Goal: Task Accomplishment & Management: Use online tool/utility

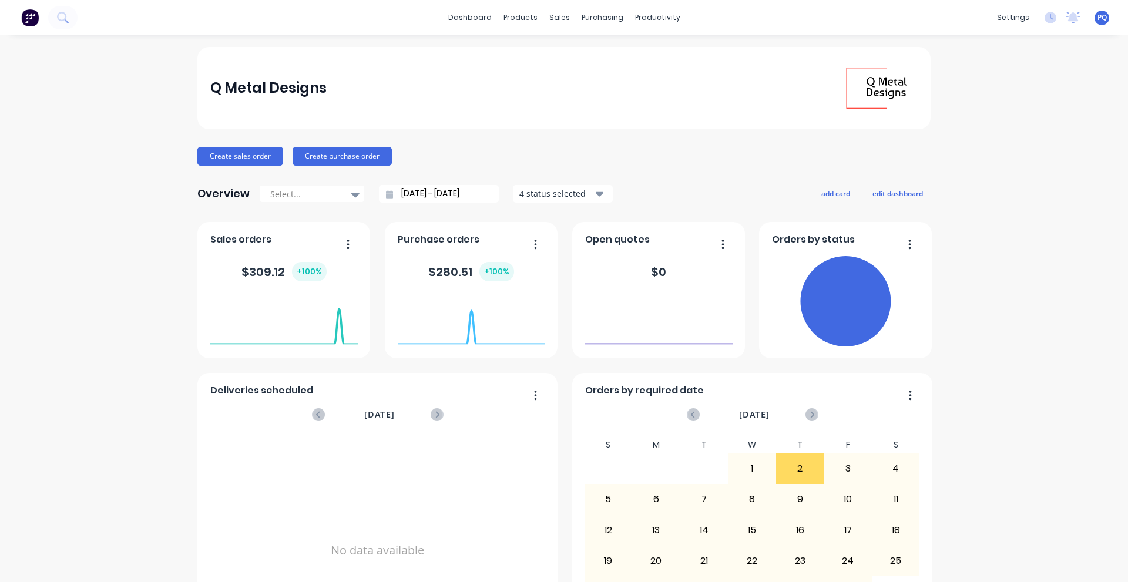
click at [1098, 19] on span "PQ" at bounding box center [1102, 17] width 9 height 11
click at [1002, 146] on div "Sign out" at bounding box center [1003, 147] width 32 height 11
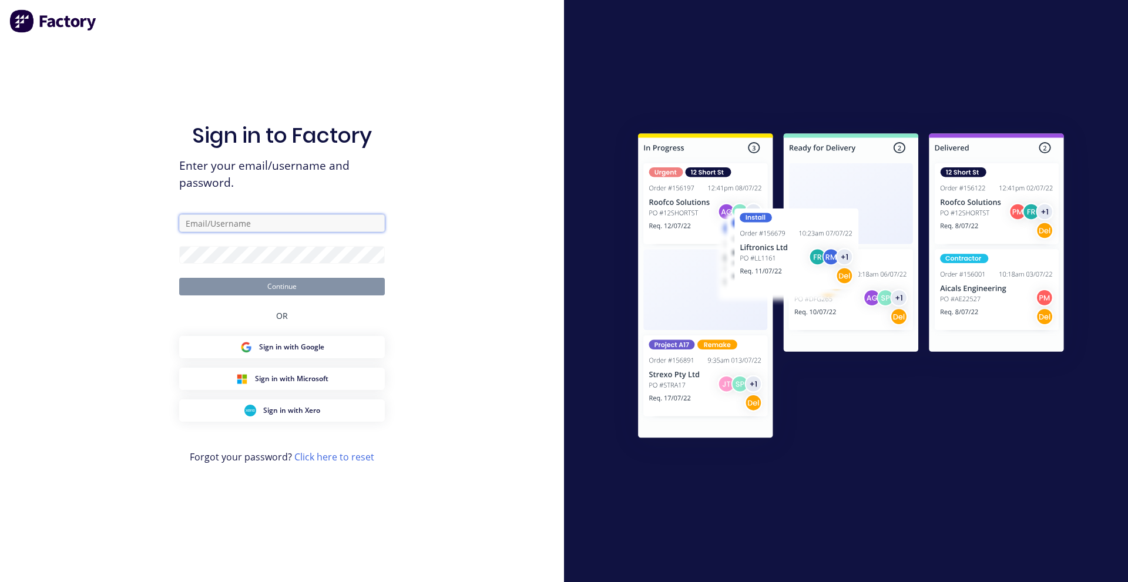
type input "[EMAIL_ADDRESS][DOMAIN_NAME]"
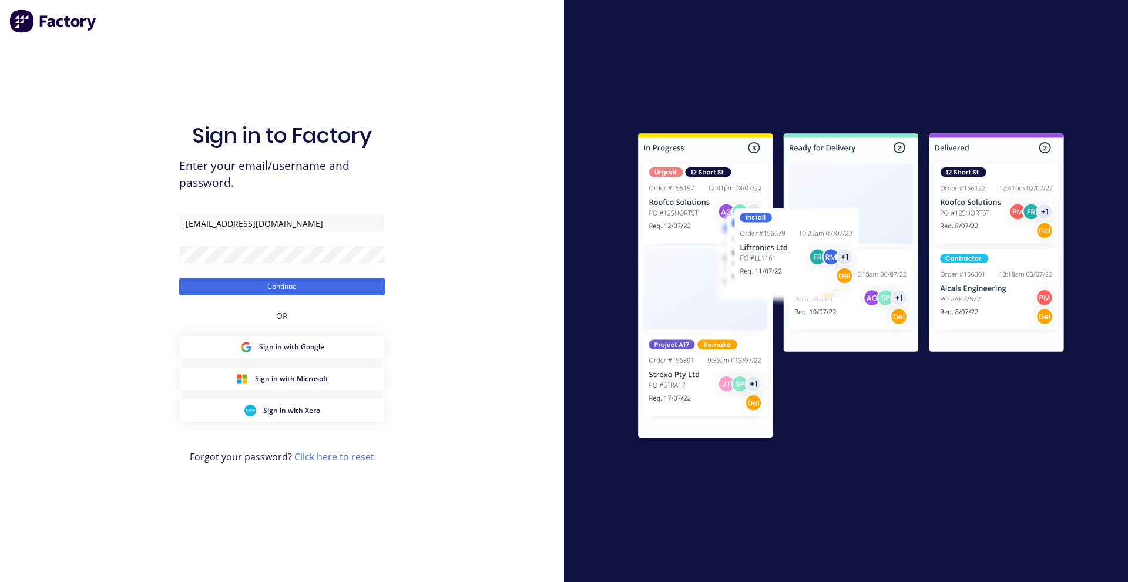
drag, startPoint x: 190, startPoint y: 286, endPoint x: 212, endPoint y: 274, distance: 24.7
click at [192, 286] on button "Continue" at bounding box center [282, 287] width 206 height 18
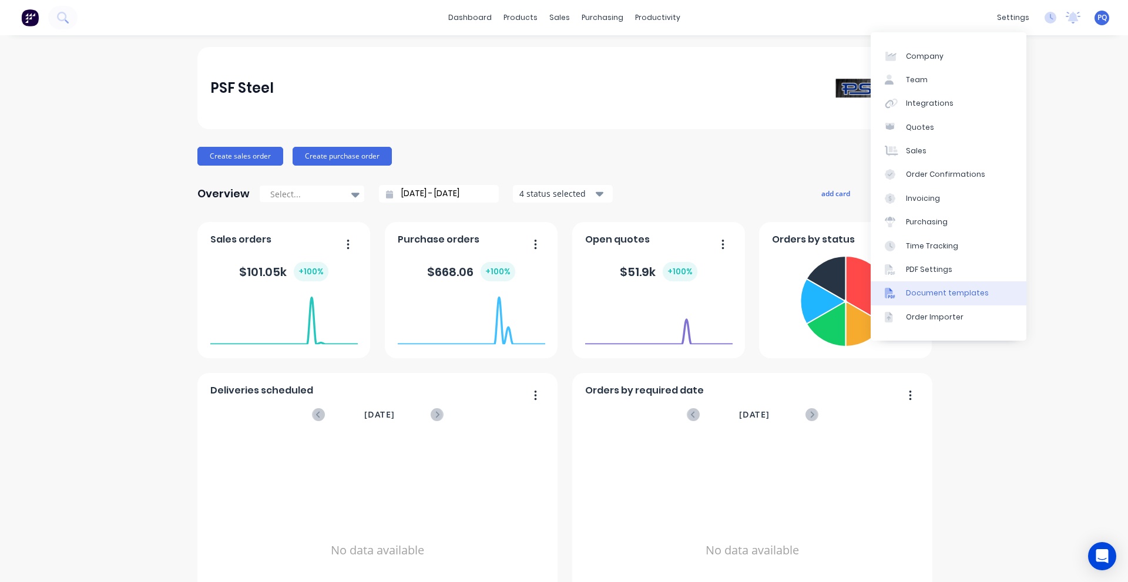
click at [922, 286] on link "Document templates" at bounding box center [949, 293] width 156 height 24
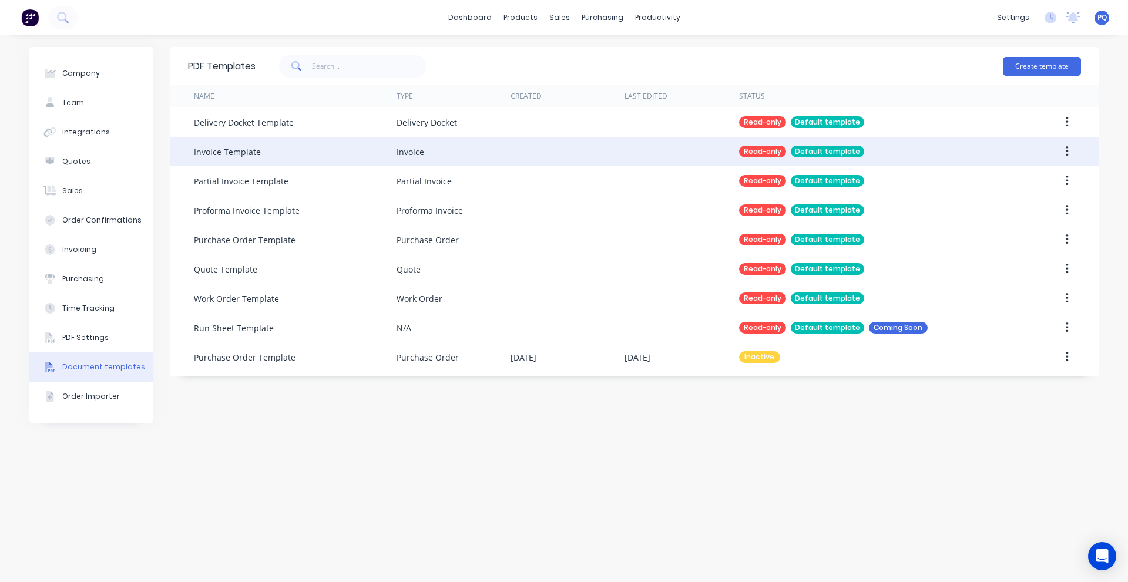
click at [416, 155] on div "Invoice" at bounding box center [411, 152] width 28 height 12
click at [1070, 158] on button "button" at bounding box center [1067, 151] width 28 height 21
click at [1047, 177] on div "Duplicate" at bounding box center [1025, 182] width 90 height 17
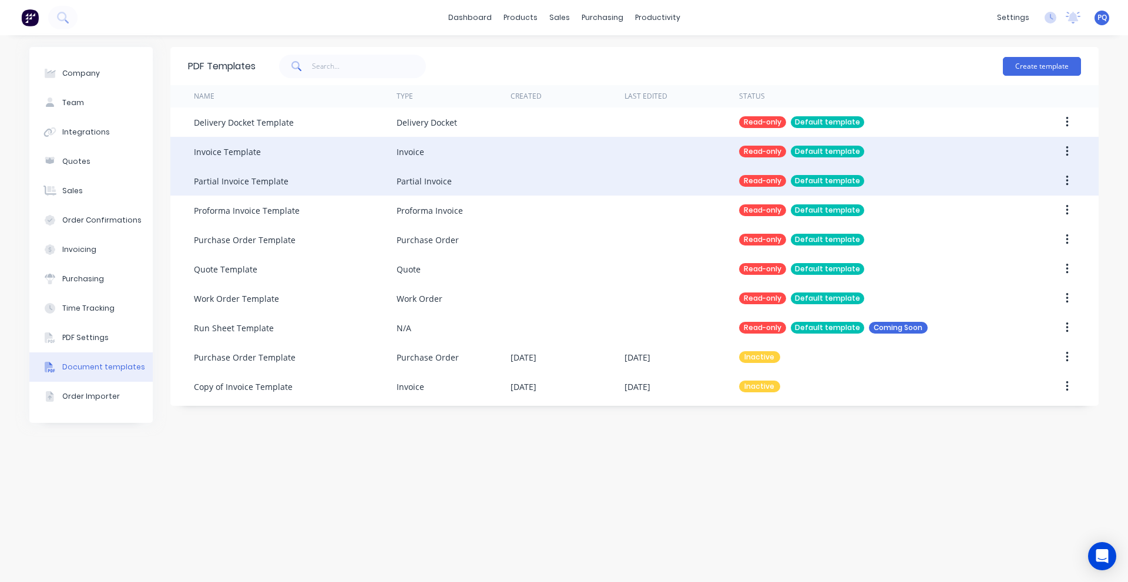
click at [1072, 180] on button "button" at bounding box center [1067, 180] width 28 height 21
click at [1051, 210] on div "Duplicate" at bounding box center [1025, 211] width 90 height 17
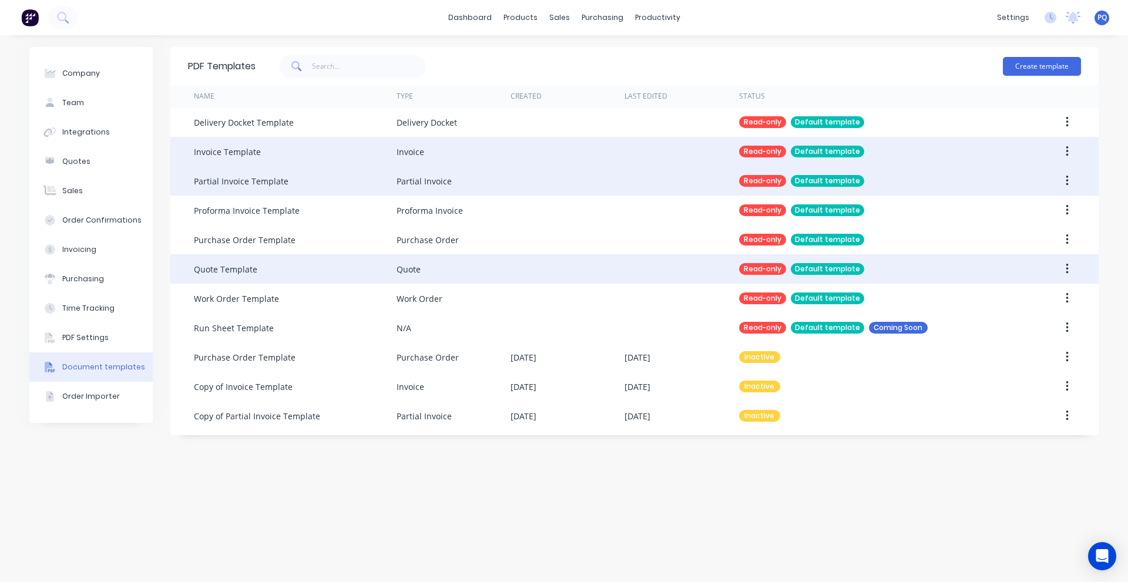
click at [1068, 273] on icon "button" at bounding box center [1067, 269] width 2 height 11
click at [1046, 301] on div "Duplicate" at bounding box center [1025, 299] width 90 height 17
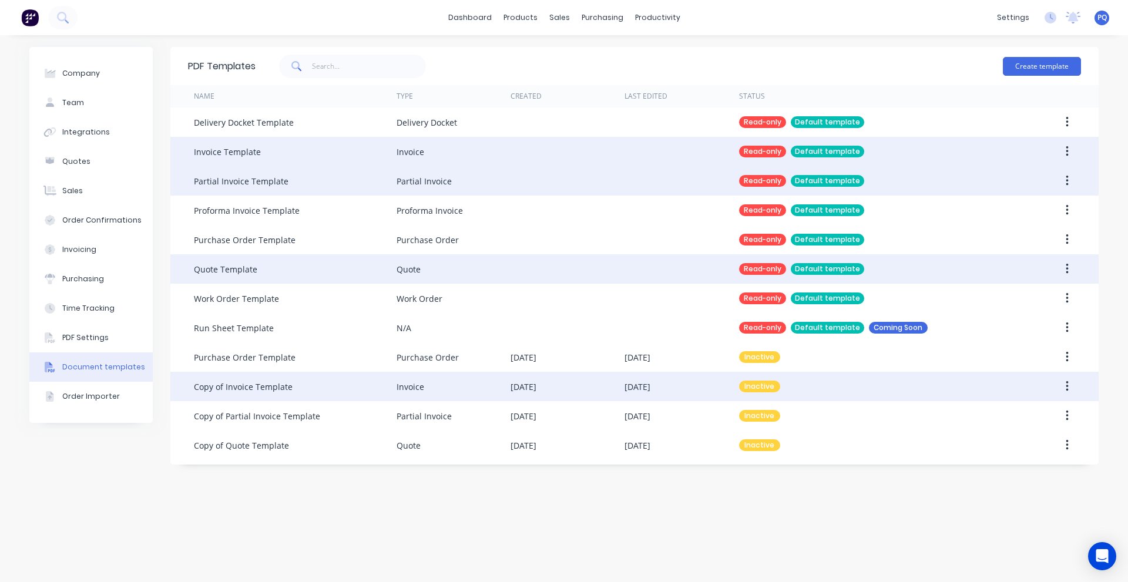
click at [1071, 387] on button "button" at bounding box center [1067, 386] width 28 height 21
click at [1034, 444] on div "Make default" at bounding box center [1025, 440] width 90 height 17
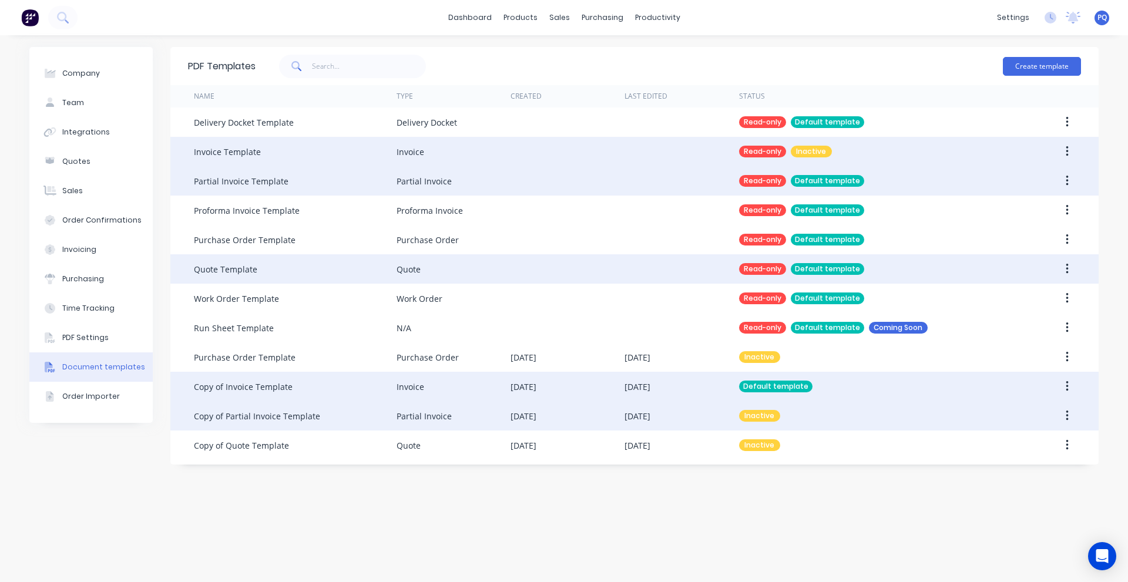
click at [1063, 417] on button "button" at bounding box center [1067, 415] width 28 height 21
click at [1048, 464] on div "Make default" at bounding box center [1025, 470] width 90 height 17
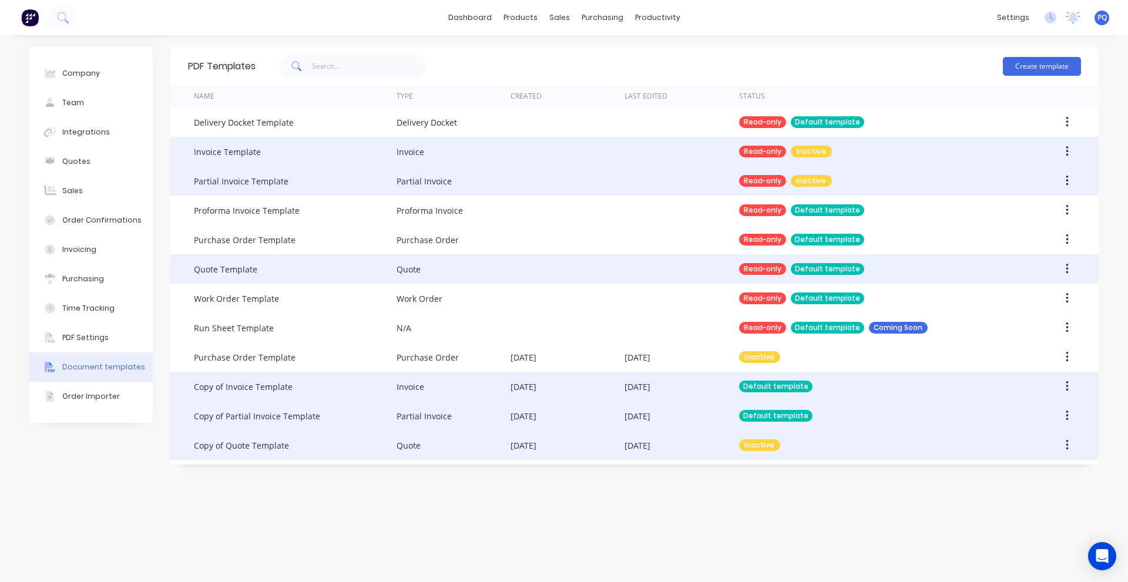
click at [1069, 449] on button "button" at bounding box center [1067, 445] width 28 height 21
click at [1041, 502] on div "Make default" at bounding box center [1025, 499] width 90 height 17
click at [1105, 14] on span "PQ" at bounding box center [1102, 17] width 9 height 11
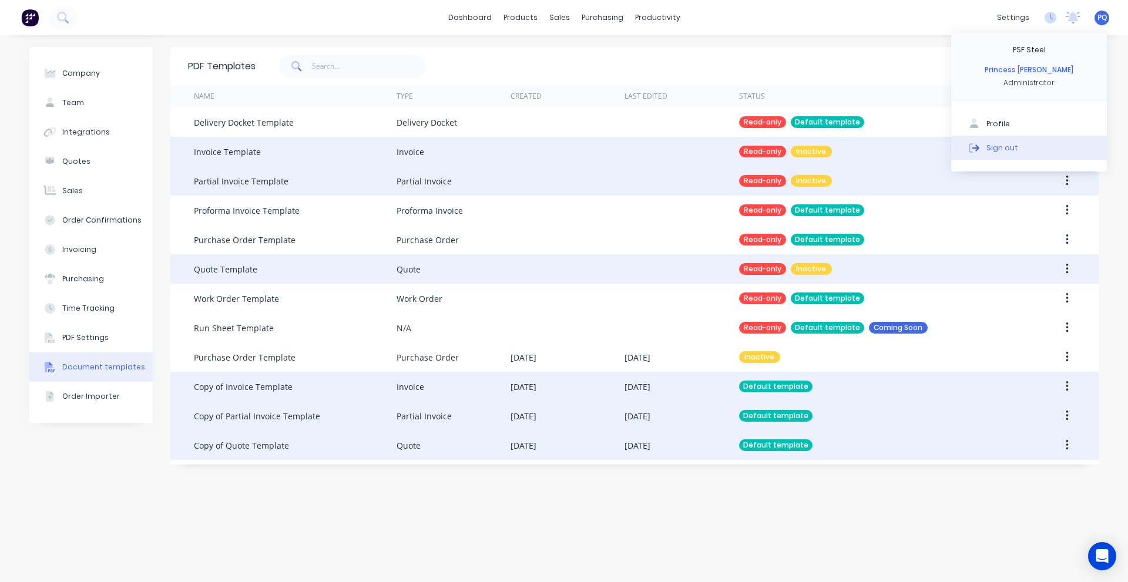
click at [1009, 150] on div "Sign out" at bounding box center [1003, 147] width 32 height 11
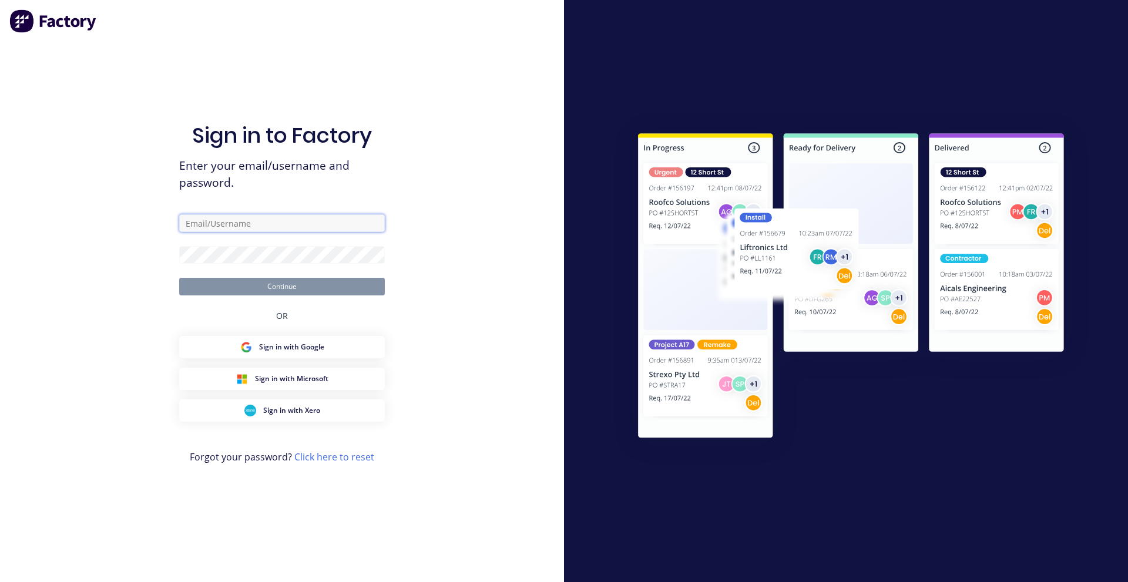
type input "[EMAIL_ADDRESS][DOMAIN_NAME]"
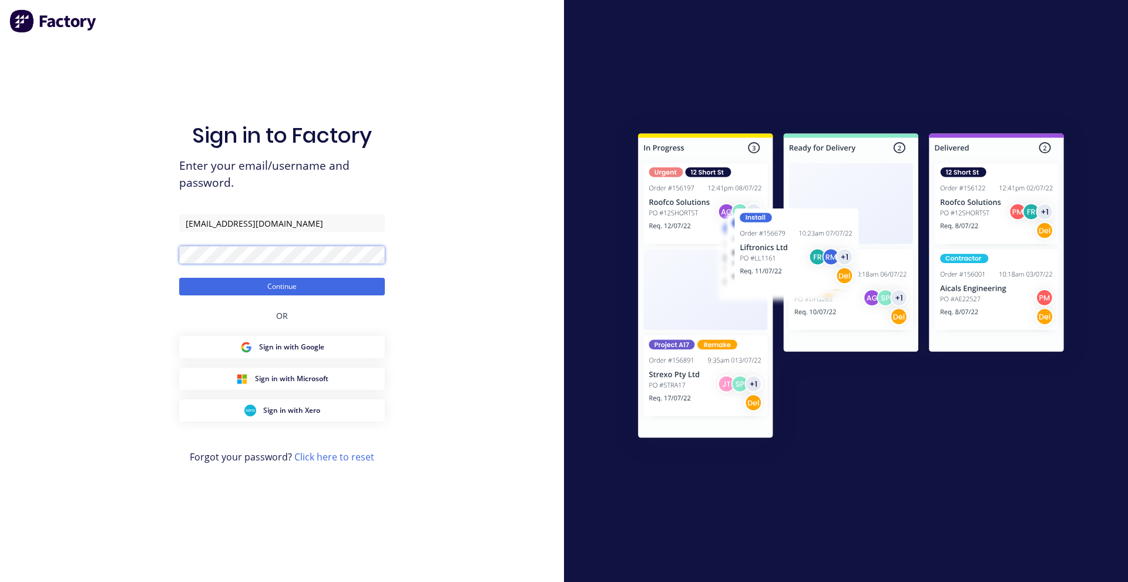
click at [179, 278] on button "Continue" at bounding box center [282, 287] width 206 height 18
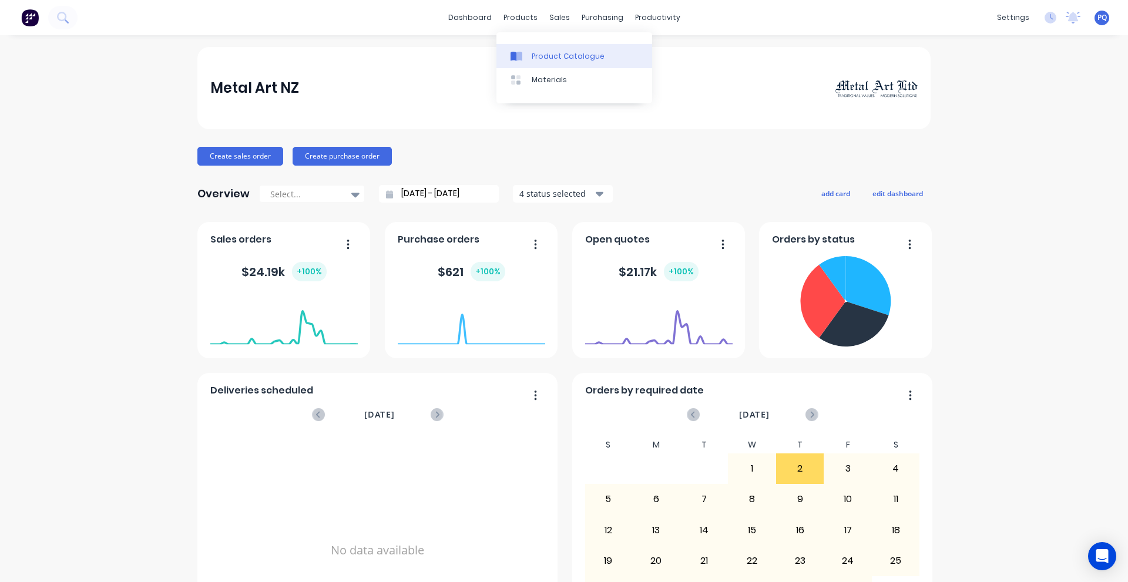
click at [524, 51] on div at bounding box center [520, 56] width 18 height 11
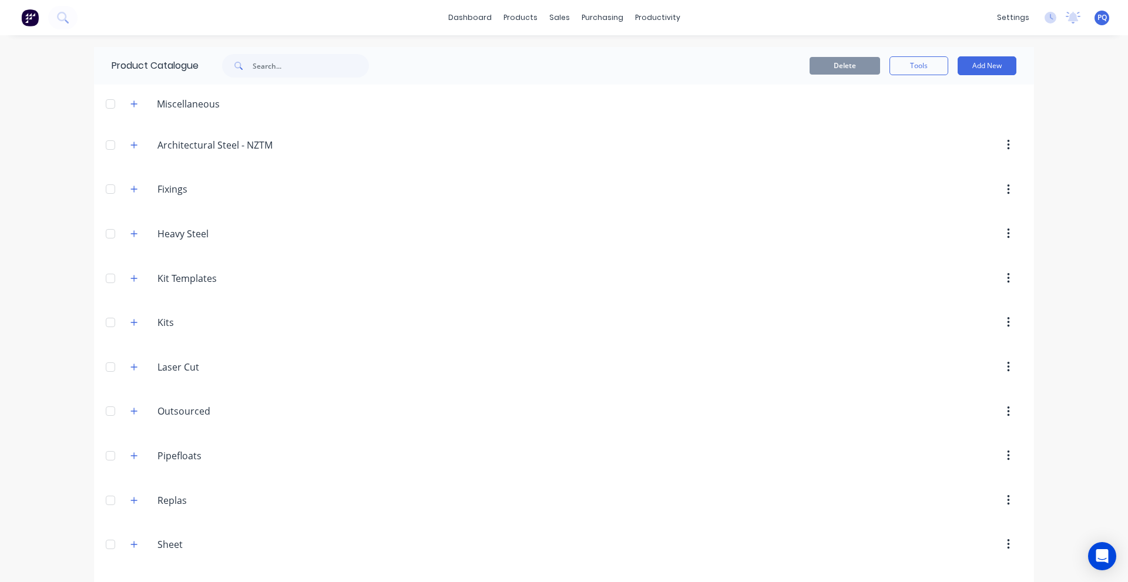
scroll to position [41, 0]
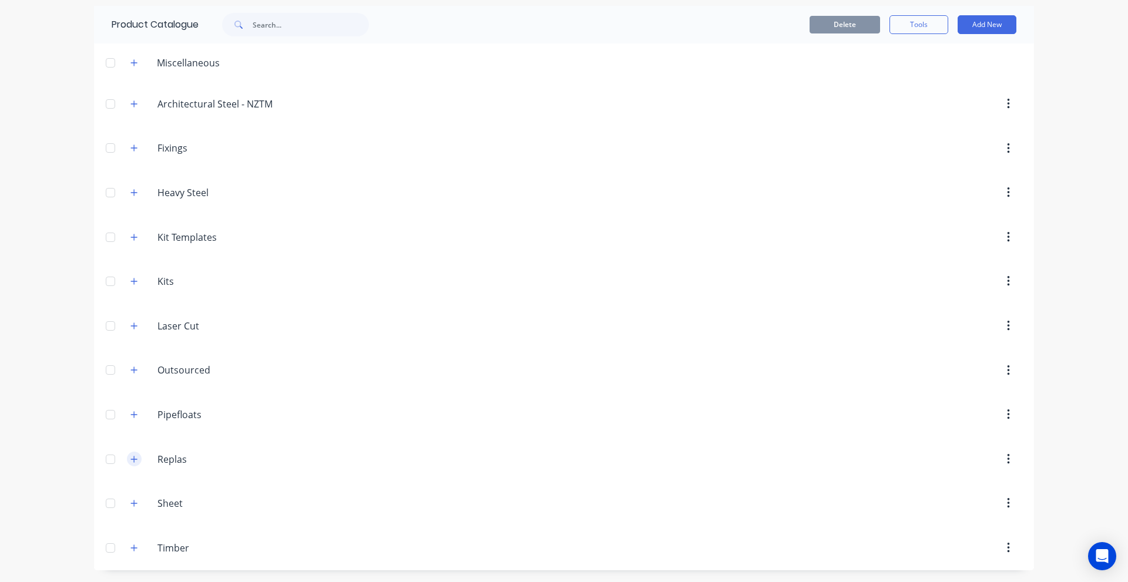
click at [132, 458] on icon "button" at bounding box center [133, 459] width 7 height 8
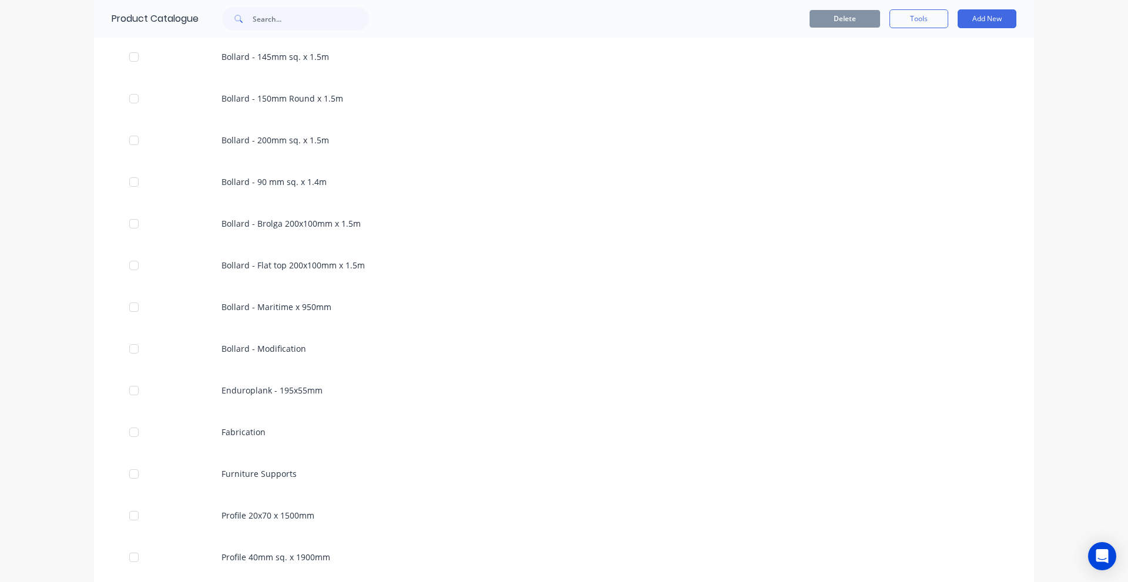
scroll to position [335, 0]
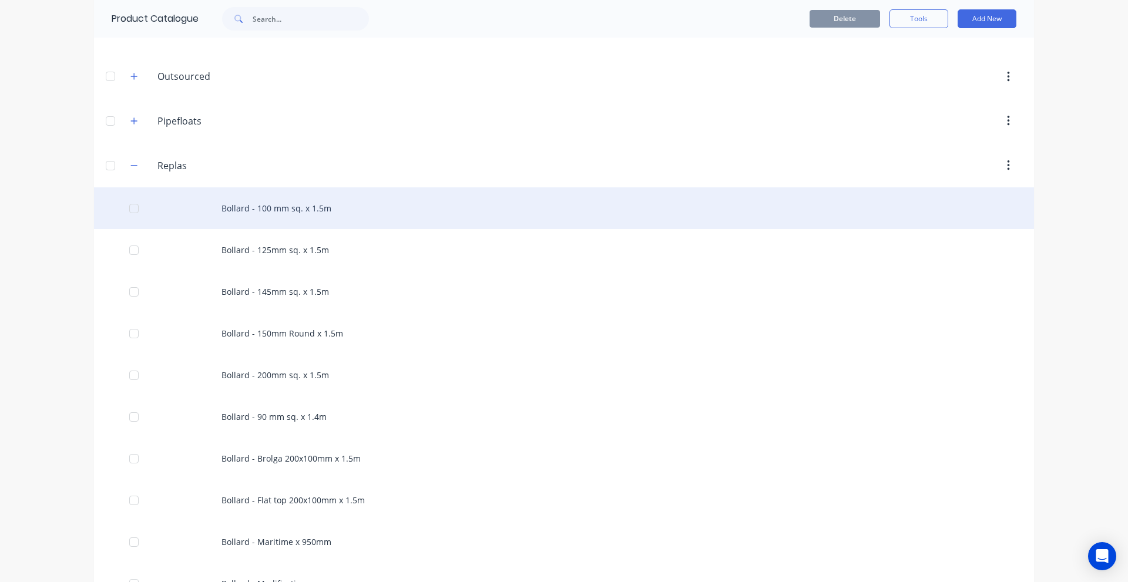
click at [241, 194] on div "Bollard - 100 mm sq. x 1.5m" at bounding box center [564, 208] width 940 height 42
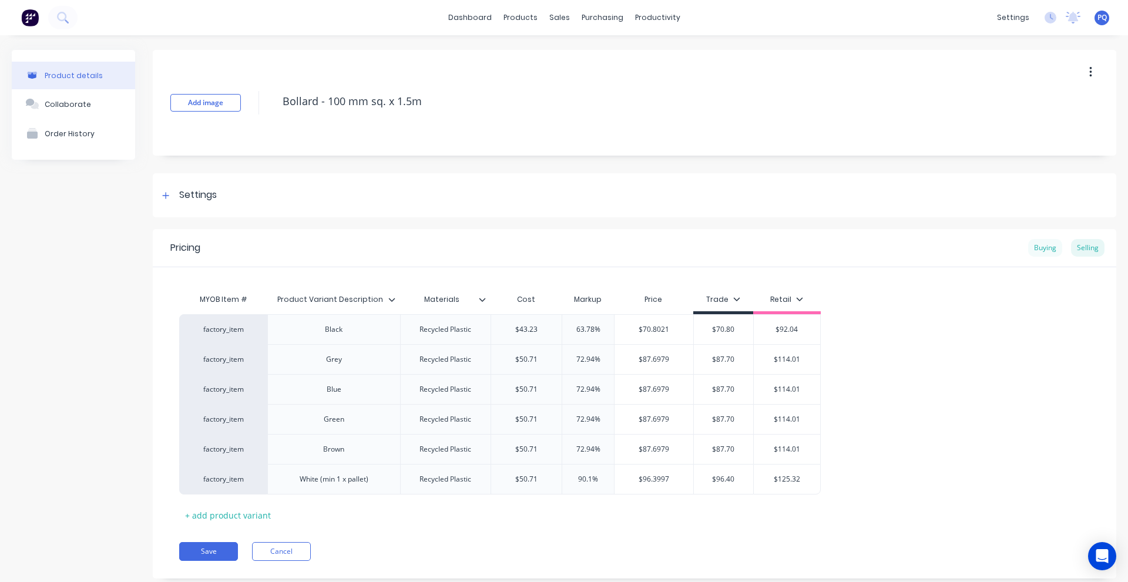
click at [1035, 247] on div "Buying" at bounding box center [1045, 248] width 34 height 18
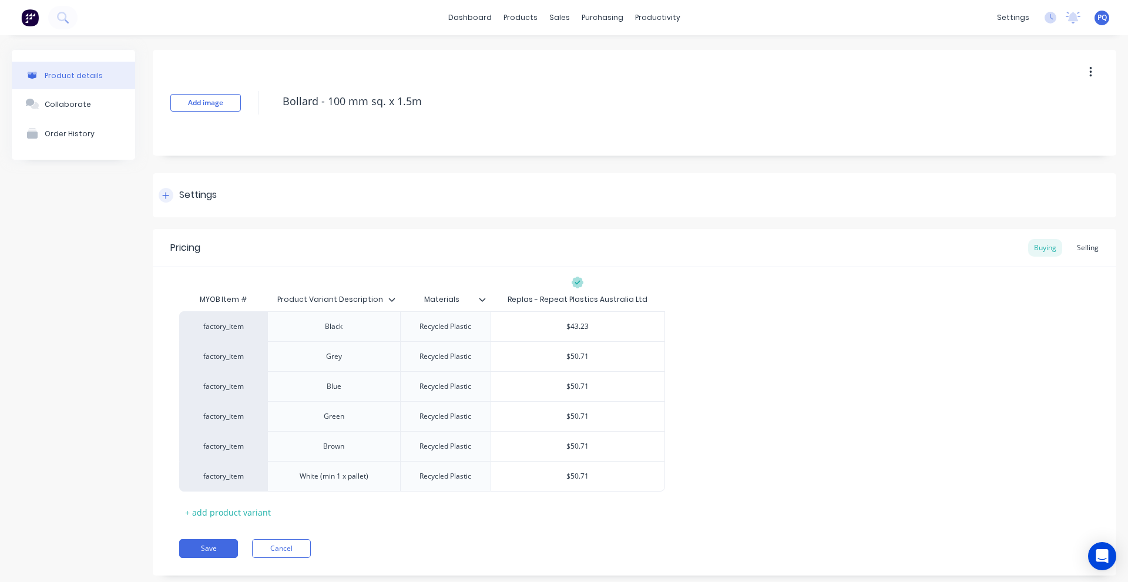
click at [203, 202] on div "Settings" at bounding box center [198, 195] width 38 height 15
type textarea "x"
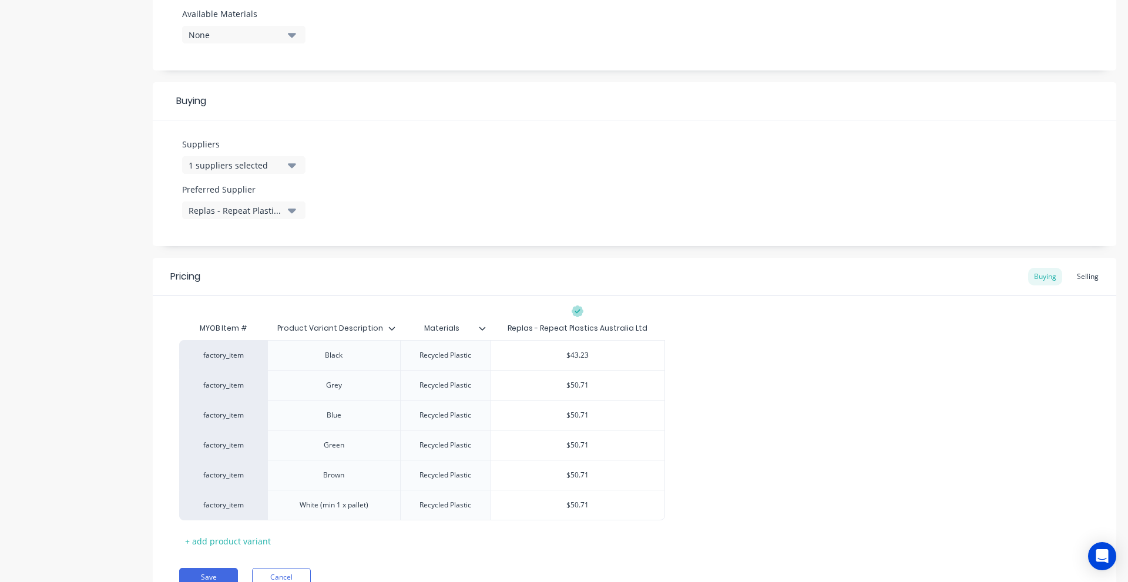
scroll to position [525, 0]
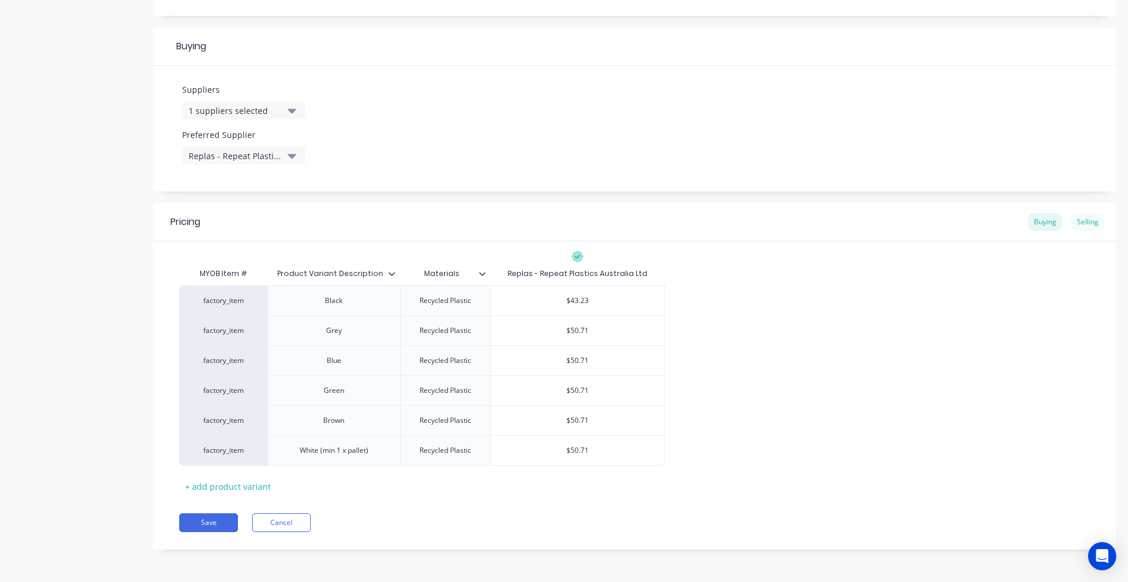
click at [1072, 224] on div "Selling" at bounding box center [1087, 222] width 33 height 18
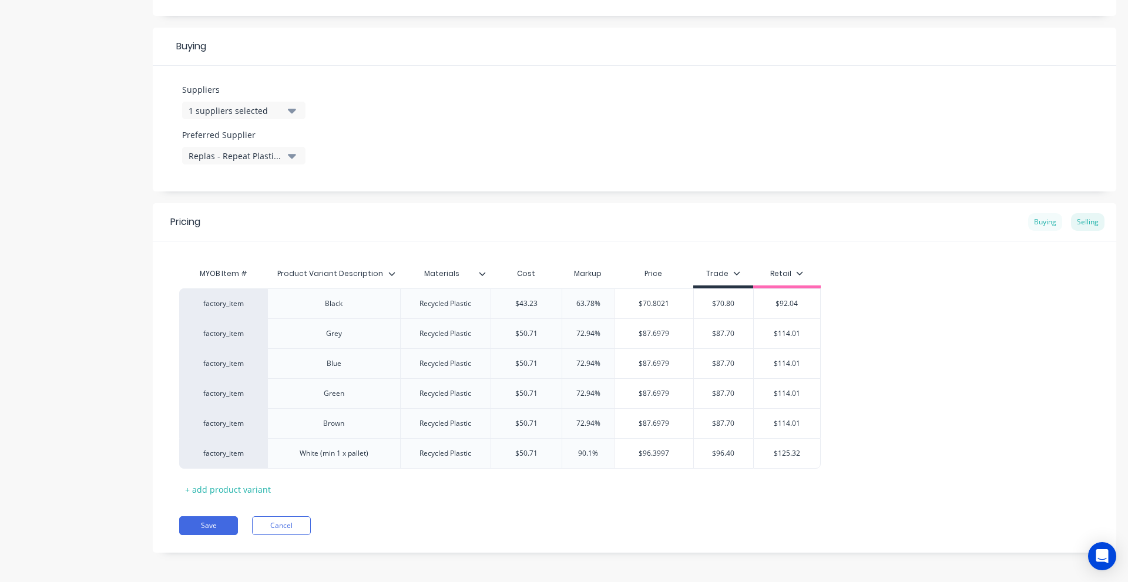
click at [1038, 218] on div "Buying" at bounding box center [1045, 222] width 34 height 18
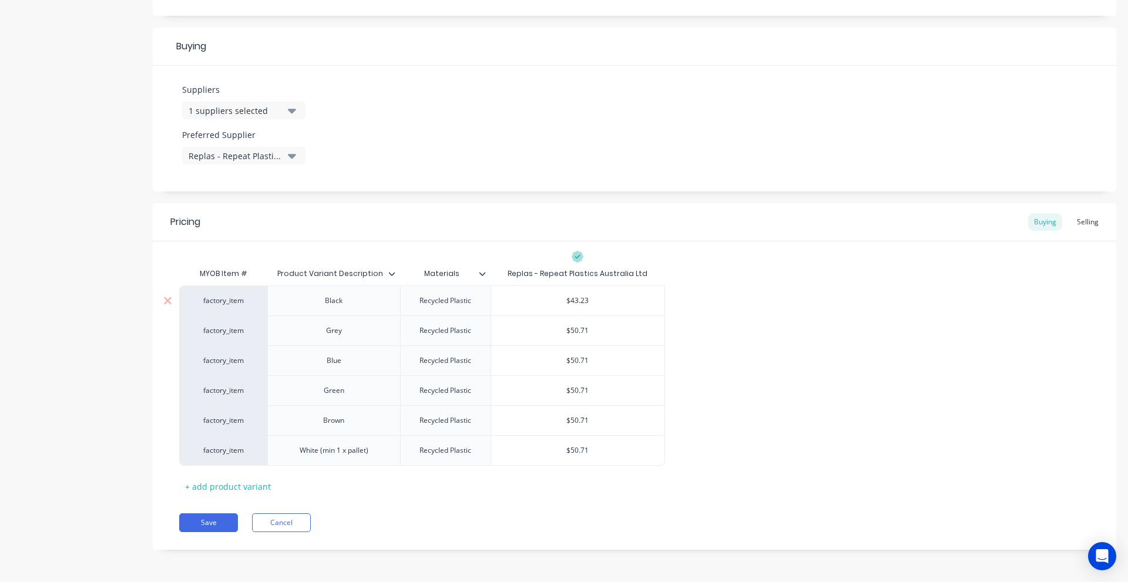
type input "$43.23"
click at [583, 296] on input "$43.23" at bounding box center [577, 301] width 173 height 11
click at [1071, 215] on div "Selling" at bounding box center [1087, 222] width 33 height 18
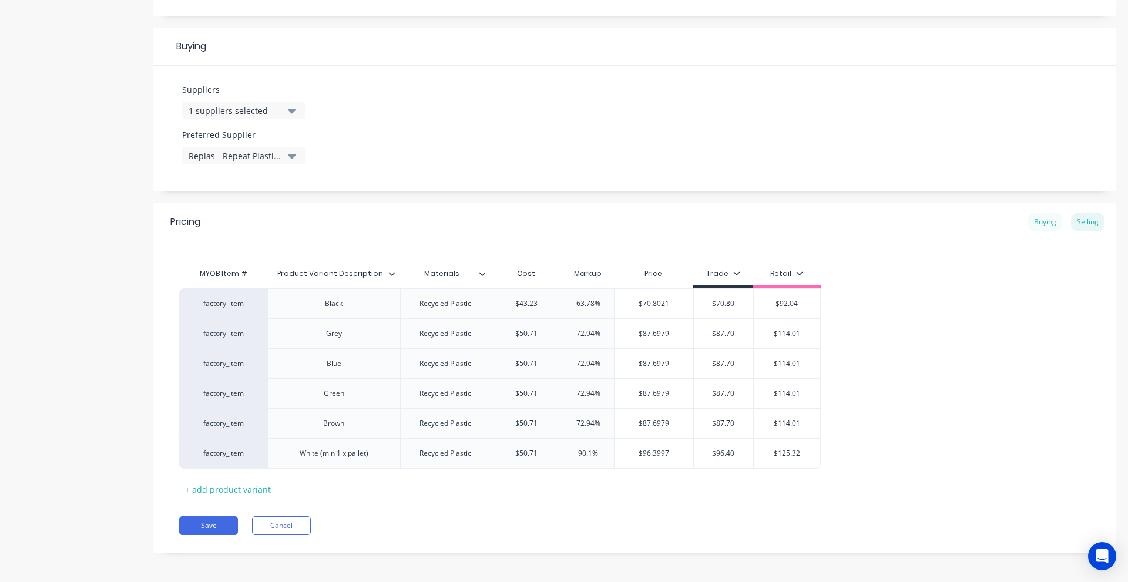
click at [1046, 220] on div "Buying" at bounding box center [1045, 222] width 34 height 18
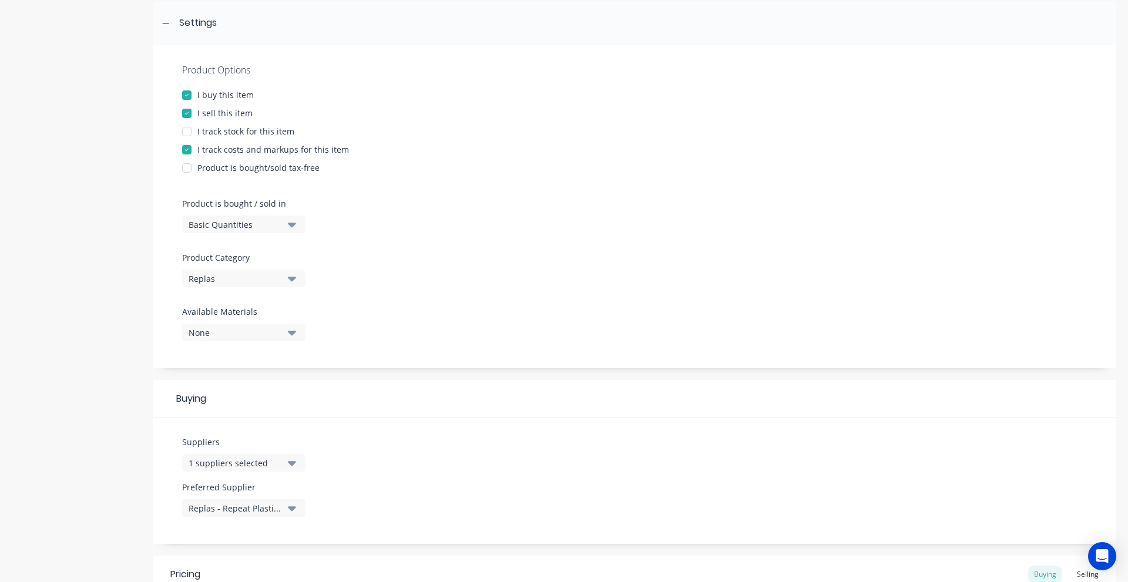
scroll to position [0, 0]
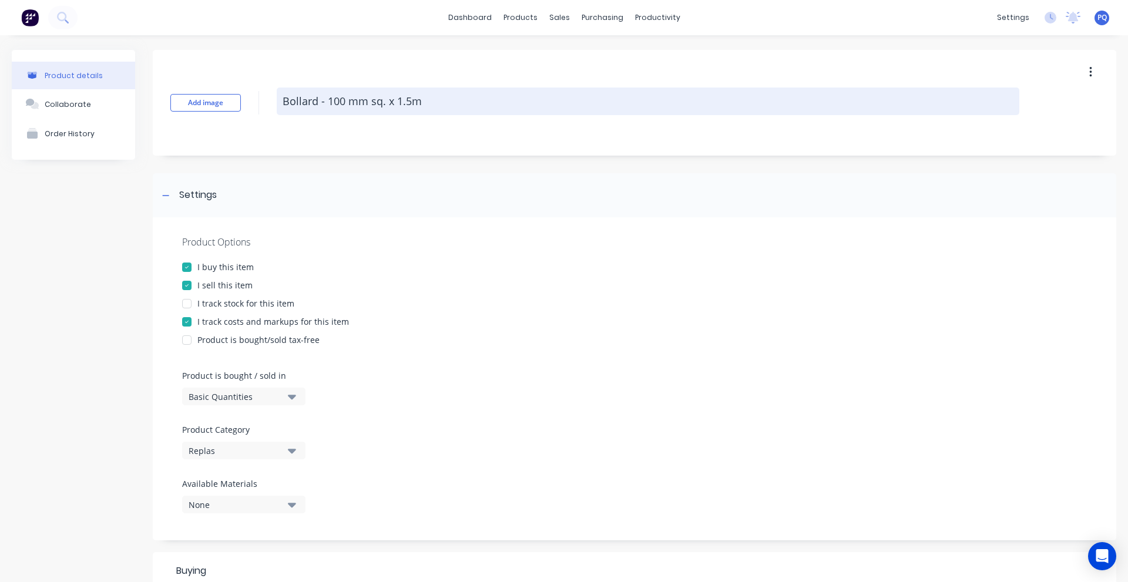
click at [339, 109] on textarea "Bollard - 100 mm sq. x 1.5m" at bounding box center [648, 102] width 743 height 28
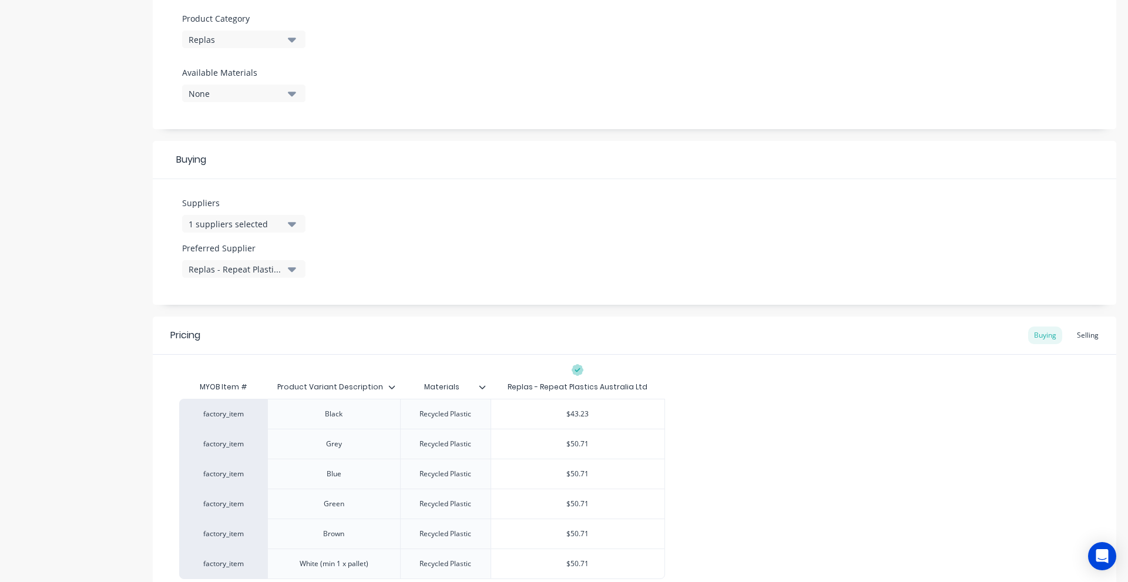
scroll to position [525, 0]
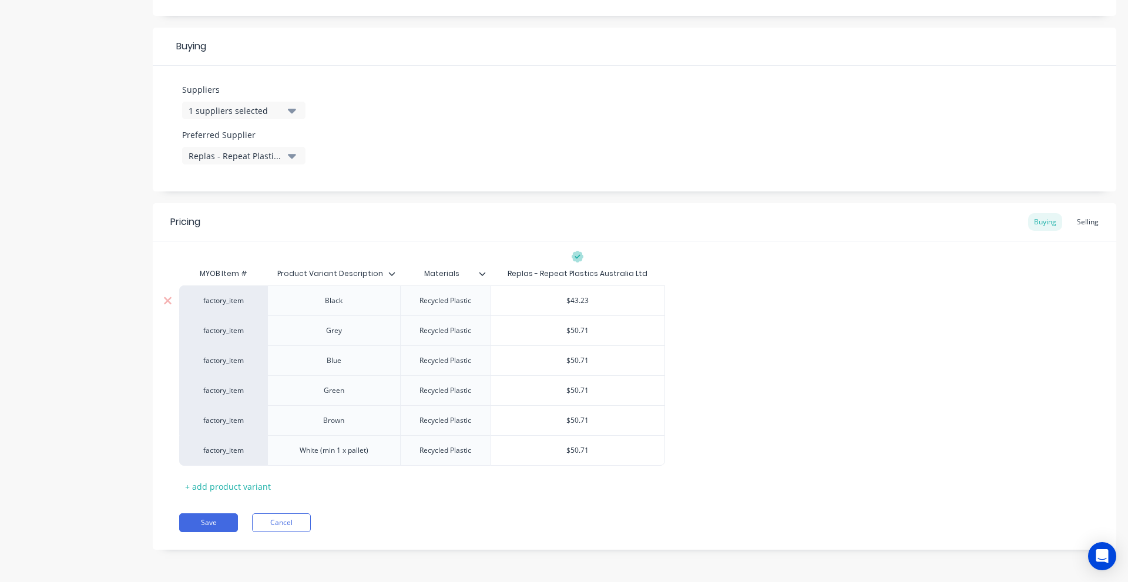
type textarea "x"
type input "$43.23"
click at [581, 300] on input "$43.23" at bounding box center [577, 301] width 173 height 11
type textarea "x"
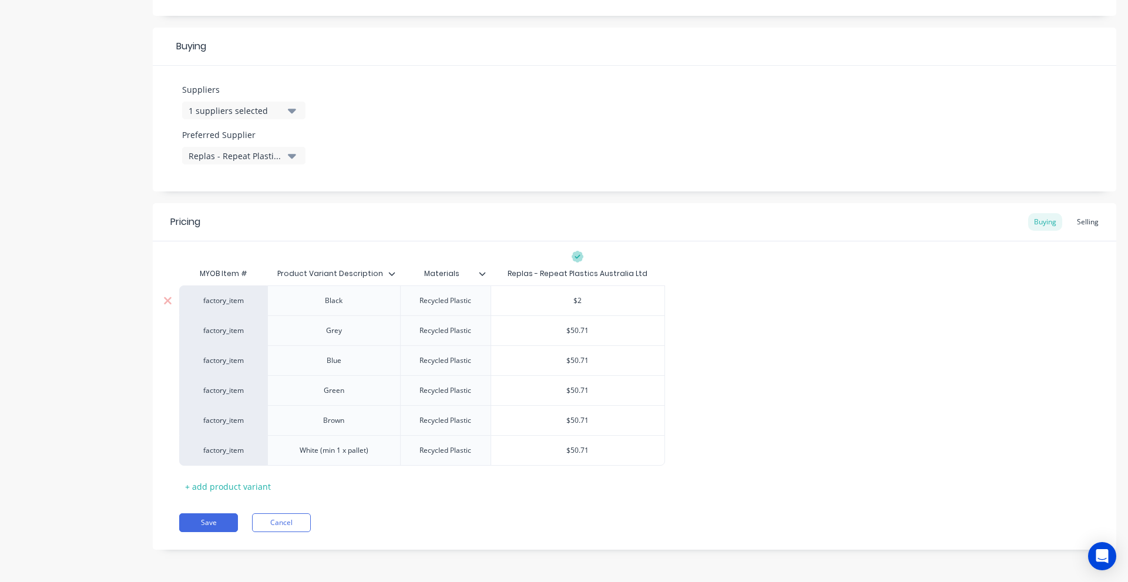
type input "$26"
type textarea "x"
type input "$26."
type textarea "x"
type input "$26.9"
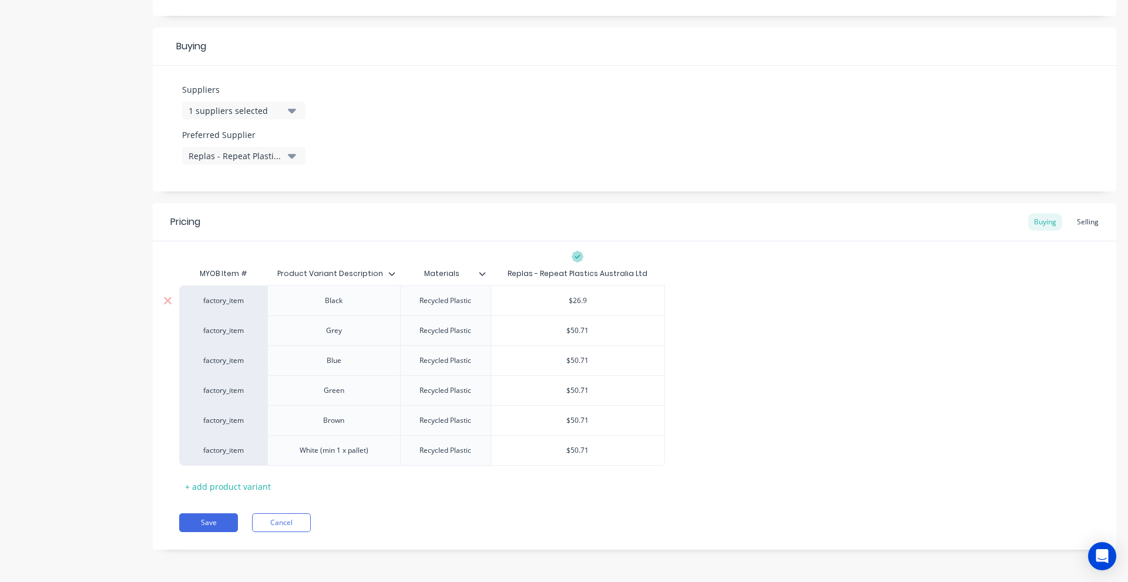
type textarea "x"
type input "$26.90"
type input "$50.71"
click at [579, 334] on input "$50.71" at bounding box center [577, 331] width 173 height 11
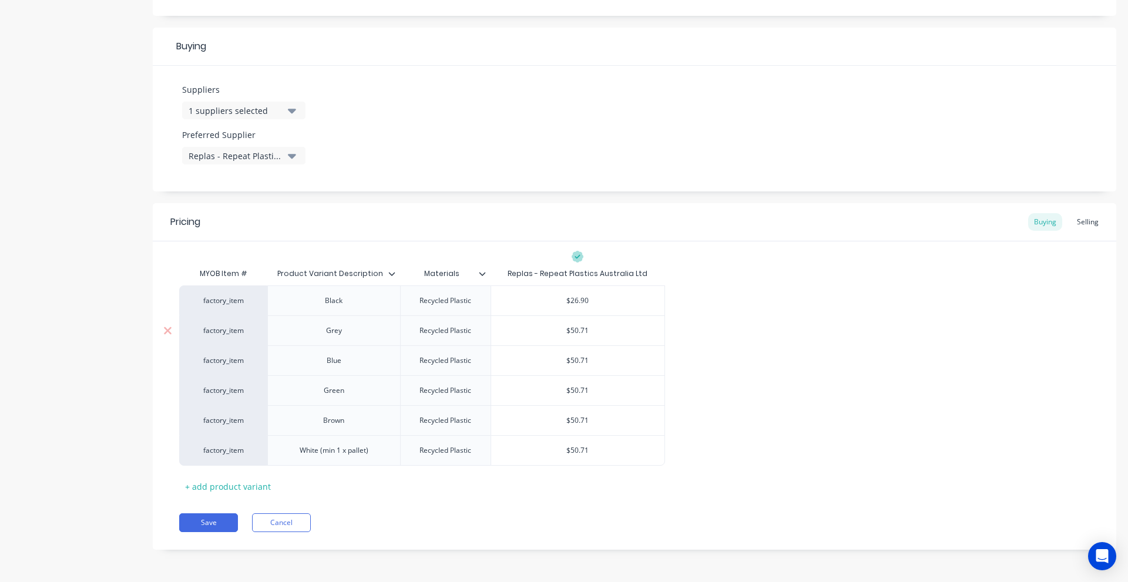
type textarea "x"
type input "$32"
type textarea "x"
type input "$32."
type textarea "x"
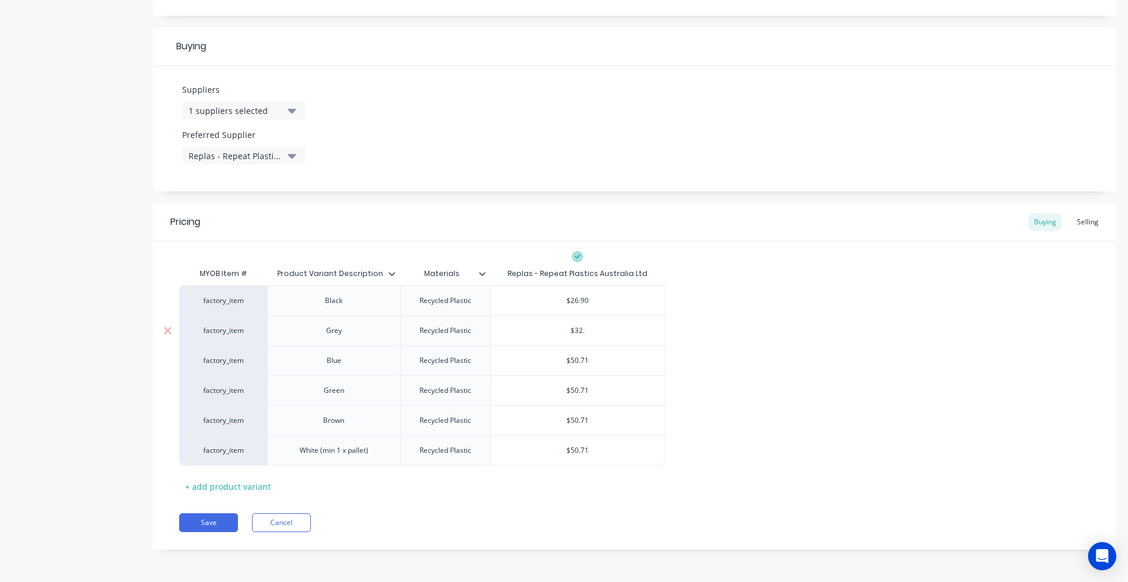
type input "$32.7"
type textarea "x"
click at [579, 334] on input "$32.71" at bounding box center [577, 331] width 173 height 11
type input "$32.71"
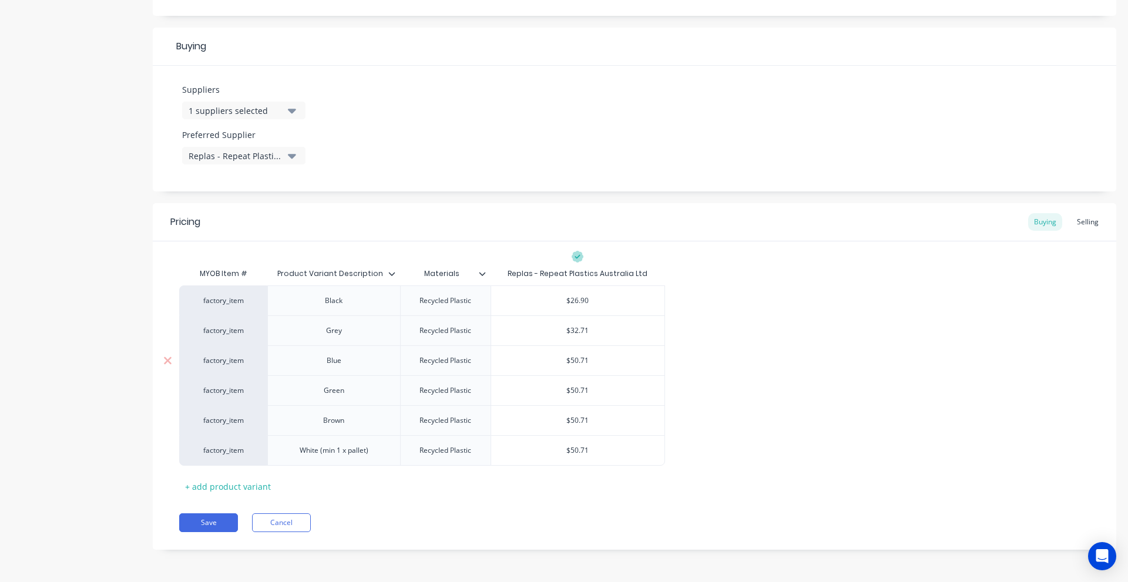
type input "$50.71"
click at [576, 365] on input "$50.71" at bounding box center [577, 360] width 173 height 11
paste input "32"
type textarea "x"
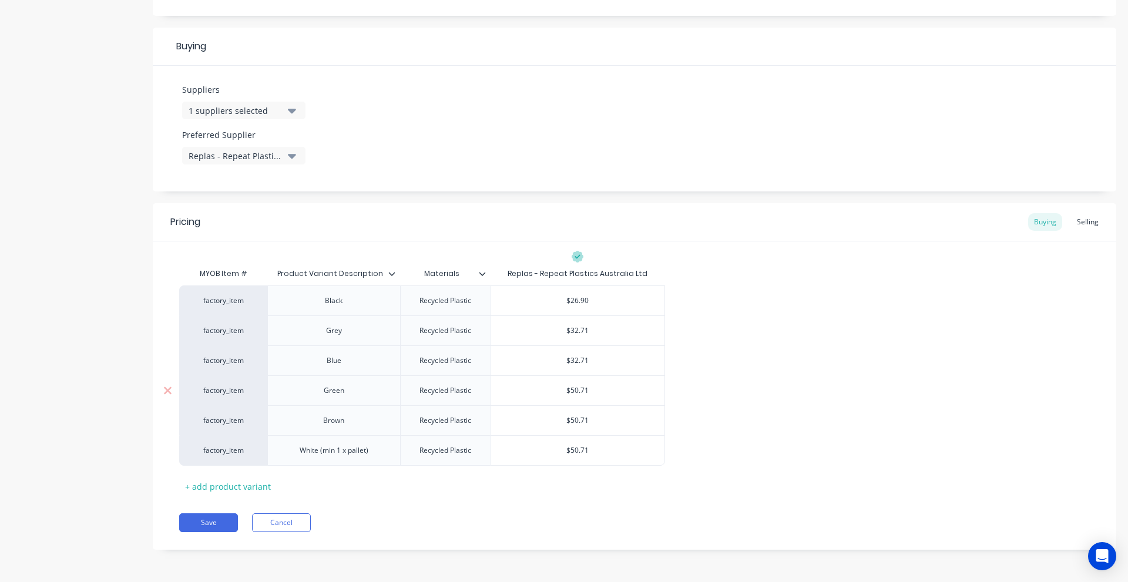
type input "$32.71"
type input "$50.71"
click at [578, 387] on input "$50.71" at bounding box center [577, 390] width 173 height 11
paste input "32"
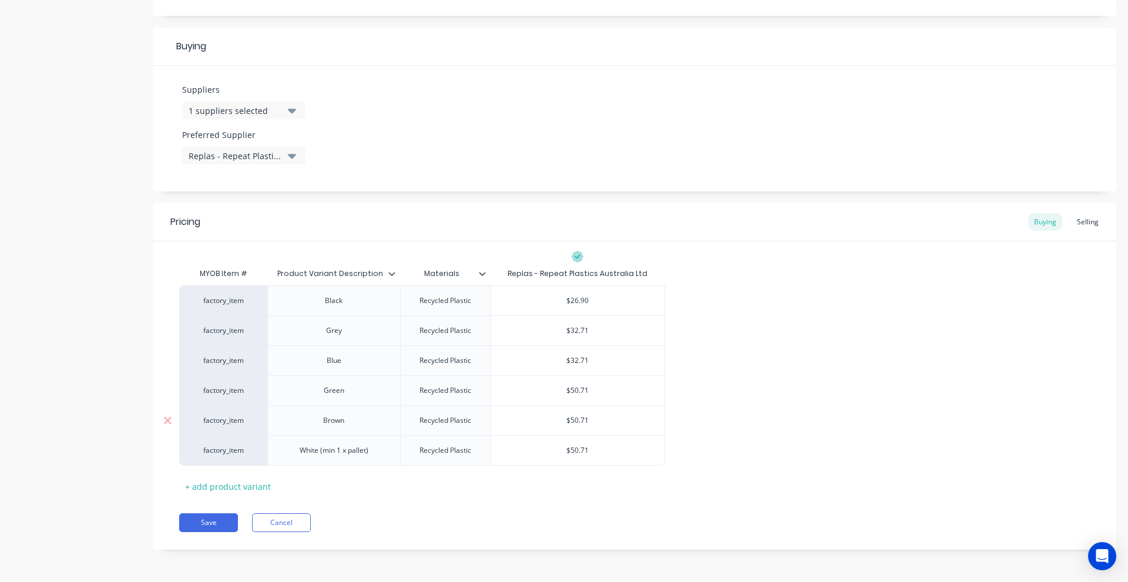
type textarea "x"
type input "$32.71"
type input "$50.71"
click at [573, 422] on input "$50.71" at bounding box center [577, 420] width 173 height 11
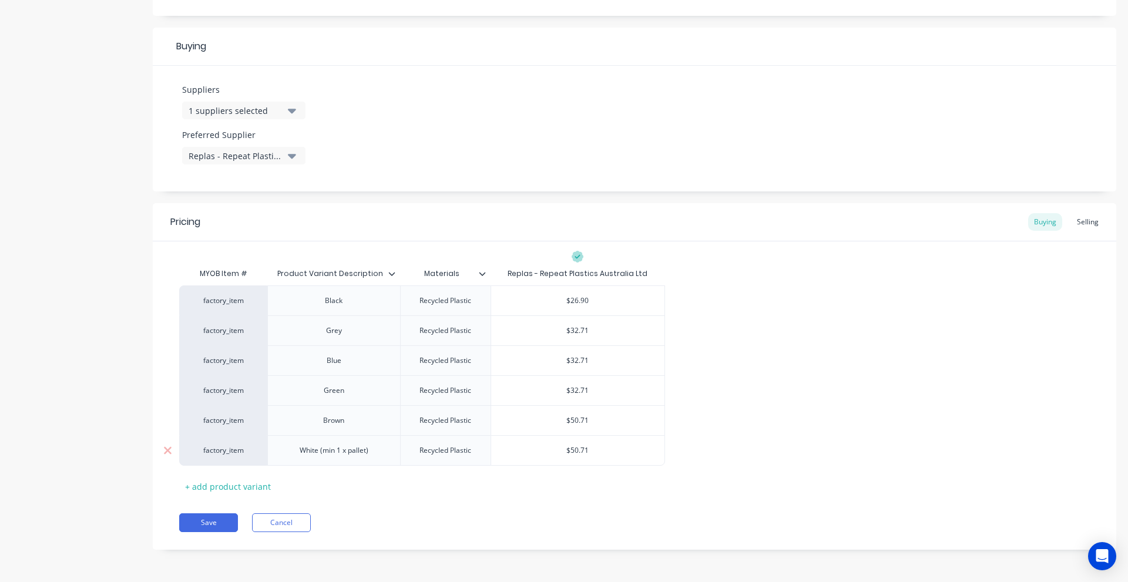
paste input "32"
type textarea "x"
type input "$32.71"
type input "$50.71"
click at [571, 447] on input "$50.71" at bounding box center [577, 450] width 173 height 11
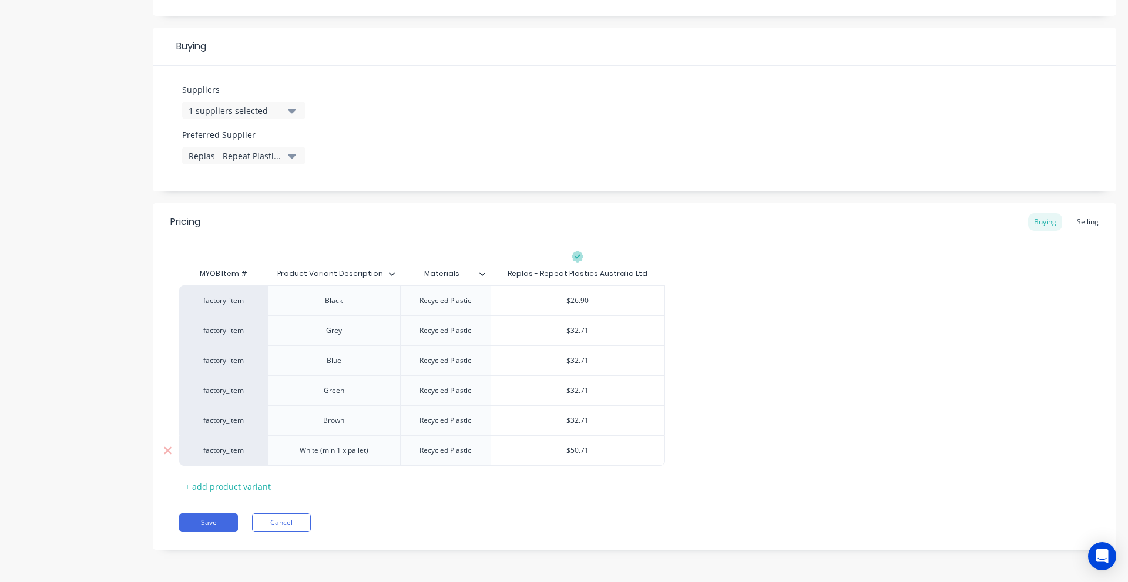
click at [571, 447] on input "$50.71" at bounding box center [577, 450] width 173 height 11
paste input "32"
type textarea "x"
type input "$32.71"
drag, startPoint x: 533, startPoint y: 504, endPoint x: 278, endPoint y: 492, distance: 255.3
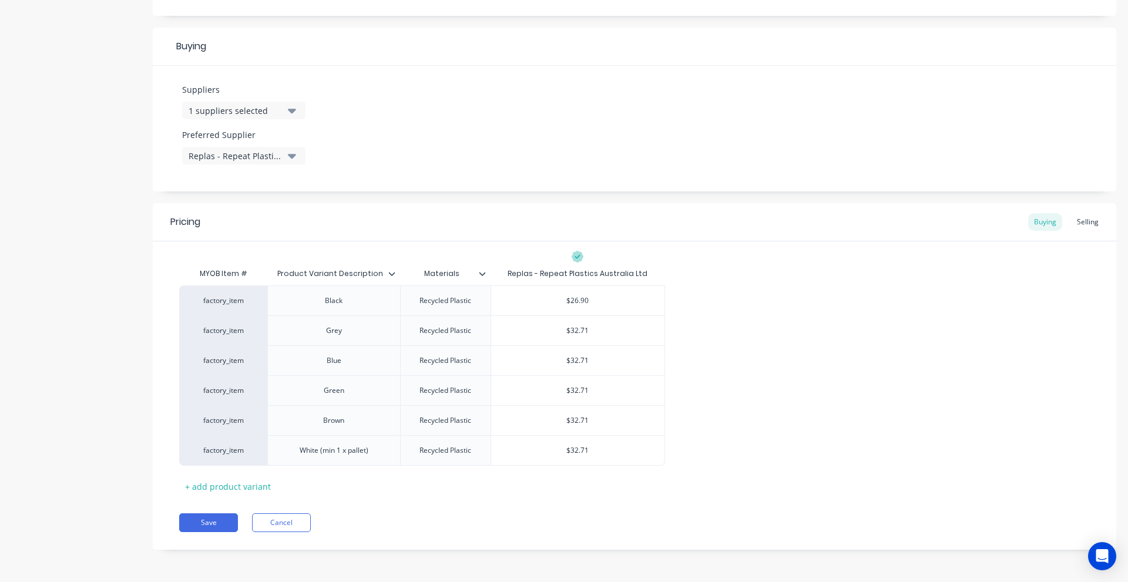
click at [531, 505] on div "Pricing Buying Selling MYOB Item # Product Variant Description Materials Replas…" at bounding box center [635, 376] width 964 height 347
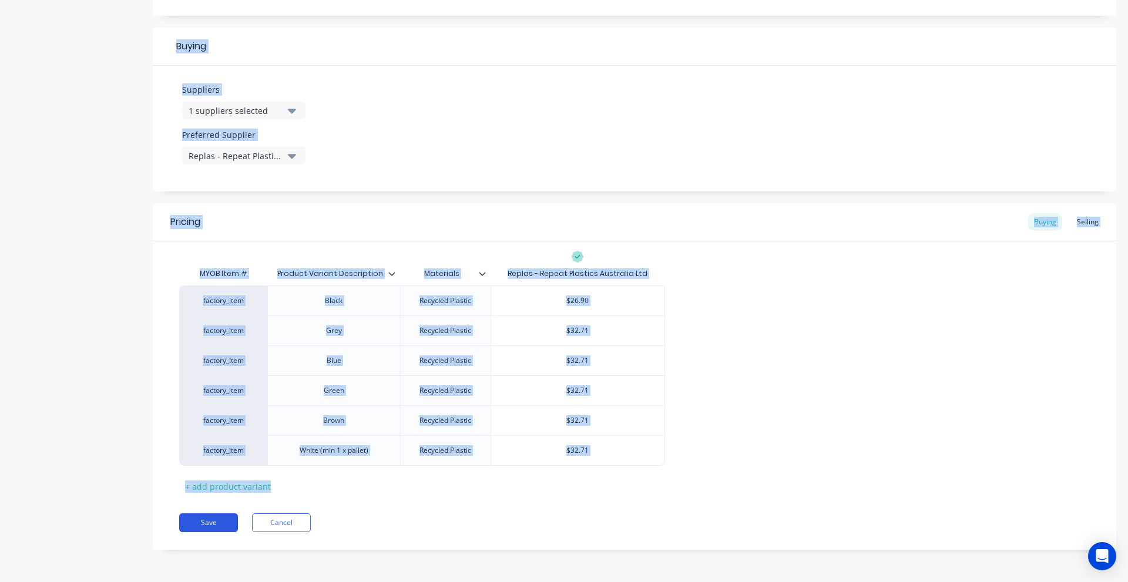
click at [211, 524] on button "Save" at bounding box center [208, 523] width 59 height 19
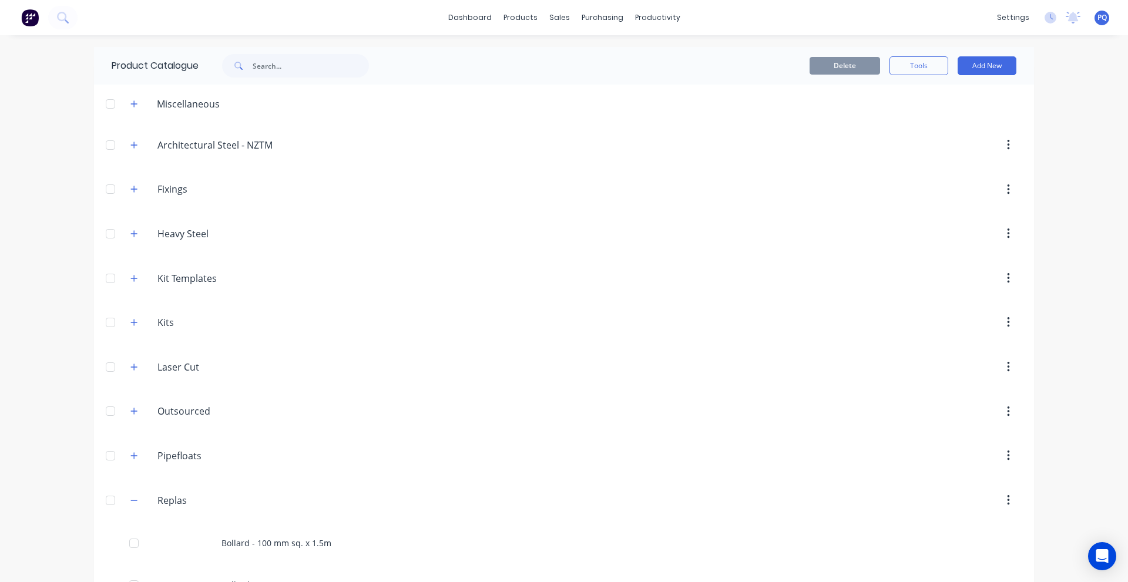
click at [65, 227] on div "dashboard products sales purchasing productivity dashboard products Product Cat…" at bounding box center [564, 291] width 1128 height 582
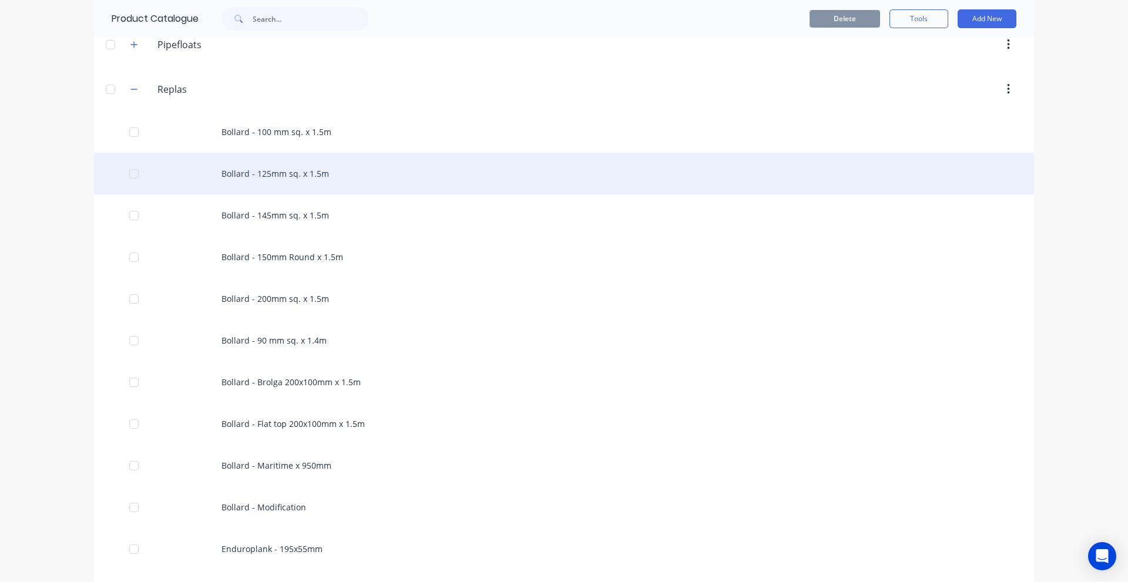
click at [259, 176] on div "Bollard - 125mm sq. x 1.5m" at bounding box center [564, 174] width 940 height 42
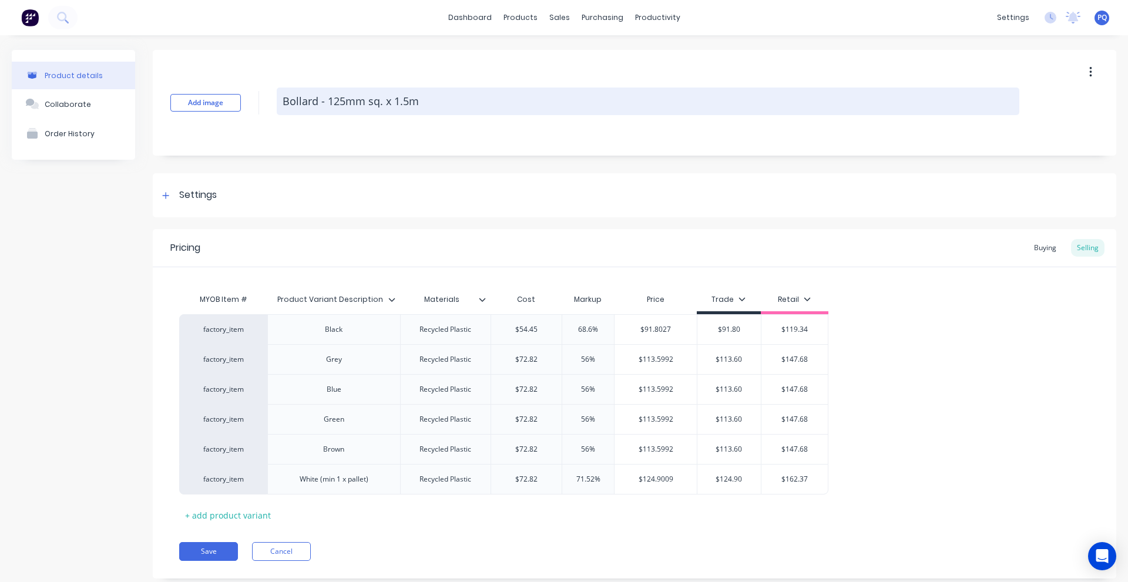
click at [333, 98] on textarea "Bollard - 125mm sq. x 1.5m" at bounding box center [648, 102] width 743 height 28
click at [334, 98] on textarea "Bollard - 125mm sq. x 1.5m" at bounding box center [648, 102] width 743 height 28
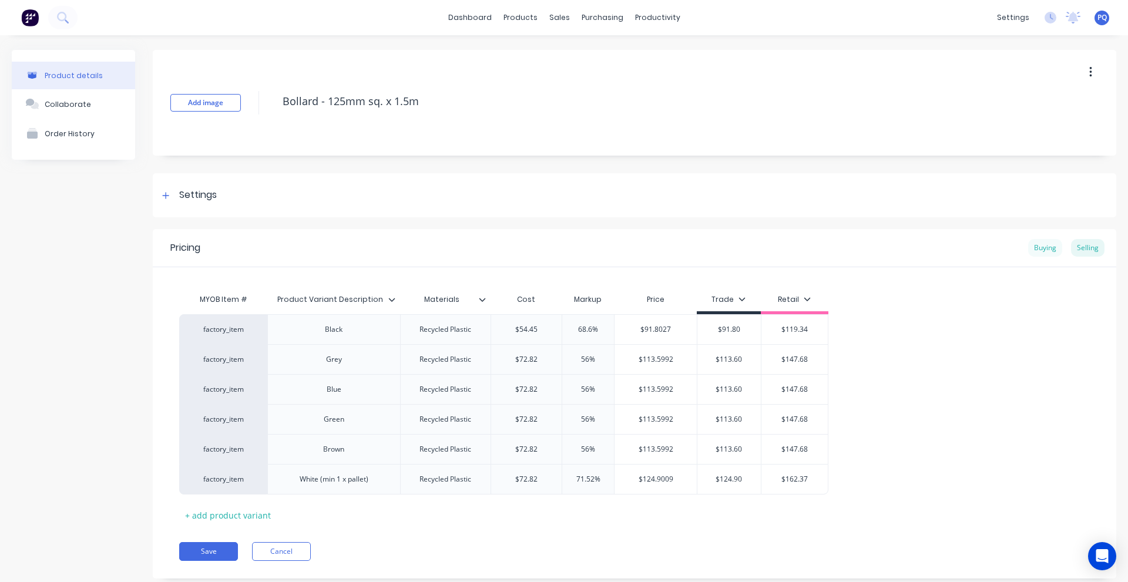
type textarea "x"
click at [1029, 251] on div "Buying" at bounding box center [1045, 248] width 34 height 18
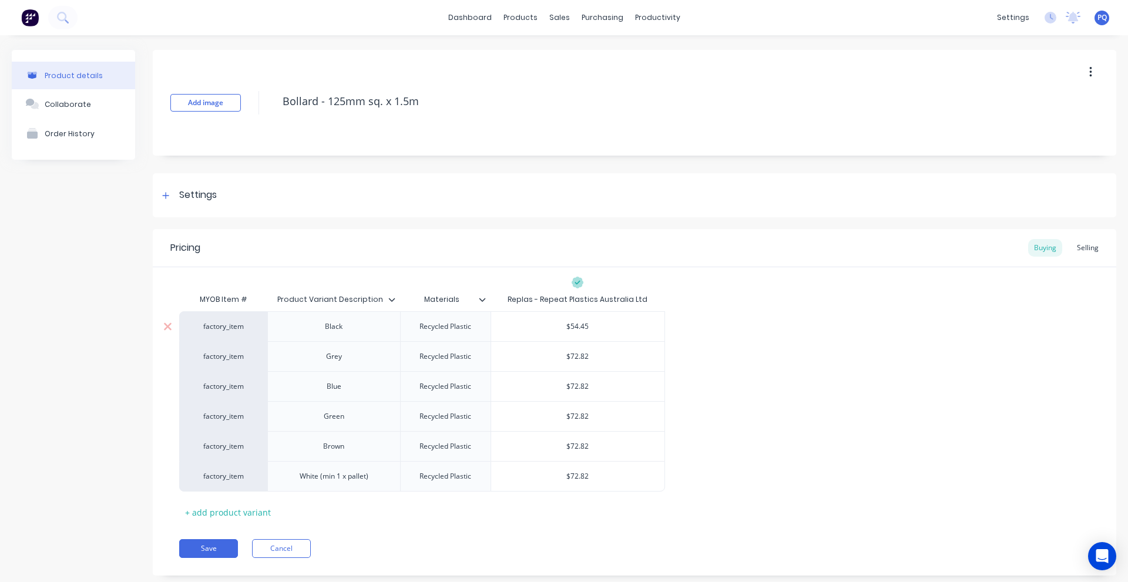
type input "$54.45"
click at [586, 330] on input "$54.45" at bounding box center [577, 326] width 173 height 11
type textarea "x"
type input "$3"
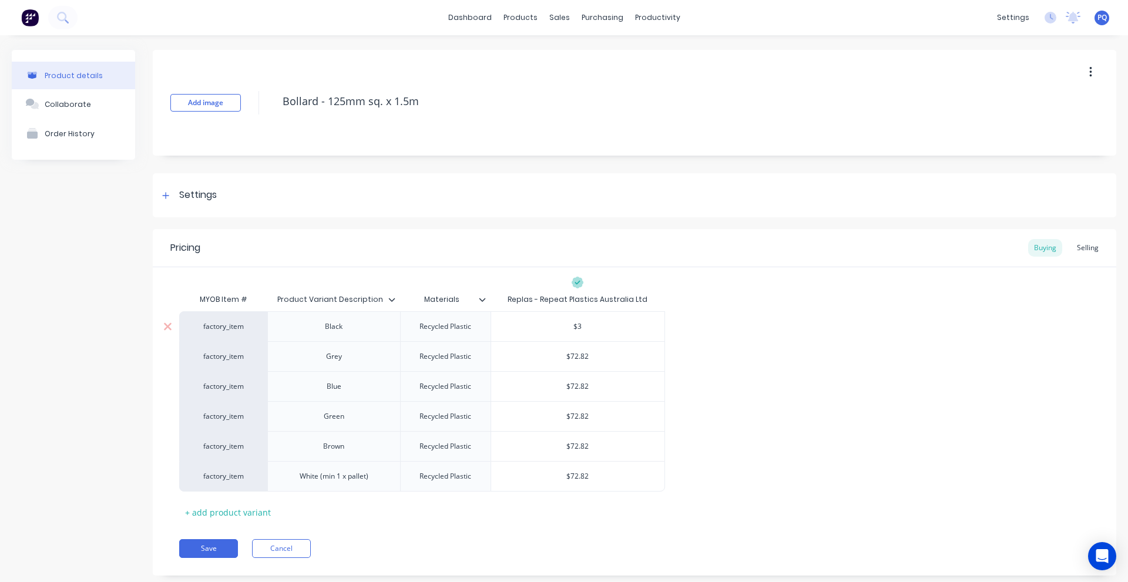
type textarea "x"
type input "$33"
type textarea "x"
type input "$330"
type textarea "x"
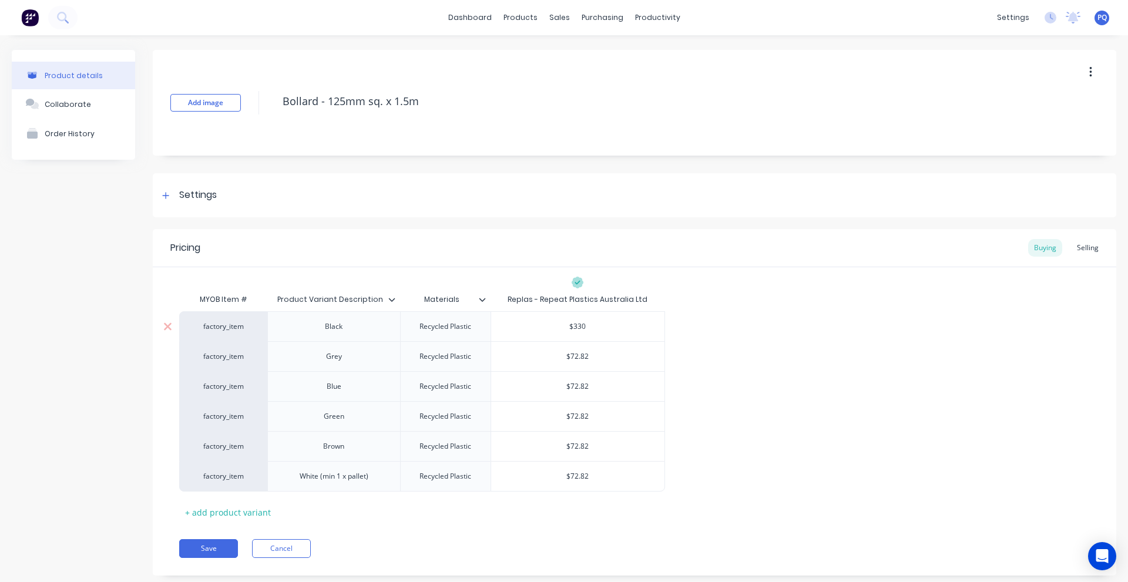
type input "$3302"
type textarea "x"
type input "$33023"
type textarea "x"
type input "$3302"
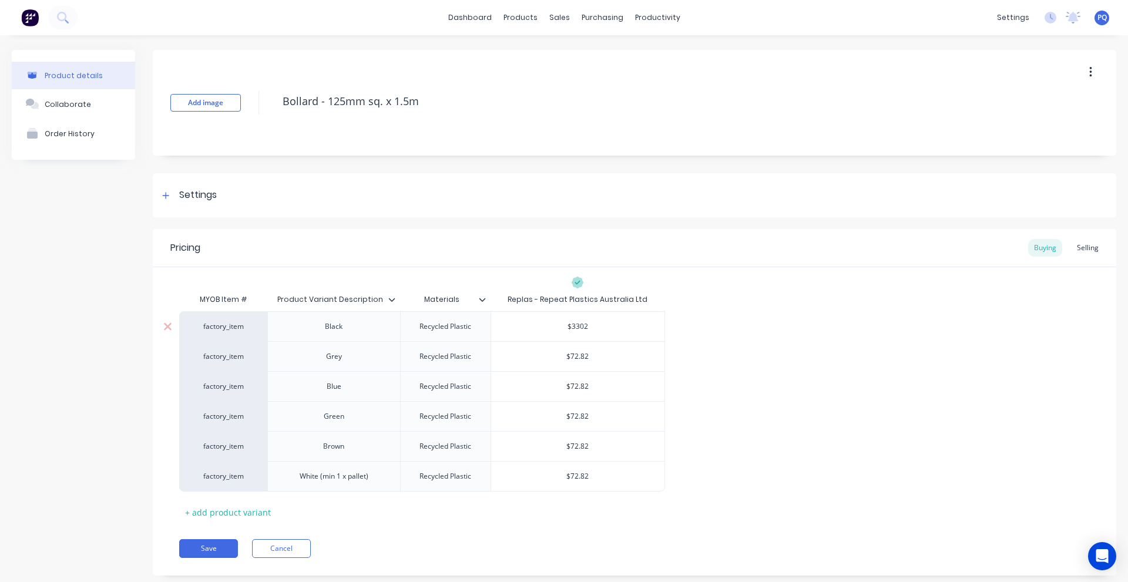
type textarea "x"
type input "$330"
type textarea "x"
type input "$33"
type textarea "x"
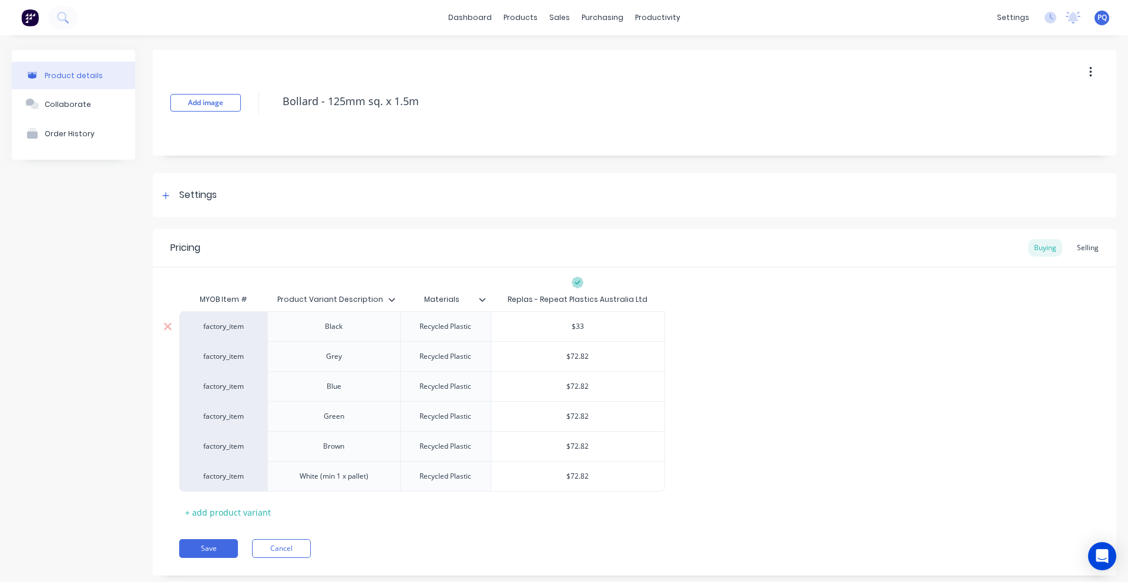
type input "$33."
type textarea "x"
type input "$33.2"
type textarea "x"
type input "$33.23"
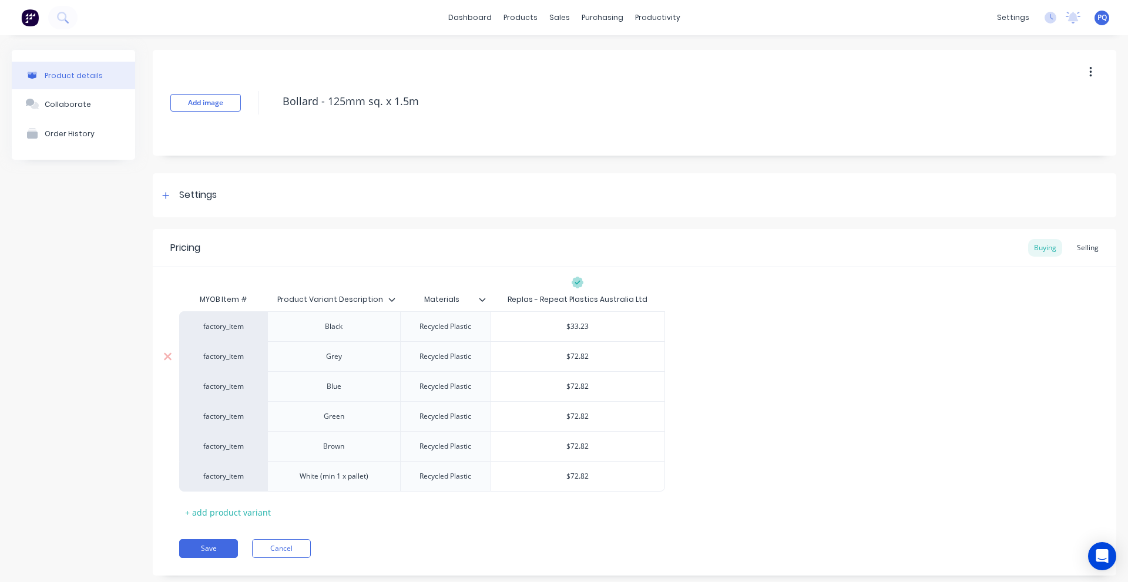
type input "$72.82"
click at [574, 354] on input "$72.82" at bounding box center [577, 356] width 173 height 11
paste input "47.475"
type textarea "x"
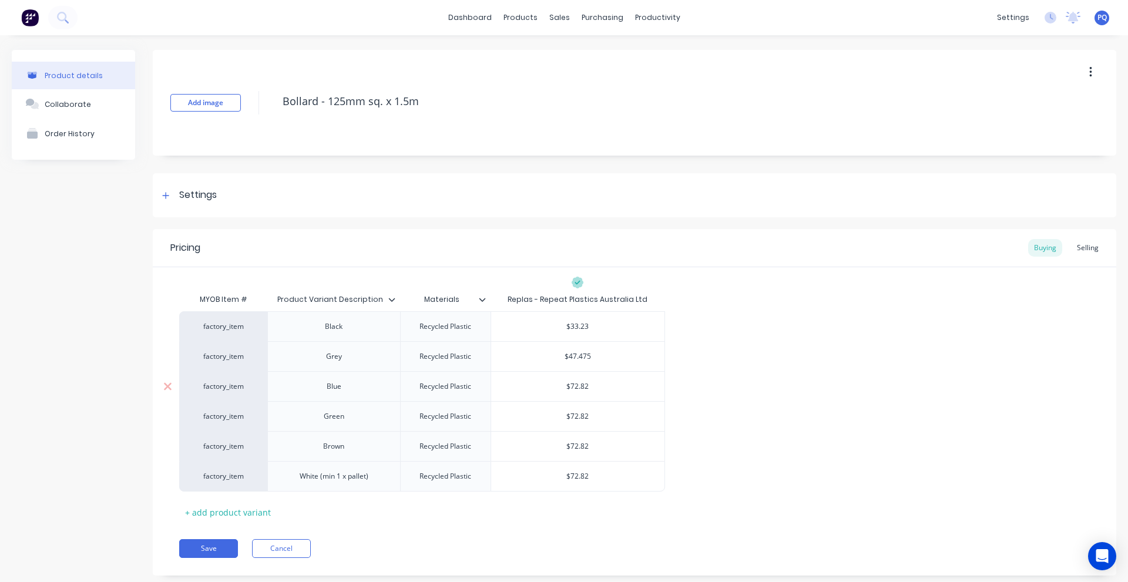
type input "$47.475"
type input "$72.82"
click at [578, 391] on input "$72.82" at bounding box center [577, 386] width 173 height 11
paste input "47.475"
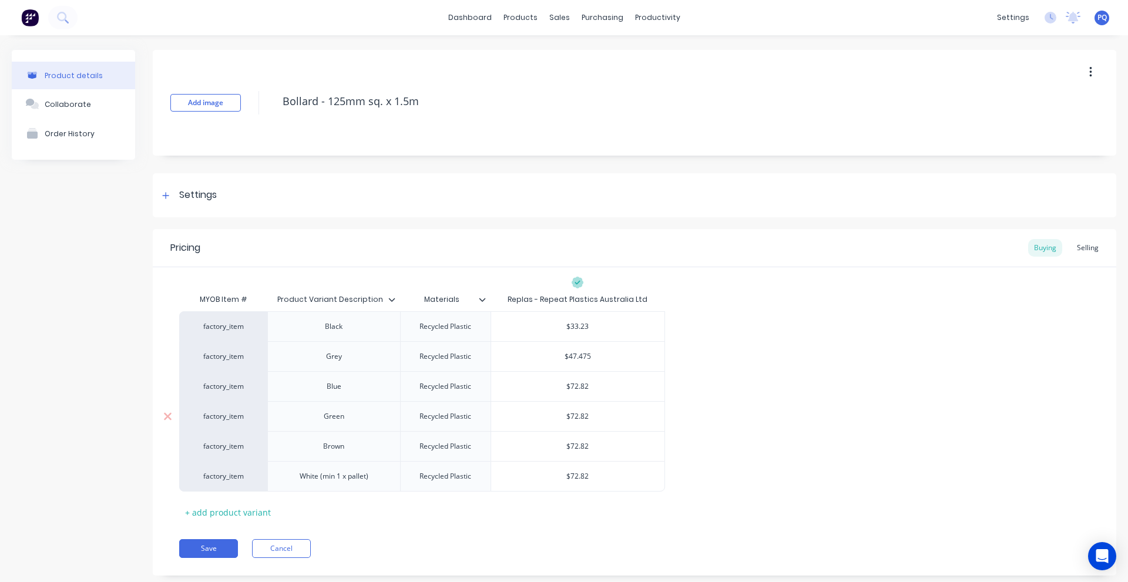
type textarea "x"
type input "$47.475"
type input "$72.82"
click at [581, 413] on input "$72.82" at bounding box center [577, 416] width 173 height 11
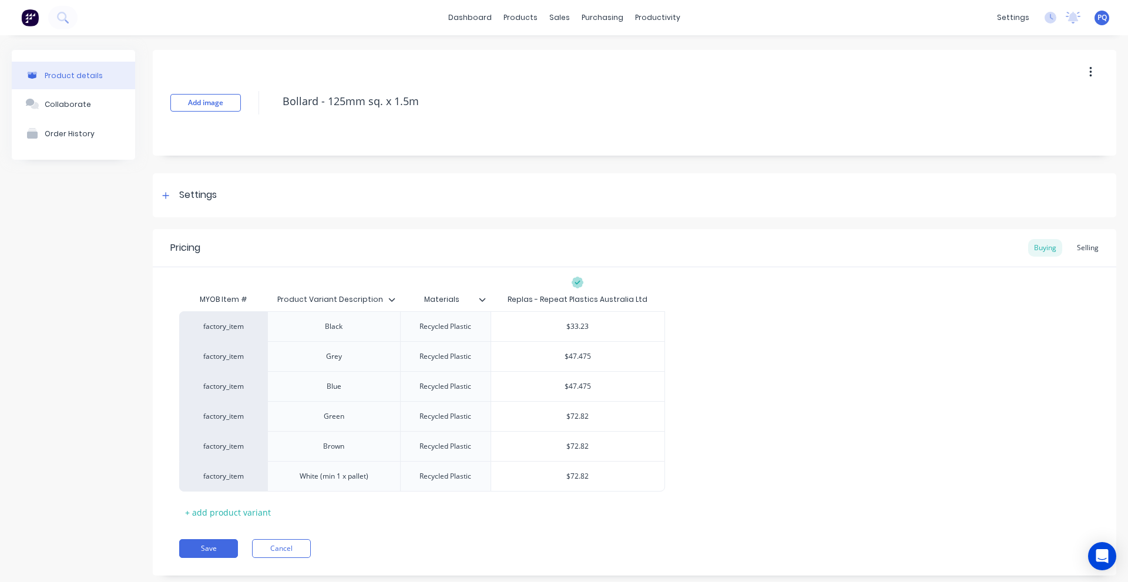
paste input "47.475"
type textarea "x"
type input "$47.475"
type input "$72.82"
click at [577, 450] on input "$72.82" at bounding box center [577, 446] width 173 height 11
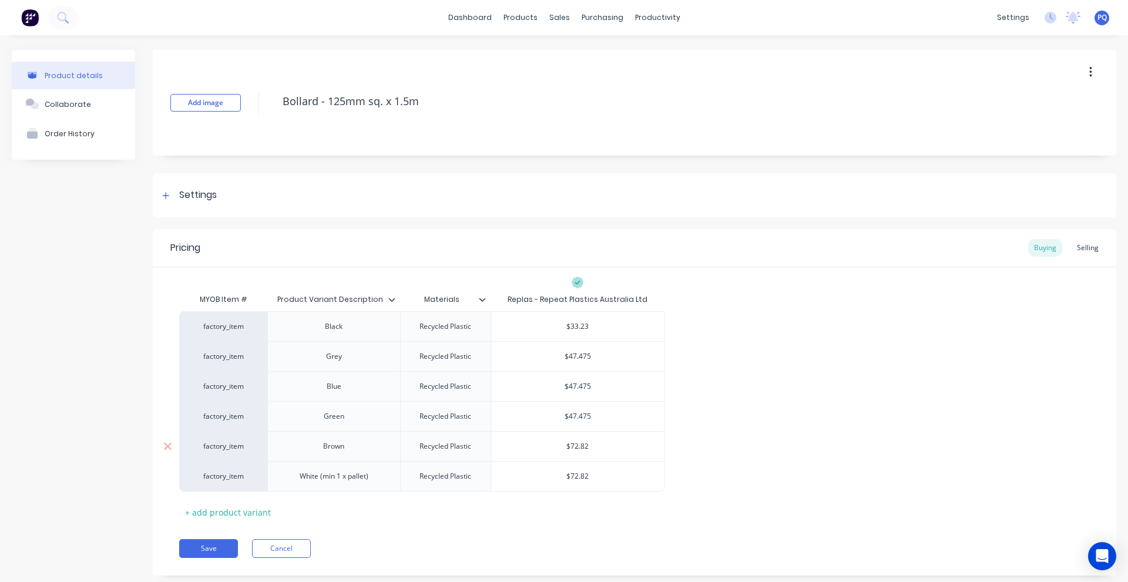
click at [577, 450] on input "$72.82" at bounding box center [577, 446] width 173 height 11
paste input "47.475"
type textarea "x"
type input "$47.475"
type input "$72.82"
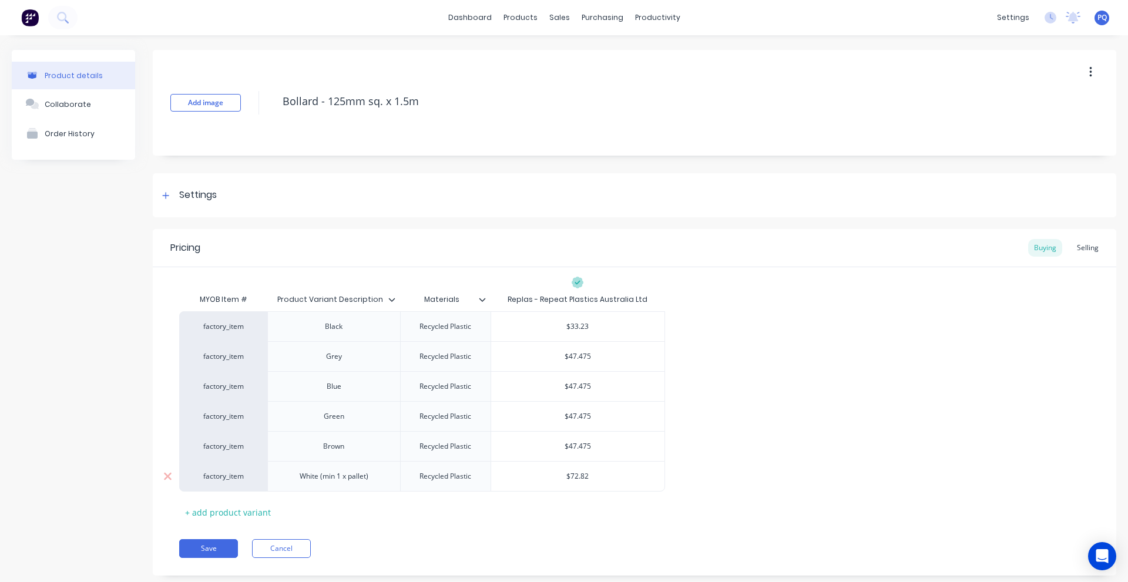
click at [577, 475] on input "$72.82" at bounding box center [577, 476] width 173 height 11
paste input "47.475"
type textarea "x"
type input "$47.475"
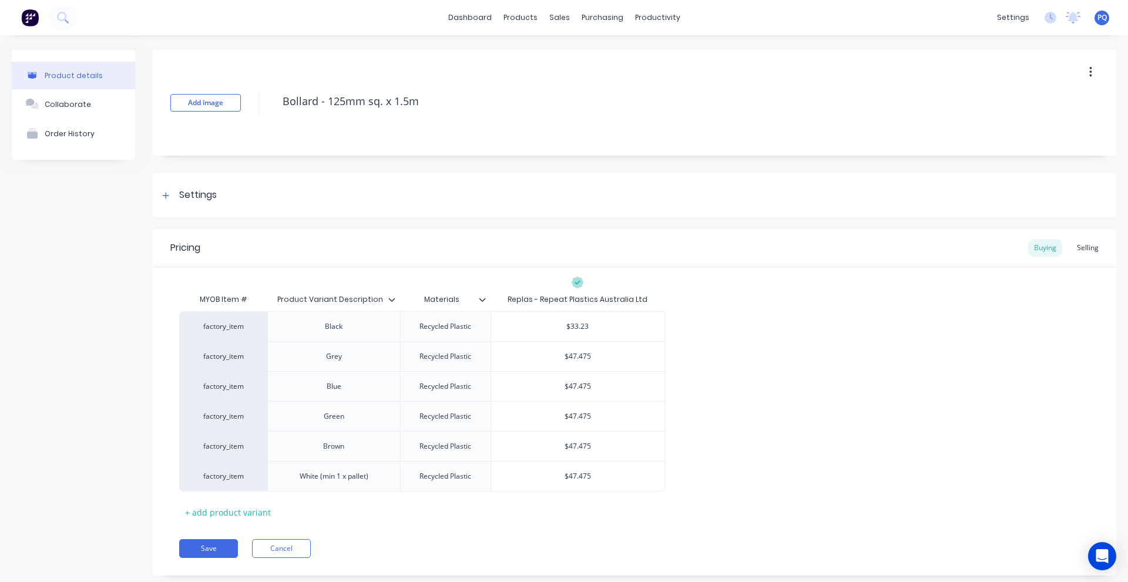
click at [726, 495] on div "MYOB Item # Product Variant Description Materials Replas - Repeat Plastics Aust…" at bounding box center [634, 405] width 911 height 234
click at [578, 350] on div "$47.475" at bounding box center [577, 356] width 173 height 29
click at [559, 357] on input "$47.475" at bounding box center [577, 356] width 173 height 11
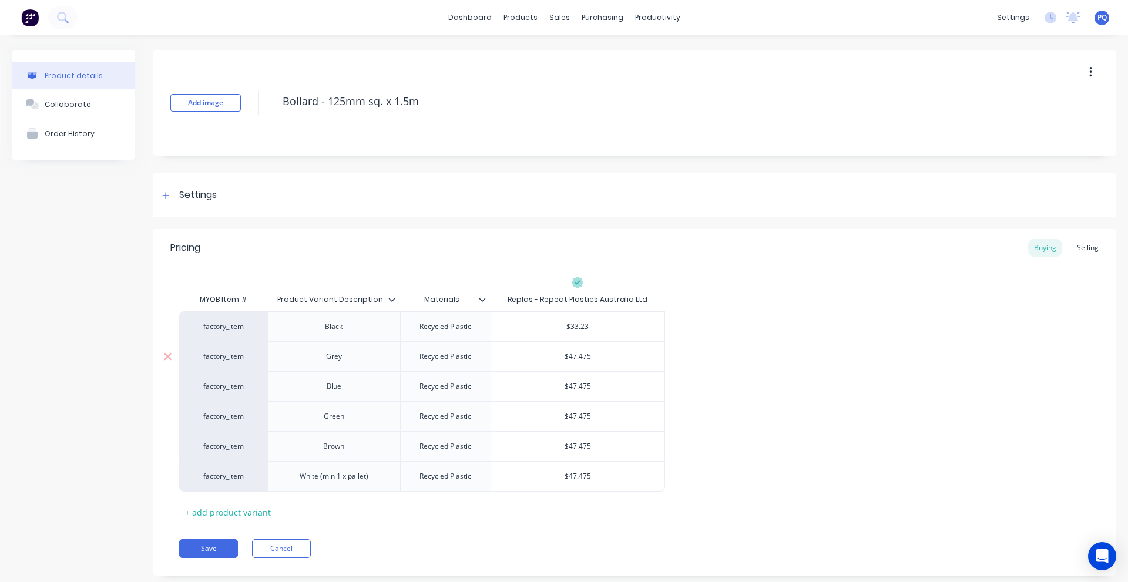
click at [572, 356] on input "$47.475" at bounding box center [577, 356] width 173 height 11
click at [585, 355] on input "$47.475" at bounding box center [577, 356] width 173 height 11
drag, startPoint x: 582, startPoint y: 355, endPoint x: 578, endPoint y: 371, distance: 16.4
click at [581, 355] on input "$47.475" at bounding box center [577, 356] width 173 height 11
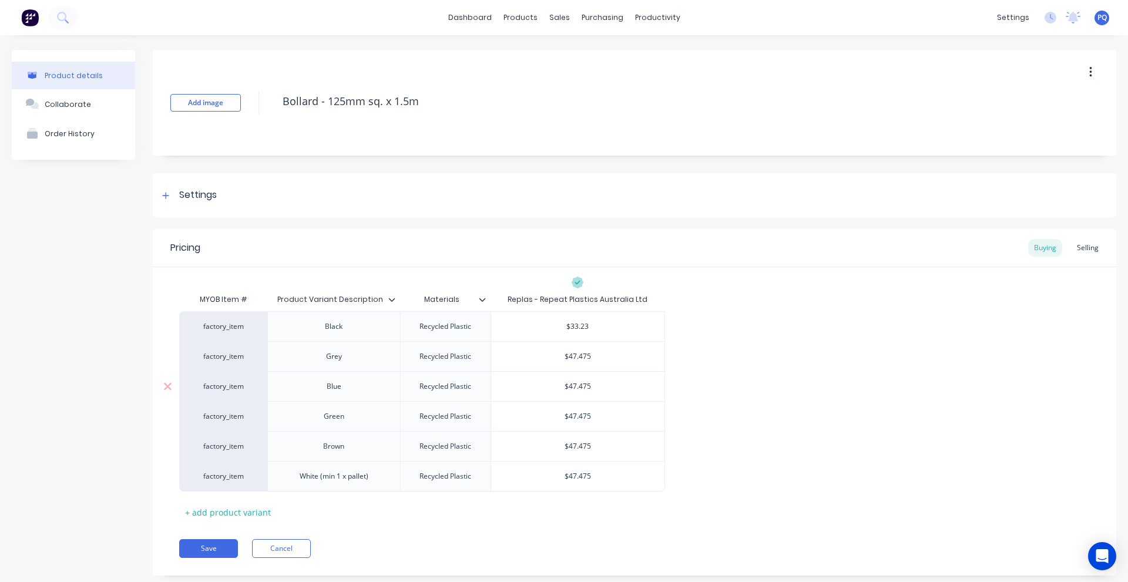
click at [577, 380] on div "$47.475" at bounding box center [577, 386] width 173 height 29
click at [585, 353] on input "$47.475" at bounding box center [577, 356] width 173 height 11
click at [590, 356] on input "$47.475" at bounding box center [577, 356] width 173 height 11
type textarea "x"
type input "$47.47"
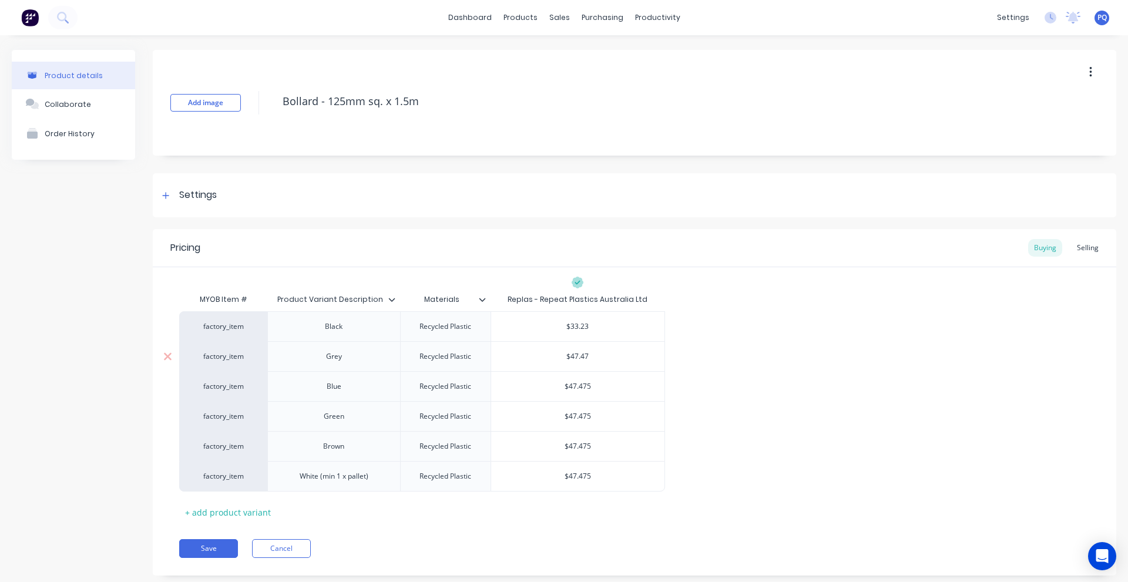
type textarea "x"
type input "$47.4"
type textarea "x"
type input "$47.48"
click at [772, 390] on div "factory_item Black Recycled Plastic $33.23 $33.23 factory_item Grey Recycled Pl…" at bounding box center [634, 401] width 911 height 180
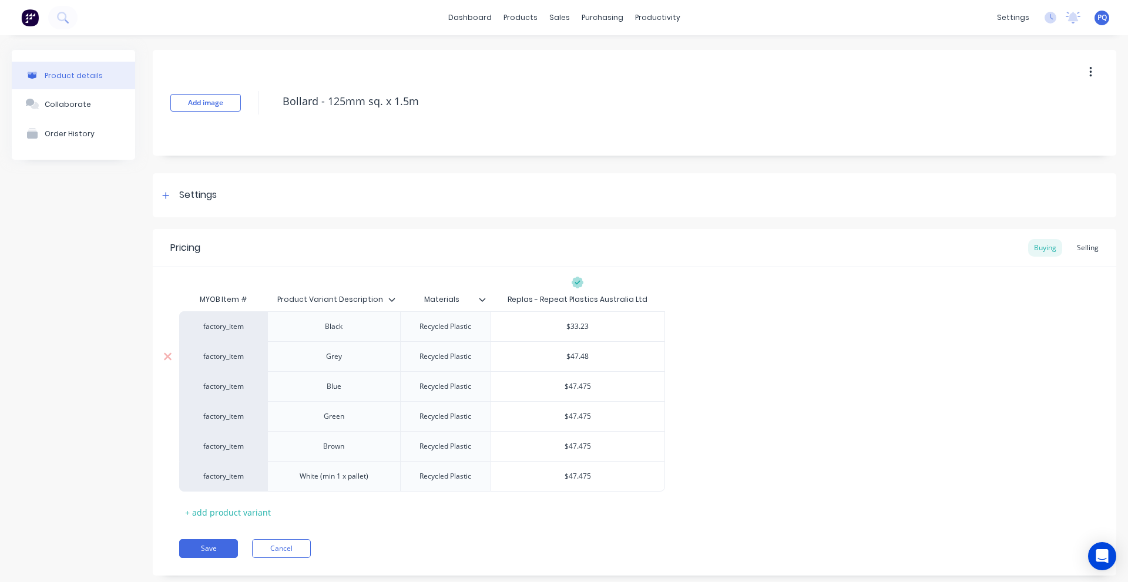
click at [582, 358] on input "$47.48" at bounding box center [577, 356] width 173 height 11
click at [578, 390] on input "$47.475" at bounding box center [577, 386] width 173 height 11
paste input "8"
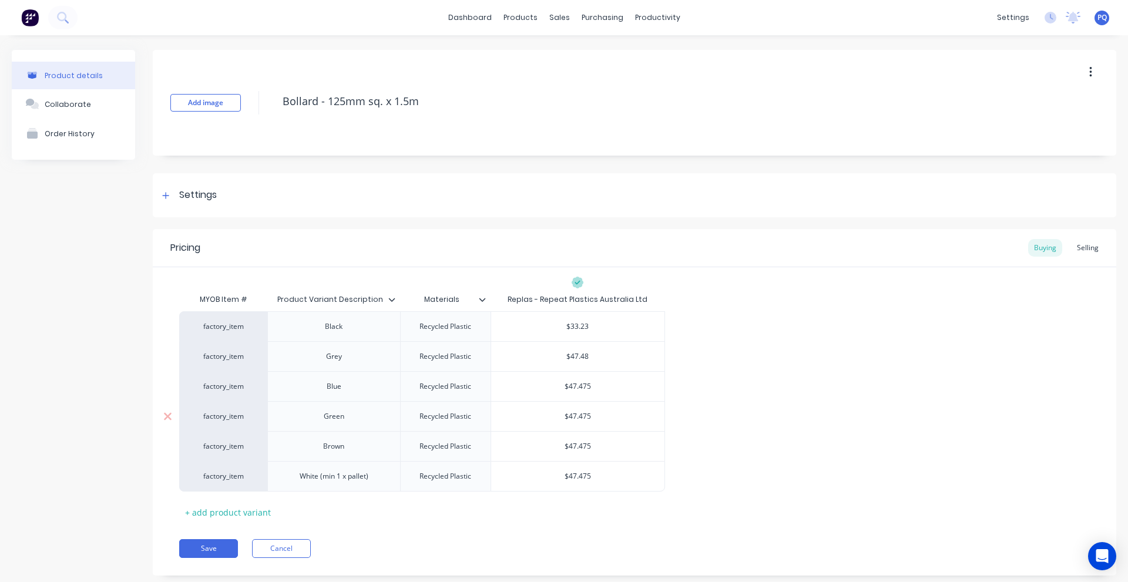
type textarea "x"
type input "$47.48"
click at [569, 420] on input "$47.475" at bounding box center [577, 416] width 173 height 11
paste input "8"
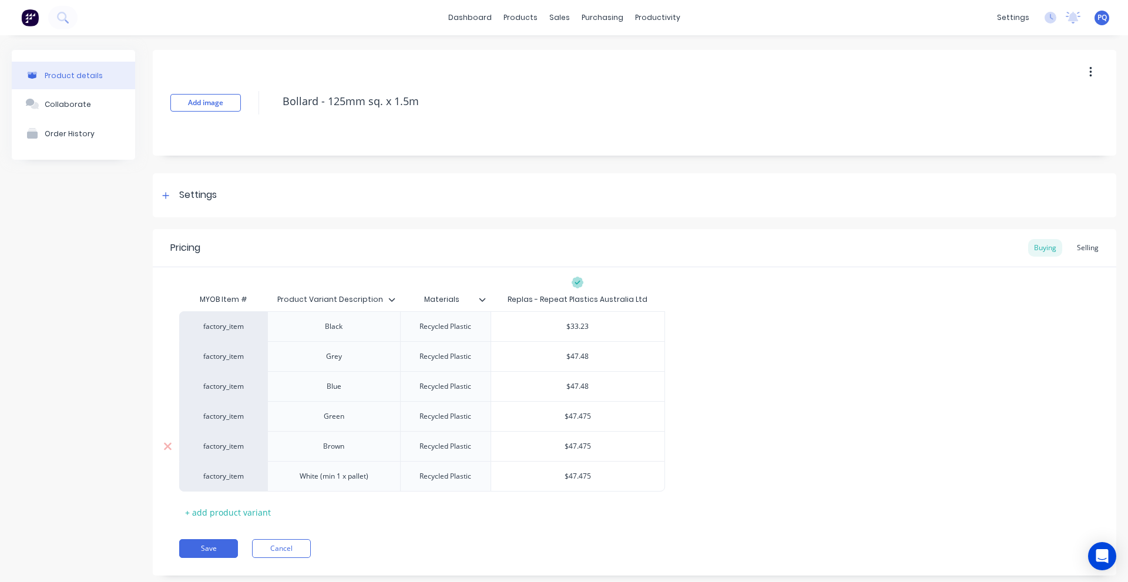
type textarea "x"
type input "$47.48"
click at [573, 442] on input "$47.475" at bounding box center [577, 446] width 173 height 11
paste input "8"
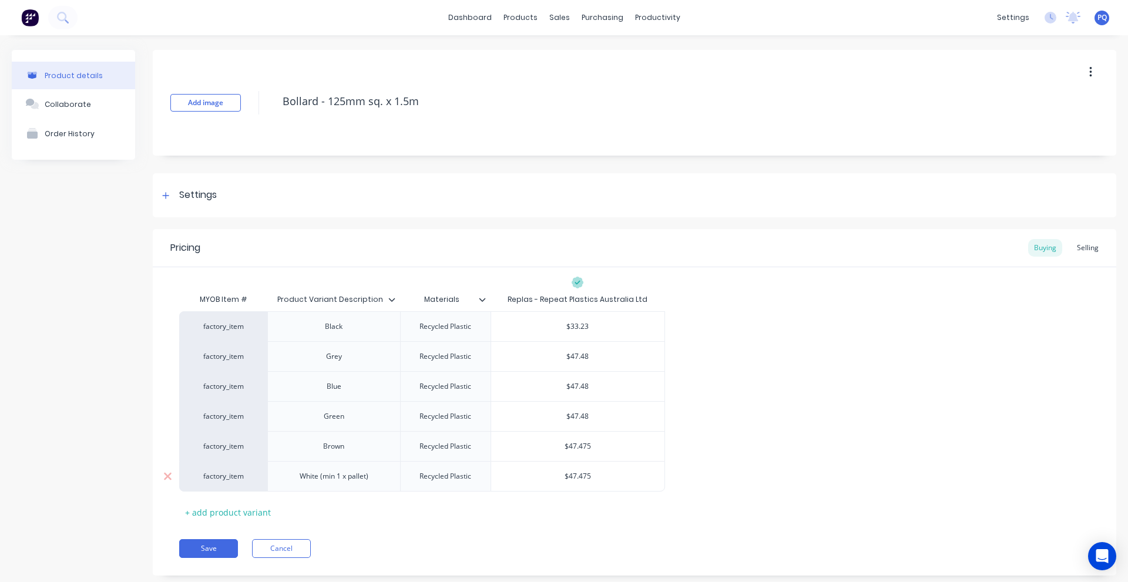
type textarea "x"
type input "$47.48"
click at [578, 475] on input "$47.475" at bounding box center [577, 476] width 173 height 11
click at [579, 475] on input "$47.475" at bounding box center [577, 476] width 173 height 11
paste input "8"
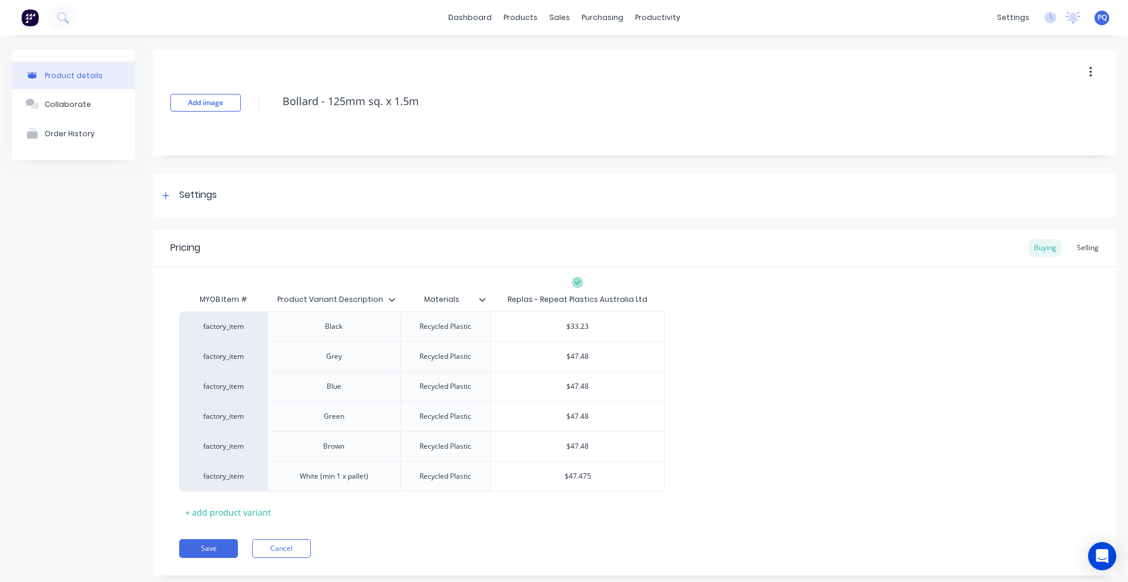
type textarea "x"
type input "$47.48"
drag, startPoint x: 545, startPoint y: 532, endPoint x: 284, endPoint y: 542, distance: 260.5
click at [544, 533] on div "Pricing Buying Selling MYOB Item # Product Variant Description Materials Replas…" at bounding box center [635, 402] width 964 height 347
click at [209, 542] on button "Save" at bounding box center [208, 548] width 59 height 19
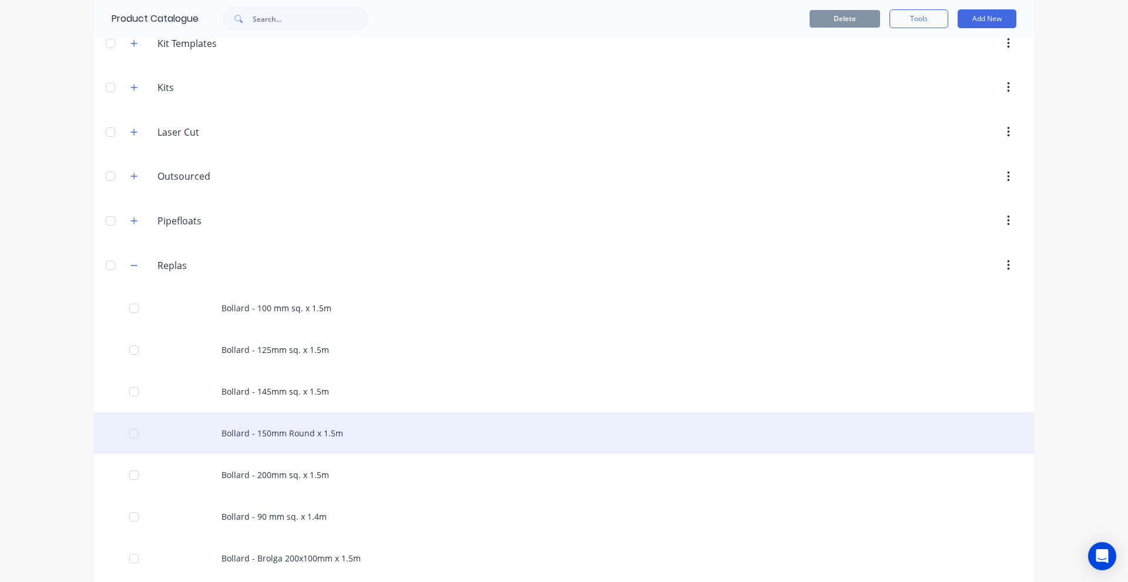
scroll to position [294, 0]
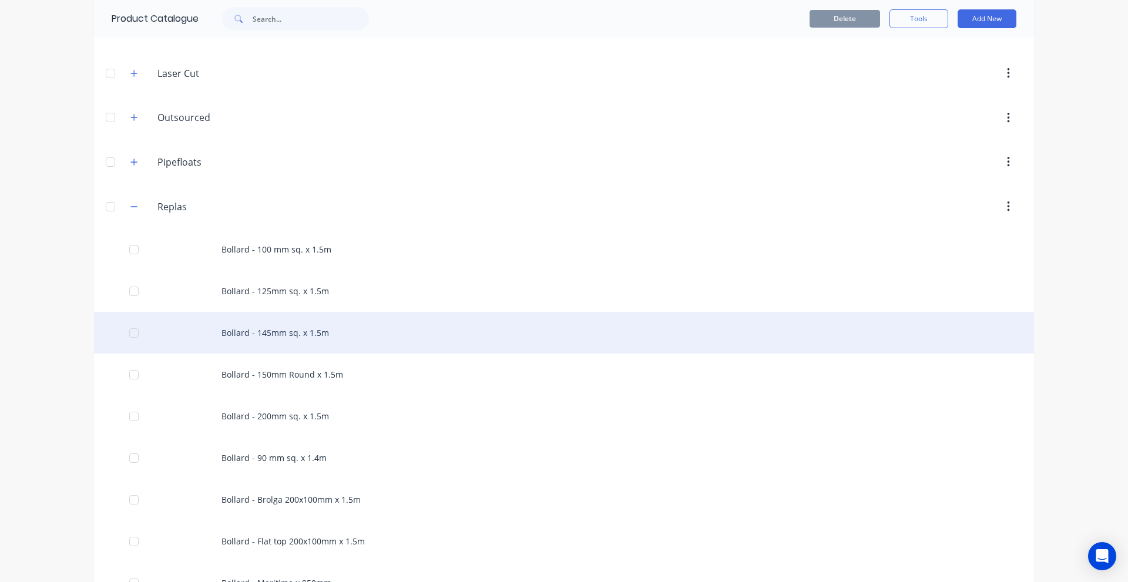
click at [280, 334] on div "Bollard - 145mm sq. x 1.5m" at bounding box center [564, 333] width 940 height 42
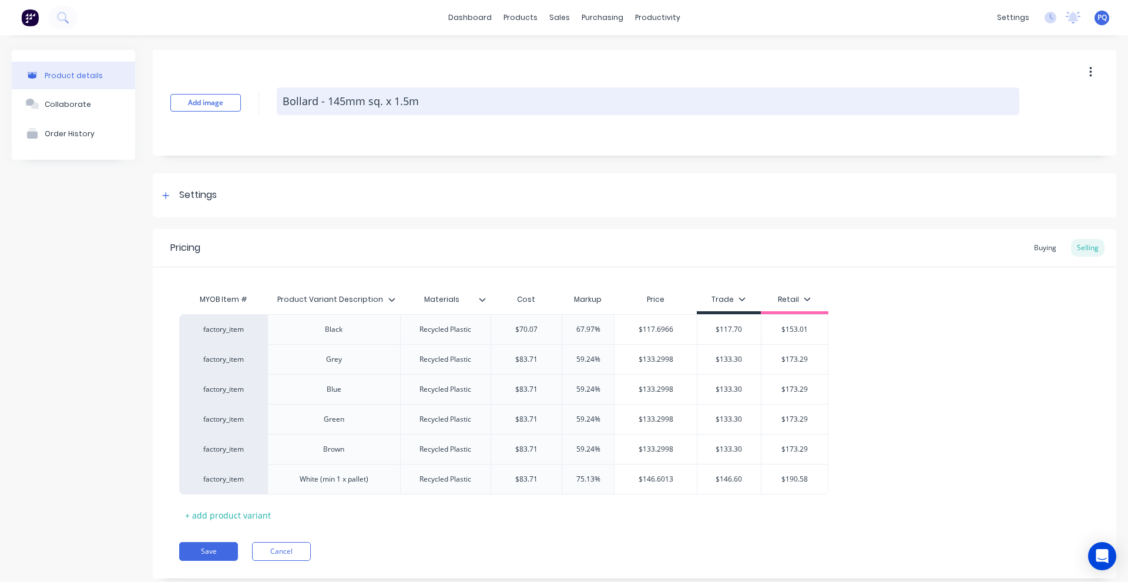
click at [297, 98] on textarea "Bollard - 145mm sq. x 1.5m" at bounding box center [648, 102] width 743 height 28
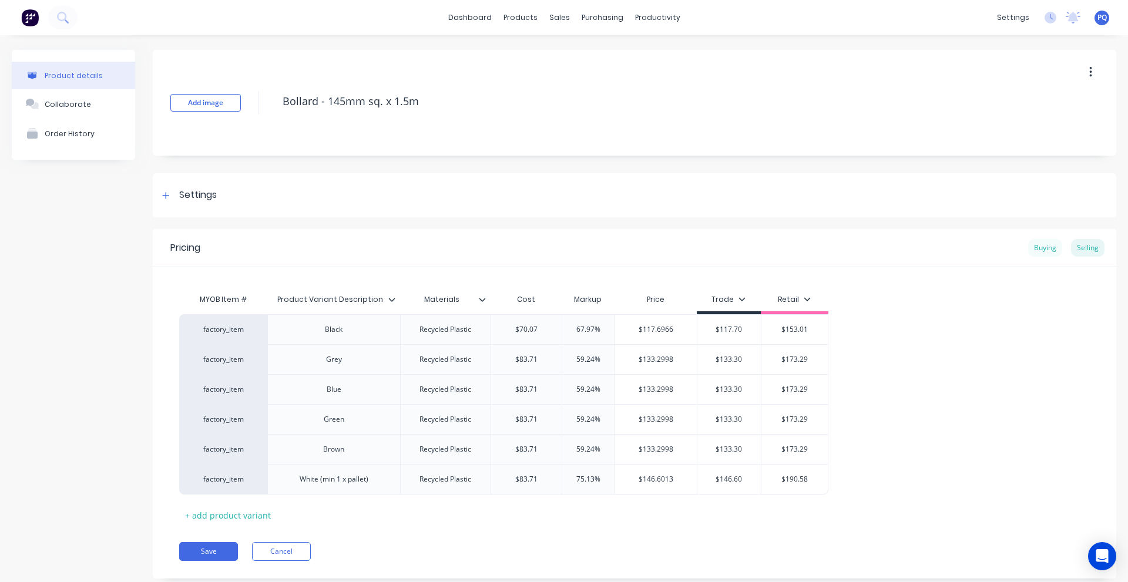
type textarea "x"
click at [1028, 240] on div "Buying" at bounding box center [1045, 248] width 34 height 18
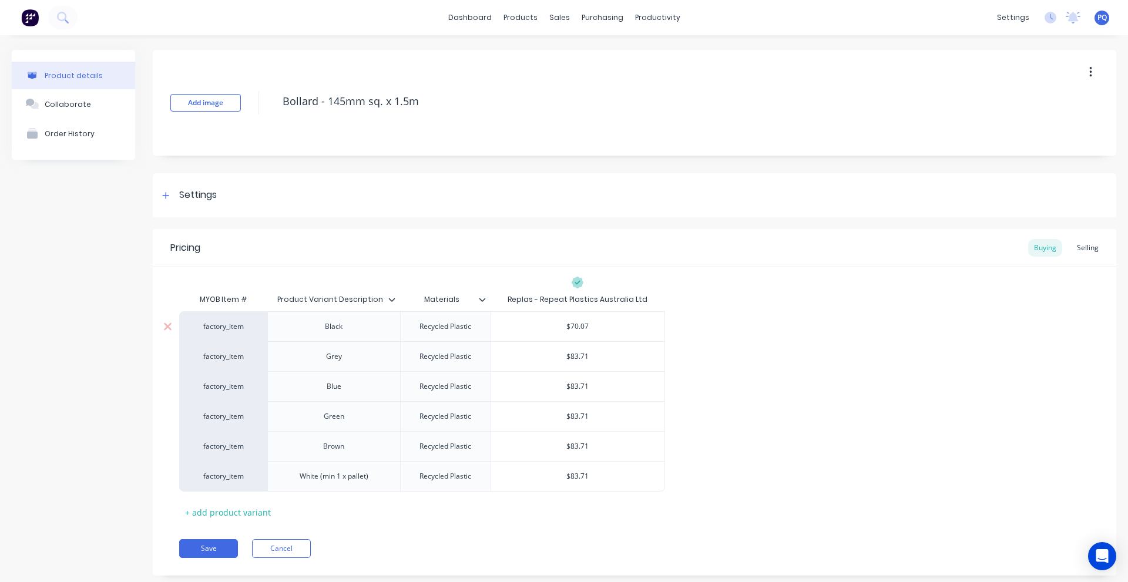
type input "$70.07"
click at [585, 326] on input "$70.07" at bounding box center [577, 326] width 173 height 11
type textarea "x"
type input "$4"
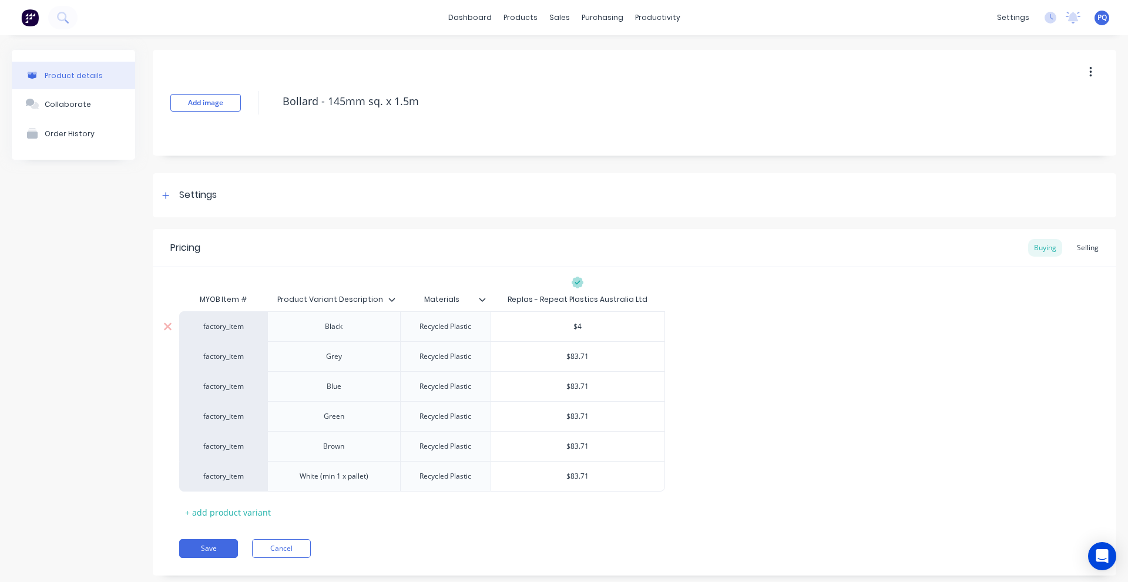
type textarea "x"
type input "$43"
type textarea "x"
type input "$43."
type textarea "x"
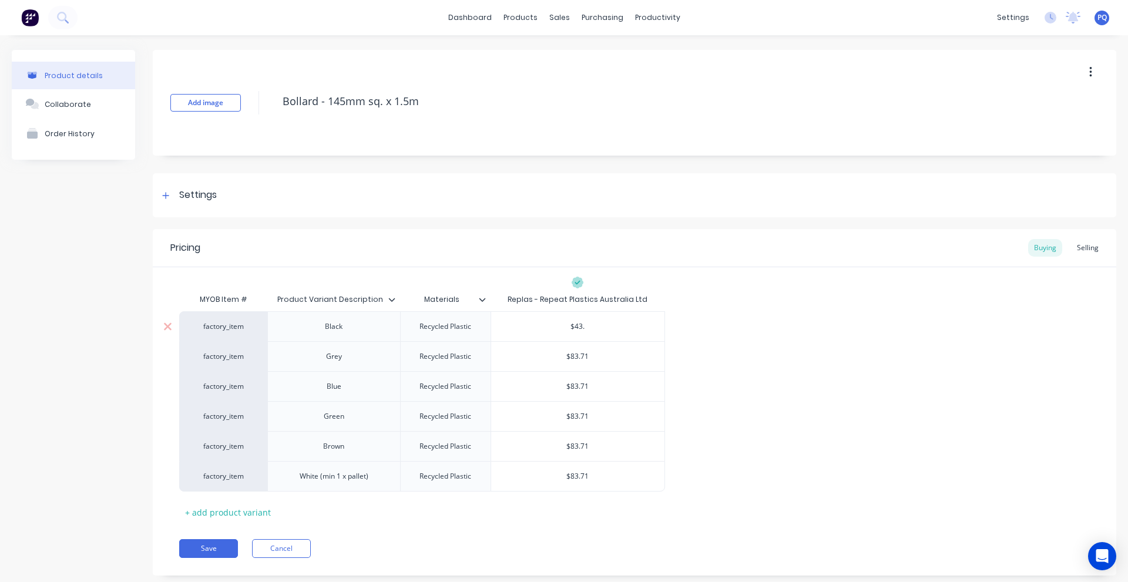
type input "$43.7"
type textarea "x"
type input "$43.78"
type input "$83.71"
click at [579, 357] on input "$83.71" at bounding box center [577, 356] width 173 height 11
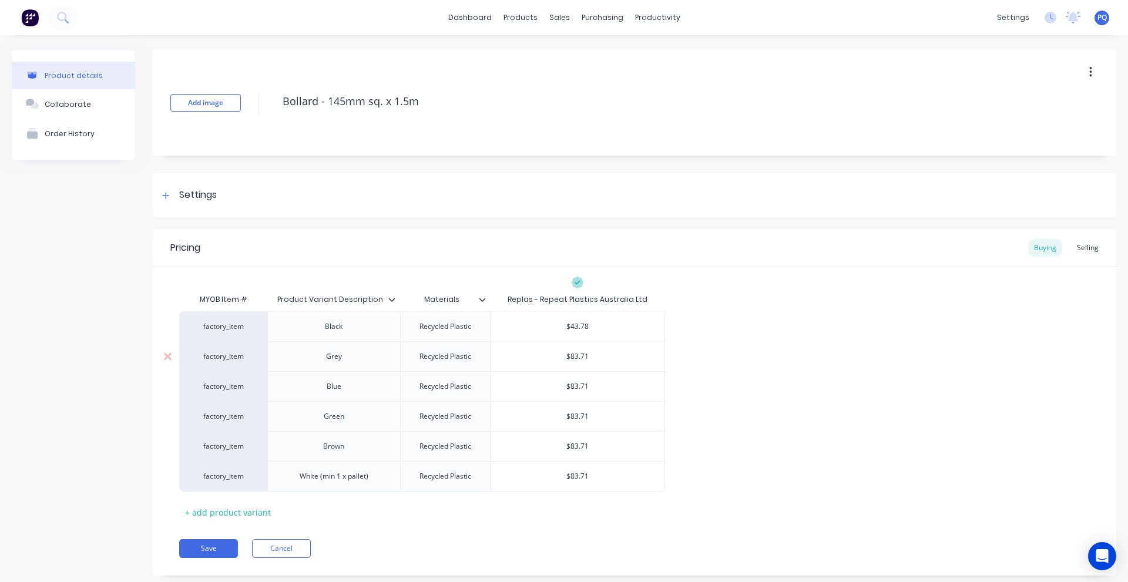
click at [579, 357] on input "$83.71" at bounding box center [577, 356] width 173 height 11
type textarea "x"
type input "$5"
type textarea "x"
type input "$54"
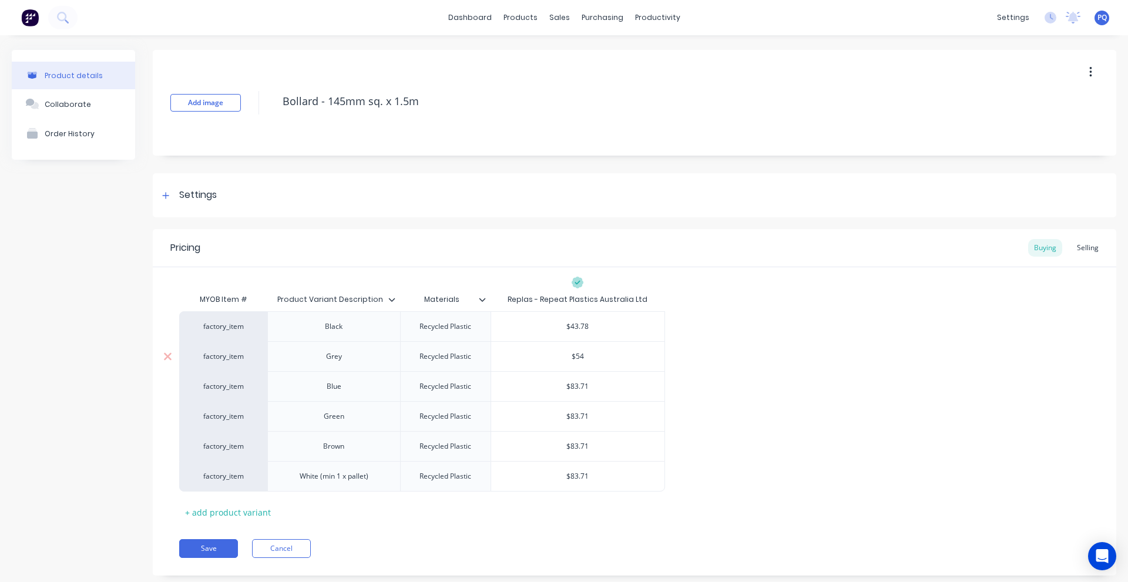
type textarea "x"
type input "$54."
type textarea "x"
type input "$54.3"
type textarea "x"
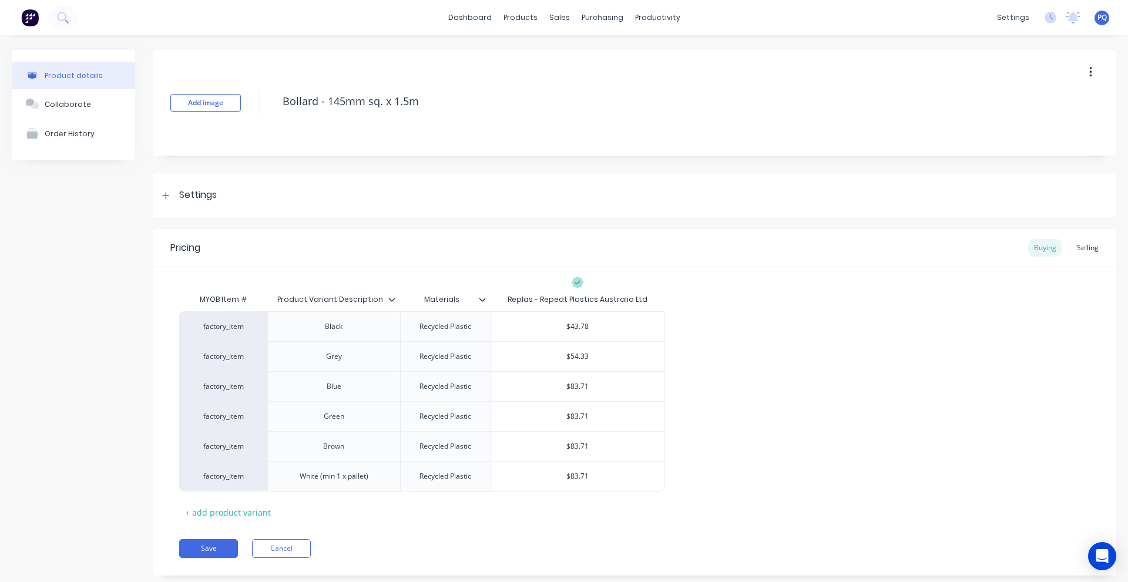
type input "$54.33"
click at [786, 363] on div "factory_item Black Recycled Plastic $43.78 $43.78 factory_item Grey Recycled Pl…" at bounding box center [634, 401] width 911 height 180
click at [578, 352] on input "$54.33" at bounding box center [577, 356] width 173 height 11
type input "$83.71"
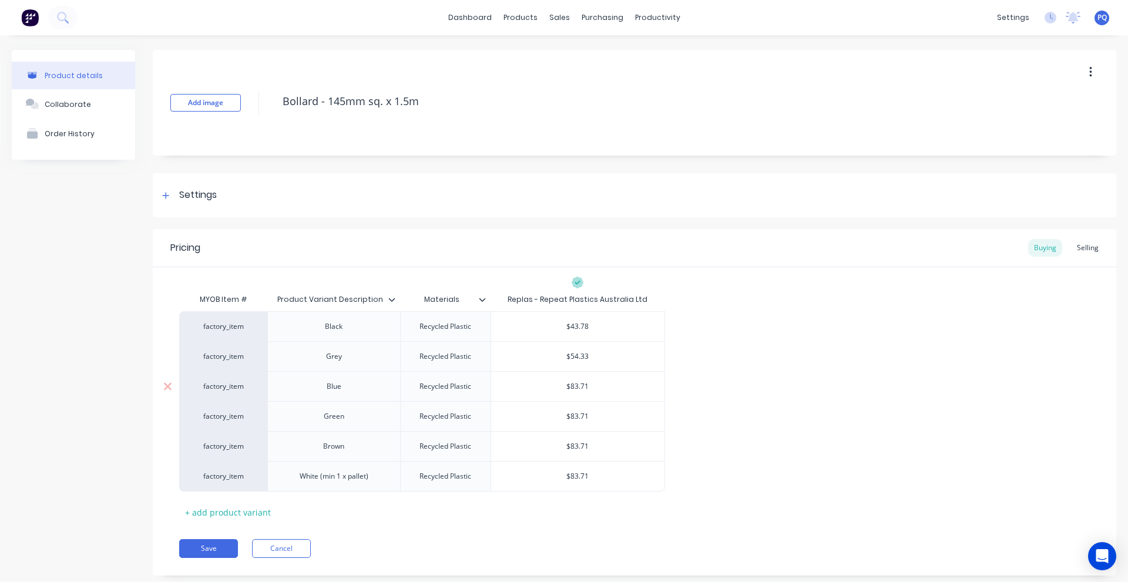
click at [581, 386] on input "$83.71" at bounding box center [577, 386] width 173 height 11
paste input "54.33"
type textarea "x"
type input "$54.33"
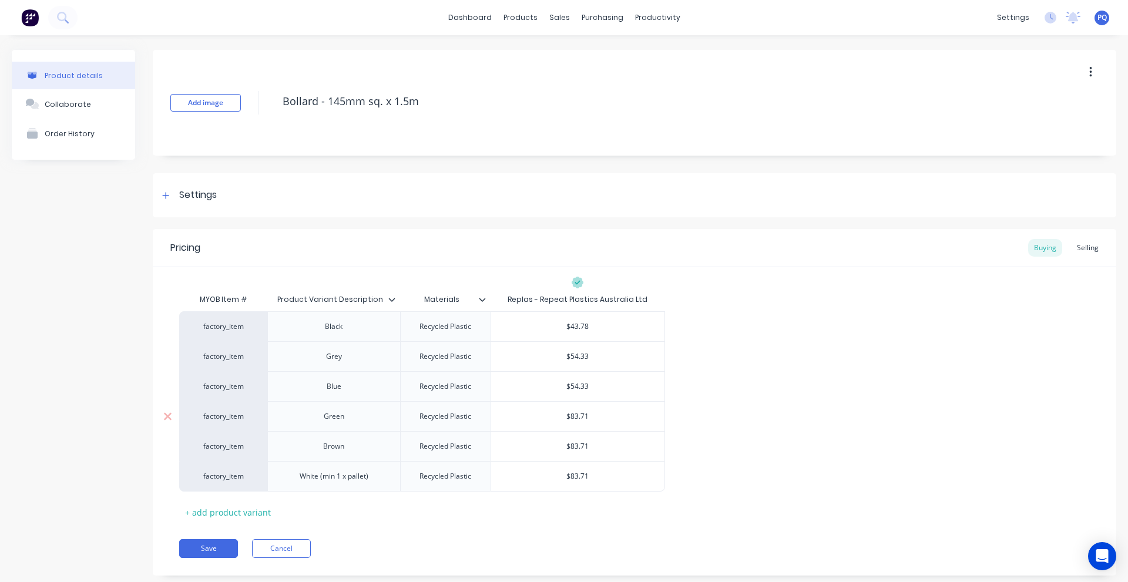
type input "$83.71"
click at [575, 414] on input "$83.71" at bounding box center [577, 416] width 173 height 11
paste input "54.33"
type textarea "x"
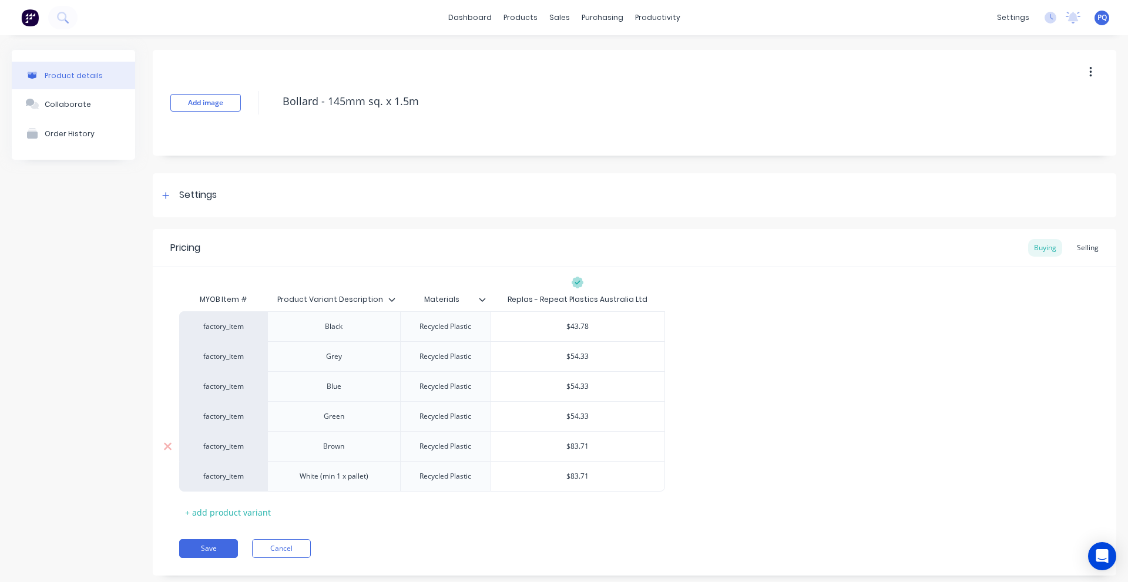
type input "$54.33"
type input "$83.71"
click at [578, 446] on input "$83.71" at bounding box center [577, 446] width 173 height 11
drag, startPoint x: 578, startPoint y: 446, endPoint x: 581, endPoint y: 470, distance: 24.2
click at [578, 447] on input "$83.71" at bounding box center [577, 446] width 173 height 11
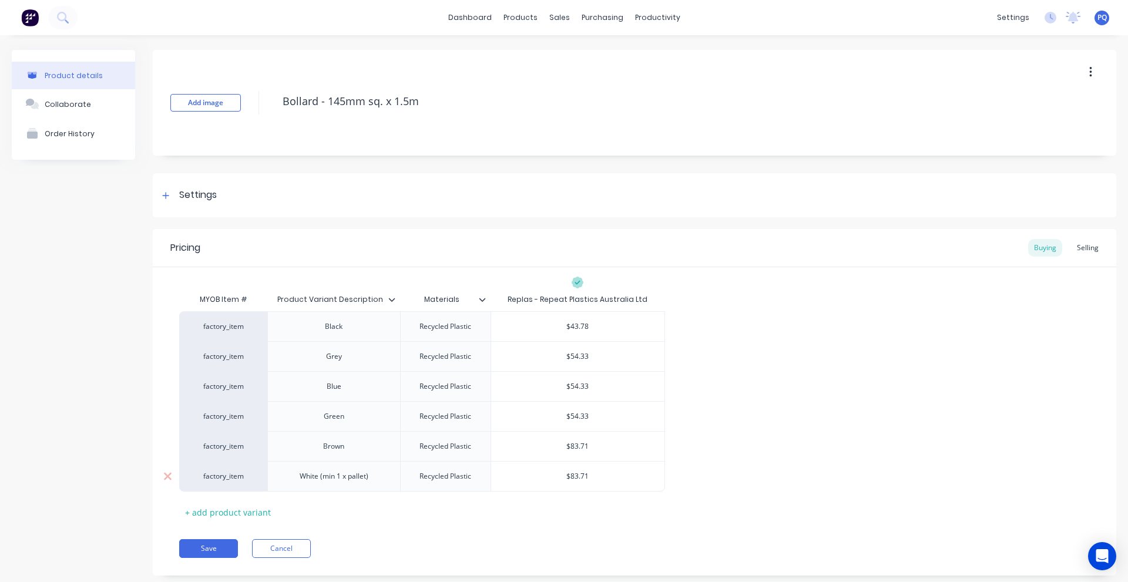
paste input "54.33"
type textarea "x"
type input "$54.33"
type input "$83.71"
click at [581, 479] on input "$83.71" at bounding box center [577, 476] width 173 height 11
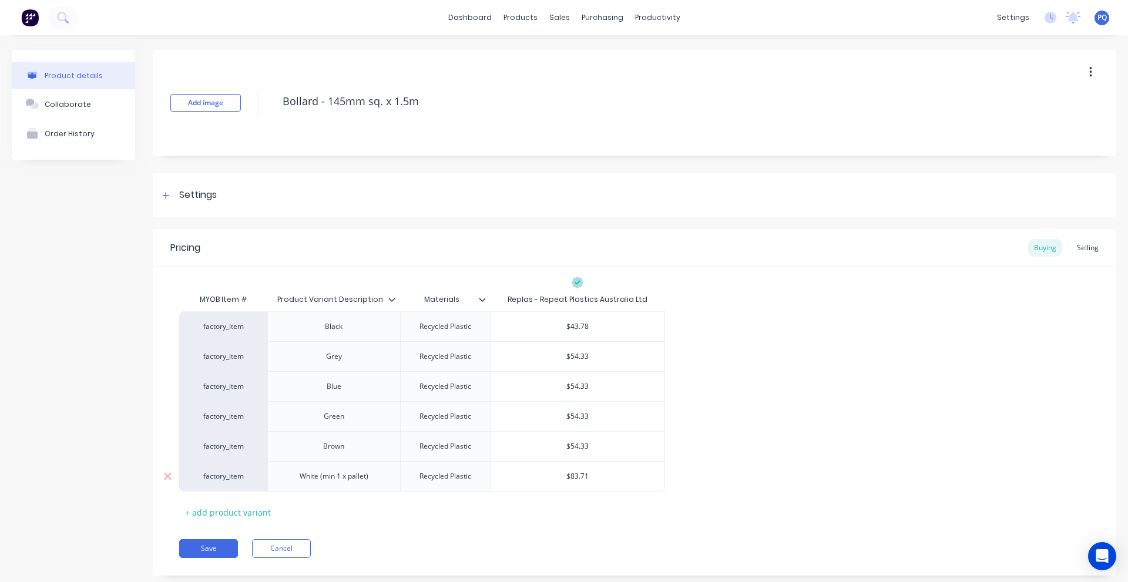
click at [581, 479] on input "$83.71" at bounding box center [577, 476] width 173 height 11
paste input "54.33"
type textarea "x"
type input "$54.33"
click at [743, 480] on div "factory_item Black Recycled Plastic $43.78 $43.78 factory_item Grey Recycled Pl…" at bounding box center [634, 401] width 911 height 180
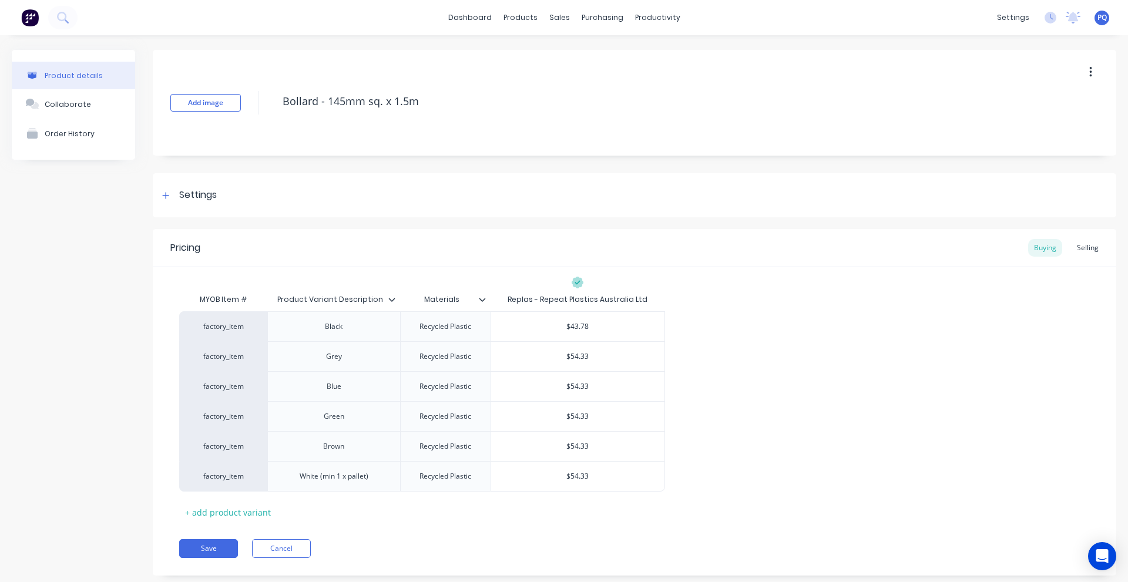
scroll to position [26, 0]
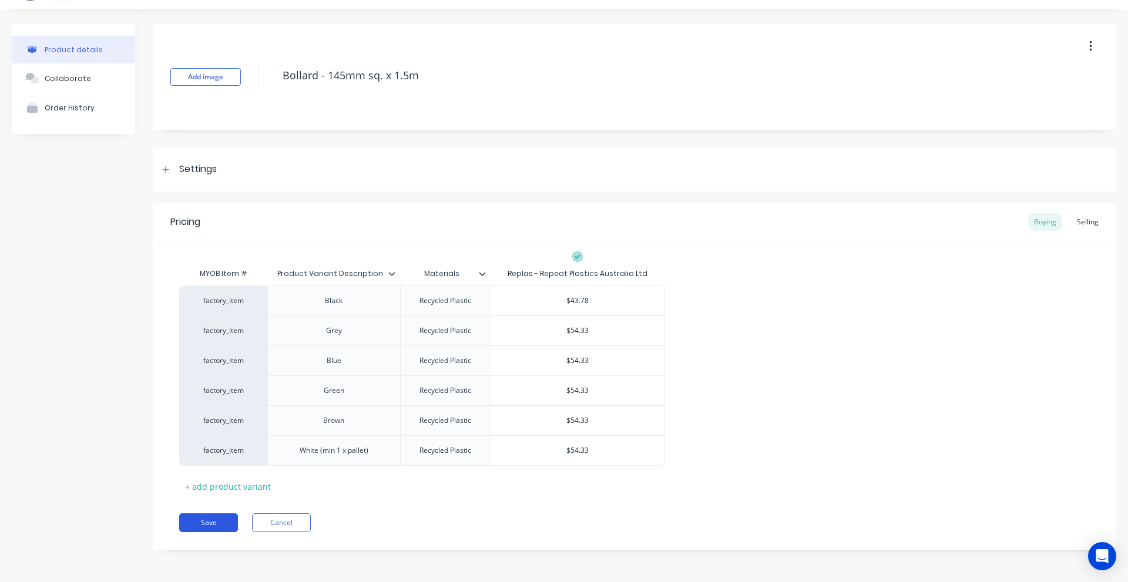
click at [213, 530] on button "Save" at bounding box center [208, 523] width 59 height 19
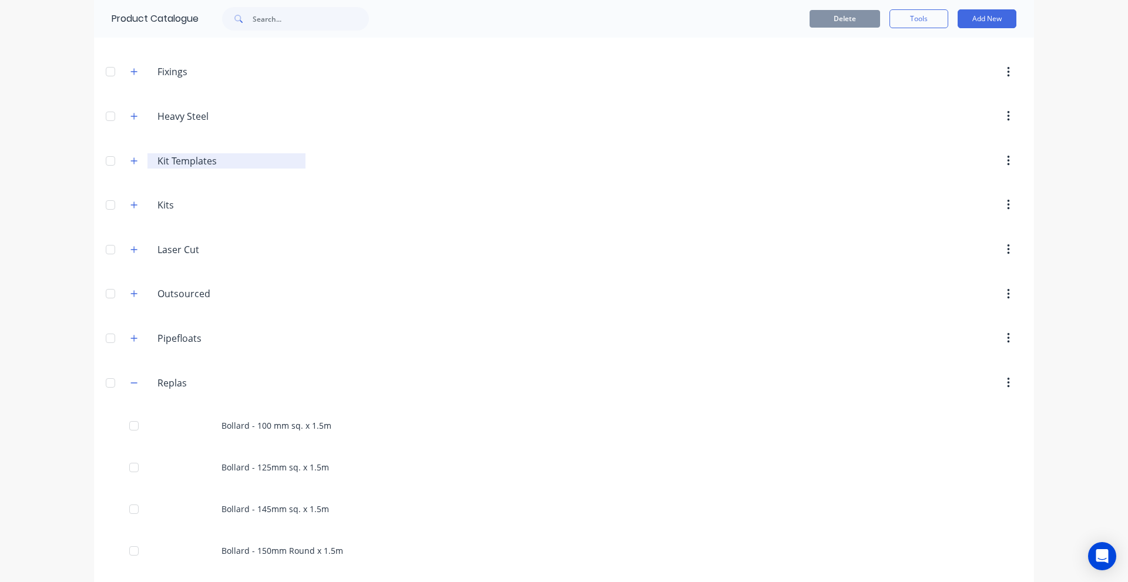
scroll to position [235, 0]
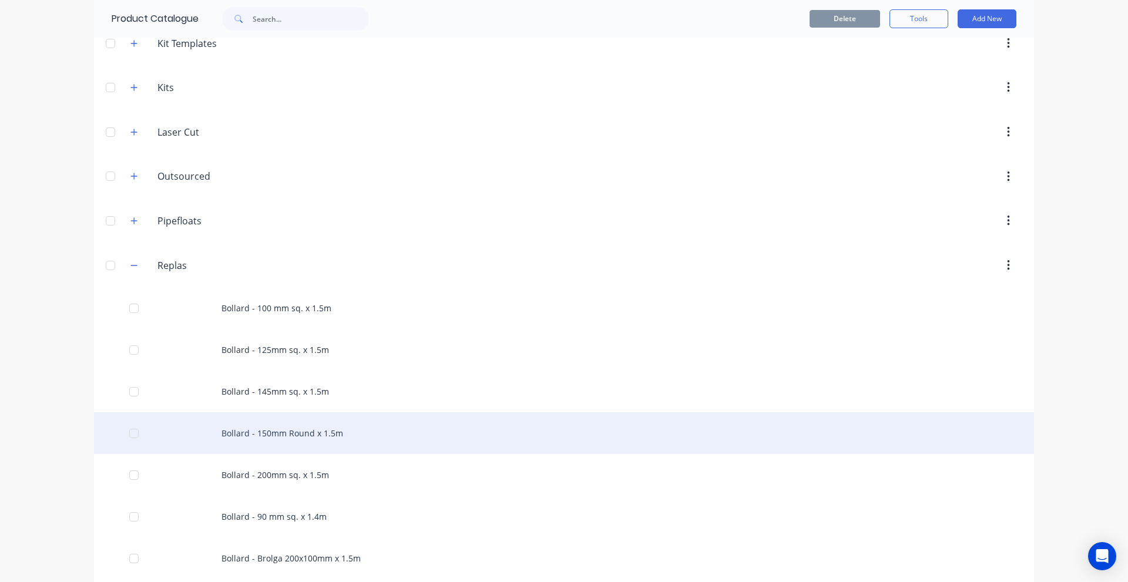
click at [296, 449] on div "Bollard - 150mm Round x 1.5m" at bounding box center [564, 433] width 940 height 42
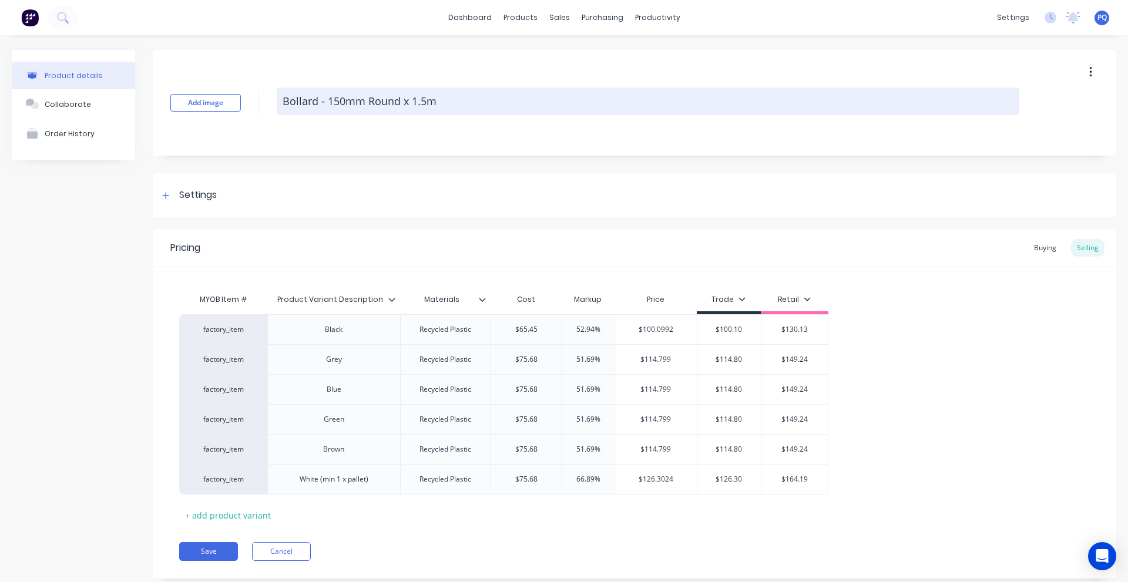
click at [328, 106] on textarea "Bollard - 150mm Round x 1.5m" at bounding box center [648, 102] width 743 height 28
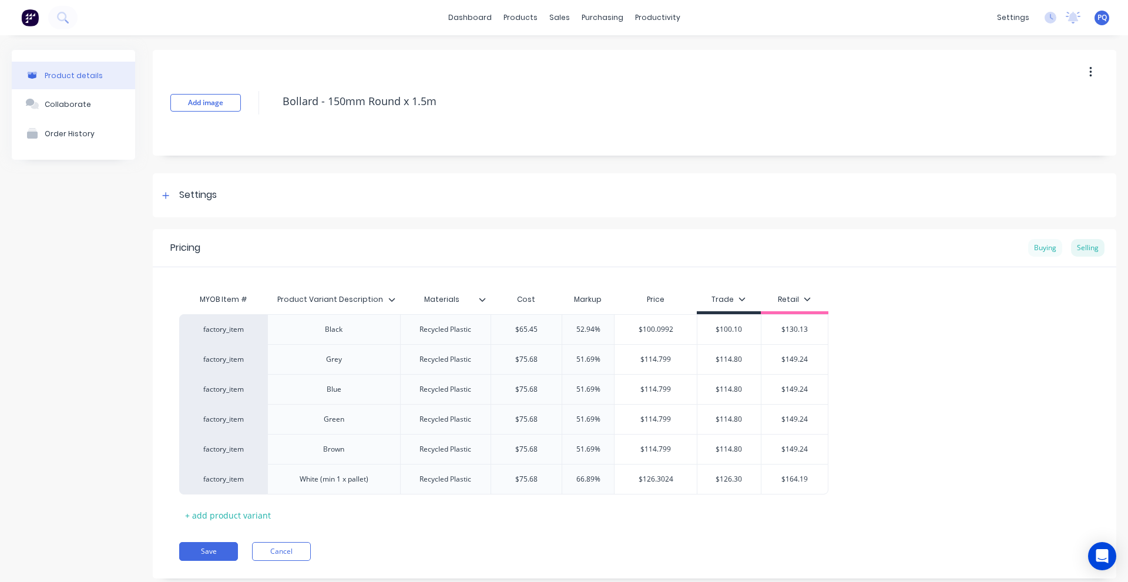
type textarea "x"
click at [1035, 244] on div "Buying" at bounding box center [1045, 248] width 34 height 18
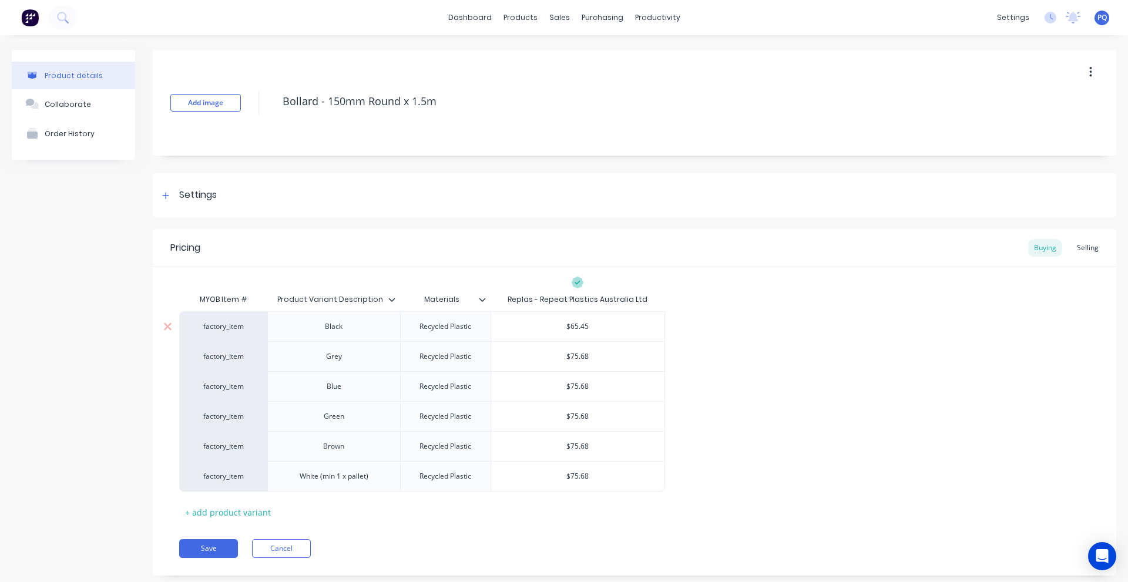
type input "$65.45"
click at [576, 330] on input "$65.45" at bounding box center [577, 326] width 173 height 11
type textarea "x"
type input "$3"
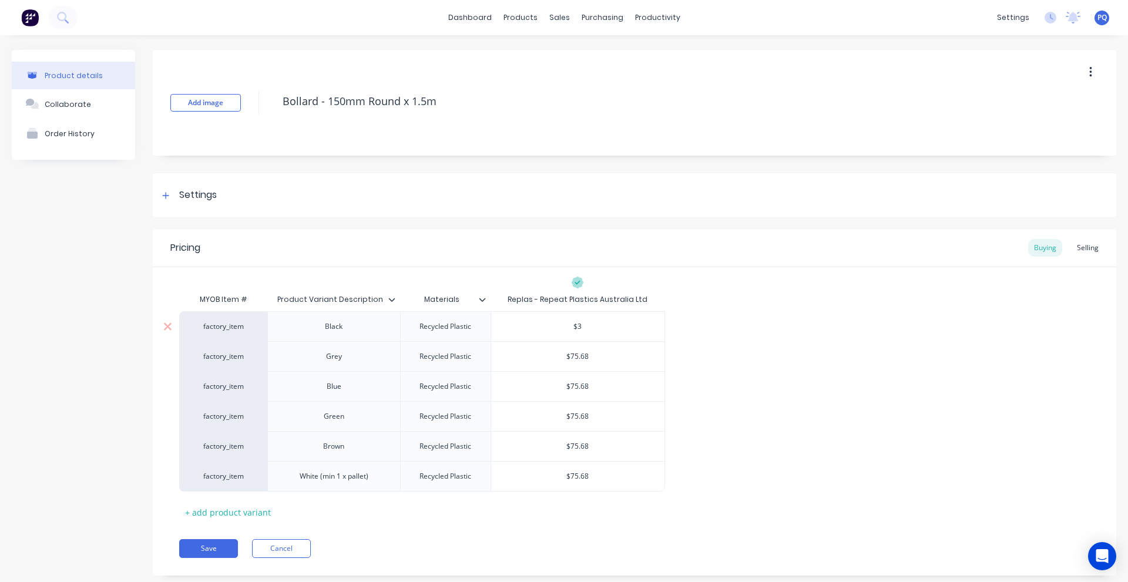
type textarea "x"
type input "$39"
type textarea "x"
type input "$39."
type textarea "x"
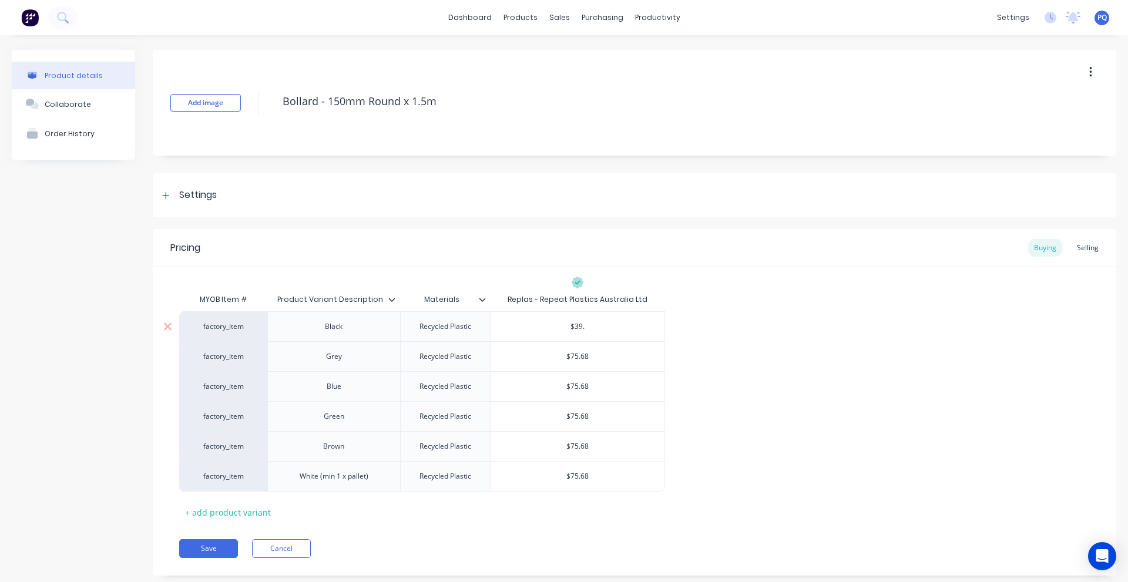
type input "$39.5"
type textarea "x"
type input "$39.56"
type input "$75.68"
click at [579, 357] on input "$75.68" at bounding box center [577, 356] width 173 height 11
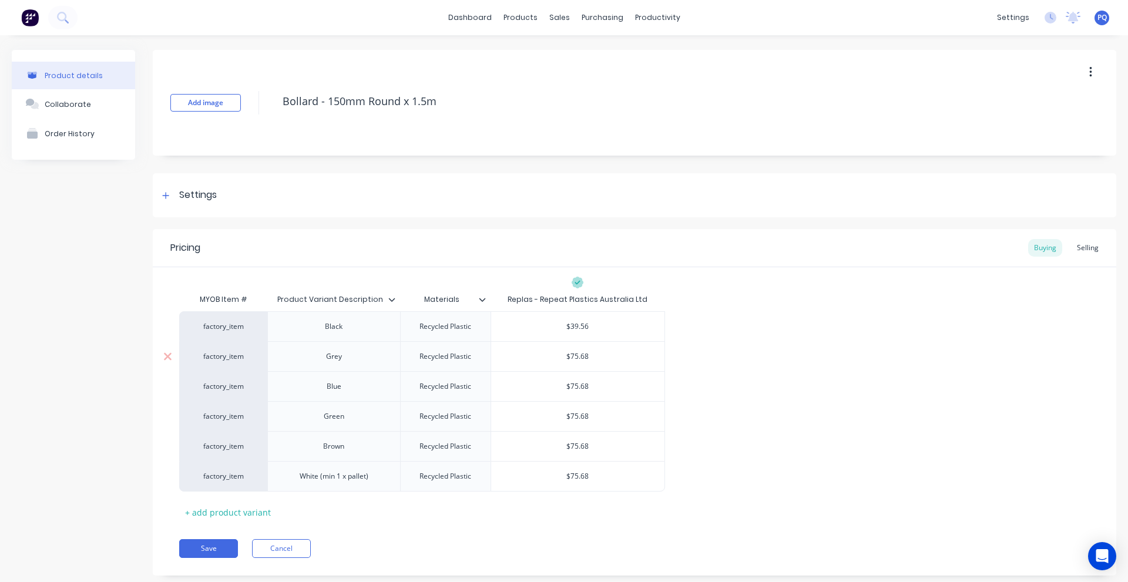
click at [579, 357] on input "$75.68" at bounding box center [577, 356] width 173 height 11
type textarea "x"
type input "$4"
type textarea "x"
type input "$47"
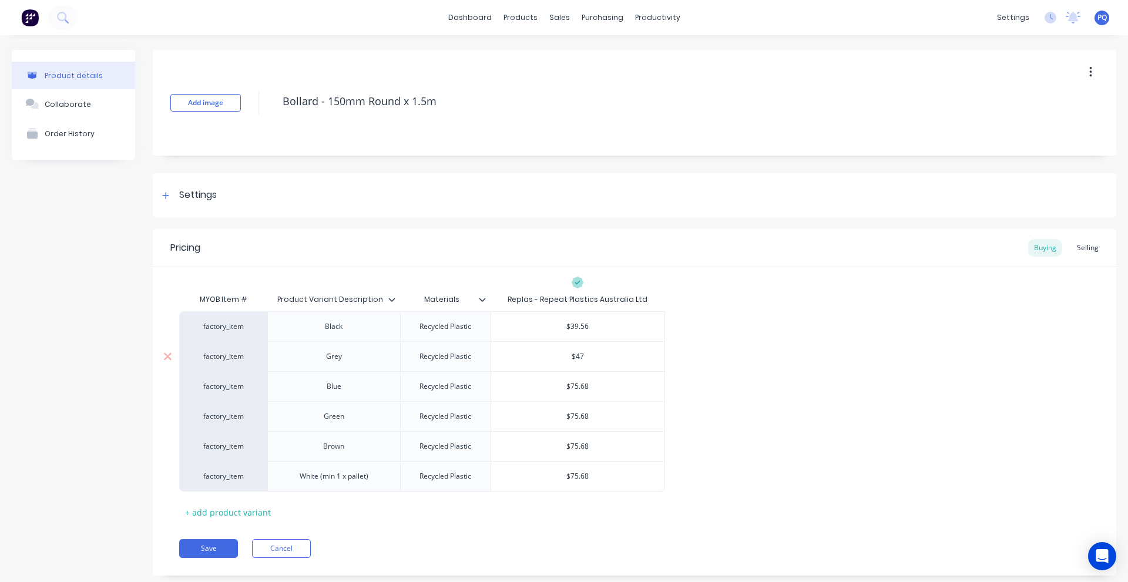
type textarea "x"
type input "$47."
type textarea "x"
type input "$47.4"
type textarea "x"
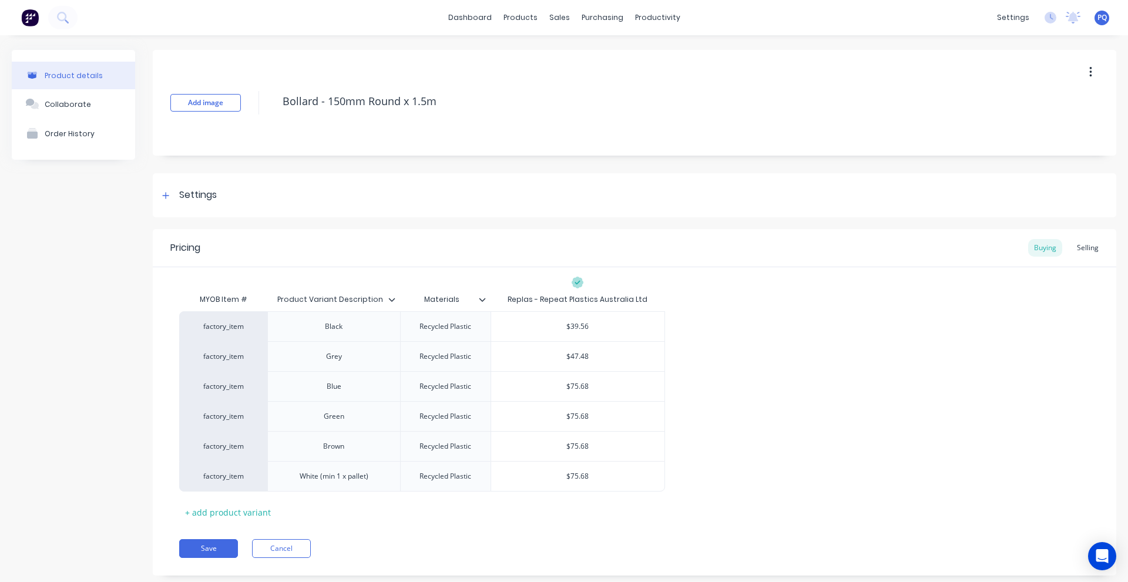
type input "$47.48"
click at [793, 377] on div "factory_item Black Recycled Plastic $39.56 $39.56 factory_item Grey Recycled Pl…" at bounding box center [634, 401] width 911 height 180
click at [573, 357] on input "$47.48" at bounding box center [577, 356] width 173 height 11
type input "$75.68"
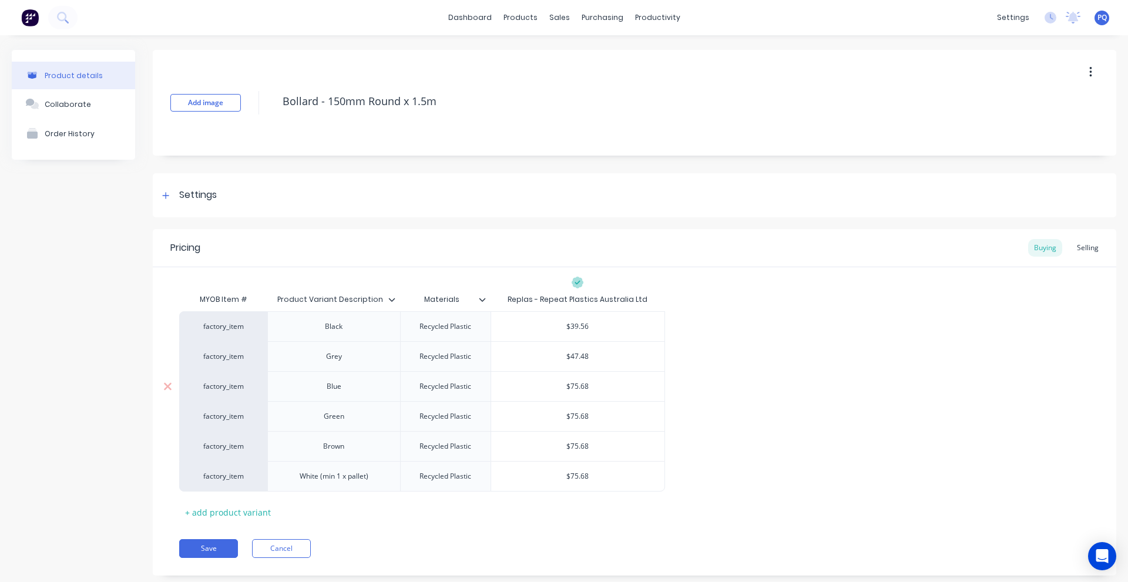
click at [581, 391] on input "$75.68" at bounding box center [577, 386] width 173 height 11
paste input "47.4"
type textarea "x"
type input "$47.48"
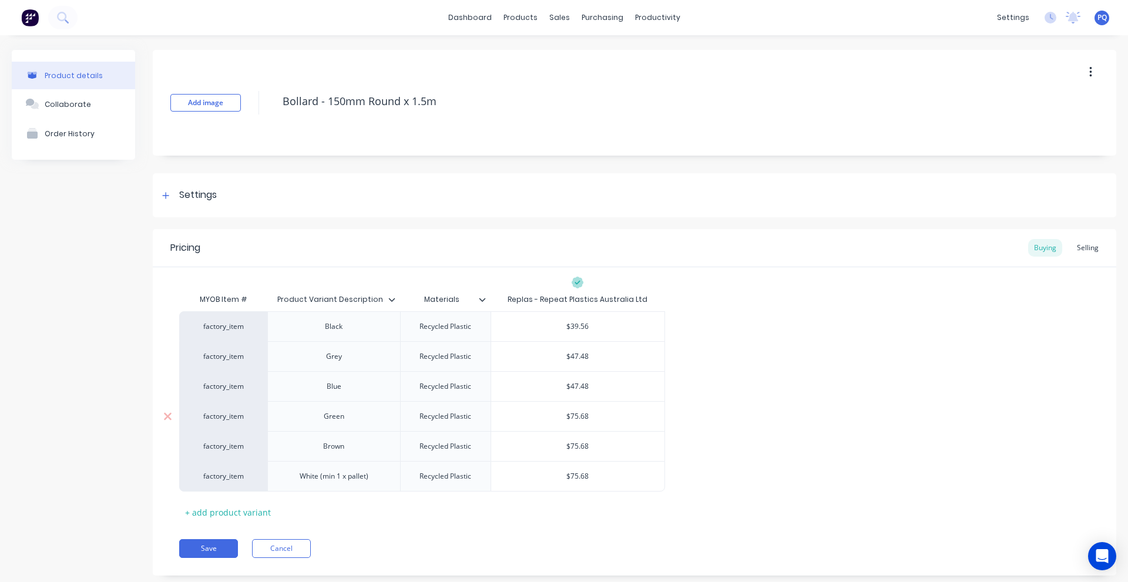
type input "$75.68"
click at [576, 417] on input "$75.68" at bounding box center [577, 416] width 173 height 11
drag, startPoint x: 576, startPoint y: 417, endPoint x: 576, endPoint y: 429, distance: 12.3
click at [576, 417] on input "$75.68" at bounding box center [577, 416] width 173 height 11
paste input "47.4"
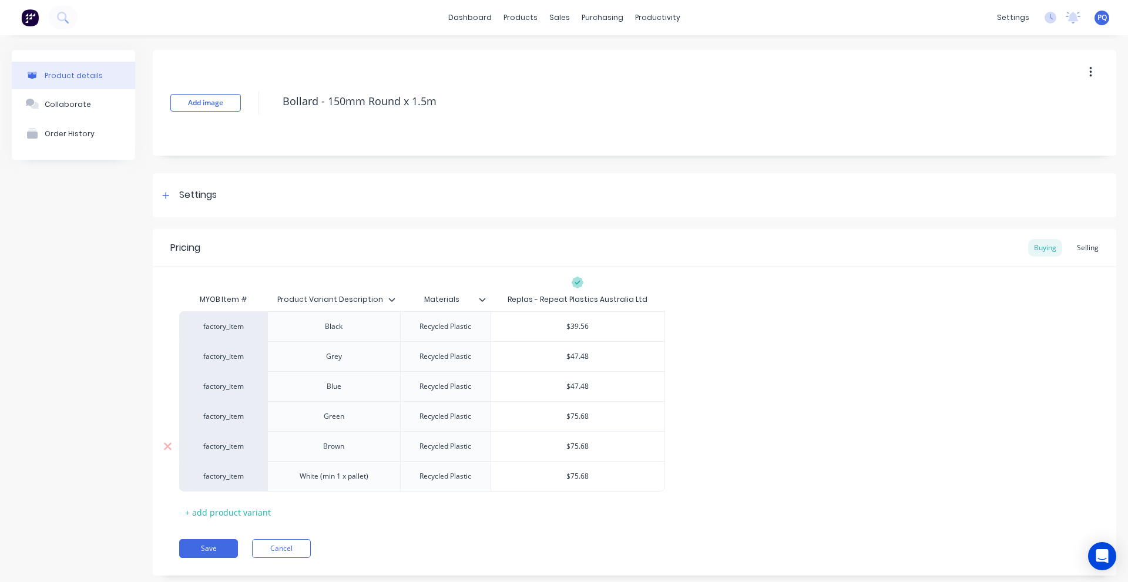
type textarea "x"
type input "$47.48"
type input "$75.68"
click at [573, 449] on input "$75.68" at bounding box center [577, 446] width 173 height 11
click at [573, 451] on input "$75.68" at bounding box center [577, 446] width 173 height 11
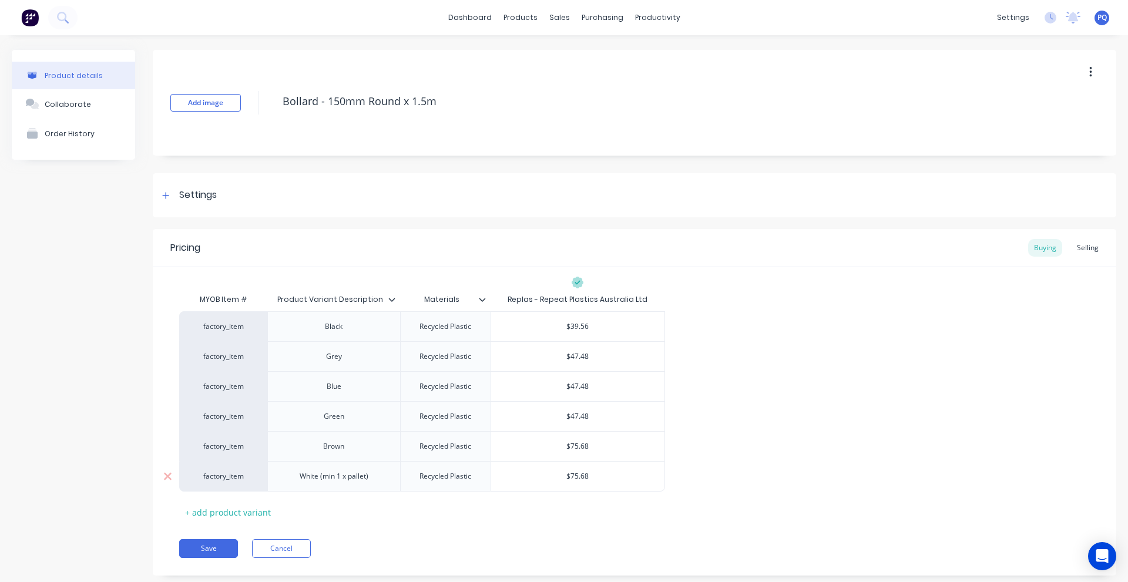
paste input "47.4"
type textarea "x"
click at [574, 484] on div "$75.68" at bounding box center [577, 476] width 173 height 29
type input "$47.48"
type input "$75.68"
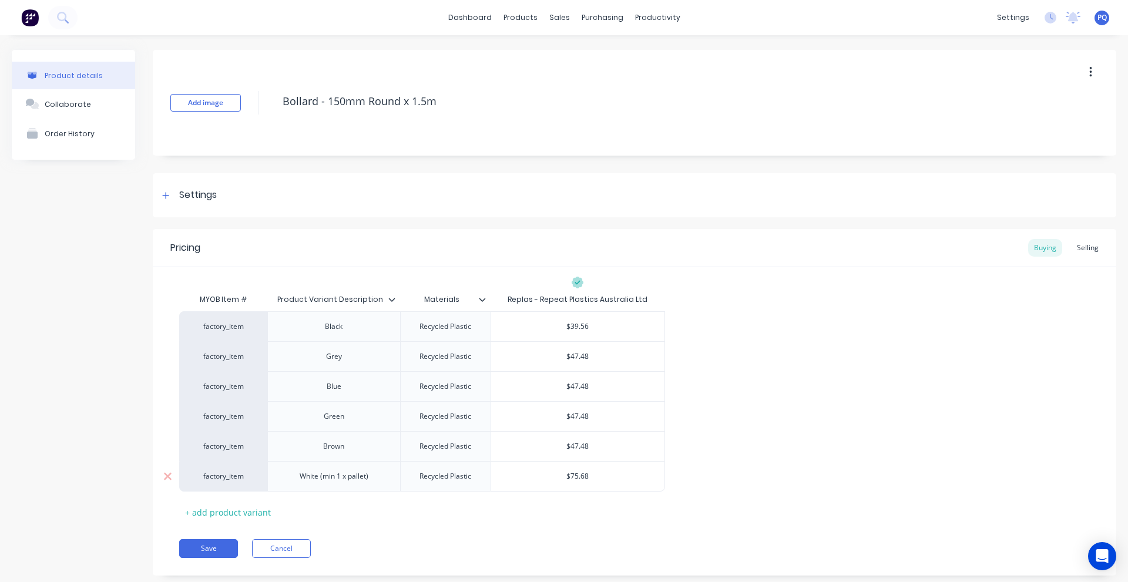
click at [574, 484] on div "$75.68" at bounding box center [577, 476] width 173 height 29
click at [576, 484] on div "$75.68" at bounding box center [577, 476] width 173 height 29
click at [578, 478] on input "$75.68" at bounding box center [577, 476] width 173 height 11
click at [579, 448] on input "$47.48" at bounding box center [577, 446] width 173 height 11
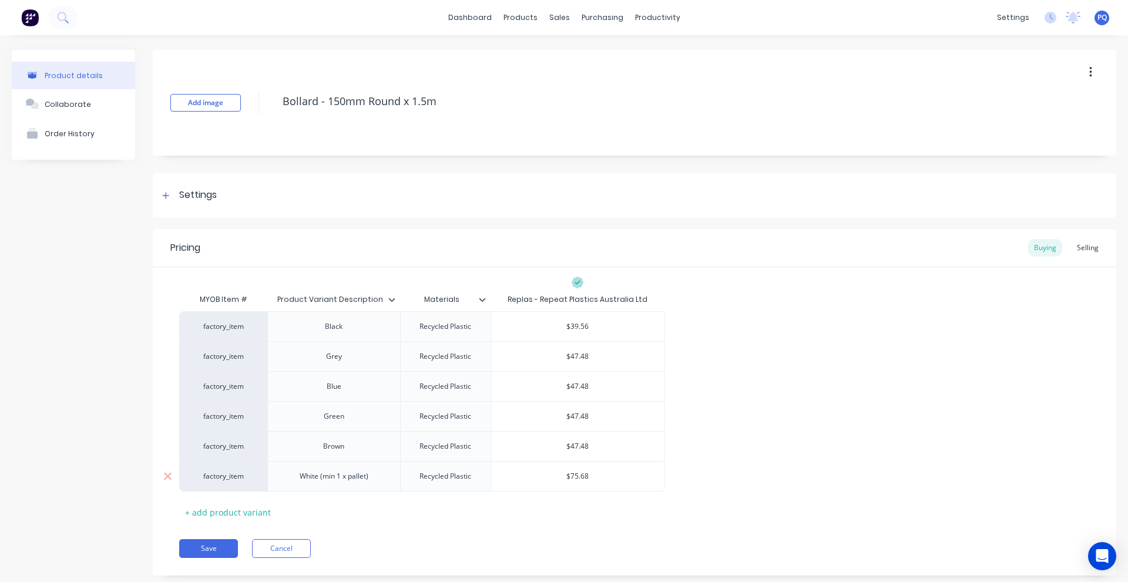
click at [572, 479] on input "$75.68" at bounding box center [577, 476] width 173 height 11
paste input "47.4"
type textarea "x"
type input "$47.48"
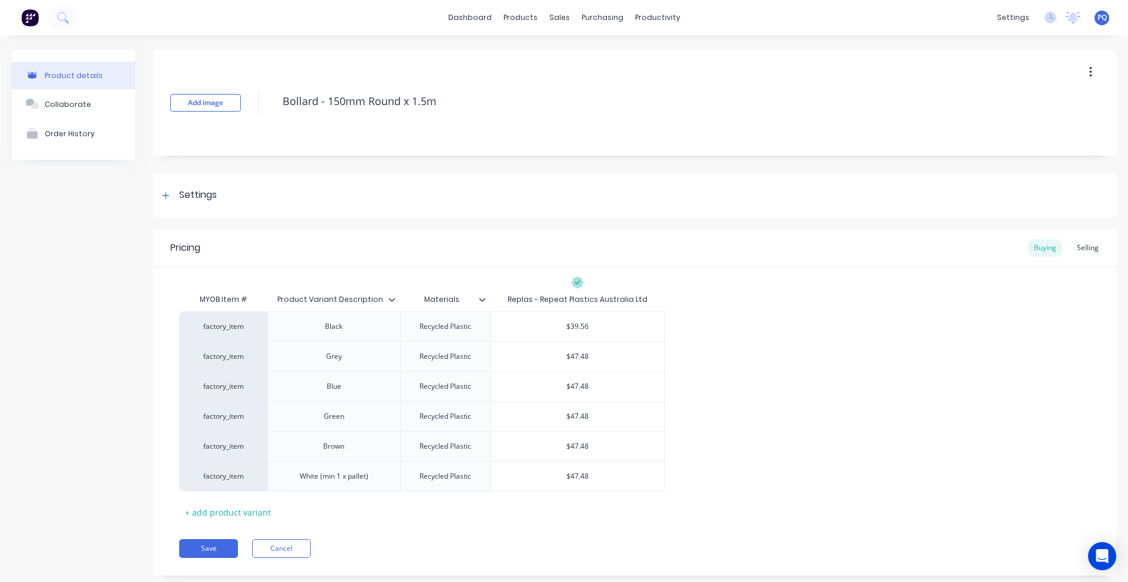
click at [557, 516] on div "MYOB Item # Product Variant Description Materials Replas - Repeat Plastics Aust…" at bounding box center [634, 405] width 911 height 234
click at [203, 538] on div "Pricing Buying Selling MYOB Item # Product Variant Description Materials Replas…" at bounding box center [635, 402] width 964 height 347
click at [203, 541] on button "Save" at bounding box center [208, 548] width 59 height 19
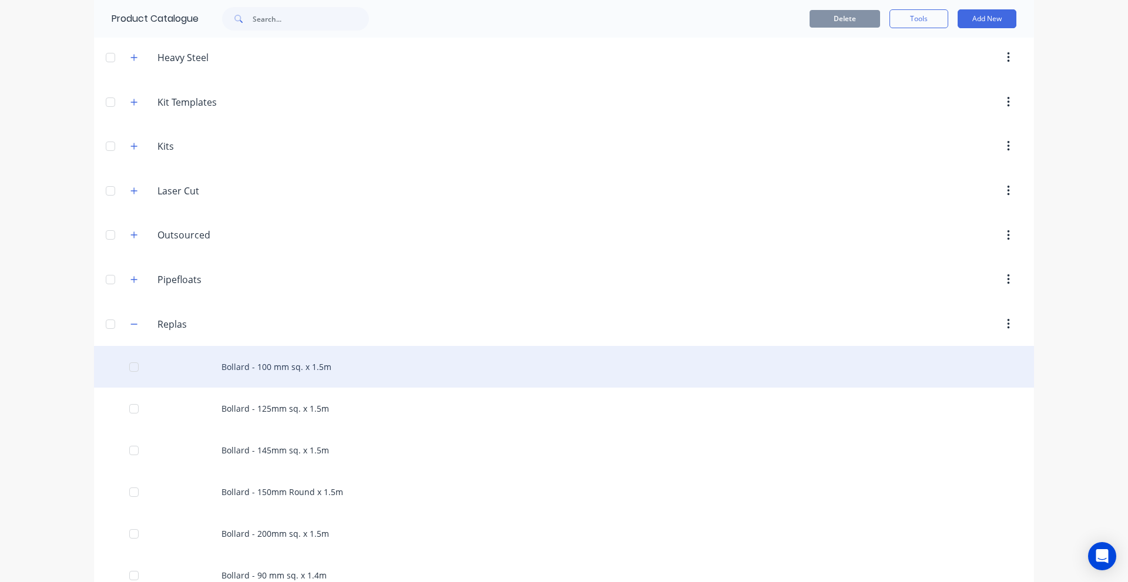
scroll to position [235, 0]
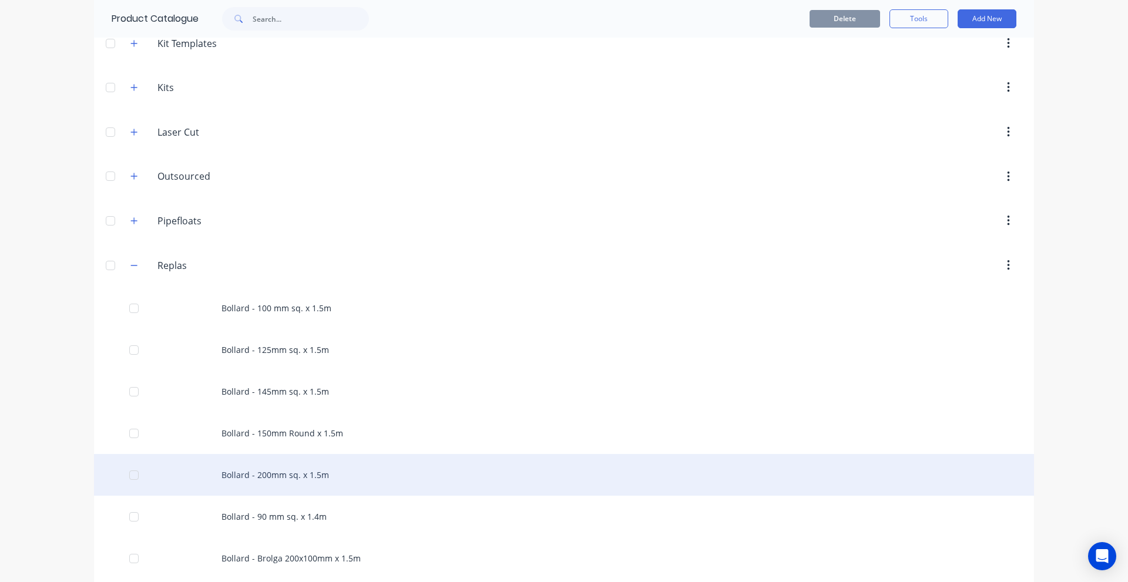
click at [295, 456] on div "Bollard - 200mm sq. x 1.5m" at bounding box center [564, 475] width 940 height 42
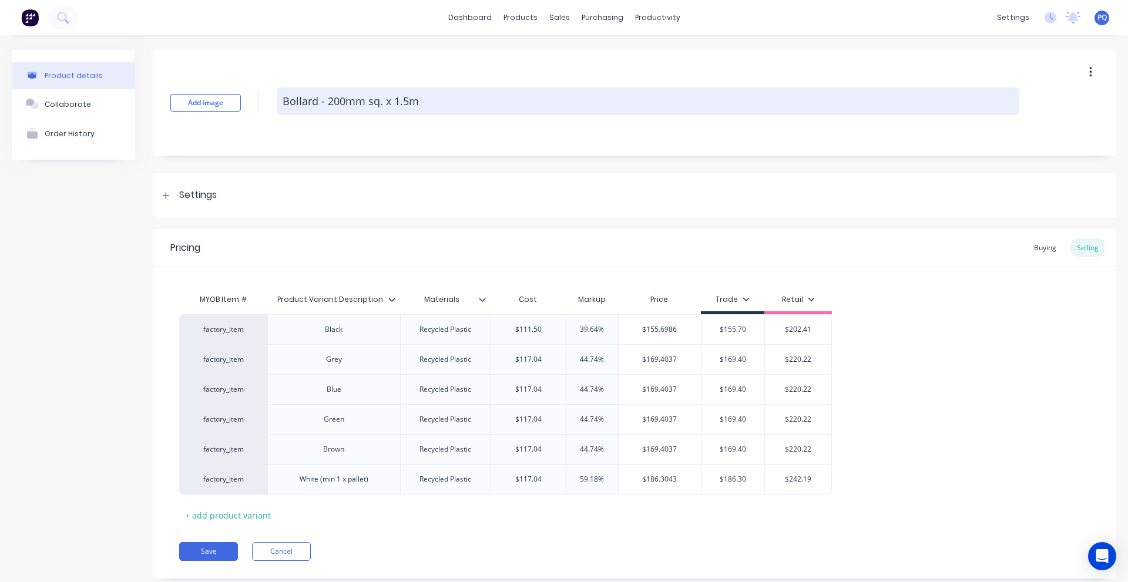
click at [344, 110] on textarea "Bollard - 200mm sq. x 1.5m" at bounding box center [648, 102] width 743 height 28
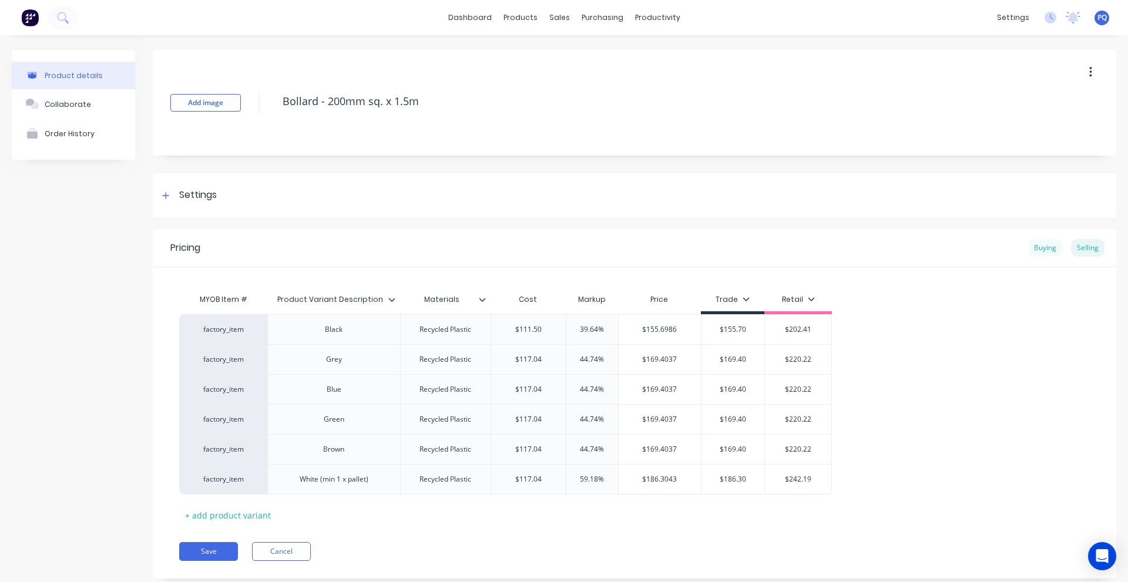
type textarea "x"
click at [1035, 251] on div "Buying" at bounding box center [1045, 248] width 34 height 18
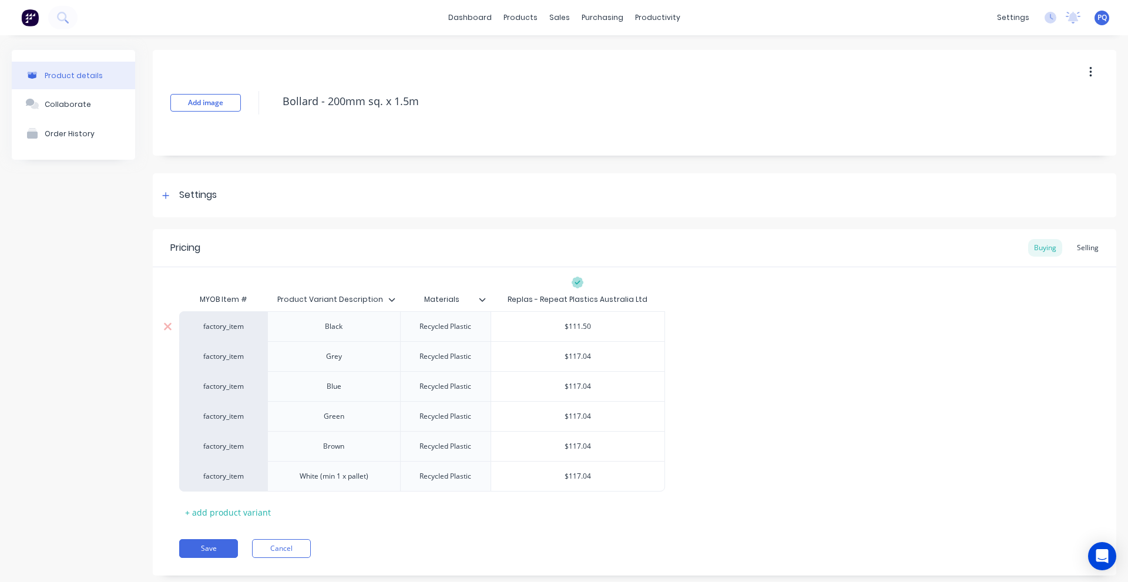
type input "$111.50"
click at [582, 329] on input "$111.50" at bounding box center [577, 326] width 173 height 11
type textarea "x"
type input "$6"
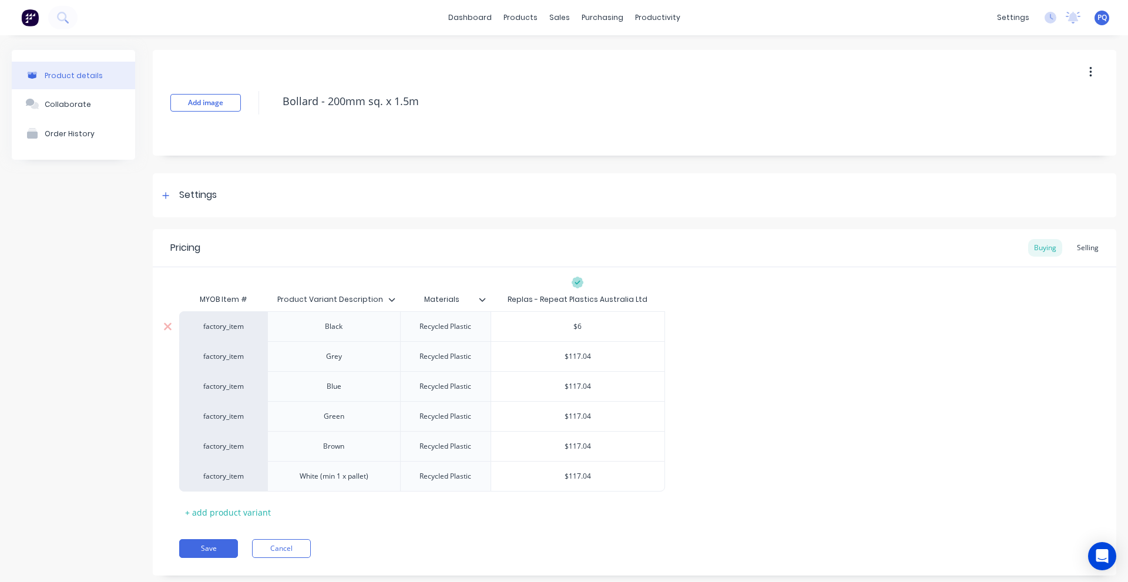
type textarea "x"
type input "$65"
type textarea "x"
type input "$65."
type textarea "x"
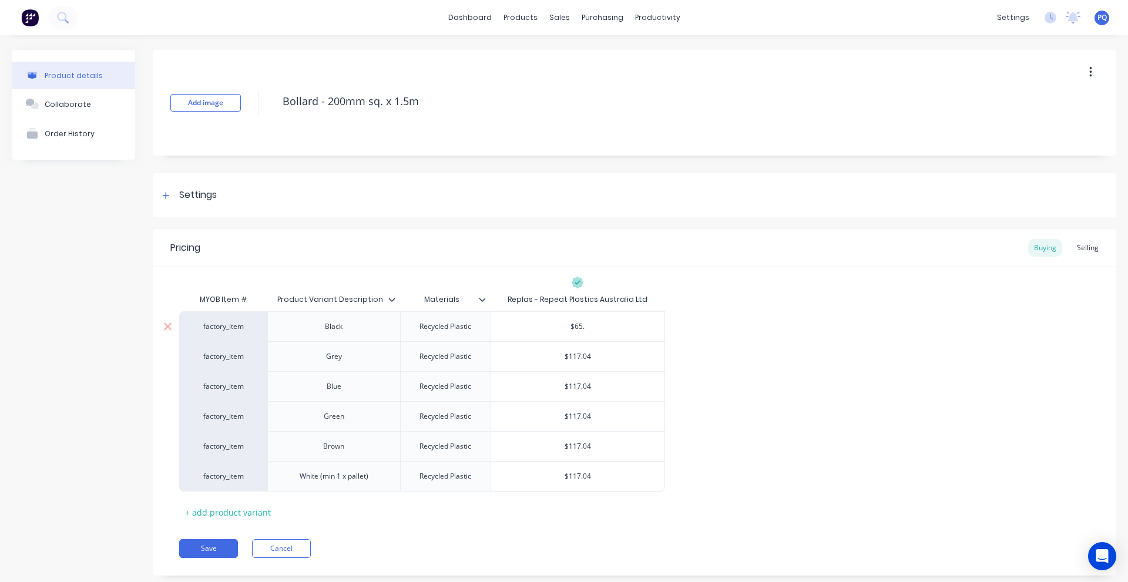
type input "$65.9"
type textarea "x"
type input "$65.94"
type input "$117.04"
click at [578, 355] on input "$117.04" at bounding box center [577, 356] width 173 height 11
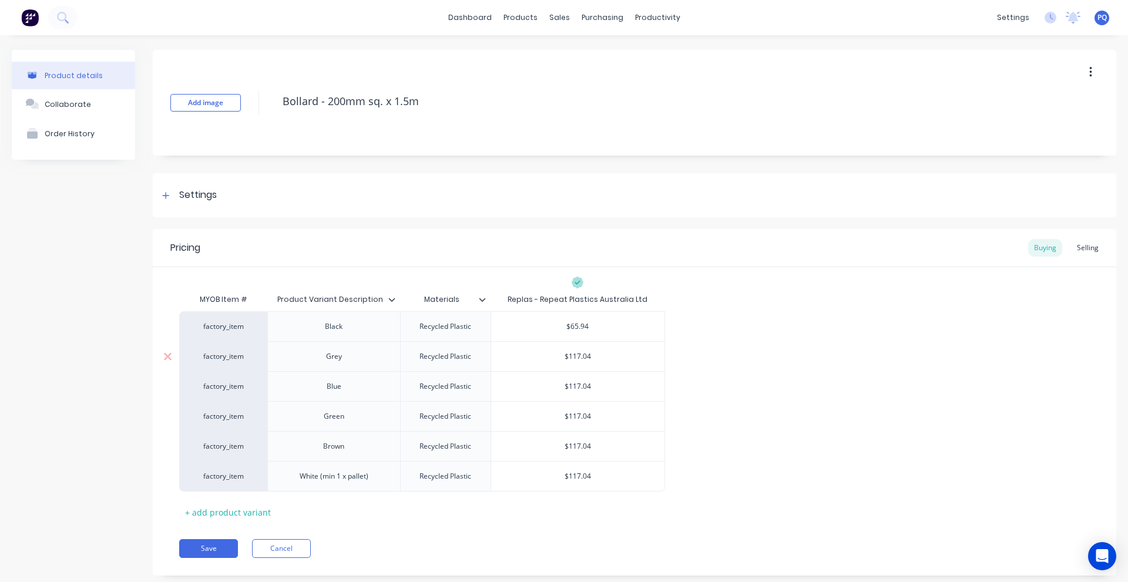
click at [578, 355] on input "$117.04" at bounding box center [577, 356] width 173 height 11
type textarea "x"
type input "$7"
type textarea "x"
type input "$70"
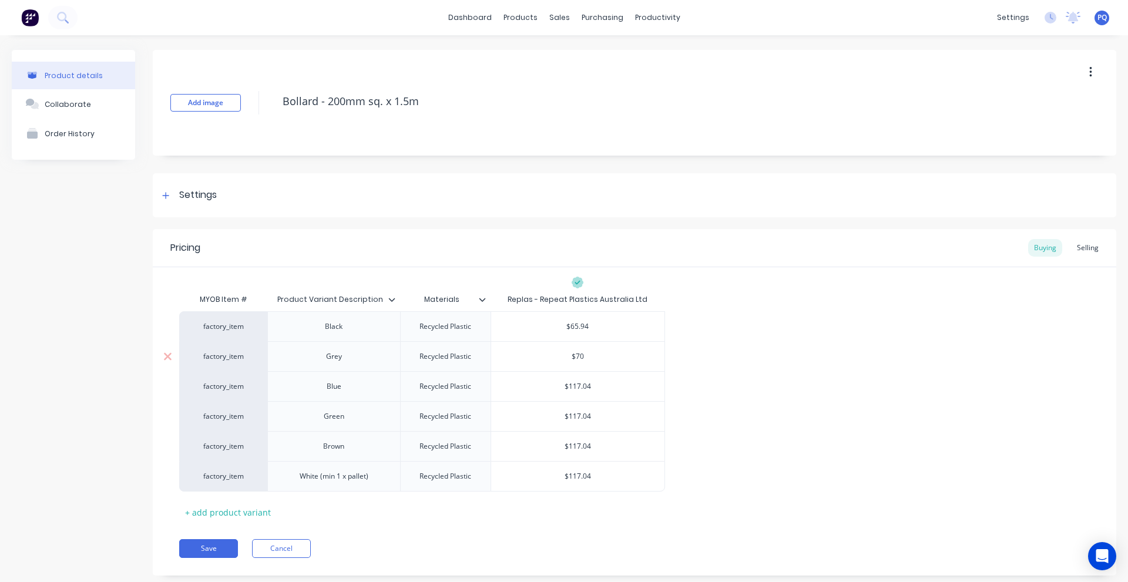
type textarea "x"
type input "$70."
type textarea "x"
type input "$70.1"
type textarea "x"
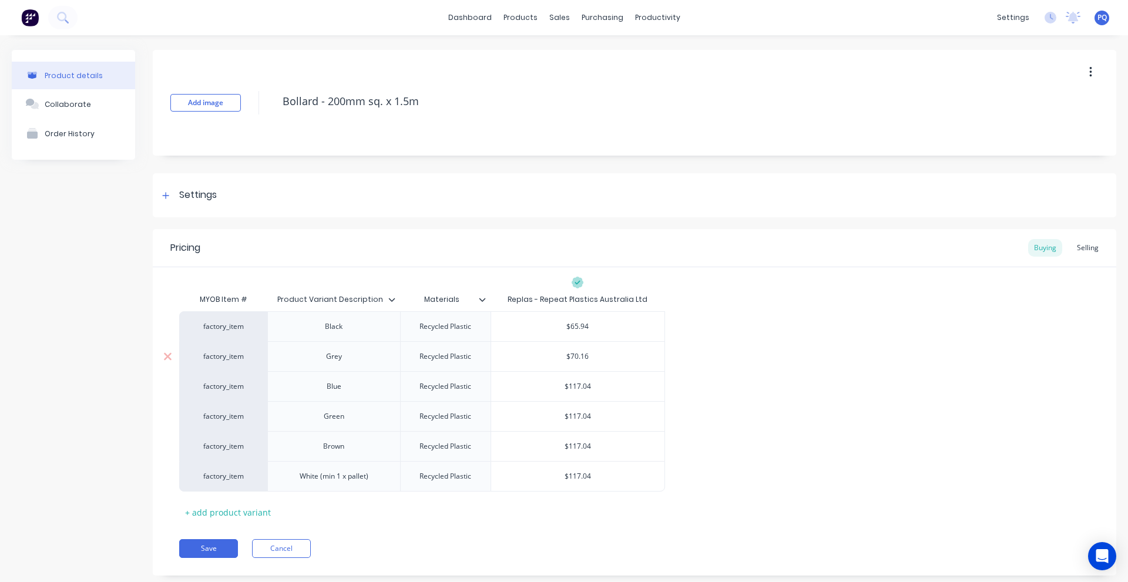
click at [575, 355] on input "$70.16" at bounding box center [577, 356] width 173 height 11
type input "$70.16"
type input "$117.04"
click at [585, 389] on input "$117.04" at bounding box center [577, 386] width 173 height 11
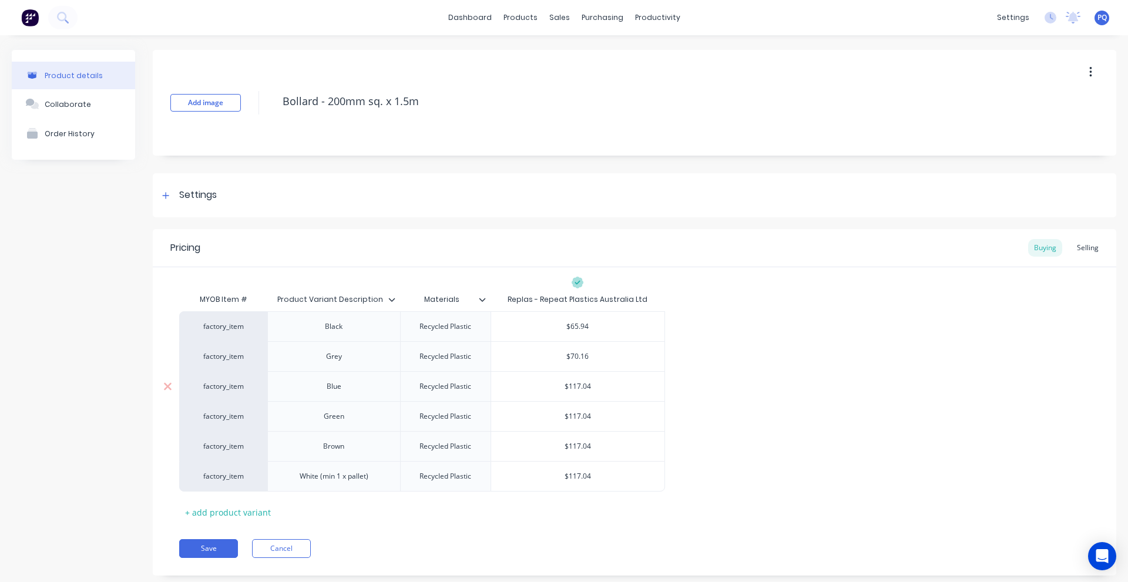
click at [585, 389] on input "$117.04" at bounding box center [577, 386] width 173 height 11
paste input "70.16"
type textarea "x"
type input "$70.16"
type input "$117.04"
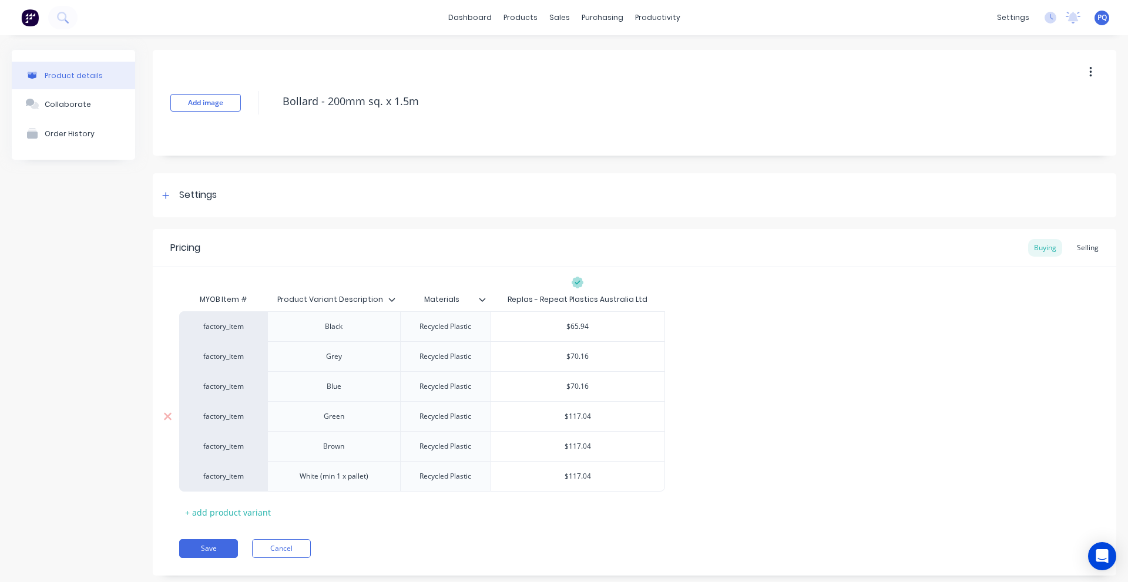
click at [579, 417] on input "$117.04" at bounding box center [577, 416] width 173 height 11
drag, startPoint x: 579, startPoint y: 417, endPoint x: 583, endPoint y: 438, distance: 21.1
click at [579, 418] on input "$117.04" at bounding box center [577, 416] width 173 height 11
paste input "70.16"
type textarea "x"
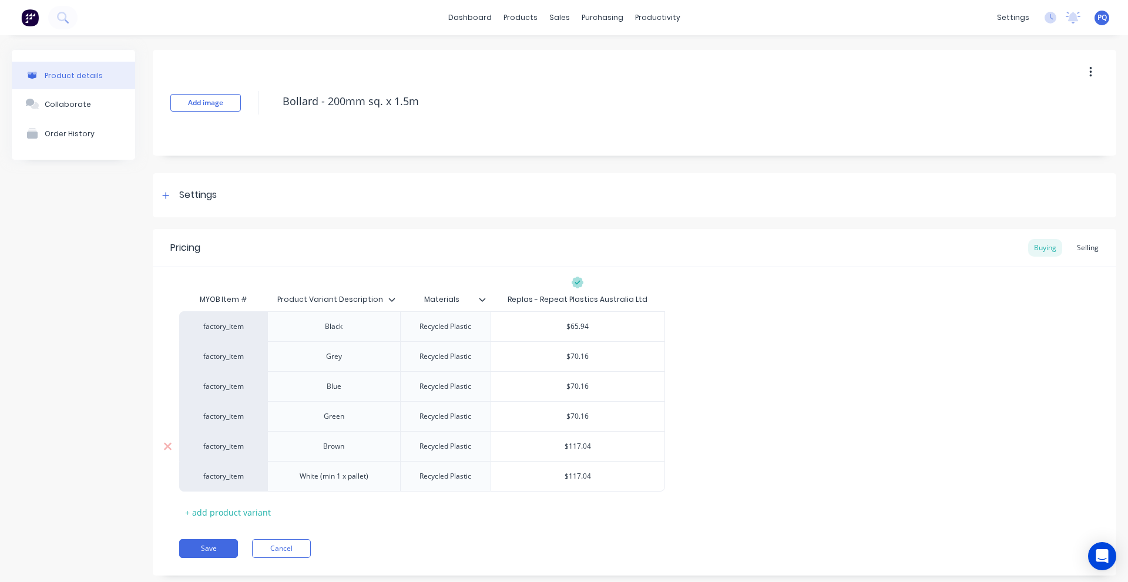
type input "$70.16"
type input "$117.04"
click at [584, 444] on input "$117.04" at bounding box center [577, 446] width 173 height 11
drag, startPoint x: 584, startPoint y: 444, endPoint x: 584, endPoint y: 457, distance: 13.5
click at [584, 445] on input "$117.04" at bounding box center [577, 446] width 173 height 11
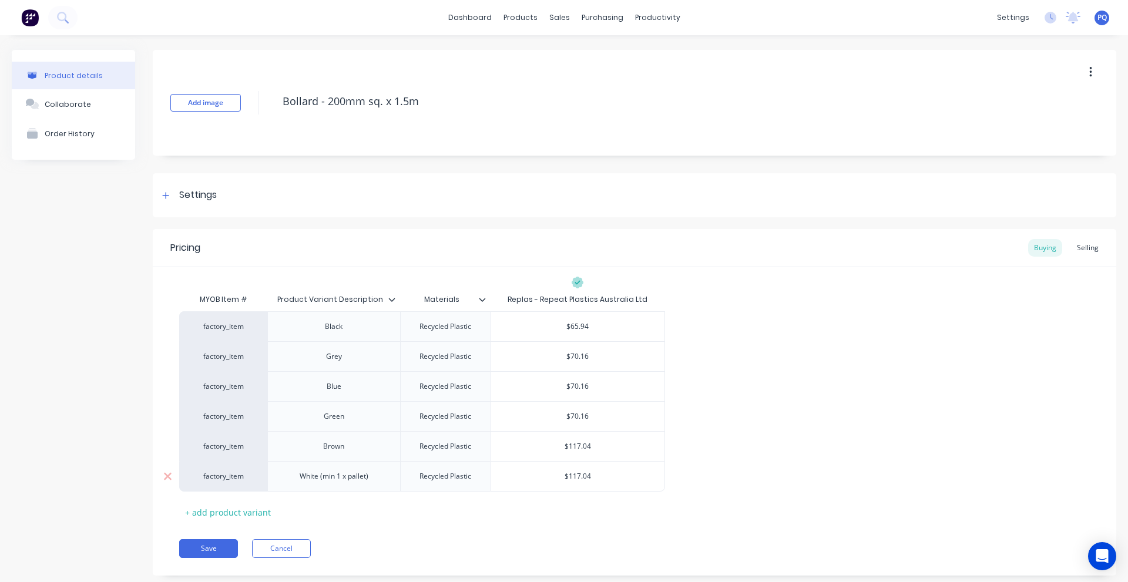
paste input "70.16"
type textarea "x"
type input "$70.16"
type input "$117.04"
click at [585, 475] on input "$117.04" at bounding box center [577, 476] width 173 height 11
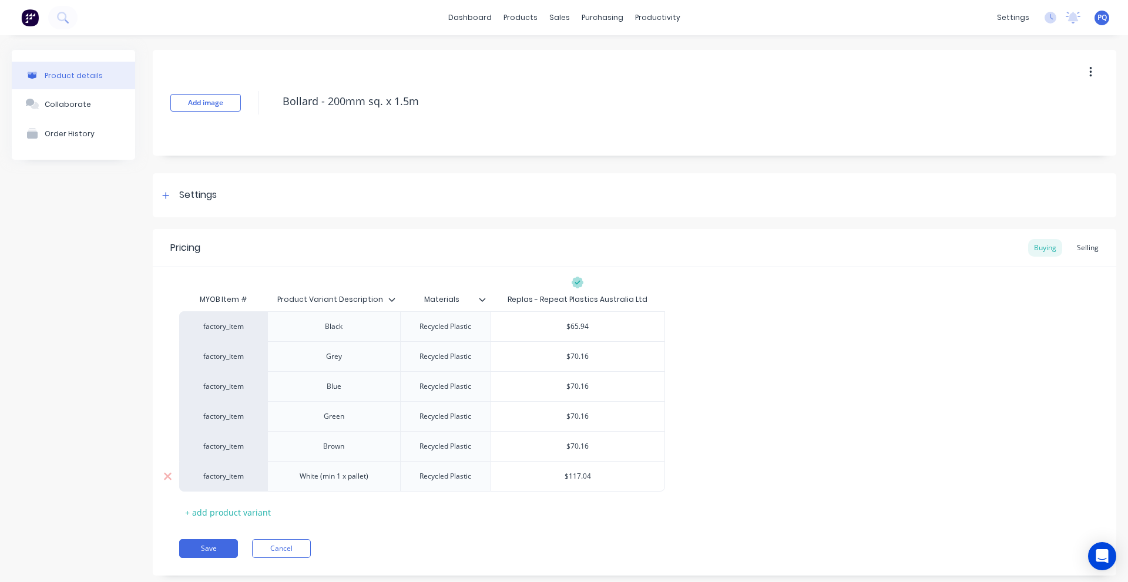
click at [585, 475] on input "$117.04" at bounding box center [577, 476] width 173 height 11
paste input "70.16"
type textarea "x"
type input "$70.16"
click at [552, 527] on div "Pricing Buying Selling MYOB Item # Product Variant Description Materials Replas…" at bounding box center [635, 402] width 964 height 347
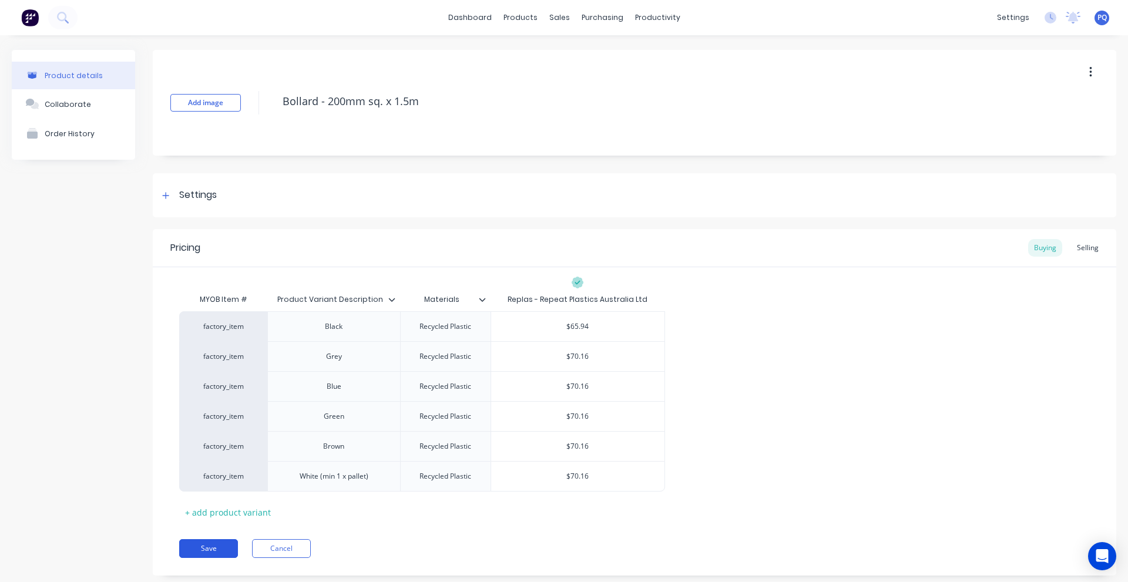
click at [202, 547] on button "Save" at bounding box center [208, 548] width 59 height 19
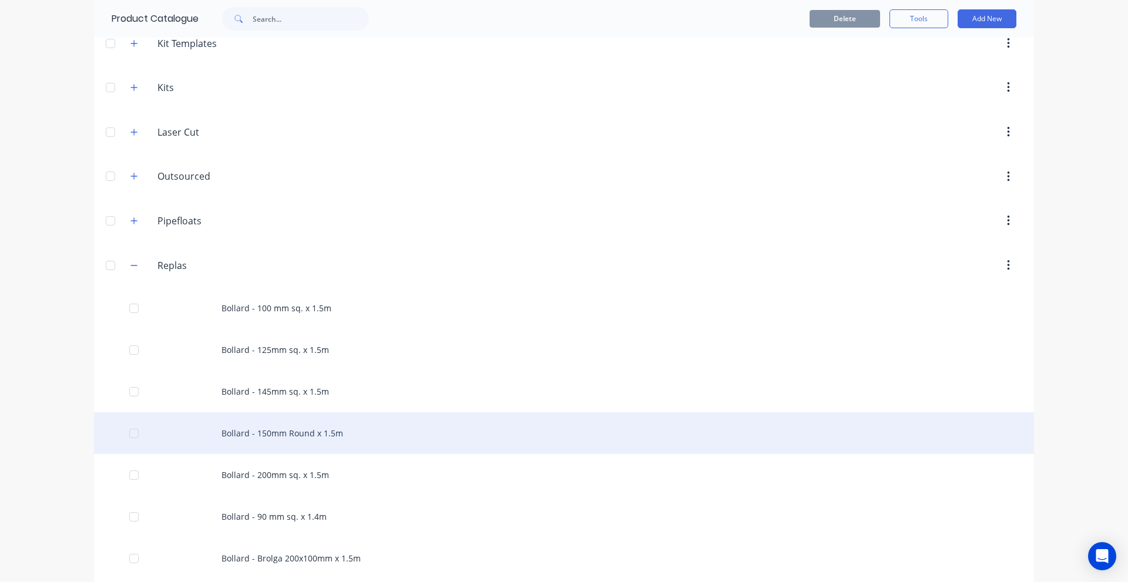
scroll to position [411, 0]
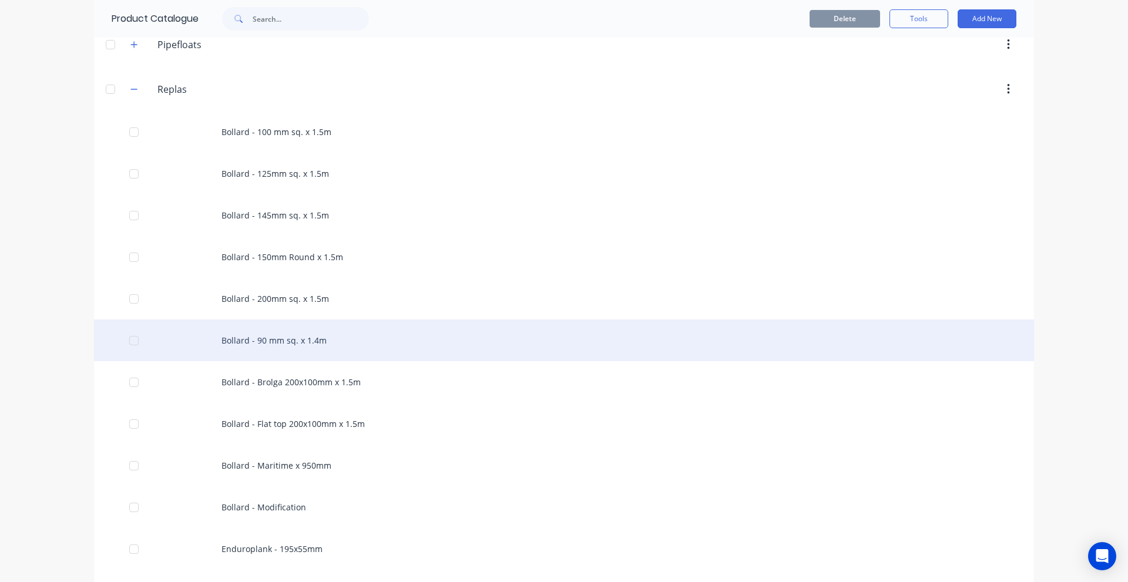
click at [331, 348] on div "Bollard - 90 mm sq. x 1.4m" at bounding box center [564, 341] width 940 height 42
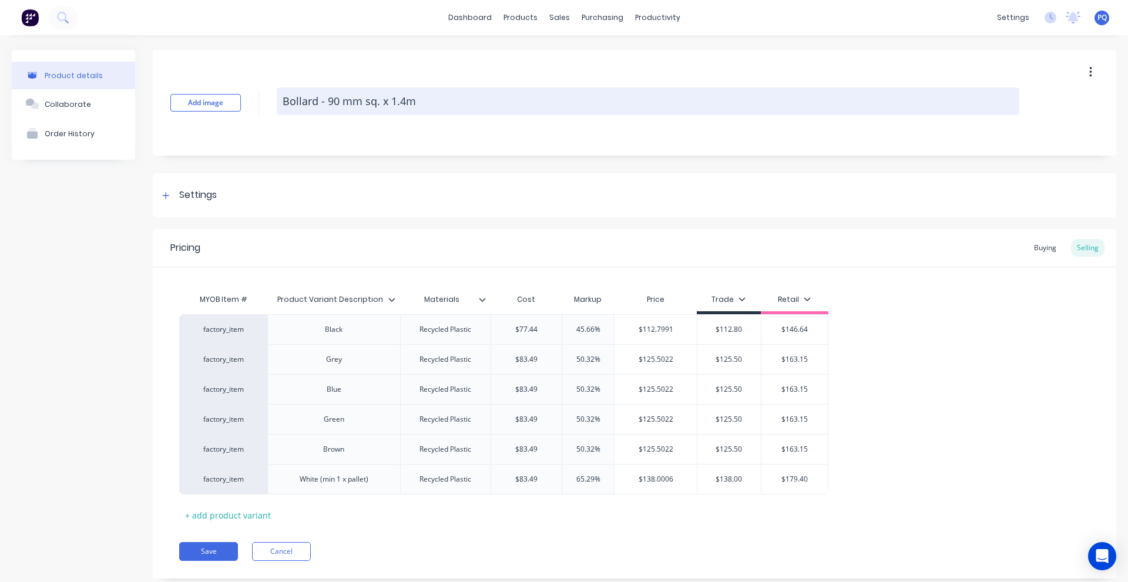
click at [340, 104] on textarea "Bollard - 90 mm sq. x 1.4m" at bounding box center [648, 102] width 743 height 28
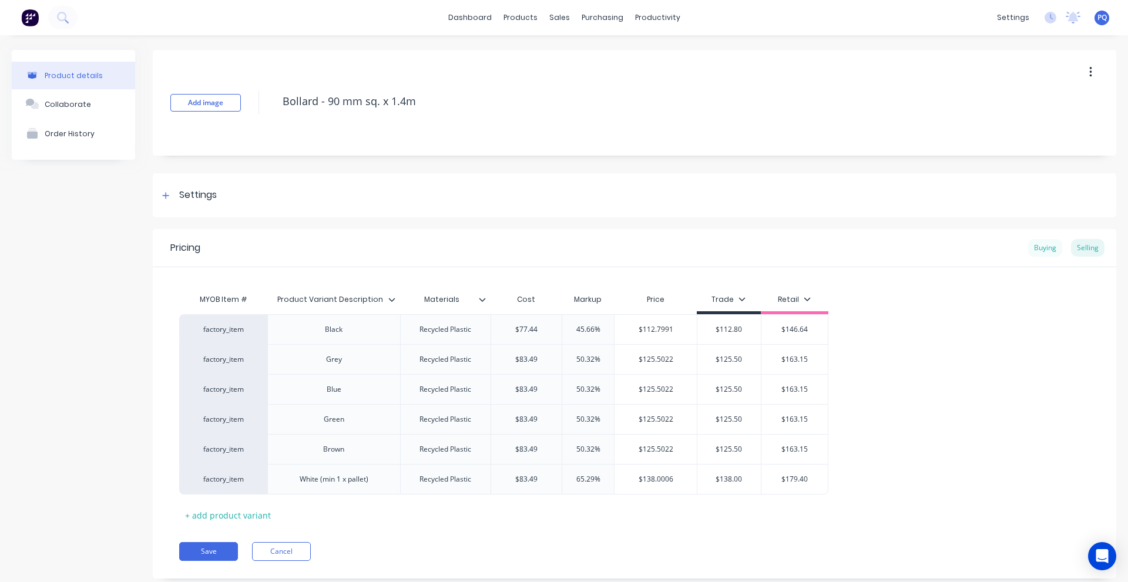
type textarea "x"
click at [1047, 251] on div "Buying" at bounding box center [1045, 248] width 34 height 18
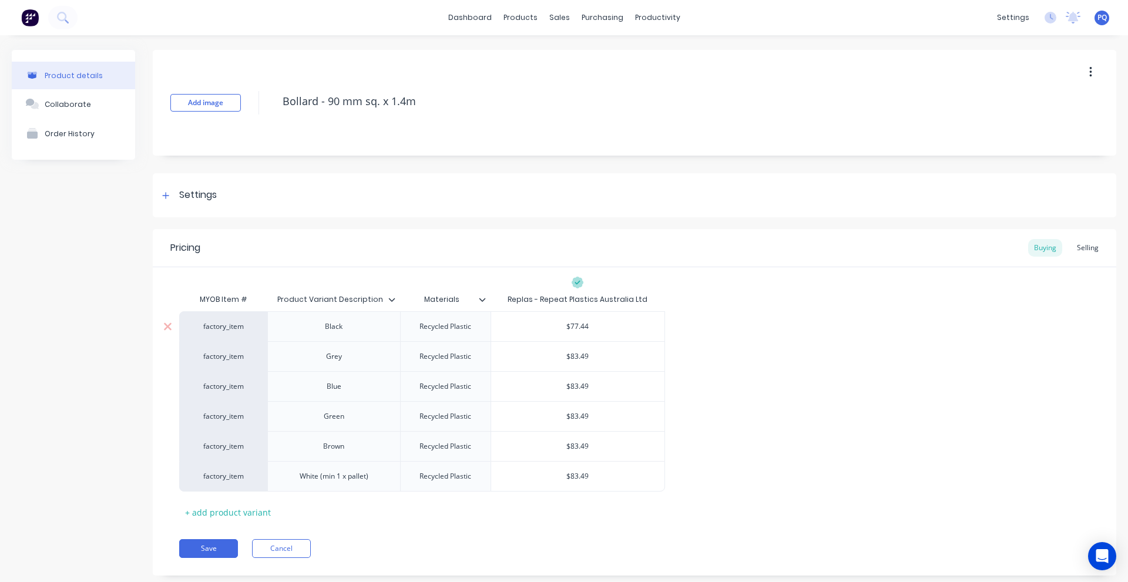
type input "$77.44"
click at [578, 327] on input "$77.44" at bounding box center [577, 326] width 173 height 11
click at [581, 326] on input "$77.44" at bounding box center [577, 326] width 173 height 11
type textarea "x"
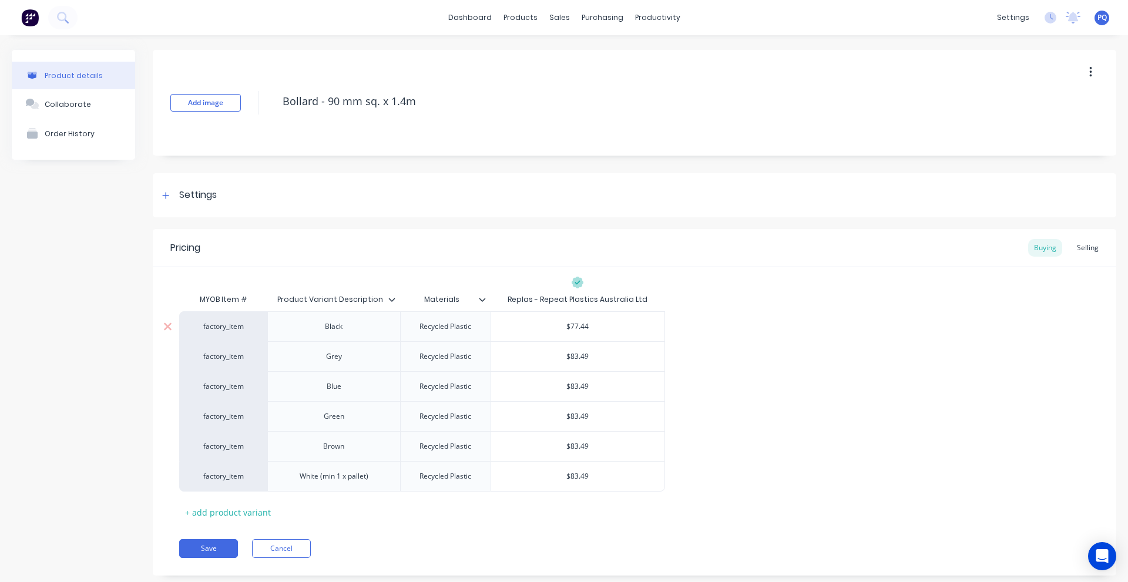
type input "$4"
type textarea "x"
type input "$49"
type textarea "x"
type input "$49."
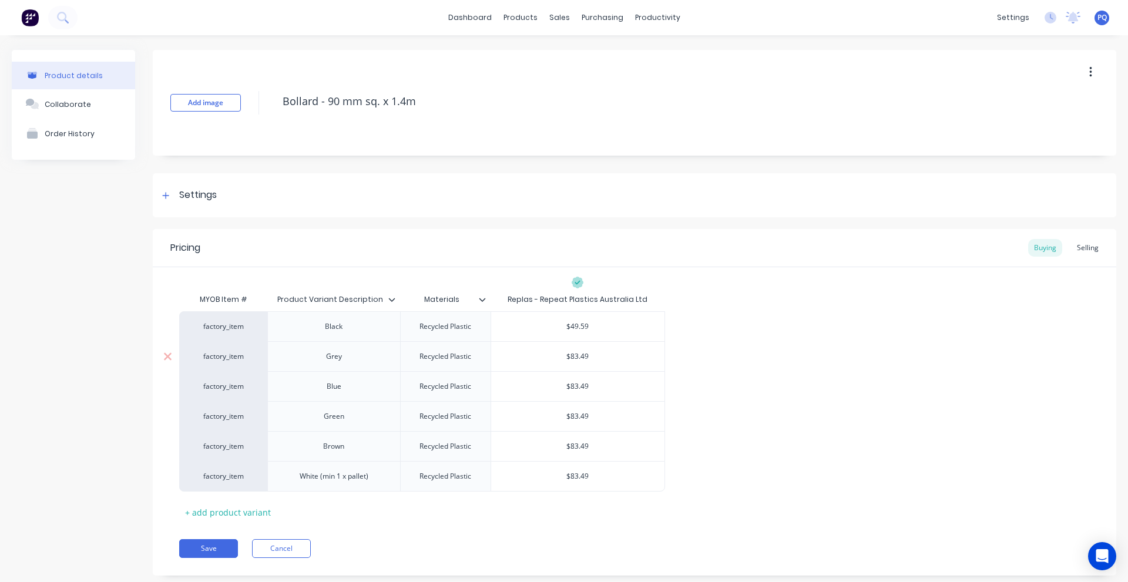
click at [587, 353] on input "$83.49" at bounding box center [577, 356] width 173 height 11
click at [585, 382] on input "$83.49" at bounding box center [577, 386] width 173 height 11
click at [577, 389] on input "$52.22" at bounding box center [577, 386] width 173 height 11
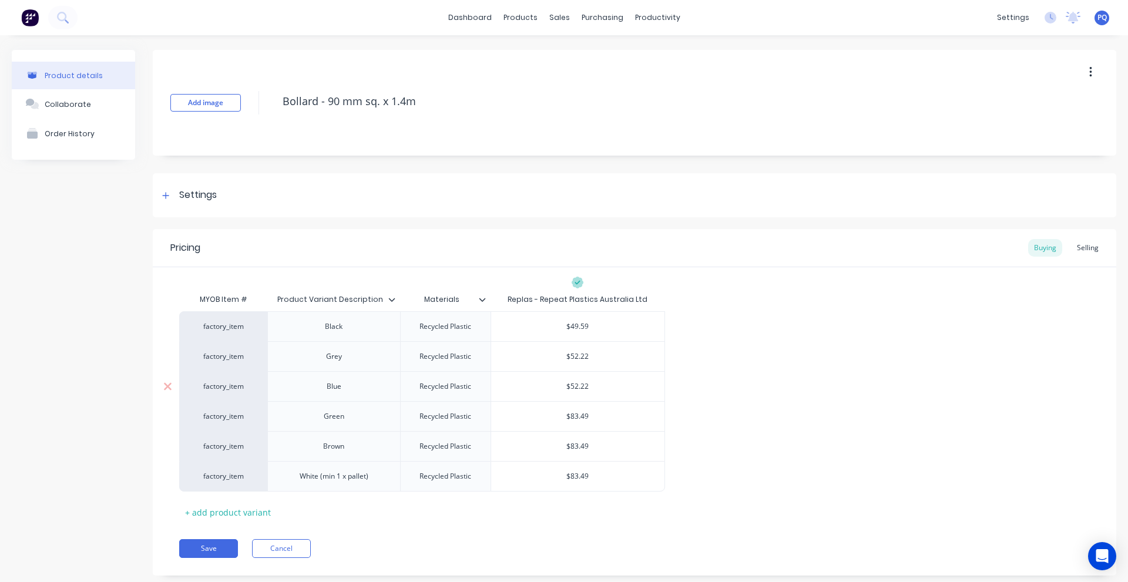
click at [577, 389] on input "$52.22" at bounding box center [577, 386] width 173 height 11
click at [579, 422] on div "$83.49" at bounding box center [577, 416] width 173 height 29
click at [582, 391] on input "$52.22" at bounding box center [577, 386] width 173 height 11
click at [578, 416] on input "$83.49" at bounding box center [577, 416] width 173 height 11
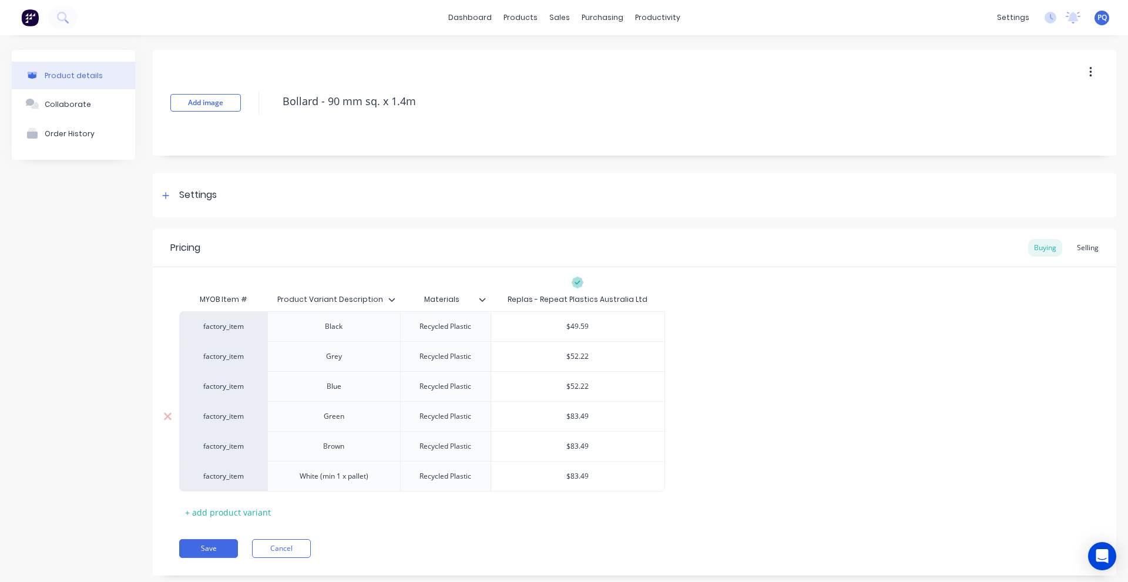
click at [578, 416] on input "$83.49" at bounding box center [577, 416] width 173 height 11
click at [463, 518] on div "MYOB Item # Product Variant Description Materials Replas - Repeat Plastics Aust…" at bounding box center [634, 405] width 911 height 234
click at [227, 550] on button "Save" at bounding box center [208, 548] width 59 height 19
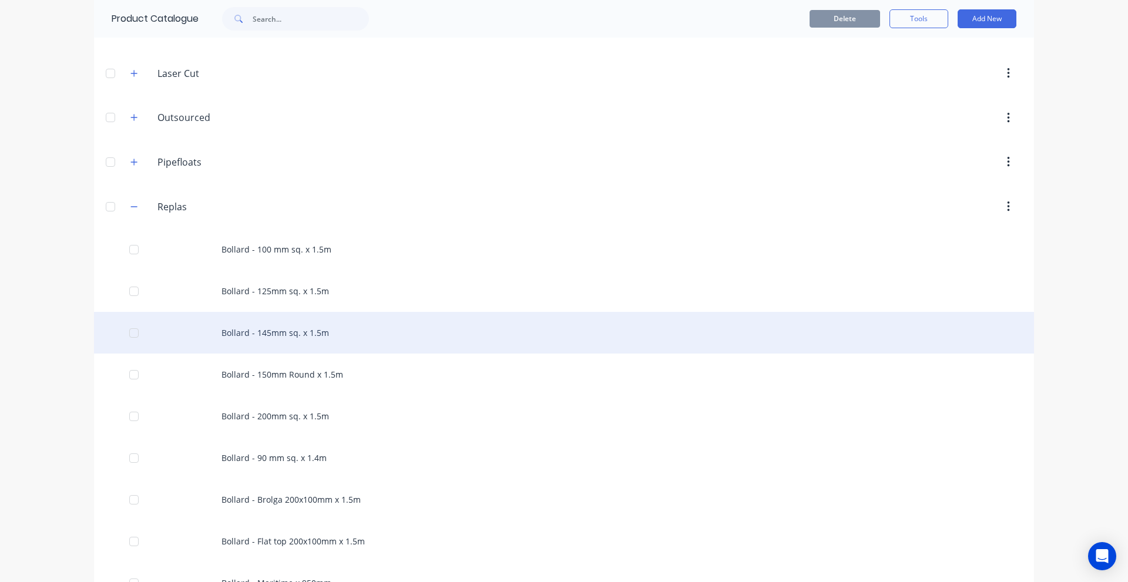
scroll to position [353, 0]
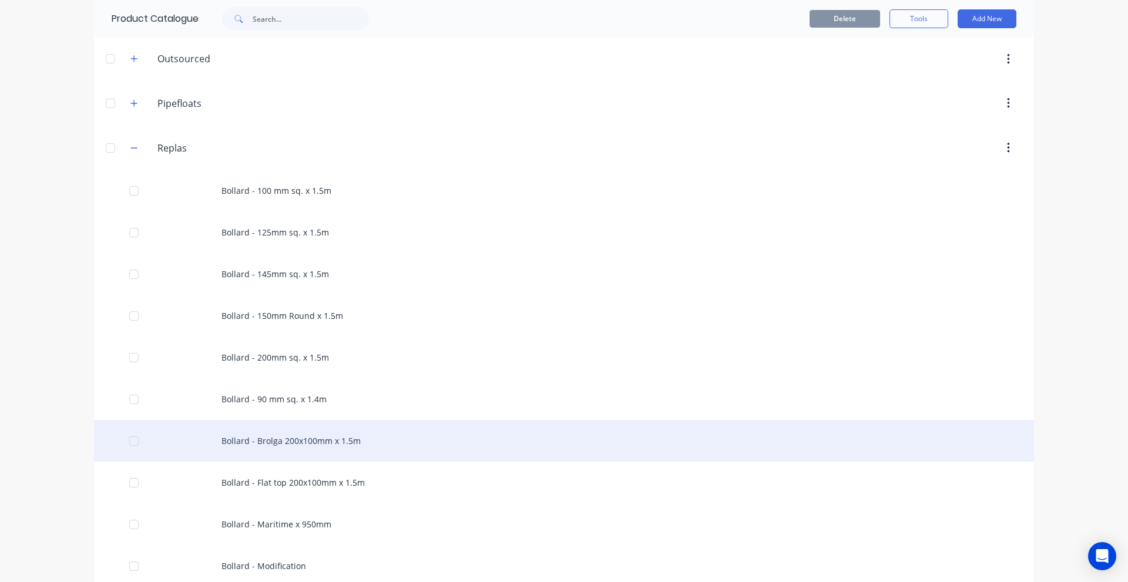
click at [262, 444] on div "Bollard - Brolga 200x100mm x 1.5m" at bounding box center [564, 441] width 940 height 42
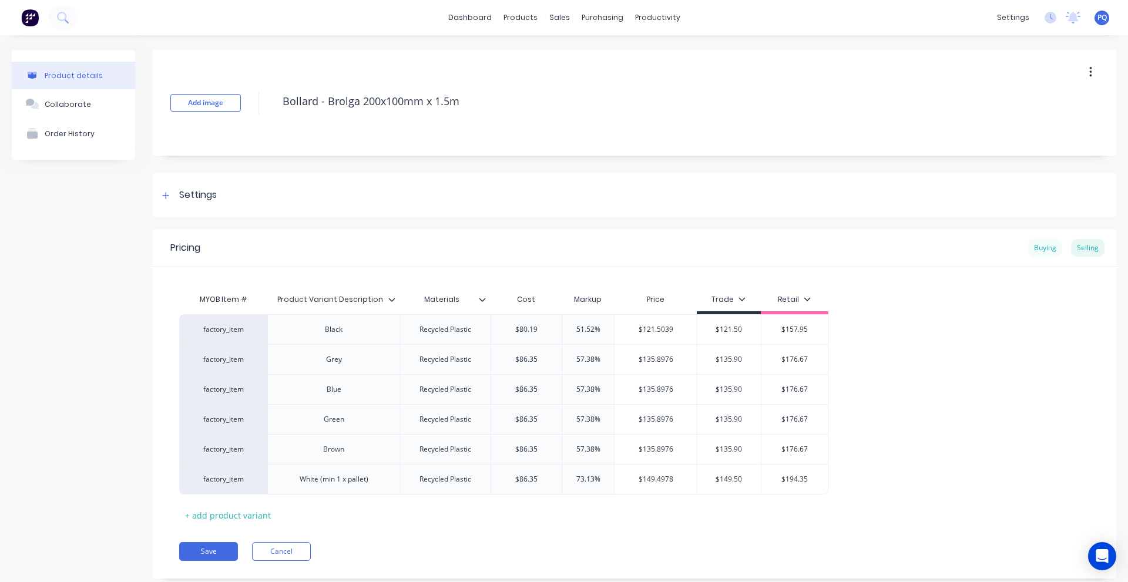
click at [1034, 248] on div "Buying" at bounding box center [1045, 248] width 34 height 18
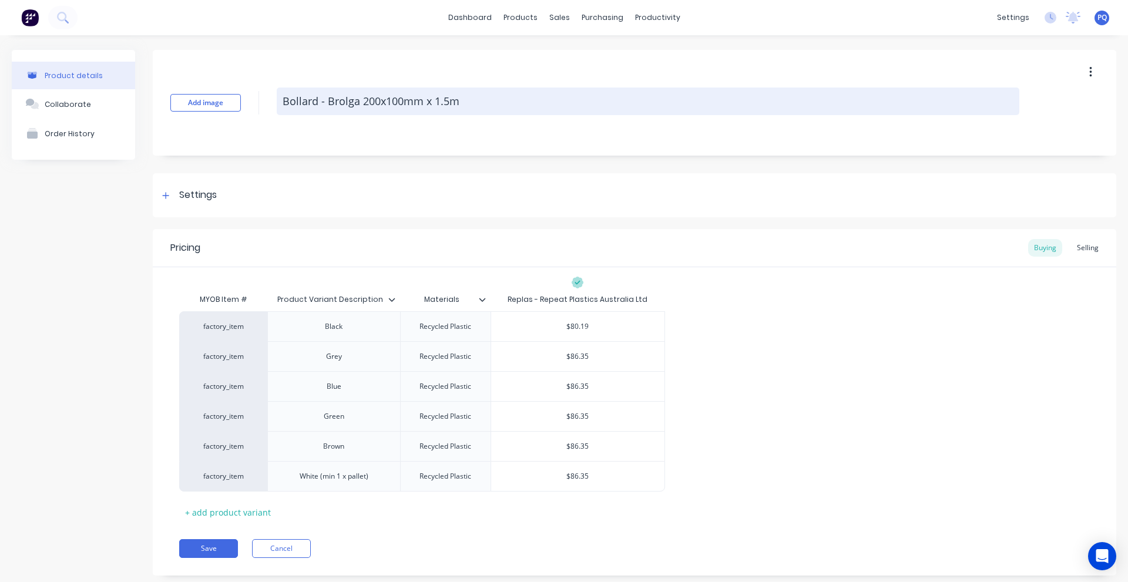
click at [405, 99] on textarea "Bollard - Brolga 200x100mm x 1.5m" at bounding box center [648, 102] width 743 height 28
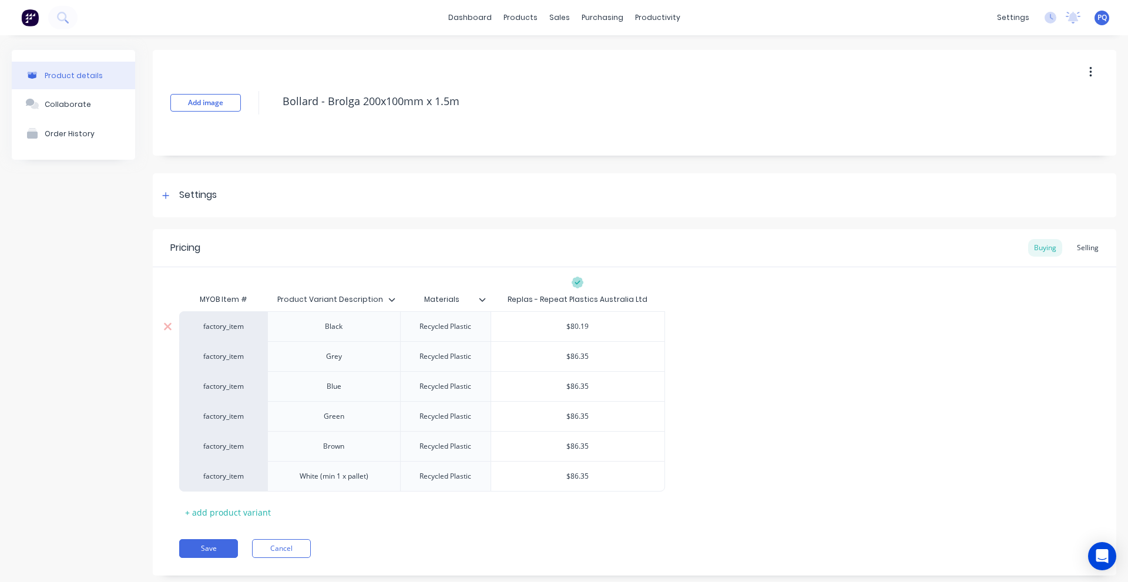
click at [576, 332] on div "$80.19" at bounding box center [577, 326] width 173 height 29
click at [579, 324] on input "$80.19" at bounding box center [577, 326] width 173 height 11
click at [581, 354] on input "$86.35" at bounding box center [577, 356] width 173 height 11
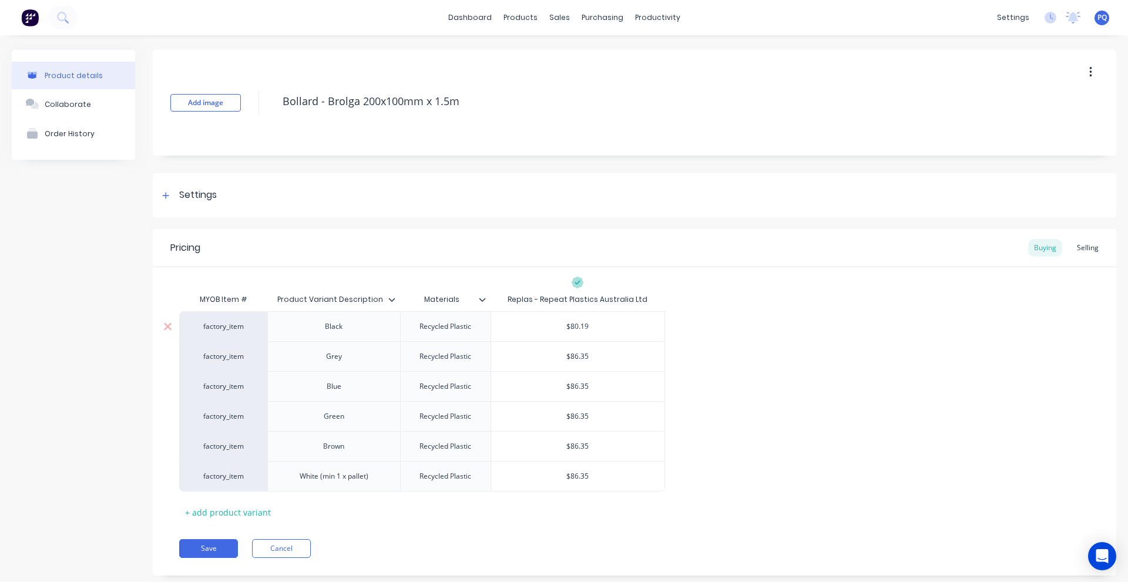
click at [578, 329] on input "$80.19" at bounding box center [577, 326] width 173 height 11
click at [578, 328] on input "$80.19" at bounding box center [577, 326] width 173 height 11
click at [585, 354] on input "$86.35" at bounding box center [577, 356] width 173 height 11
click at [584, 355] on input "$86.35" at bounding box center [577, 356] width 173 height 11
click at [580, 357] on input "$55.92" at bounding box center [577, 356] width 173 height 11
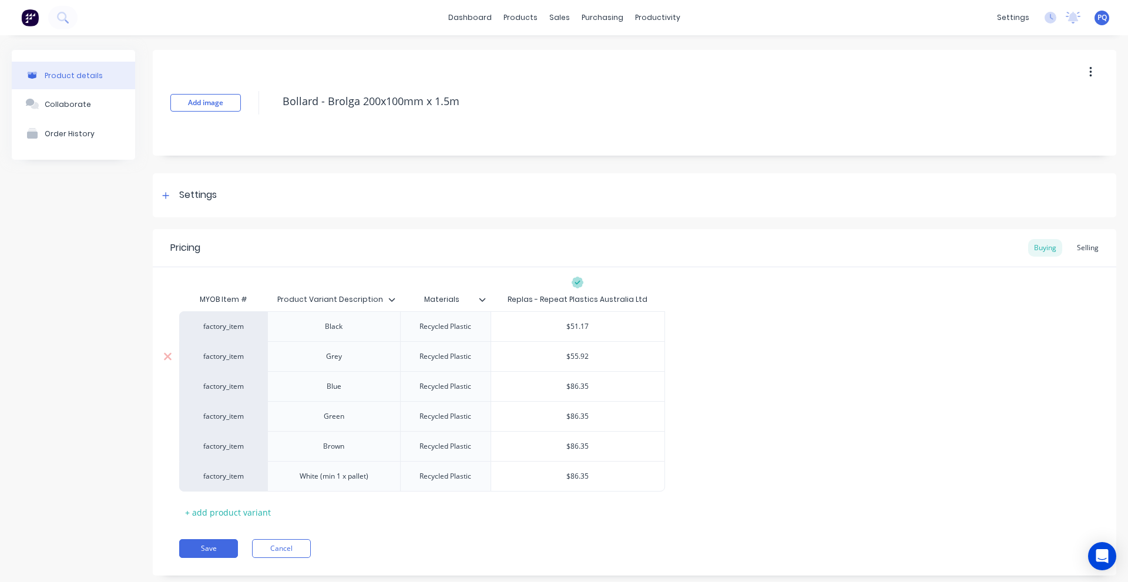
click at [580, 357] on input "$55.92" at bounding box center [577, 356] width 173 height 11
click at [579, 389] on input "$86.35" at bounding box center [577, 386] width 173 height 11
paste input "55.92"
click at [582, 421] on input "$86.35" at bounding box center [577, 416] width 173 height 11
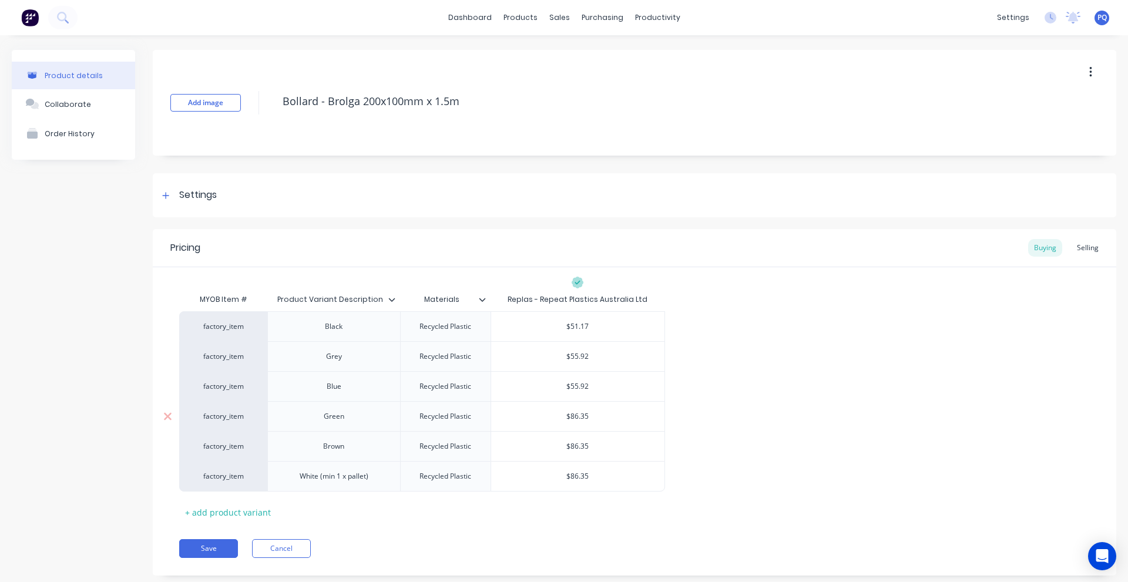
click at [582, 421] on input "$86.35" at bounding box center [577, 416] width 173 height 11
paste input "55.92"
click at [583, 447] on input "$86.35" at bounding box center [577, 446] width 173 height 11
paste input "55.92"
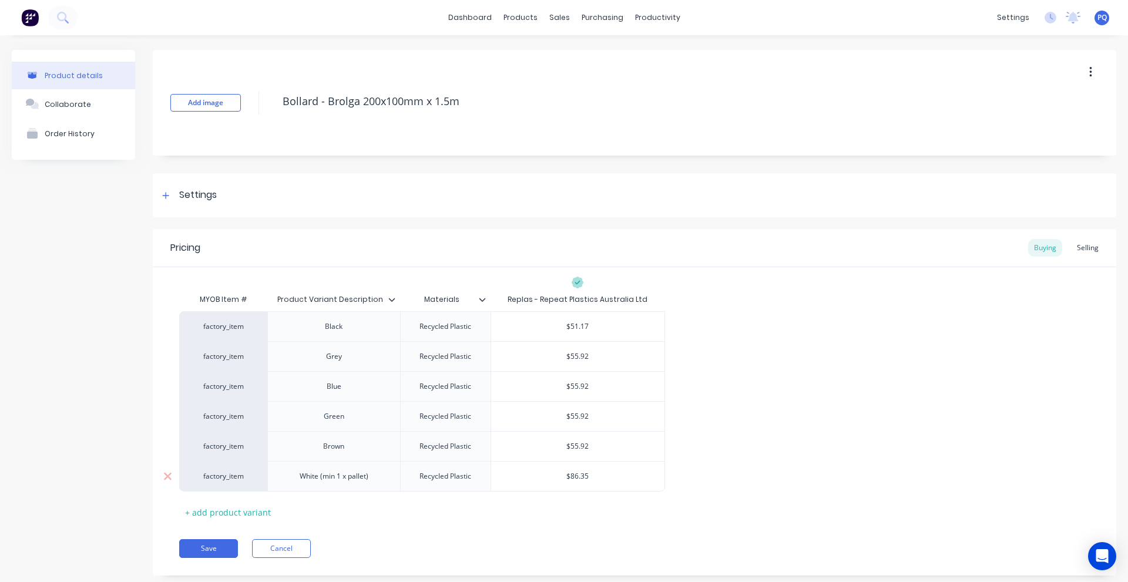
click at [581, 478] on input "$86.35" at bounding box center [577, 476] width 173 height 11
paste input "55.92"
click at [493, 542] on div "Save Cancel" at bounding box center [647, 548] width 937 height 19
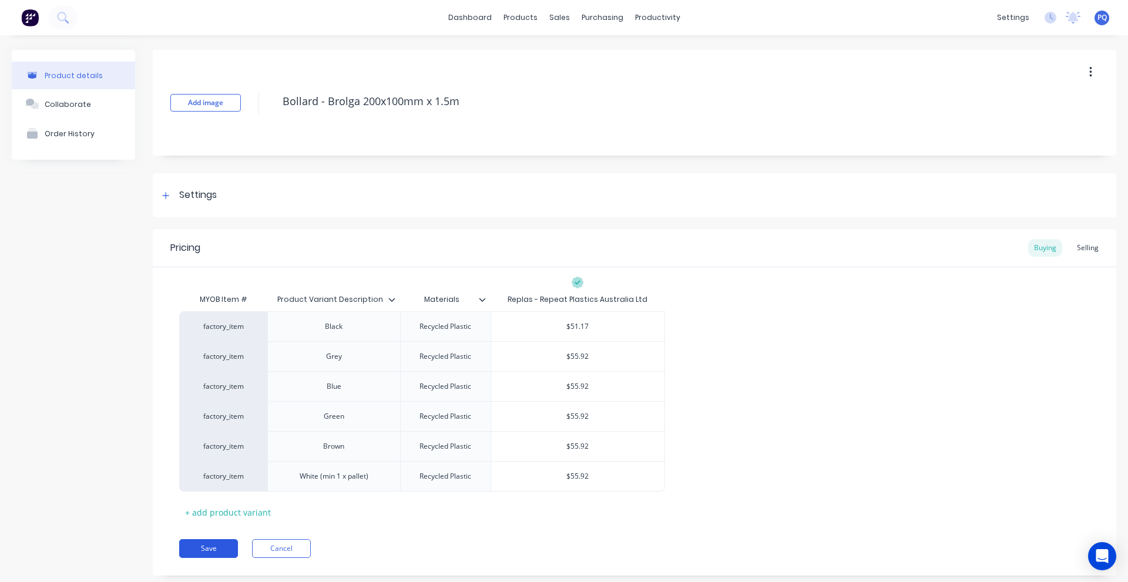
click at [225, 549] on button "Save" at bounding box center [208, 548] width 59 height 19
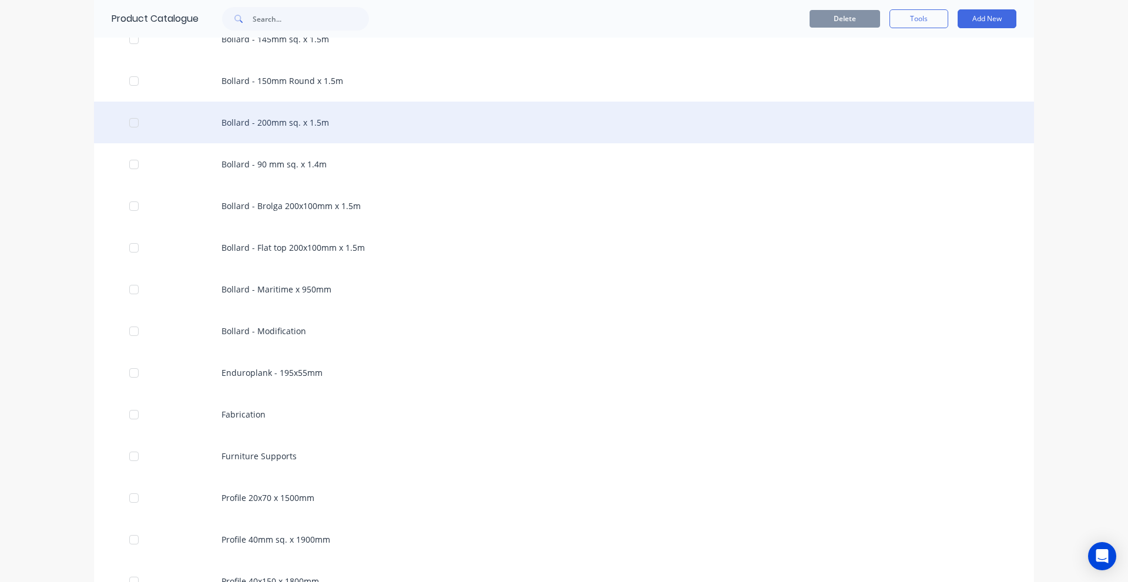
scroll to position [646, 0]
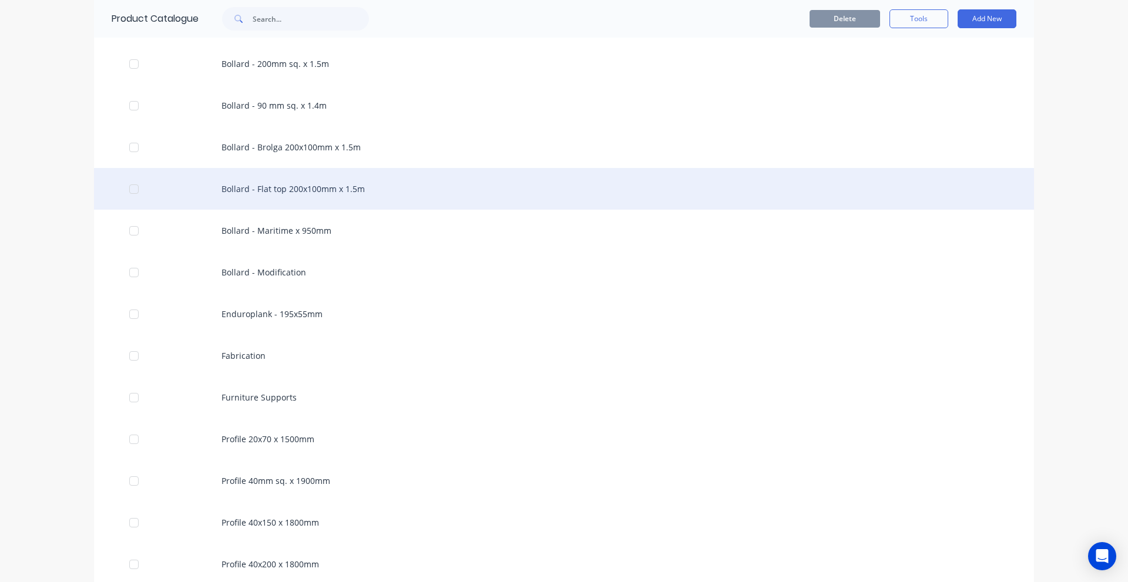
click at [270, 199] on div "Bollard - Flat top 200x100mm x 1.5m" at bounding box center [564, 189] width 940 height 42
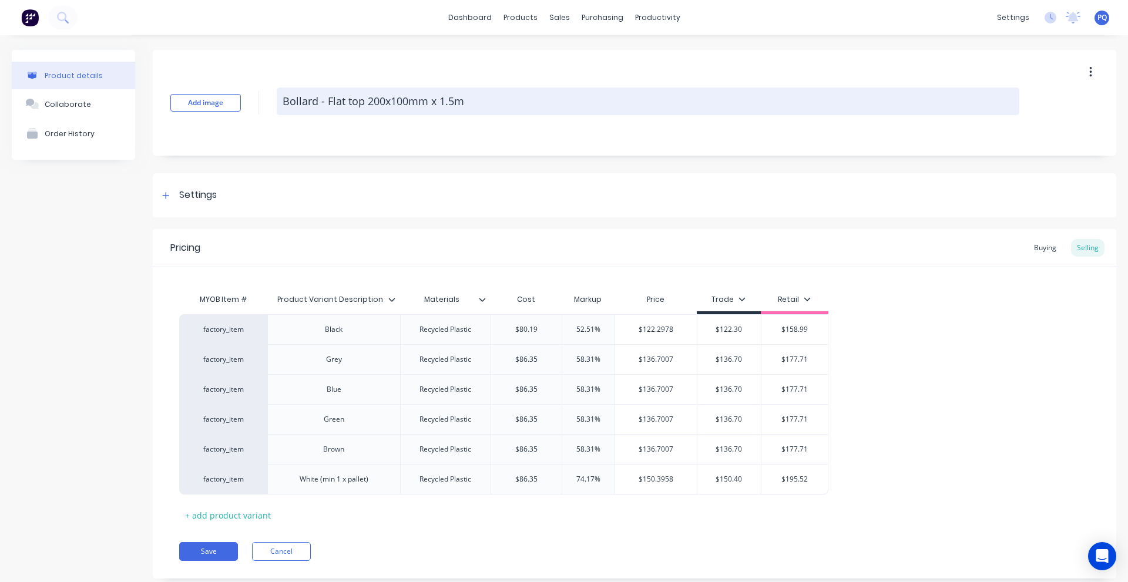
click at [391, 98] on textarea "Bollard - Flat top 200x100mm x 1.5m" at bounding box center [648, 102] width 743 height 28
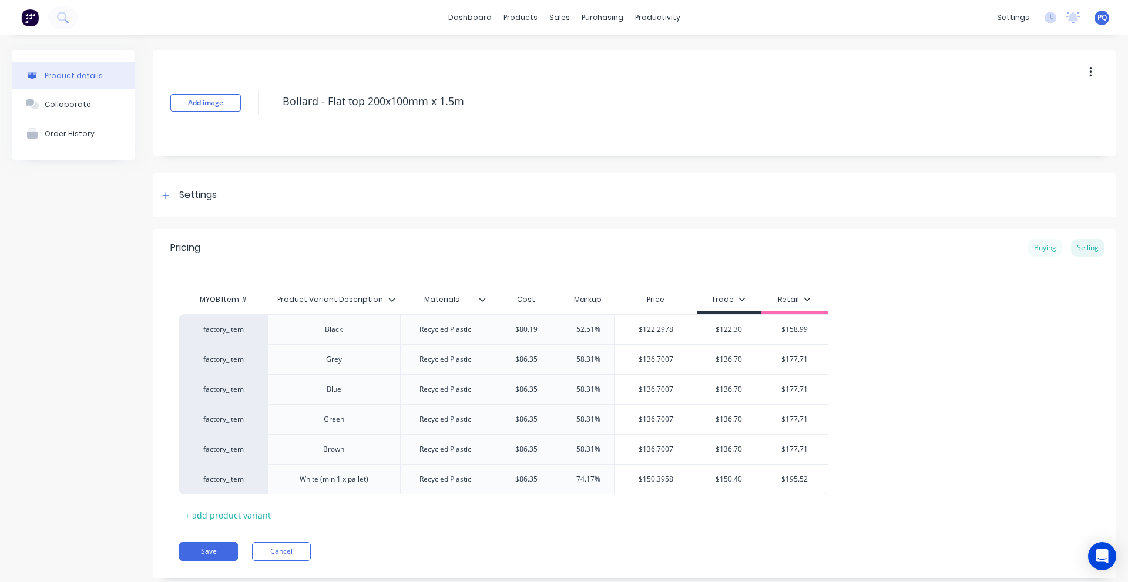
click at [1035, 249] on div "Buying" at bounding box center [1045, 248] width 34 height 18
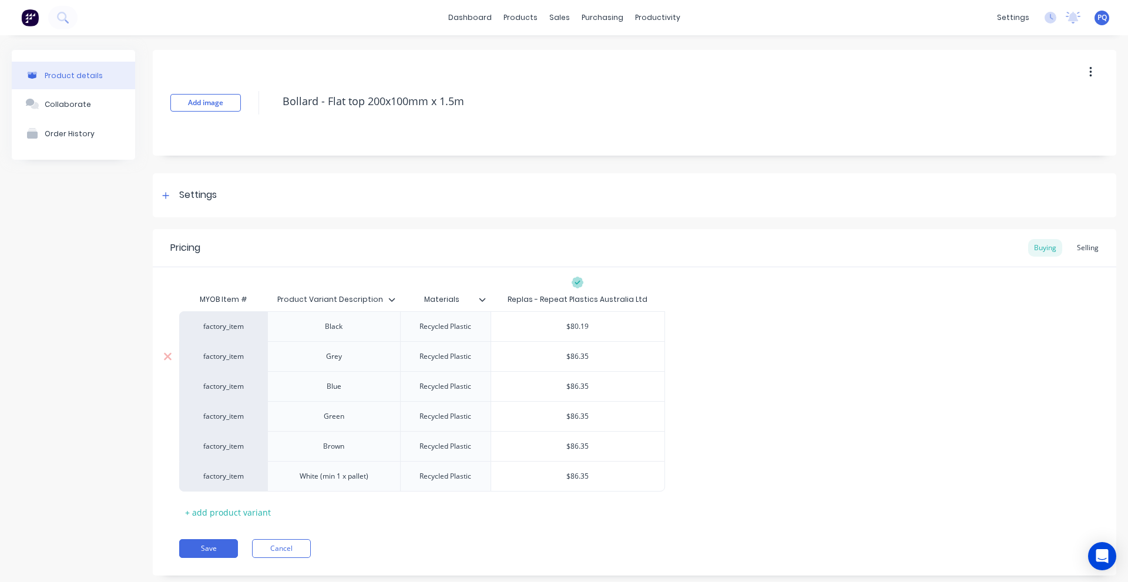
click at [579, 354] on input "$86.35" at bounding box center [577, 356] width 173 height 11
paste input "Bollard - Flat top 200x100mm x 1.5m"
click at [586, 324] on input "$80.19" at bounding box center [577, 326] width 173 height 11
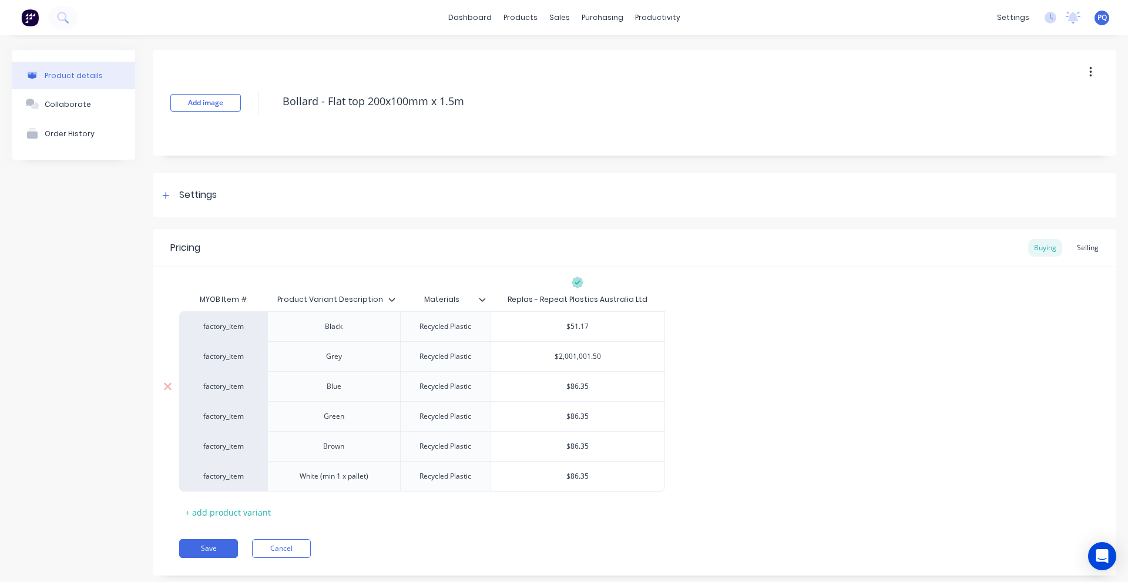
click at [574, 392] on div "$86.35" at bounding box center [577, 386] width 173 height 29
click at [579, 383] on input "$86.35" at bounding box center [577, 386] width 173 height 11
click at [577, 359] on input "$2,001,001.50" at bounding box center [577, 356] width 173 height 11
click at [573, 388] on input "$86.35" at bounding box center [577, 386] width 173 height 11
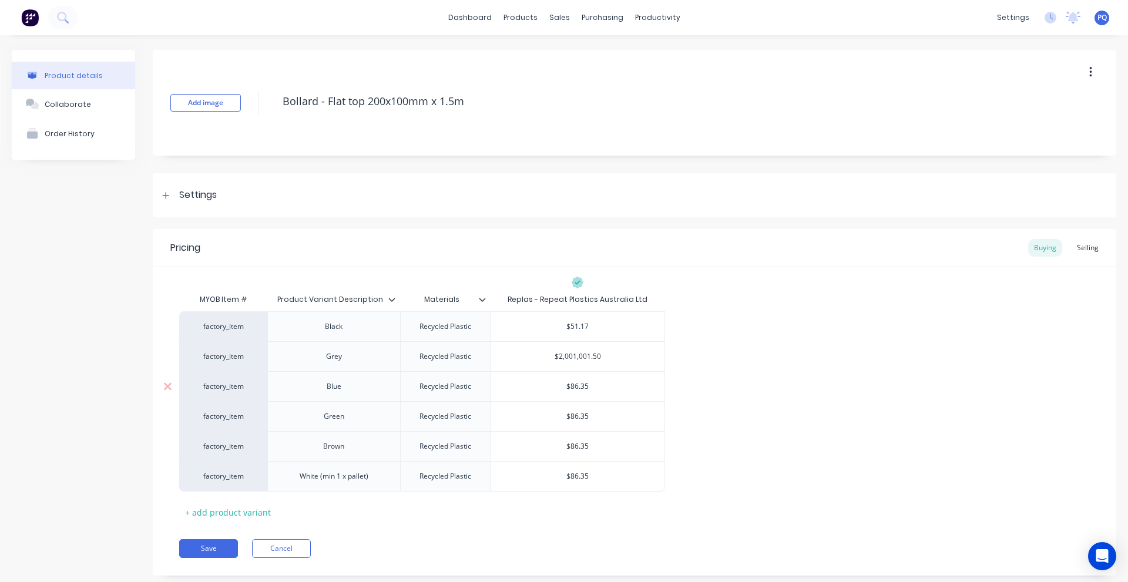
click at [573, 388] on input "$86.35" at bounding box center [577, 386] width 173 height 11
click at [572, 388] on input "$55.92" at bounding box center [577, 386] width 173 height 11
click at [576, 365] on div "$2,001,001.50" at bounding box center [577, 356] width 173 height 29
click at [576, 353] on input "$2,001,001.50" at bounding box center [577, 356] width 173 height 11
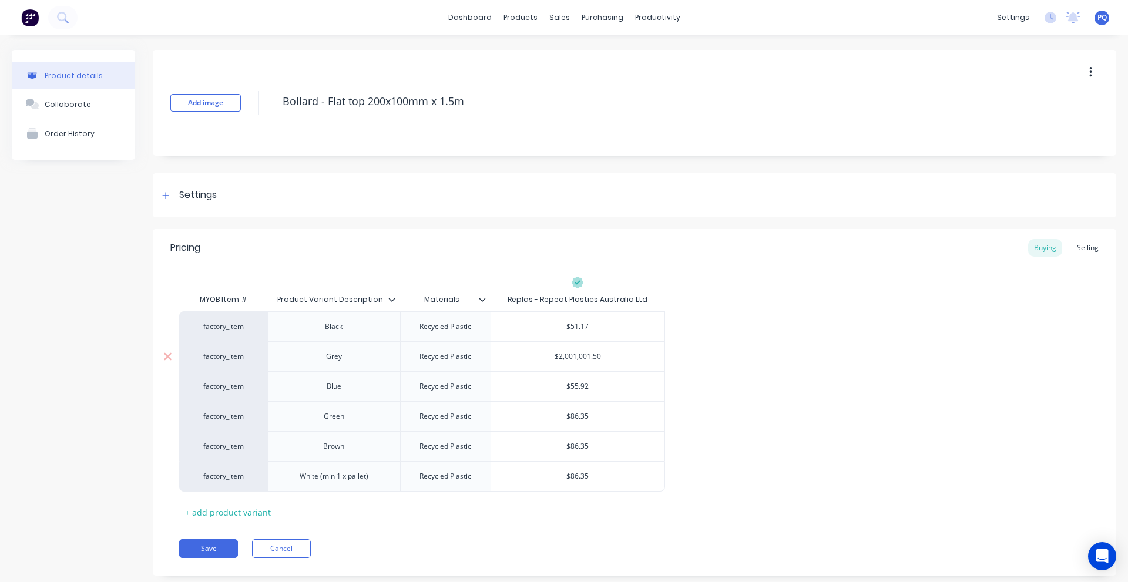
click at [576, 353] on input "$2,001,001.50" at bounding box center [577, 356] width 173 height 11
paste input "55.92"
click at [577, 416] on input "$86.35" at bounding box center [577, 416] width 173 height 11
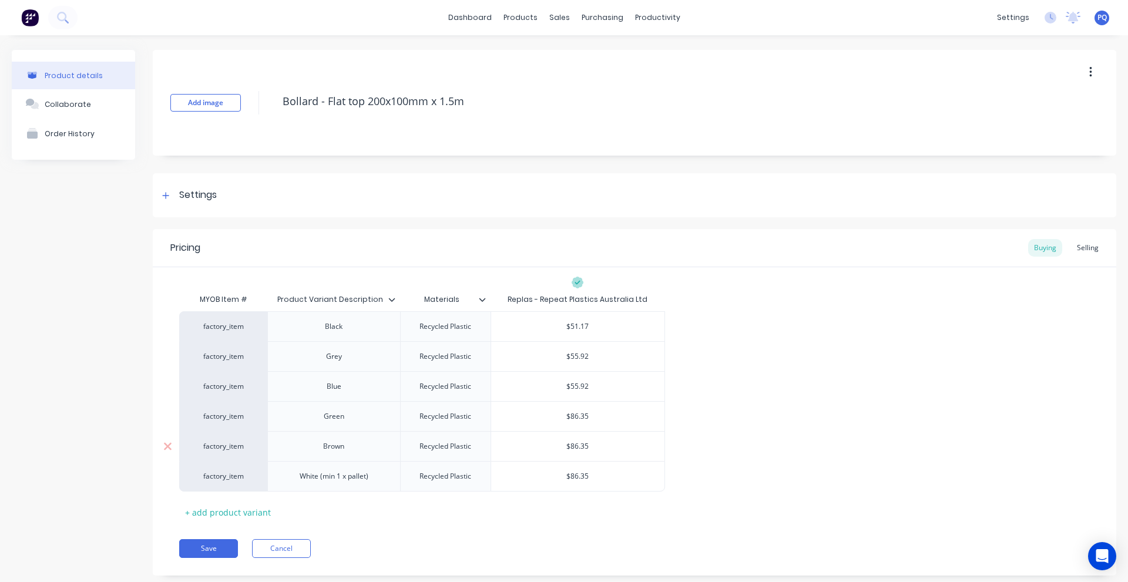
paste input "55.92"
click at [585, 447] on input "$86.35" at bounding box center [577, 446] width 173 height 11
paste input "55.92"
click at [585, 478] on input "$86.35" at bounding box center [577, 476] width 173 height 11
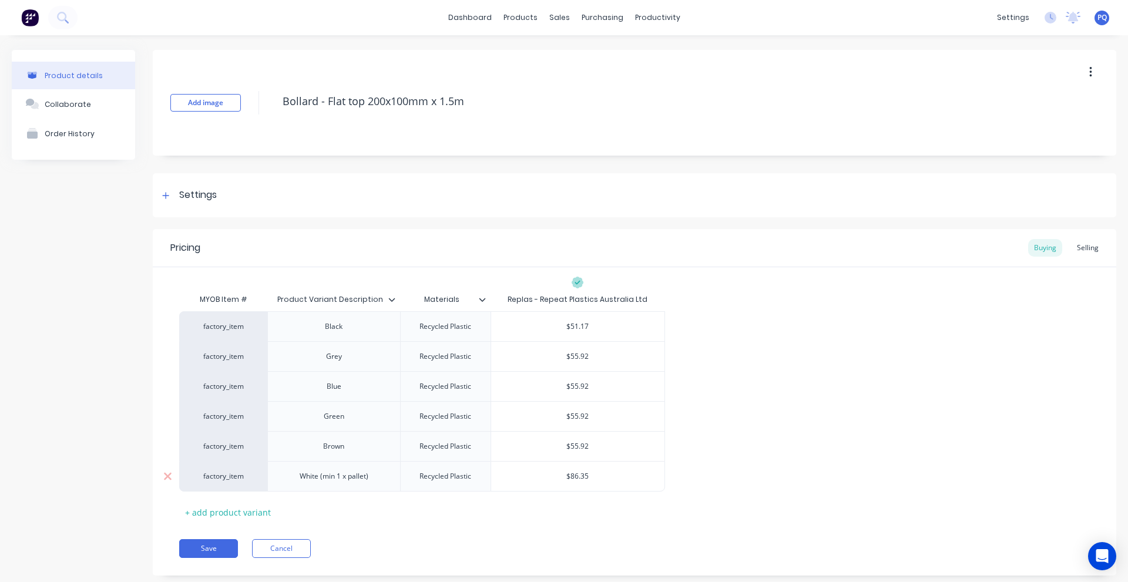
click at [585, 478] on input "$86.35" at bounding box center [577, 476] width 173 height 11
paste input "55.92"
click at [552, 518] on div "MYOB Item # Product Variant Description Materials Replas - Repeat Plastics Aust…" at bounding box center [634, 405] width 911 height 234
click at [212, 551] on button "Save" at bounding box center [208, 548] width 59 height 19
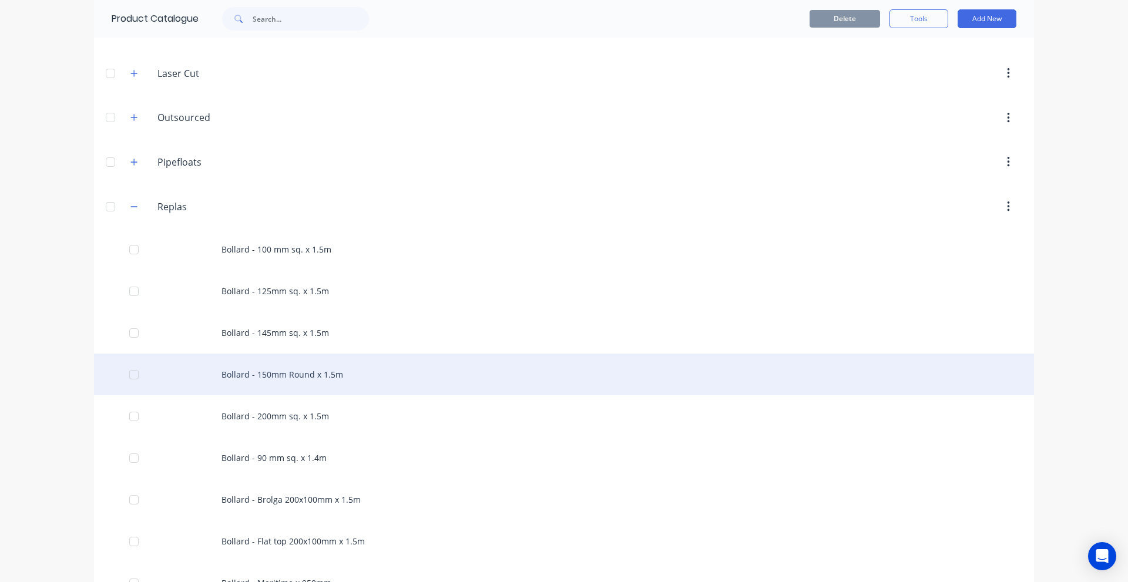
scroll to position [411, 0]
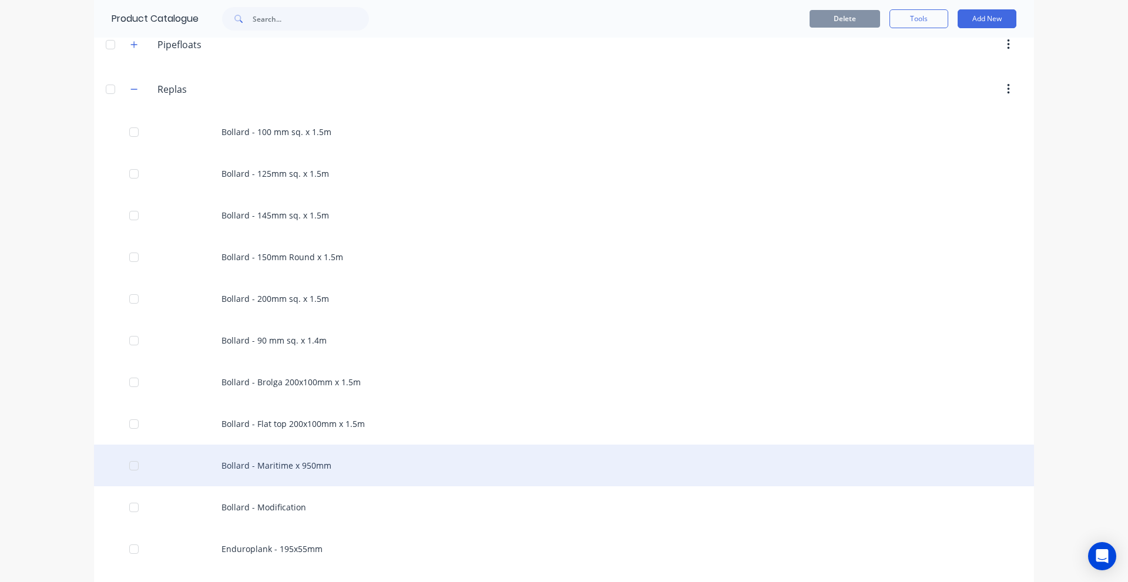
click at [259, 461] on div "Bollard - Maritime x 950mm" at bounding box center [564, 466] width 940 height 42
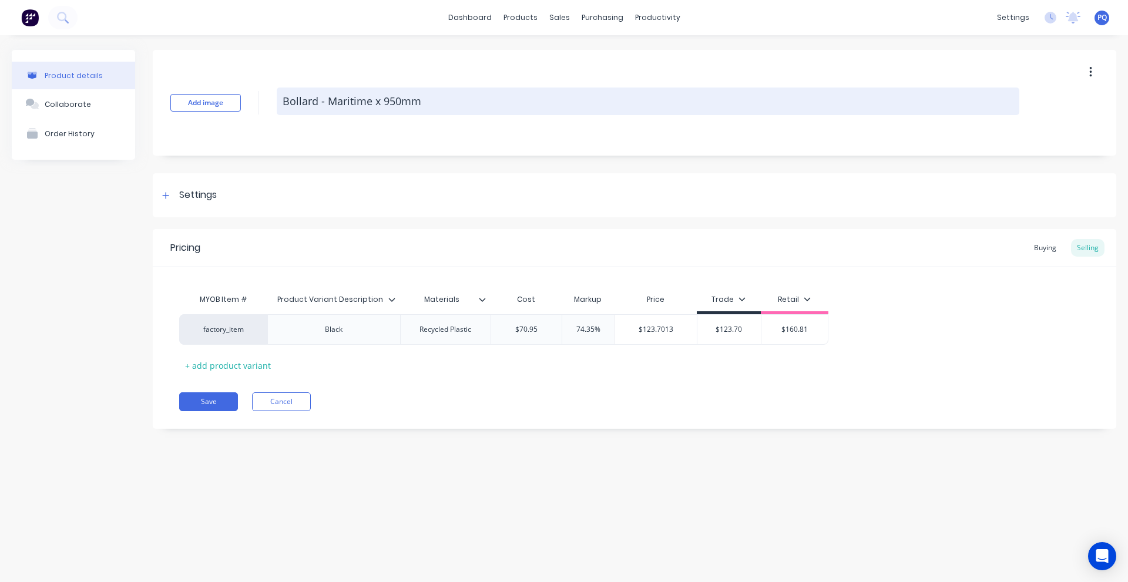
click at [340, 99] on textarea "Bollard - Maritime x 950mm" at bounding box center [648, 102] width 743 height 28
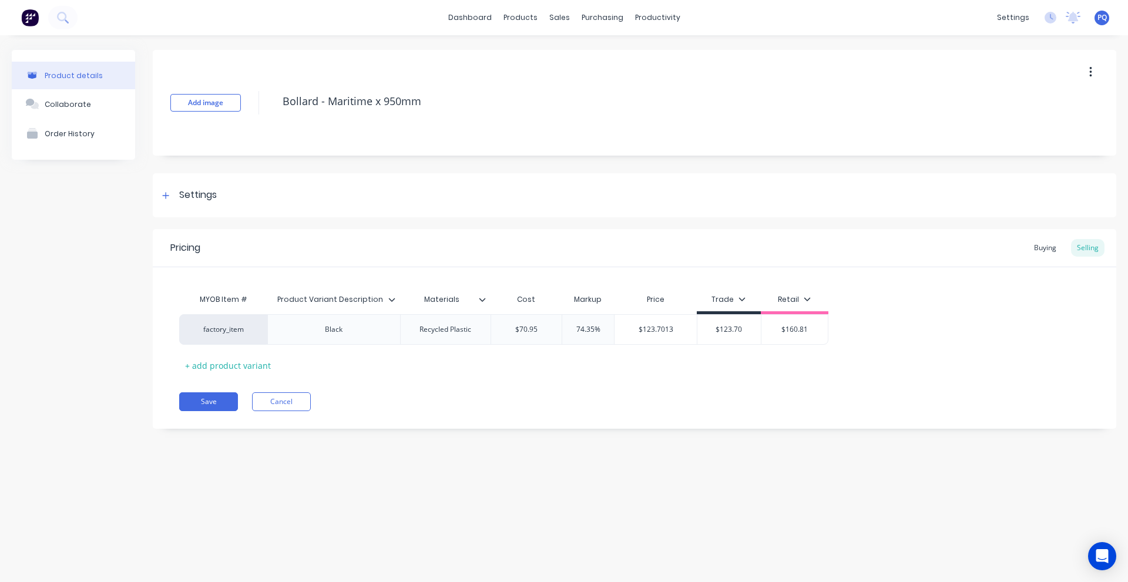
click at [1051, 237] on div "Pricing Buying Selling" at bounding box center [635, 248] width 964 height 38
click at [1051, 243] on div "Buying" at bounding box center [1045, 248] width 34 height 18
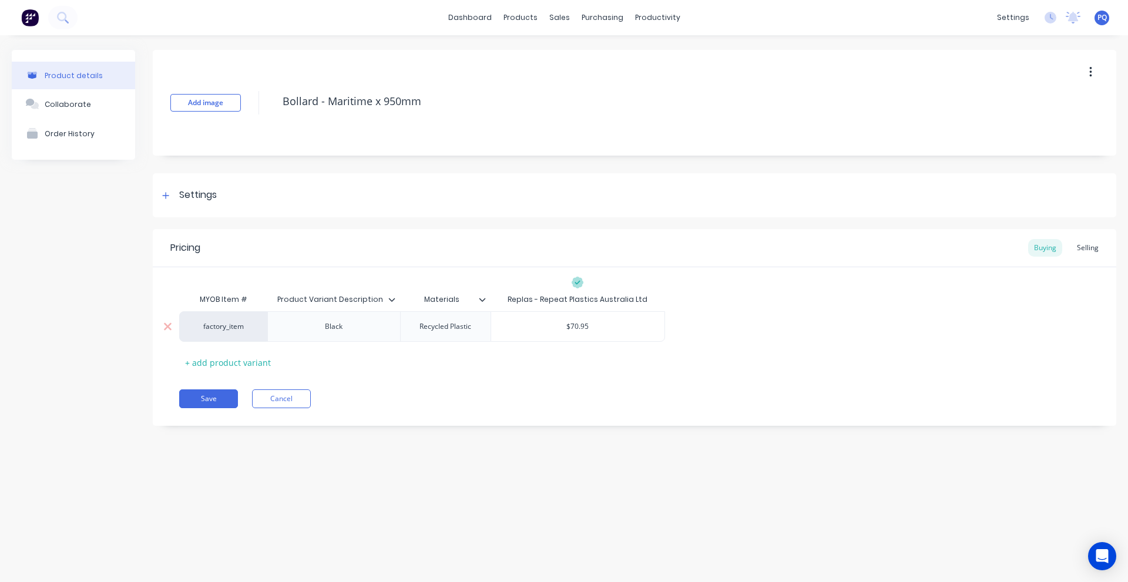
click at [575, 326] on input "$70.95" at bounding box center [577, 326] width 173 height 11
click at [190, 387] on div "Pricing Buying Selling MYOB Item # Product Variant Description Materials Replas…" at bounding box center [635, 327] width 964 height 197
click at [193, 398] on button "Save" at bounding box center [208, 399] width 59 height 19
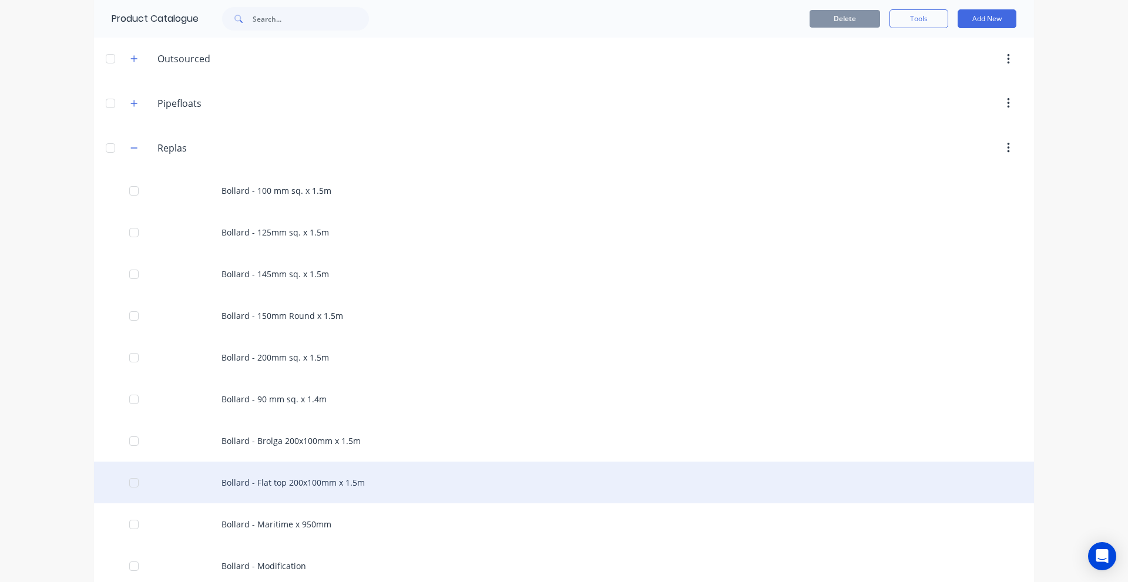
scroll to position [529, 0]
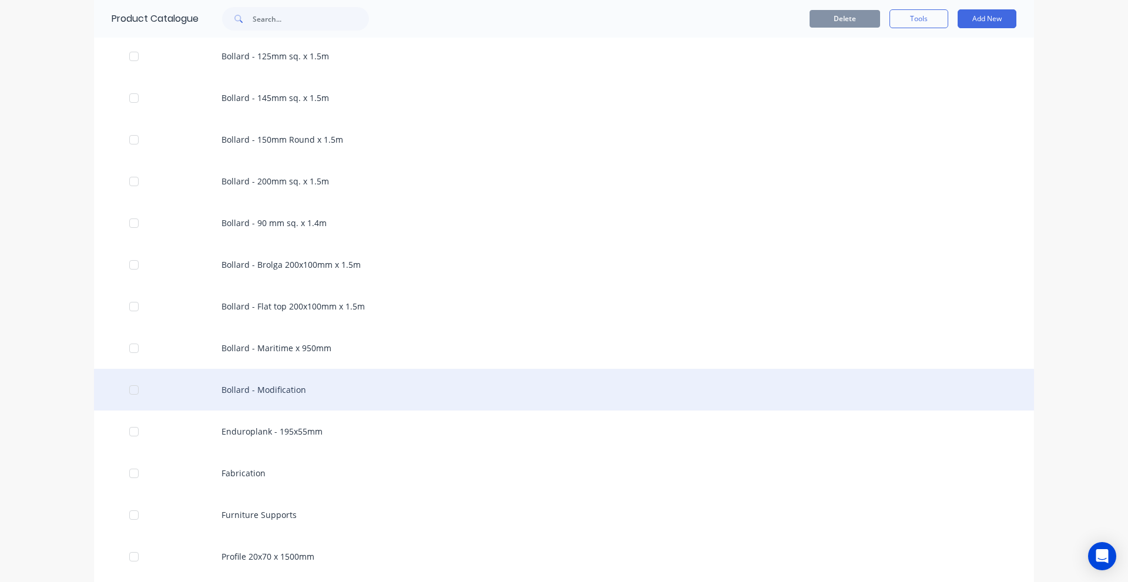
click at [248, 381] on div "Bollard - Modification" at bounding box center [564, 390] width 940 height 42
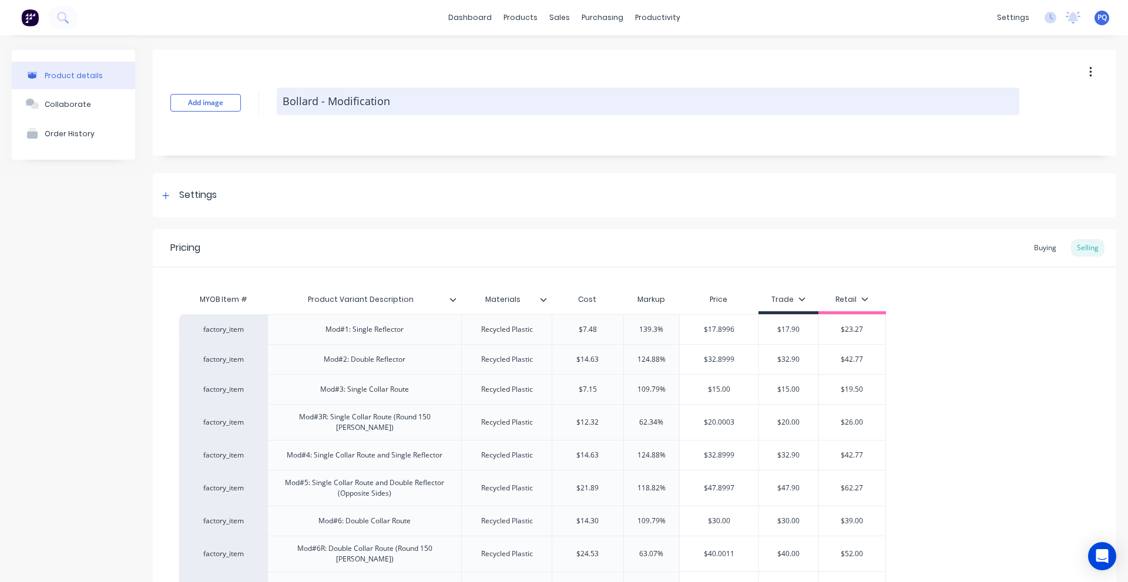
click at [325, 104] on textarea "Bollard - Modification" at bounding box center [648, 102] width 743 height 28
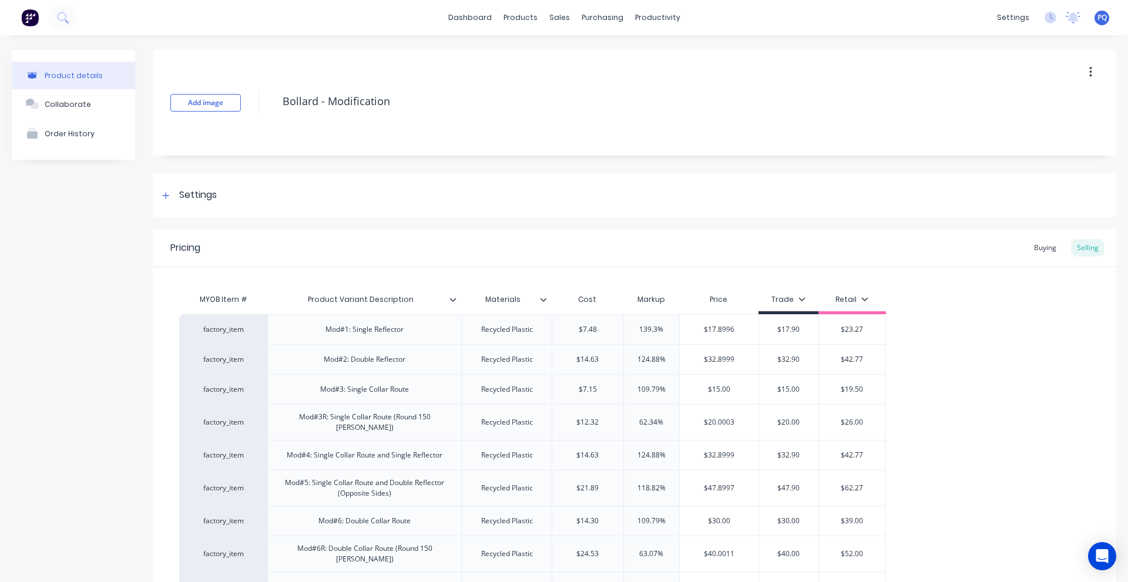
click at [1034, 249] on div "Buying" at bounding box center [1045, 248] width 34 height 18
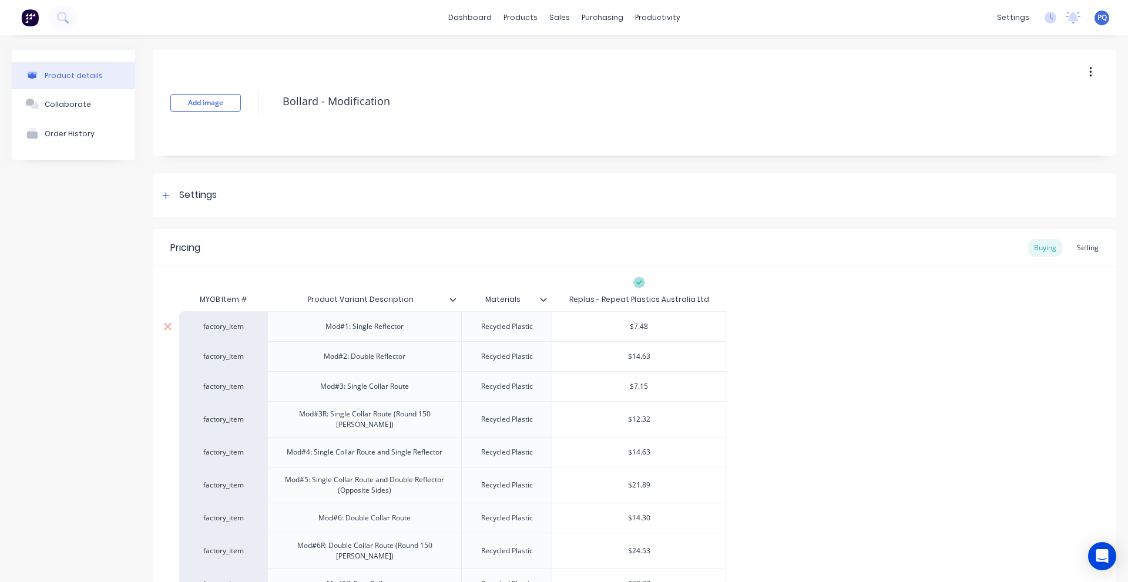
click at [652, 320] on div "$7.48" at bounding box center [638, 326] width 173 height 29
click at [648, 326] on input "$7.48" at bounding box center [638, 326] width 173 height 11
click at [643, 356] on input "$14.63" at bounding box center [638, 356] width 173 height 11
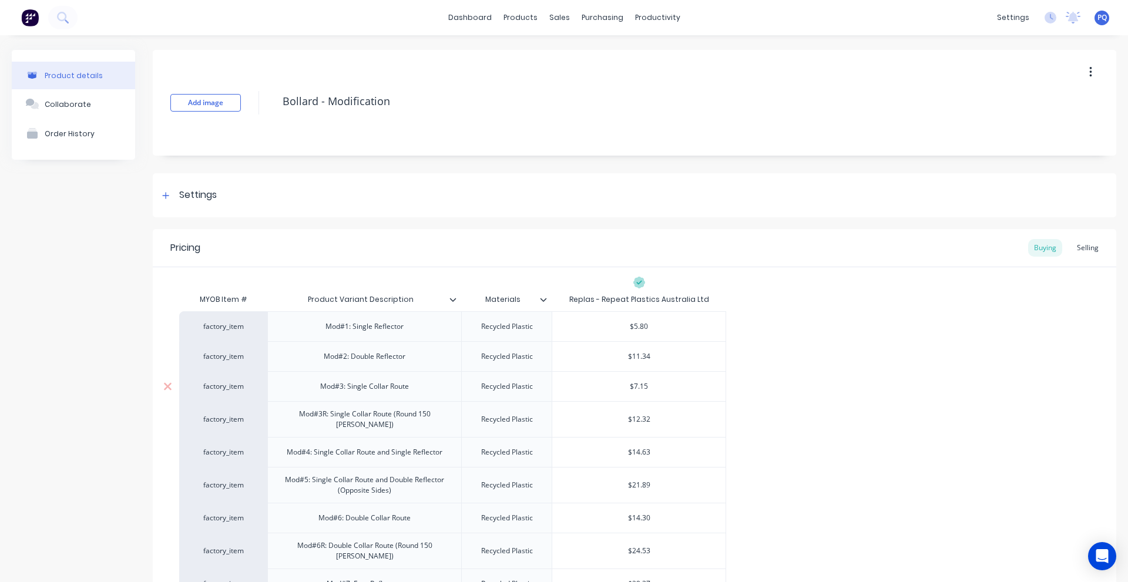
click at [640, 387] on input "$7.15" at bounding box center [638, 386] width 173 height 11
click at [642, 387] on input "$7.15" at bounding box center [638, 386] width 173 height 11
click at [640, 417] on input "$12.32" at bounding box center [638, 419] width 173 height 11
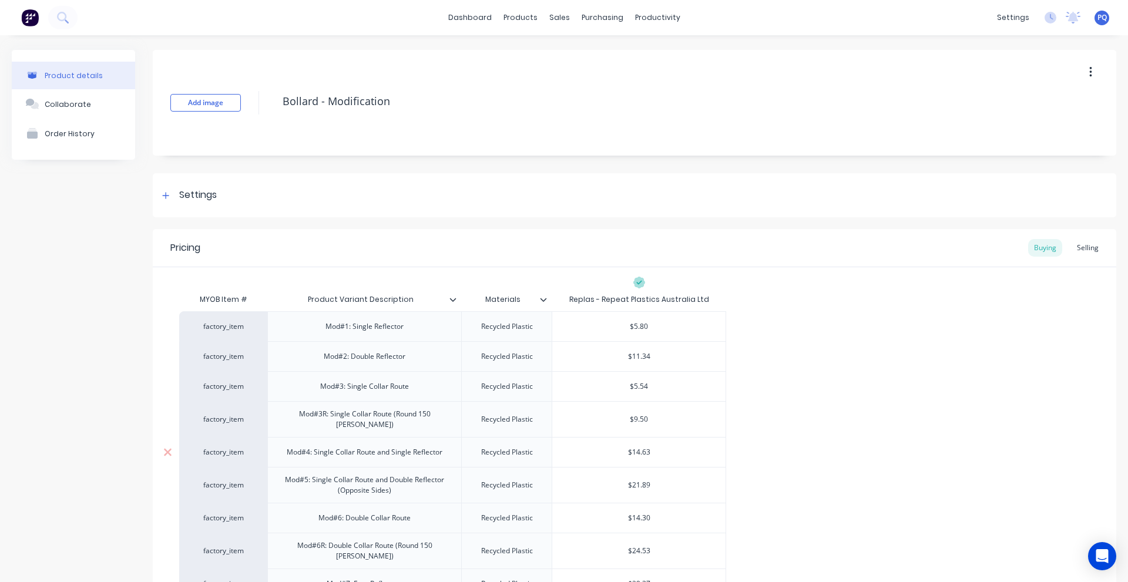
click at [642, 451] on input "$14.63" at bounding box center [638, 452] width 173 height 11
click at [634, 486] on input "$21.89" at bounding box center [638, 485] width 173 height 11
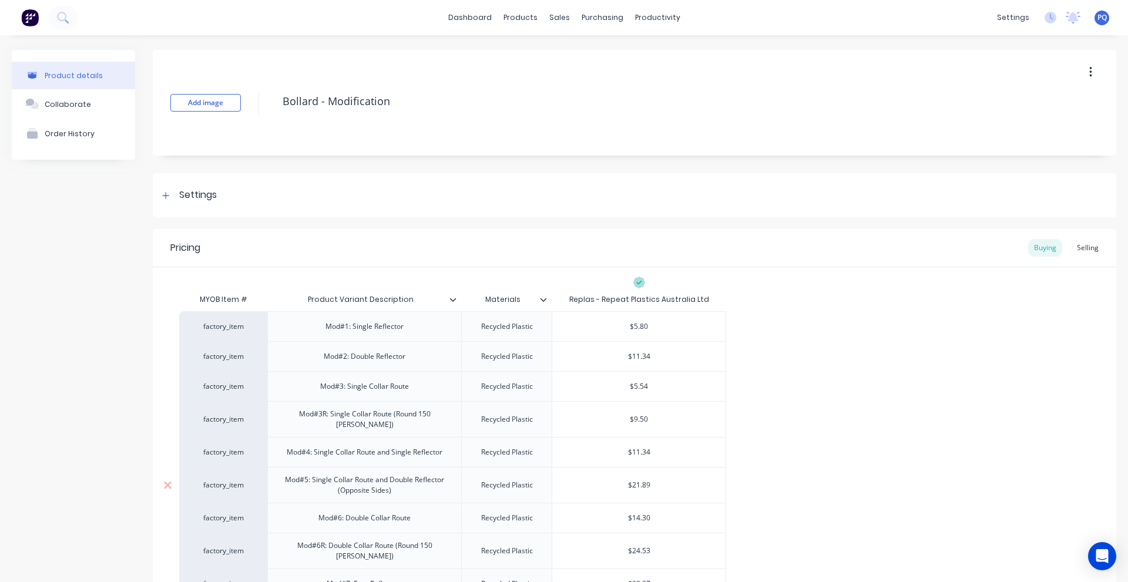
click at [634, 486] on input "$21.89" at bounding box center [638, 485] width 173 height 11
click at [646, 519] on input "$14.30" at bounding box center [638, 518] width 173 height 11
click at [636, 549] on input "$24.53" at bounding box center [638, 551] width 173 height 11
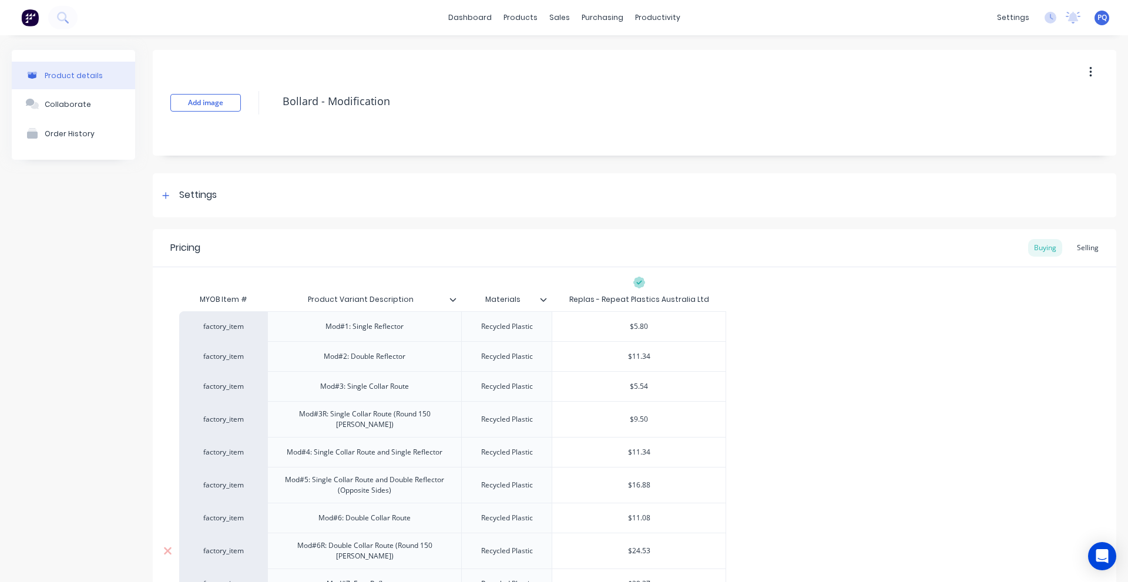
click at [636, 549] on input "$24.53" at bounding box center [638, 551] width 173 height 11
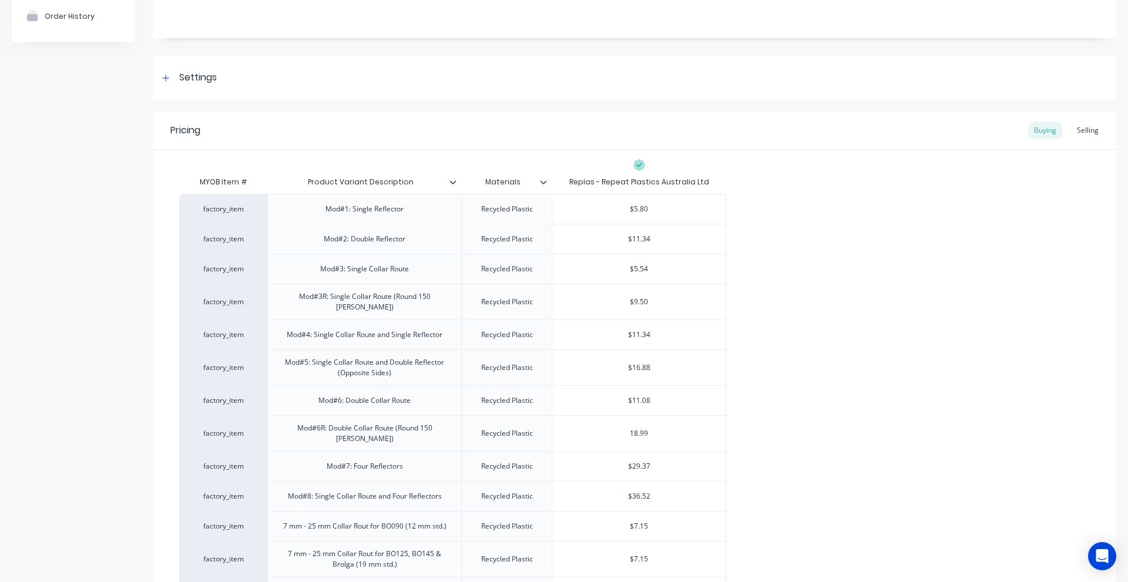
scroll to position [176, 0]
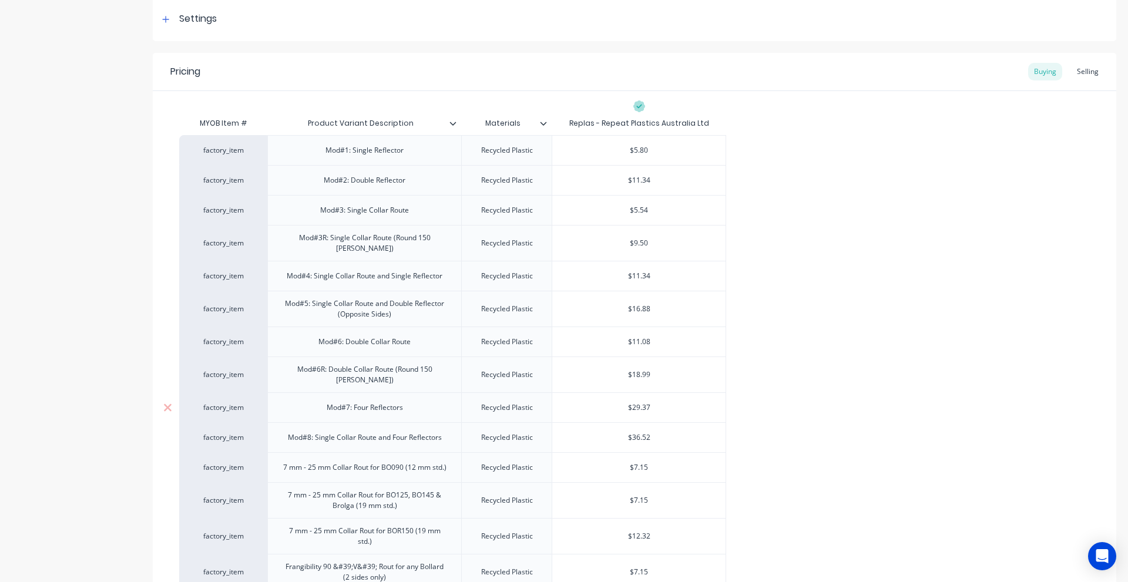
click at [640, 405] on input "$29.37" at bounding box center [638, 407] width 173 height 11
click at [633, 439] on input "$36.52" at bounding box center [638, 437] width 173 height 11
click at [641, 470] on input "$7.15" at bounding box center [638, 467] width 173 height 11
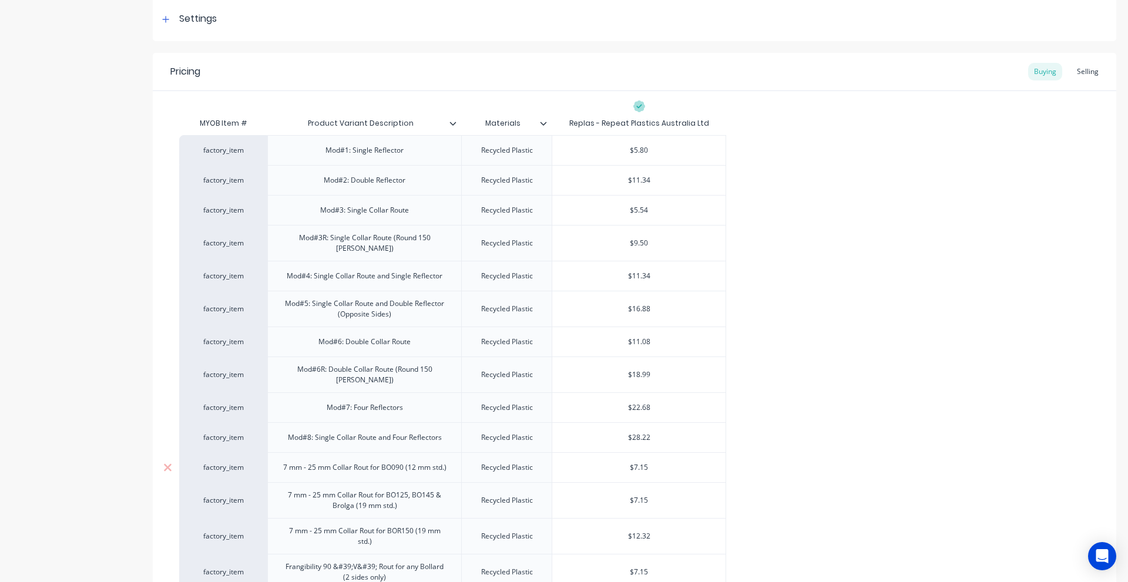
click at [641, 470] on input "$7.15" at bounding box center [638, 467] width 173 height 11
click at [637, 495] on div "$7.15" at bounding box center [638, 500] width 173 height 29
click at [637, 502] on input "$7.15" at bounding box center [638, 500] width 173 height 11
click at [645, 533] on input "$12.32" at bounding box center [638, 536] width 173 height 11
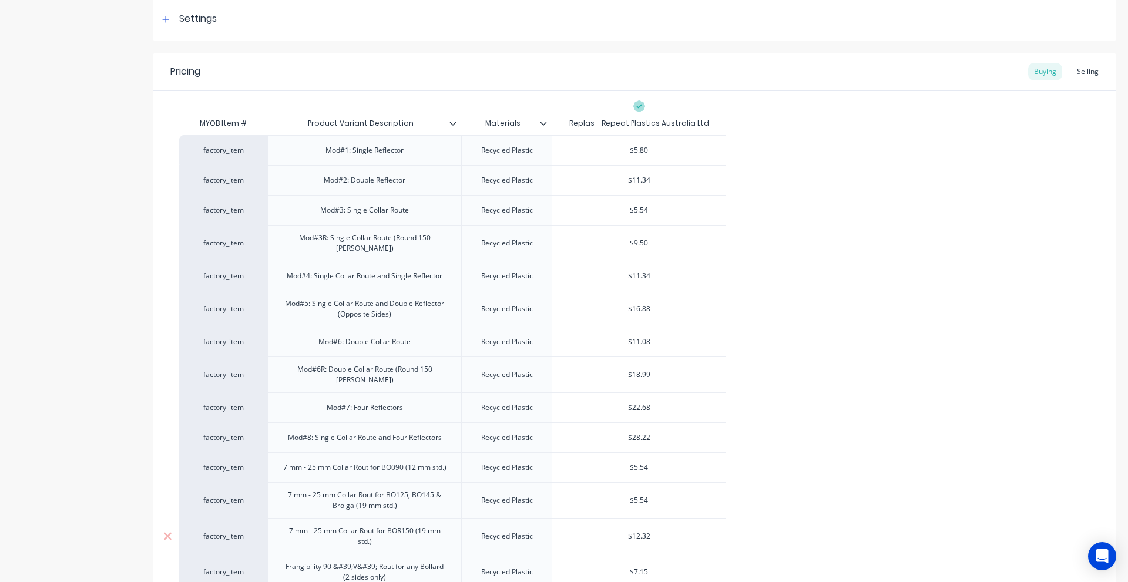
click at [645, 533] on input "$12.32" at bounding box center [638, 536] width 173 height 11
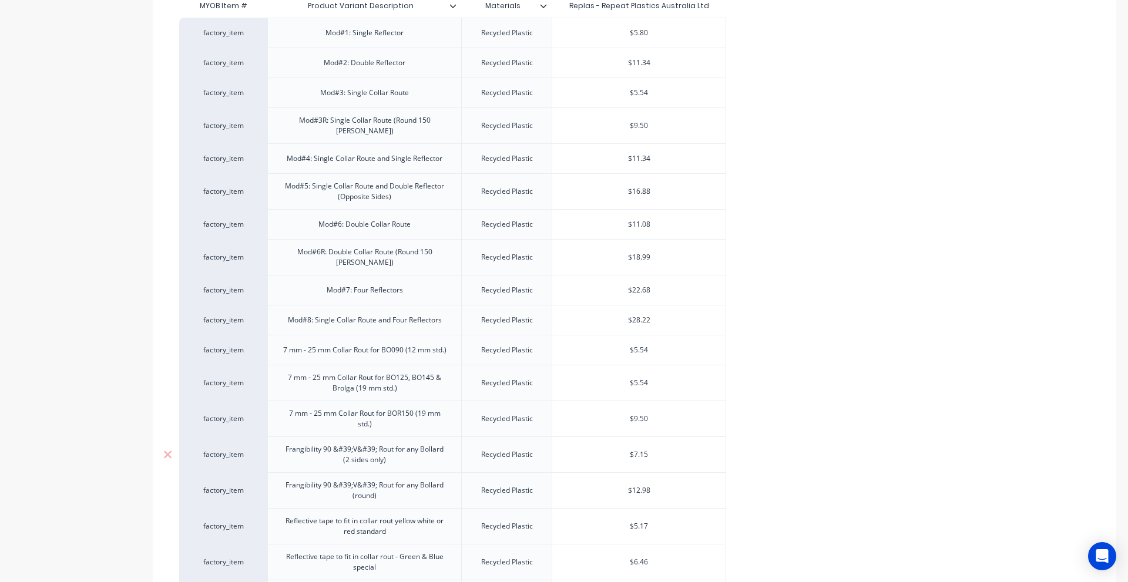
click at [647, 457] on input "$7.15" at bounding box center [638, 454] width 173 height 11
click at [638, 489] on input "$12.98" at bounding box center [638, 490] width 173 height 11
drag, startPoint x: 638, startPoint y: 489, endPoint x: 619, endPoint y: 491, distance: 19.5
click at [637, 489] on input "$12.98" at bounding box center [638, 490] width 173 height 11
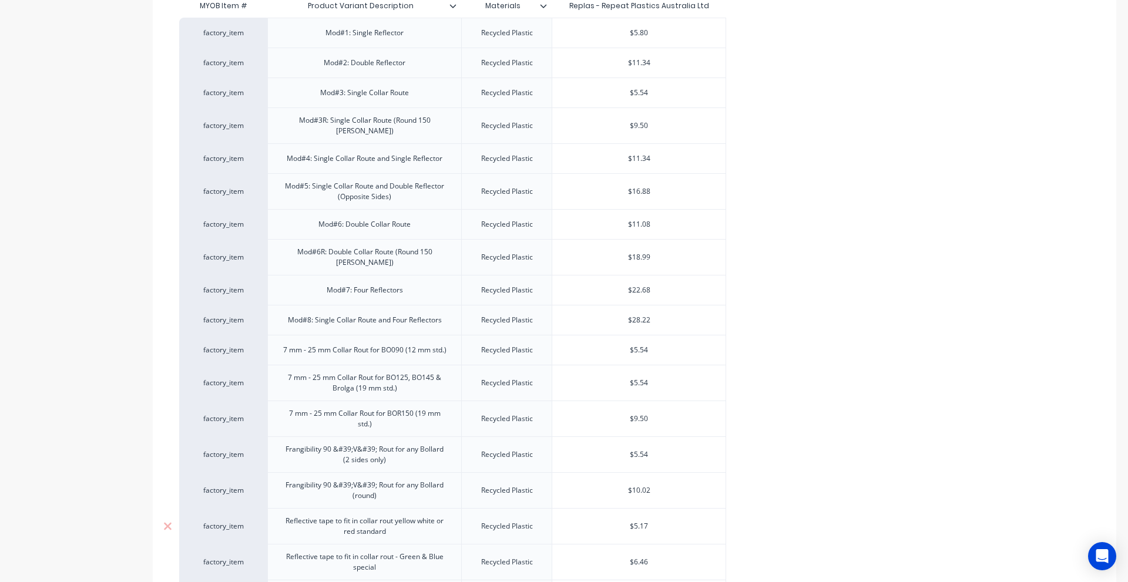
click at [639, 525] on input "$5.17" at bounding box center [638, 526] width 173 height 11
click at [639, 559] on input "$6.46" at bounding box center [638, 562] width 173 height 11
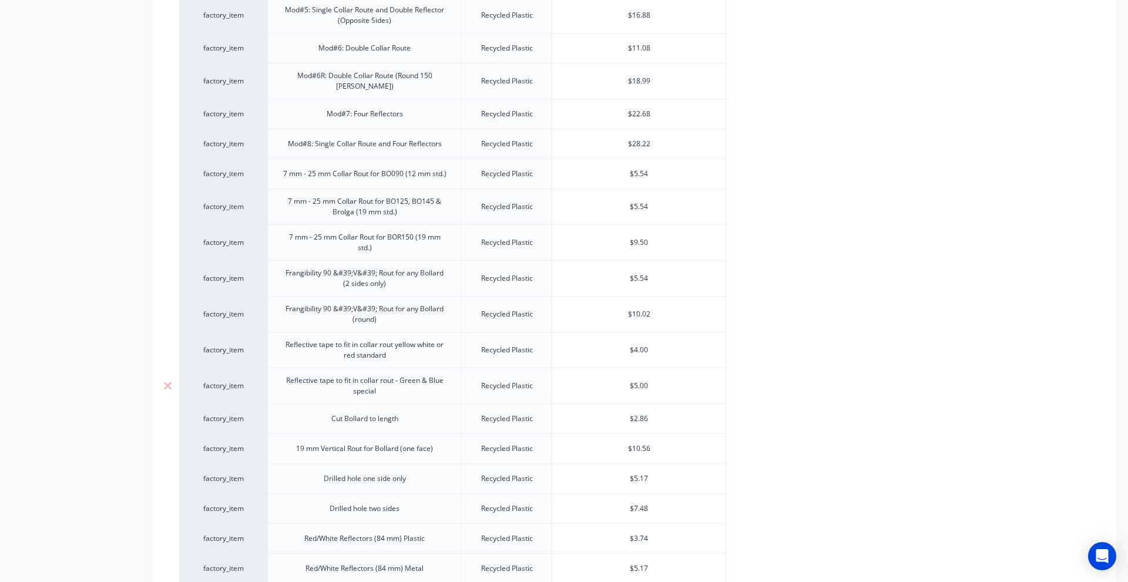
scroll to position [588, 0]
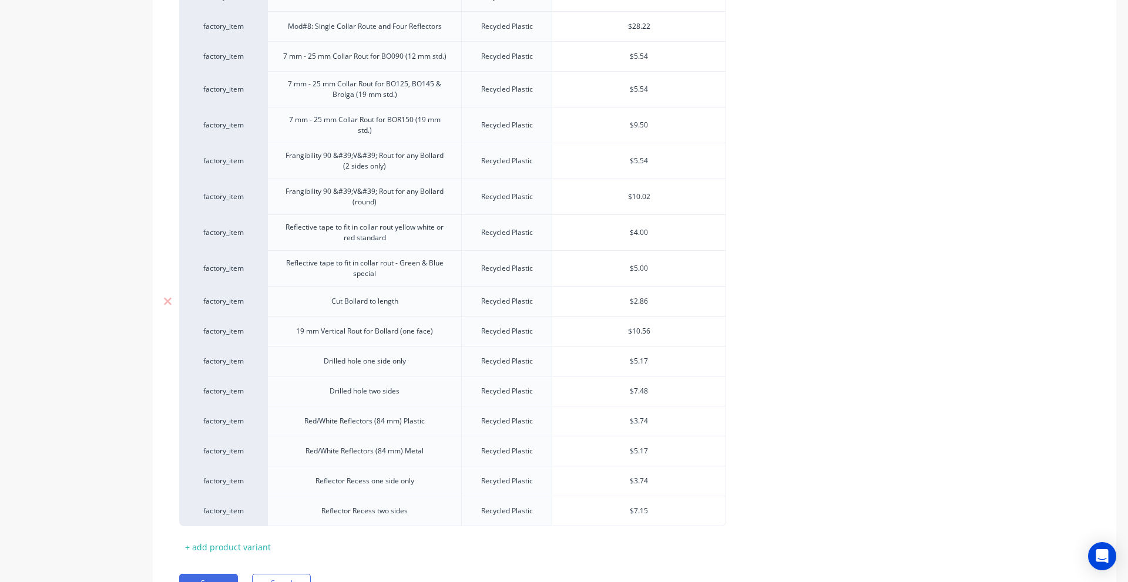
click at [642, 301] on input "$2.86" at bounding box center [638, 301] width 173 height 11
click at [636, 327] on input "$10.56" at bounding box center [638, 331] width 173 height 11
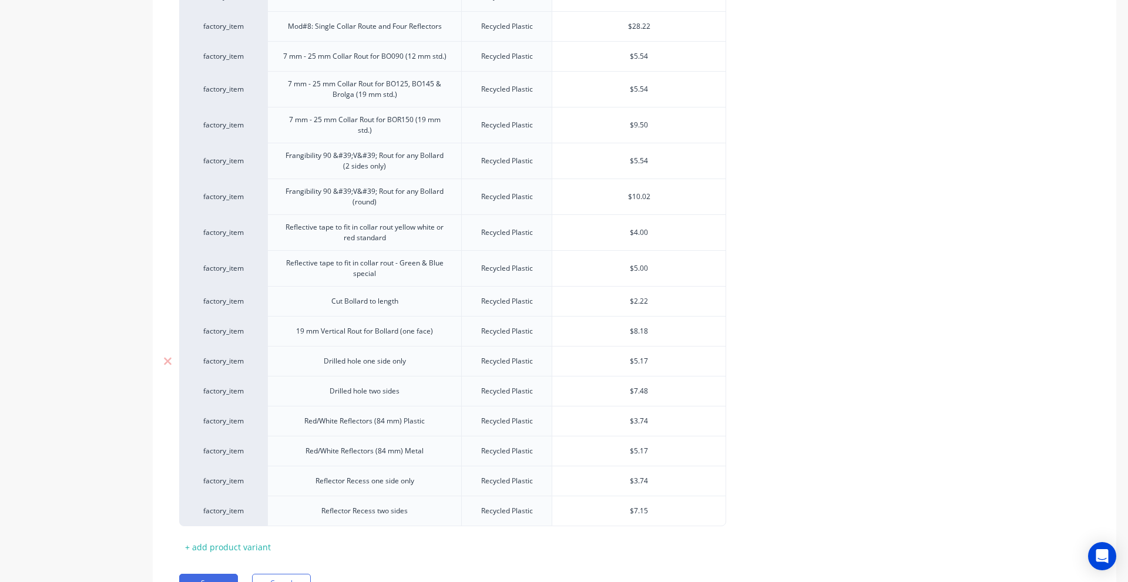
click at [642, 358] on input "$5.17" at bounding box center [638, 361] width 173 height 11
click at [635, 391] on input "$7.48" at bounding box center [638, 391] width 173 height 11
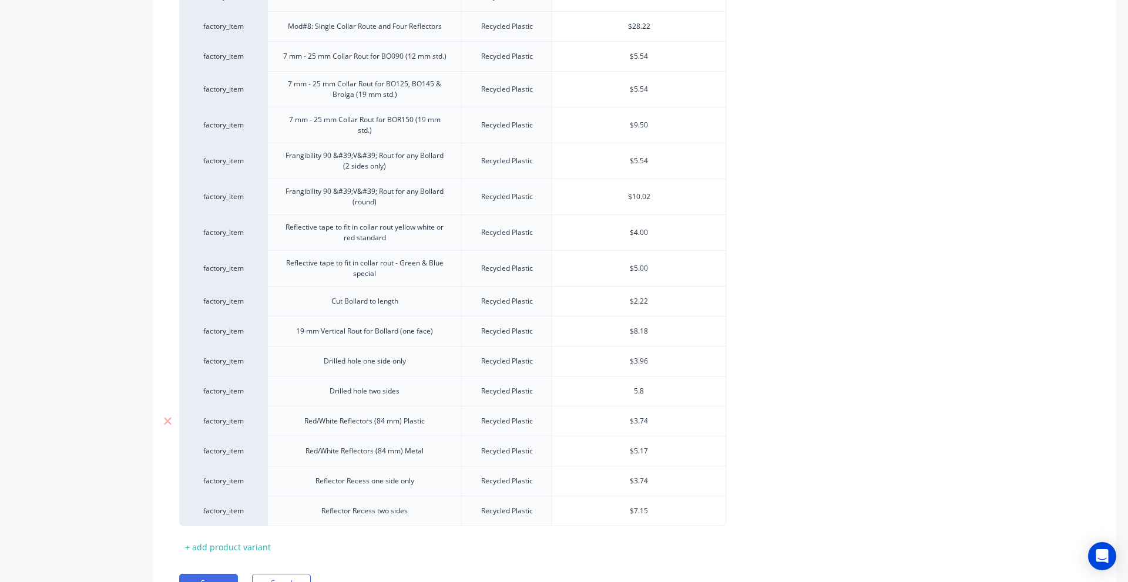
click at [643, 421] on input "$3.74" at bounding box center [638, 421] width 173 height 11
click at [637, 449] on input "$5.17" at bounding box center [638, 451] width 173 height 11
click at [635, 510] on input "$7.15" at bounding box center [638, 511] width 173 height 11
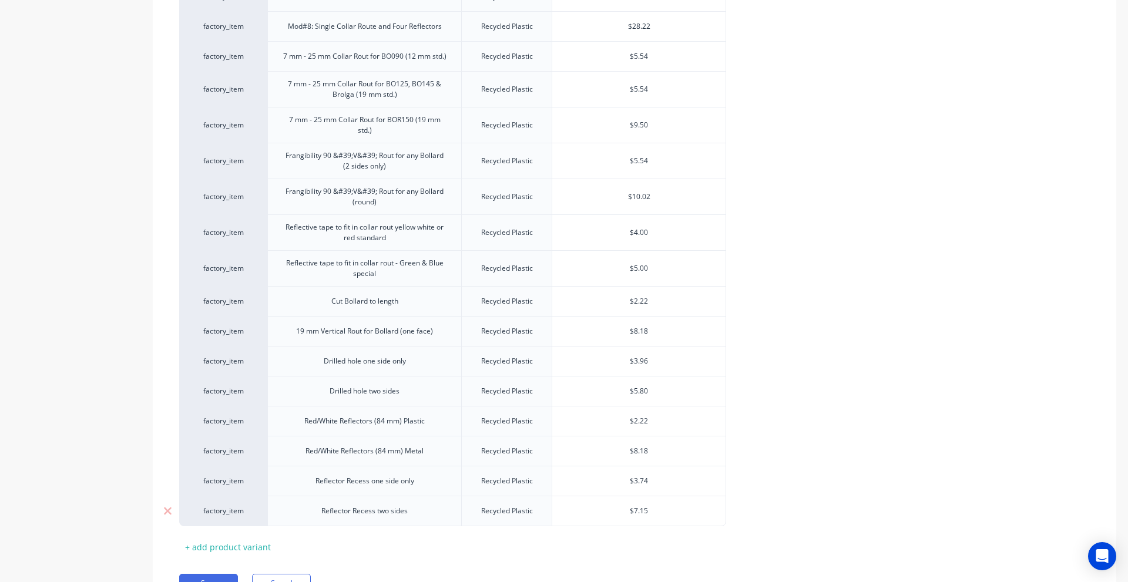
click at [635, 510] on input "$7.15" at bounding box center [638, 511] width 173 height 11
click at [642, 478] on input "$3.74" at bounding box center [638, 481] width 173 height 11
click at [639, 421] on input "$2.22" at bounding box center [638, 421] width 173 height 11
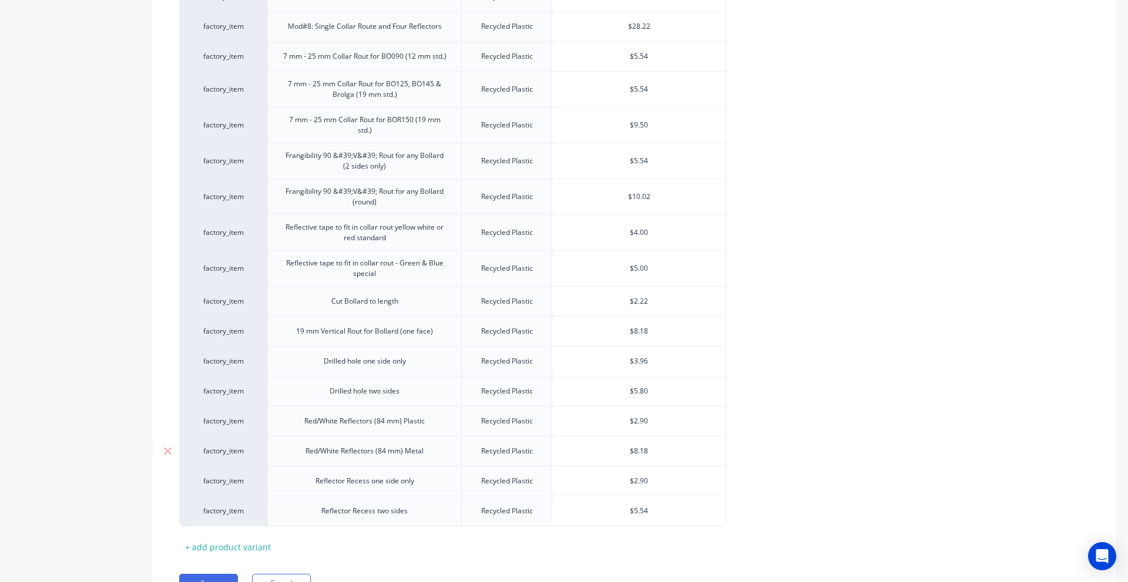
click at [642, 454] on input "$8.18" at bounding box center [638, 451] width 173 height 11
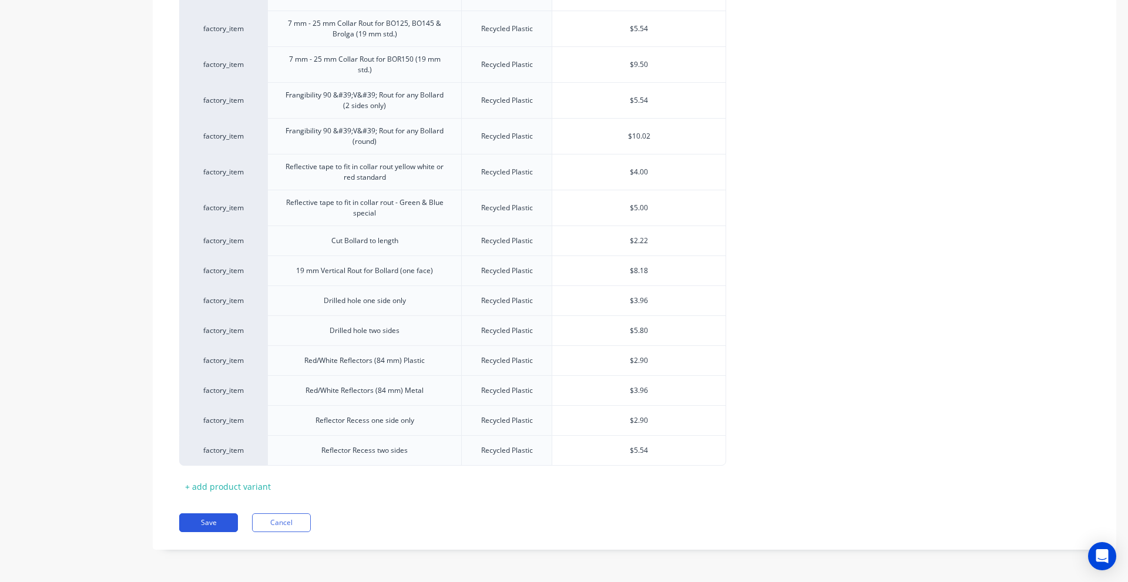
click at [219, 523] on button "Save" at bounding box center [208, 523] width 59 height 19
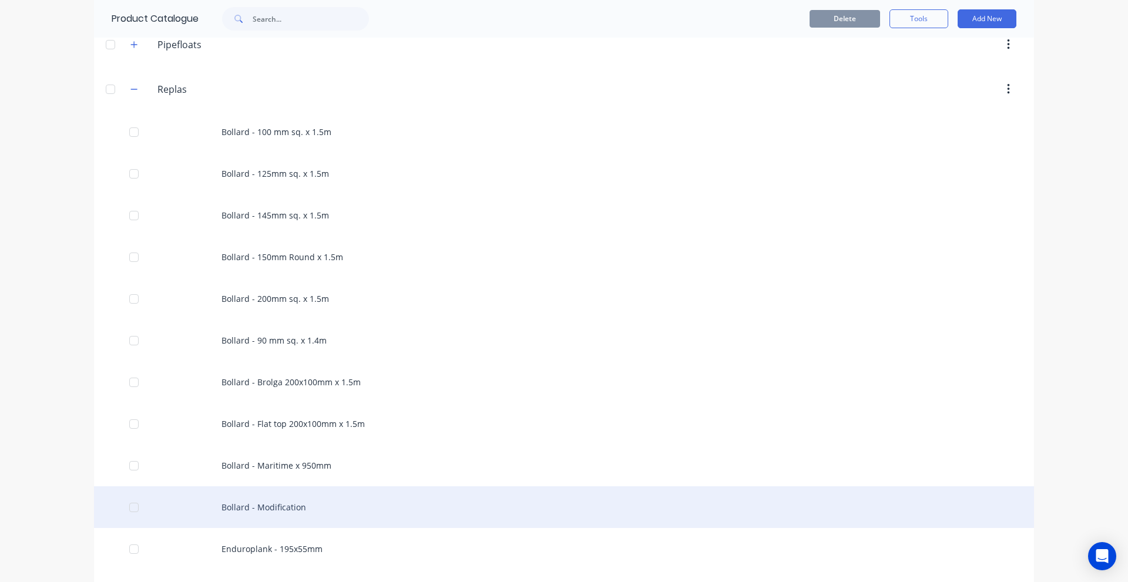
scroll to position [529, 0]
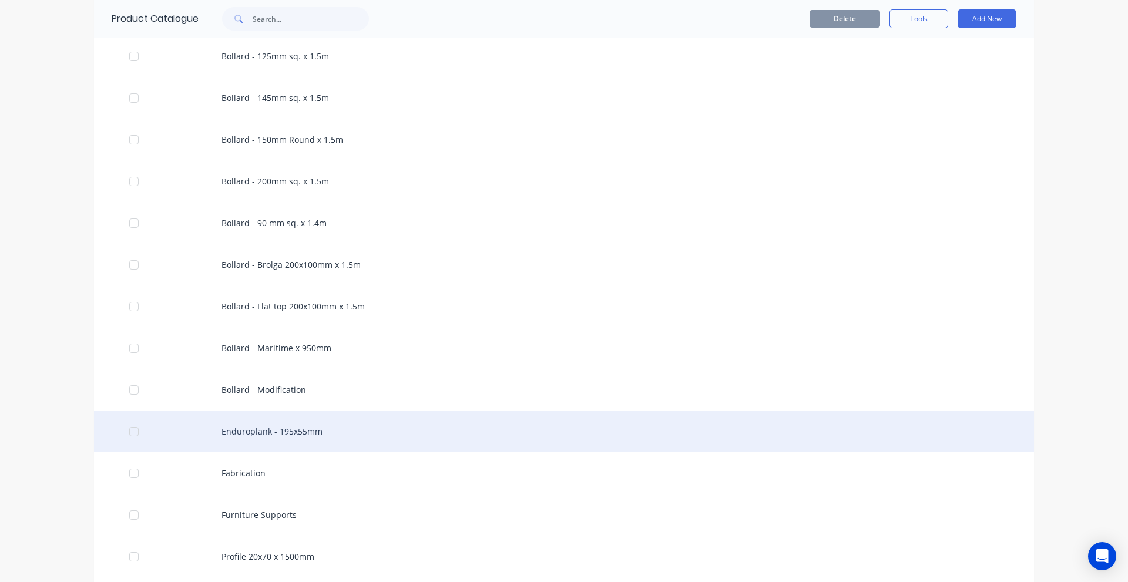
click at [300, 430] on div "Enduroplank - 195x55mm" at bounding box center [564, 432] width 940 height 42
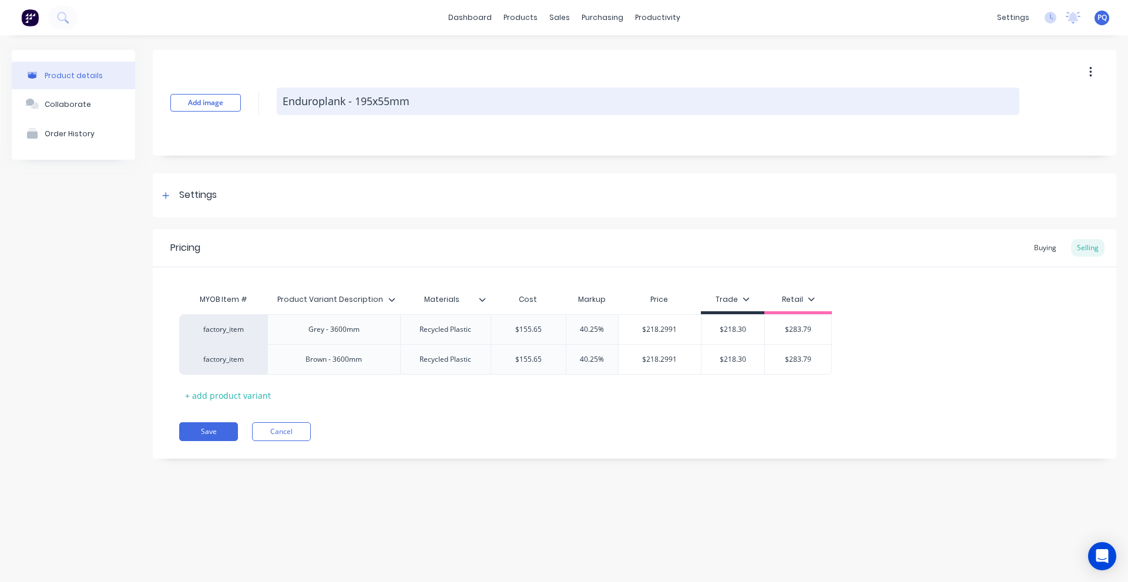
click at [317, 109] on textarea "Enduroplank - 195x55mm" at bounding box center [648, 102] width 743 height 28
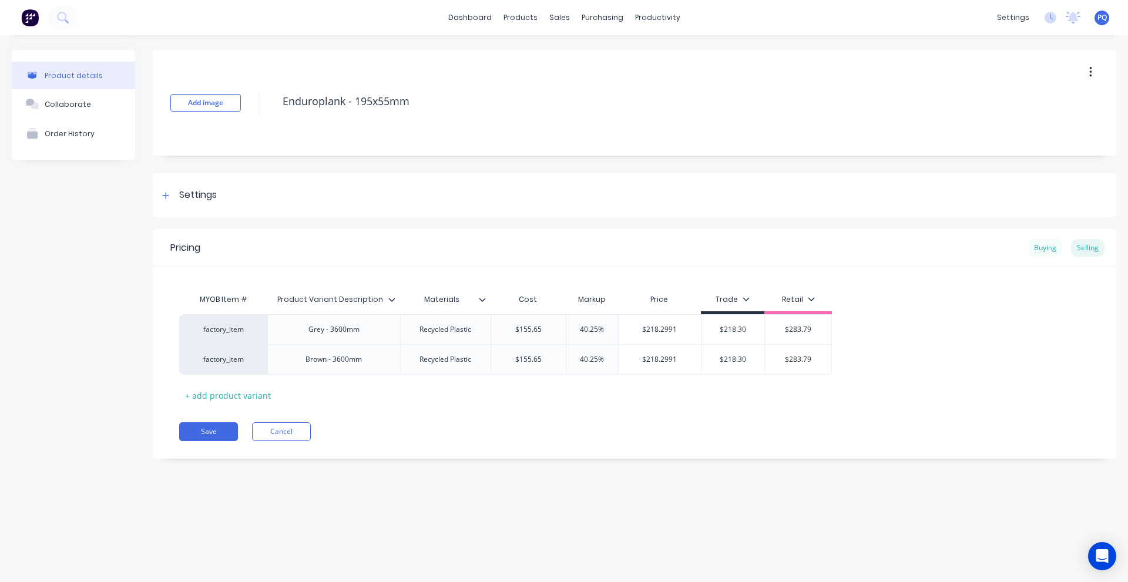
click at [1035, 246] on div "Buying" at bounding box center [1045, 248] width 34 height 18
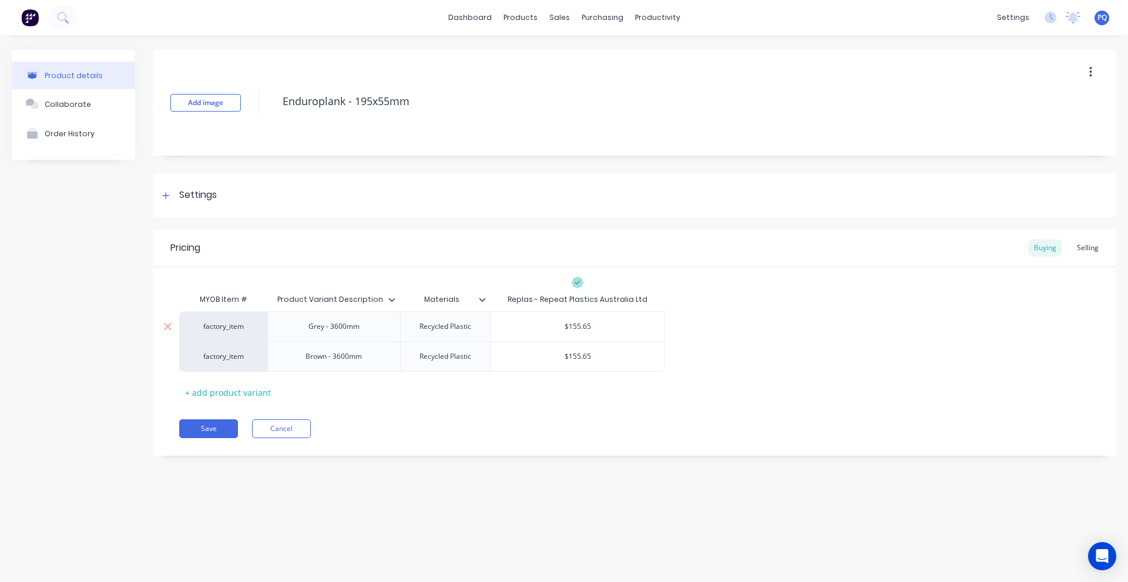
click at [590, 330] on input "$155.65" at bounding box center [577, 326] width 173 height 11
click at [586, 320] on div "$101.28" at bounding box center [577, 326] width 173 height 29
click at [583, 324] on input "$101.28" at bounding box center [577, 326] width 173 height 11
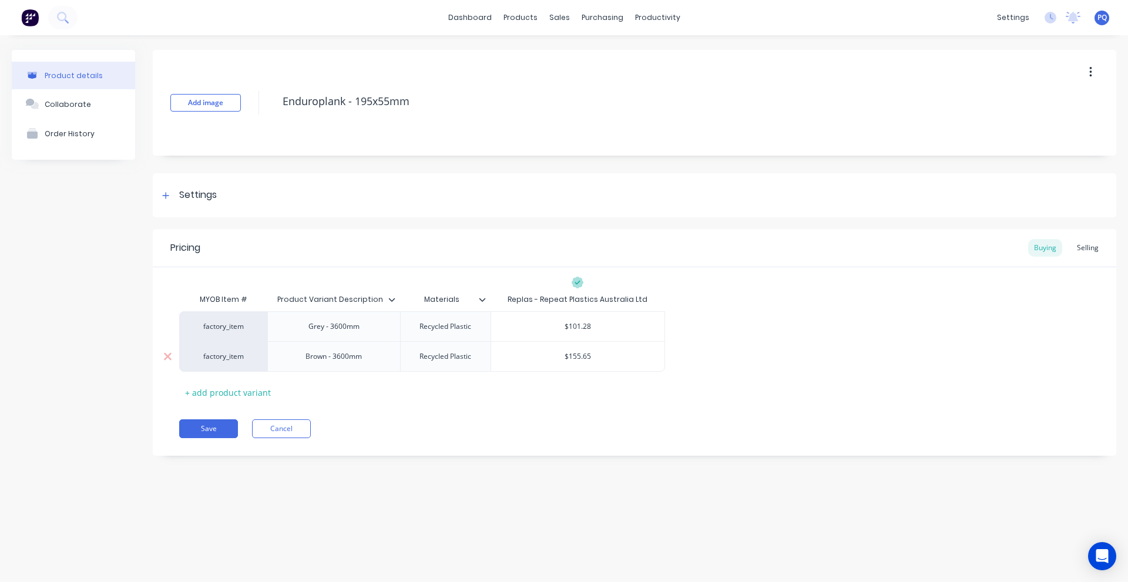
click at [578, 368] on div "$155.65" at bounding box center [577, 356] width 173 height 29
click at [572, 319] on div "$101.28" at bounding box center [577, 326] width 173 height 29
click at [573, 327] on input "$101.28" at bounding box center [577, 326] width 173 height 11
click at [579, 358] on input "$155.65" at bounding box center [577, 356] width 173 height 11
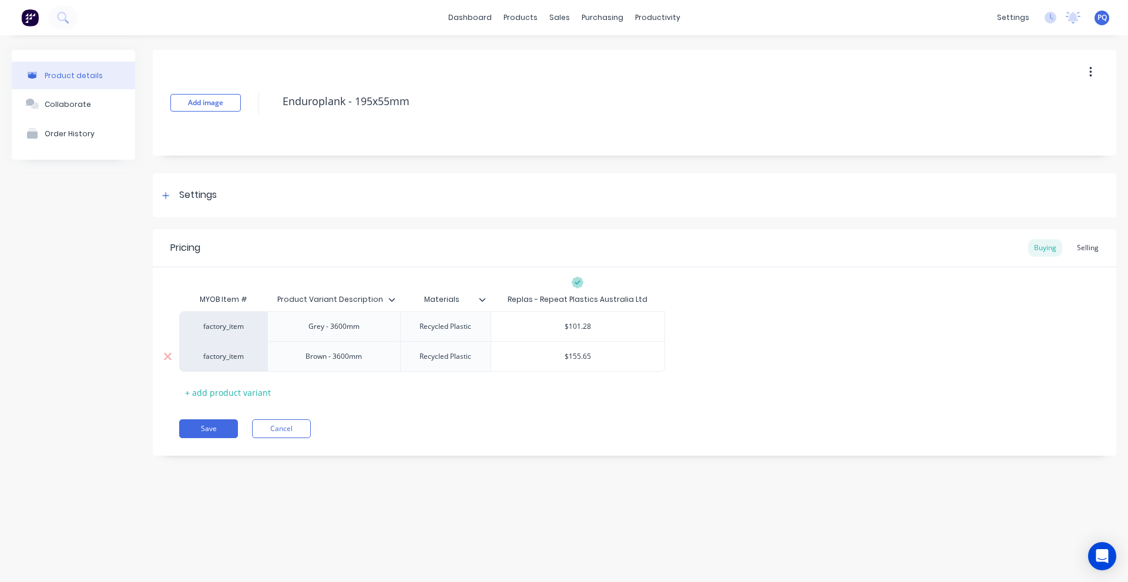
click at [579, 358] on input "$155.65" at bounding box center [577, 356] width 173 height 11
paste input "01.28"
drag, startPoint x: 458, startPoint y: 479, endPoint x: 135, endPoint y: 434, distance: 326.4
click at [455, 479] on div "Product details Collaborate Order History Add image Enduroplank - 195x55mm Sett…" at bounding box center [564, 297] width 1128 height 524
click at [192, 419] on div "Pricing Buying Selling MYOB Item # Product Variant Description Materials Replas…" at bounding box center [635, 342] width 964 height 227
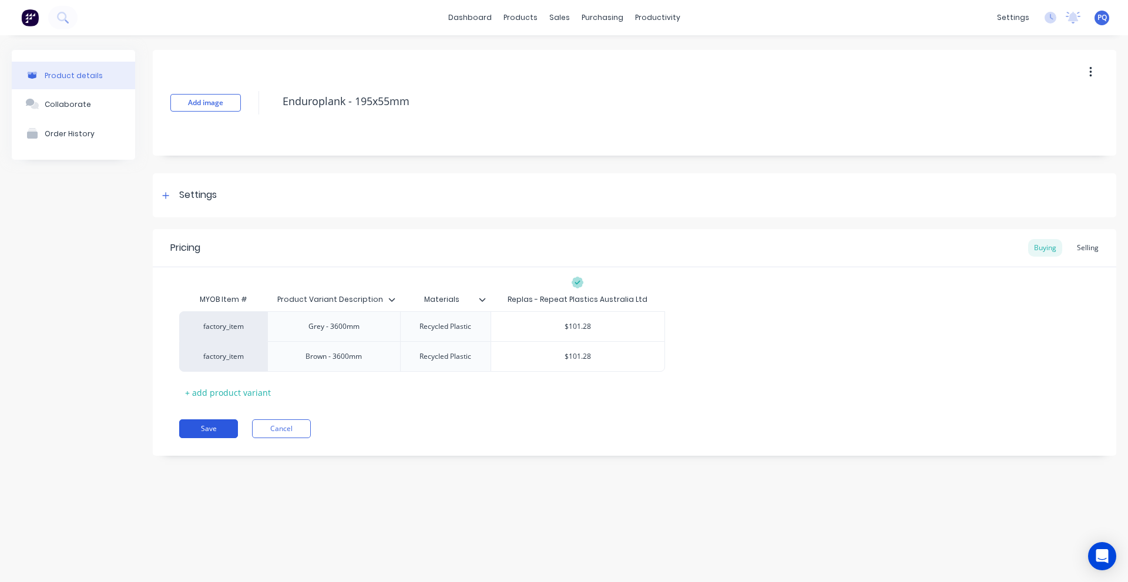
click at [200, 425] on button "Save" at bounding box center [208, 429] width 59 height 19
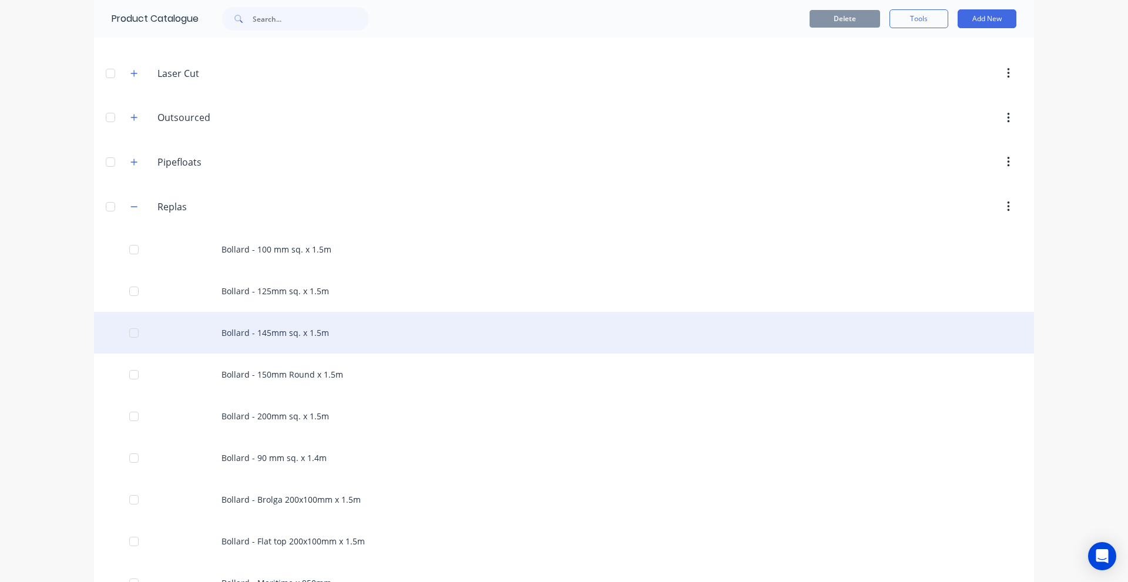
scroll to position [529, 0]
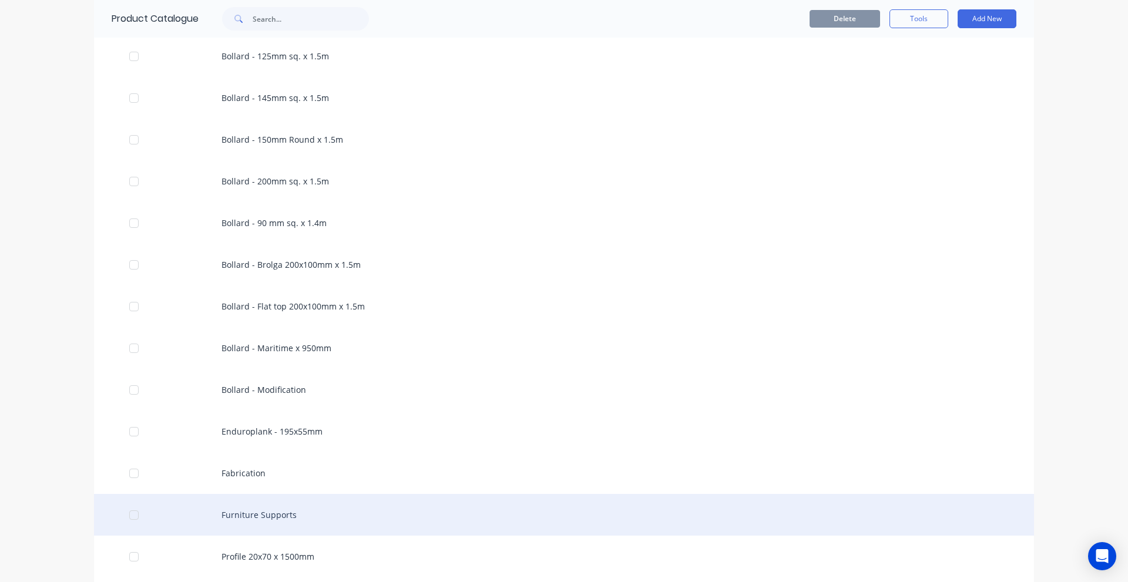
click at [257, 529] on div "Furniture Supports" at bounding box center [564, 515] width 940 height 42
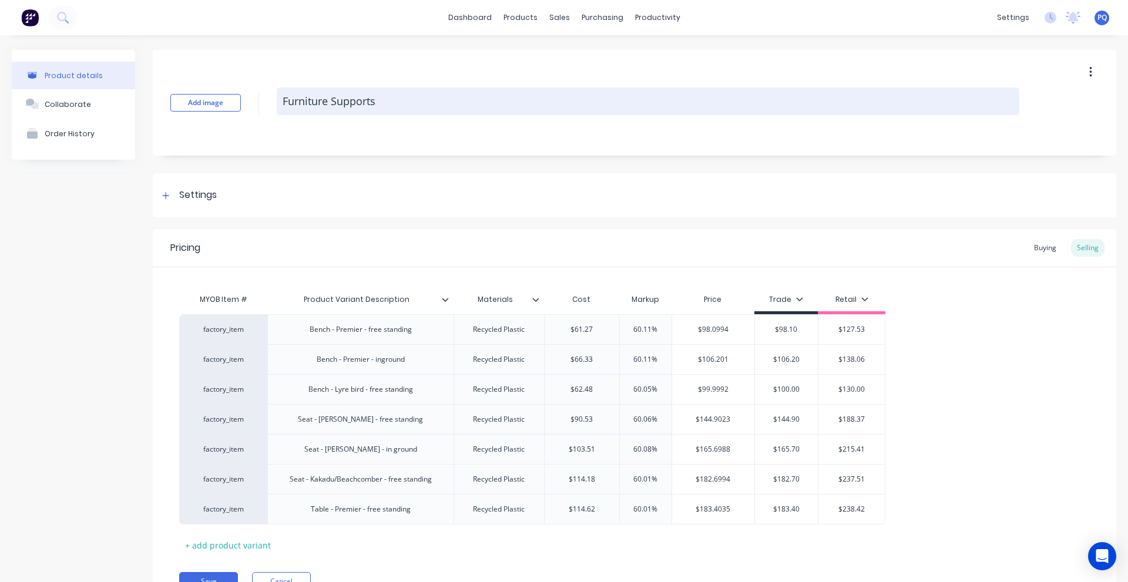
click at [344, 100] on textarea "Furniture Supports" at bounding box center [648, 102] width 743 height 28
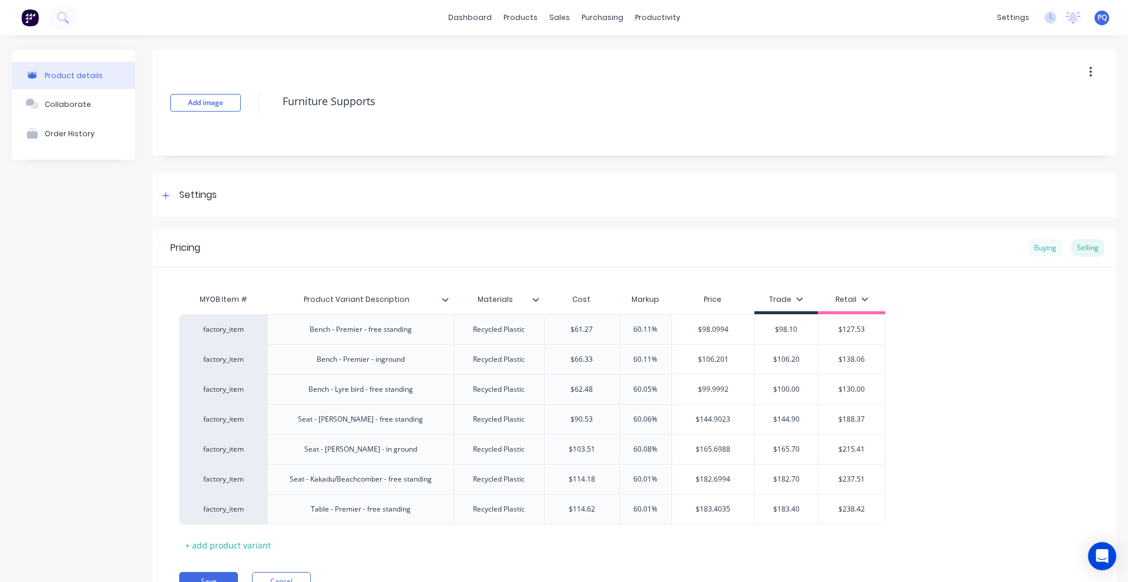
click at [1040, 249] on div "Buying" at bounding box center [1045, 248] width 34 height 18
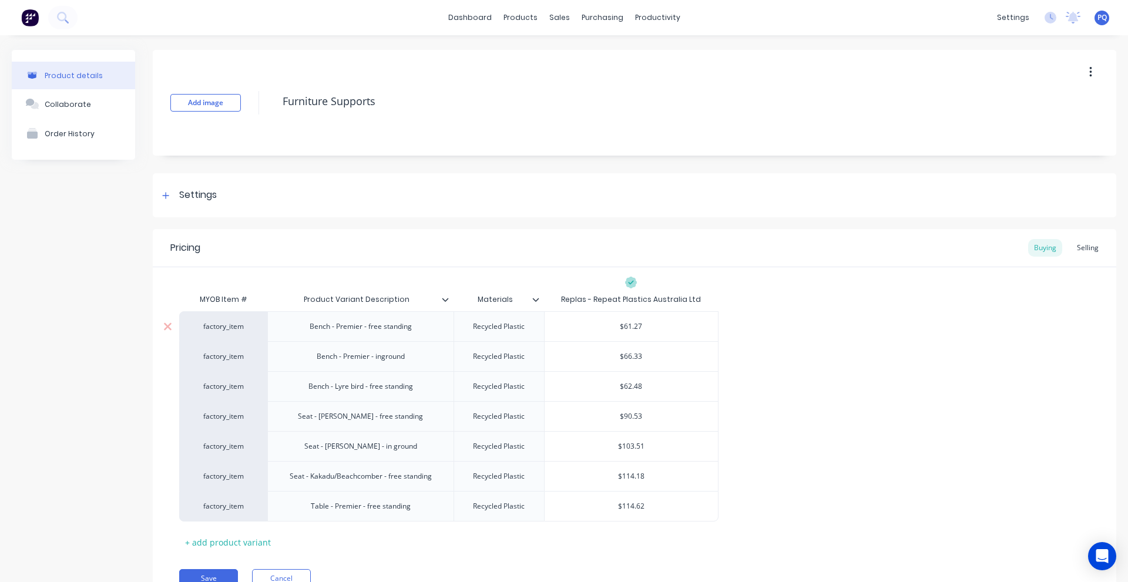
click at [640, 321] on input "$61.27" at bounding box center [631, 326] width 173 height 11
click at [636, 321] on input "$43.78" at bounding box center [631, 326] width 173 height 11
click at [632, 358] on input "$66.33" at bounding box center [631, 356] width 173 height 11
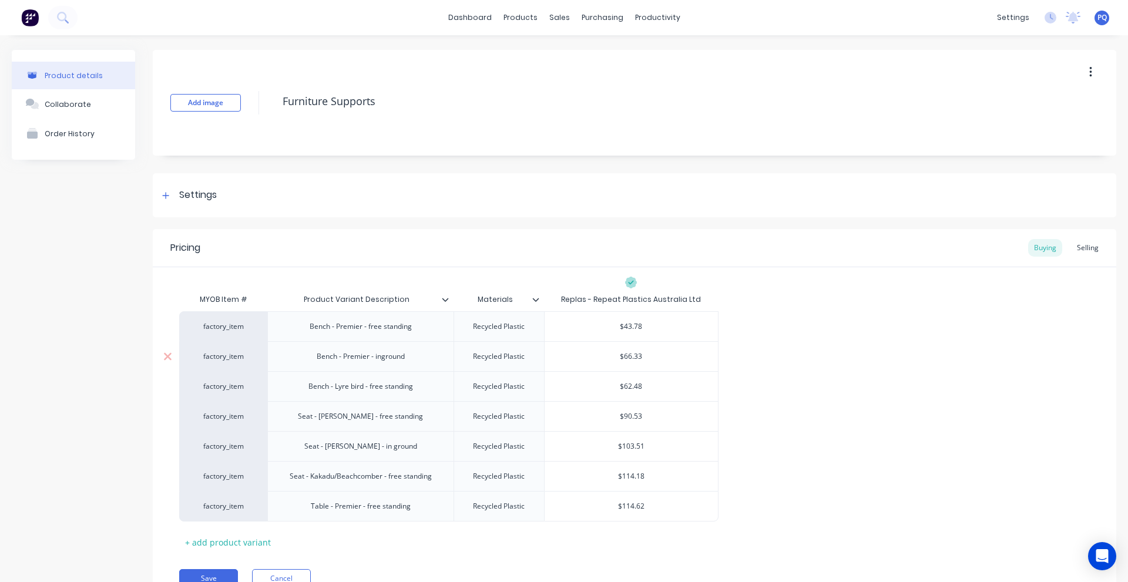
click at [632, 358] on input "$66.33" at bounding box center [631, 356] width 173 height 11
paste input "43.78"
click at [628, 383] on input "$62.48" at bounding box center [631, 386] width 173 height 11
paste input "43.7"
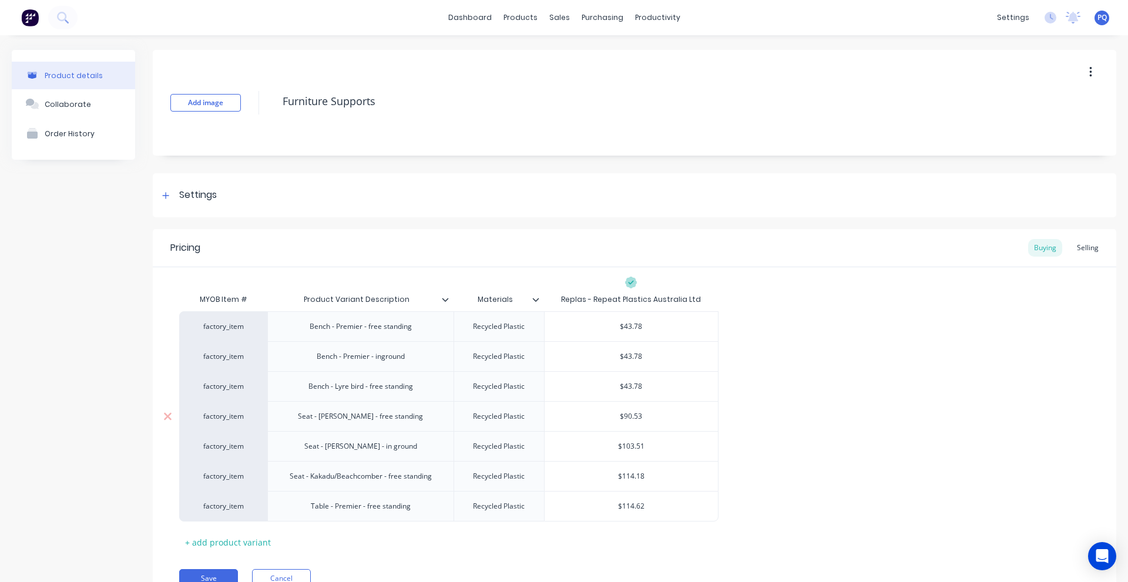
click at [633, 421] on input "$90.53" at bounding box center [631, 416] width 173 height 11
click at [630, 421] on input "$56.55" at bounding box center [631, 416] width 173 height 11
click at [634, 449] on input "$103.51" at bounding box center [631, 446] width 173 height 11
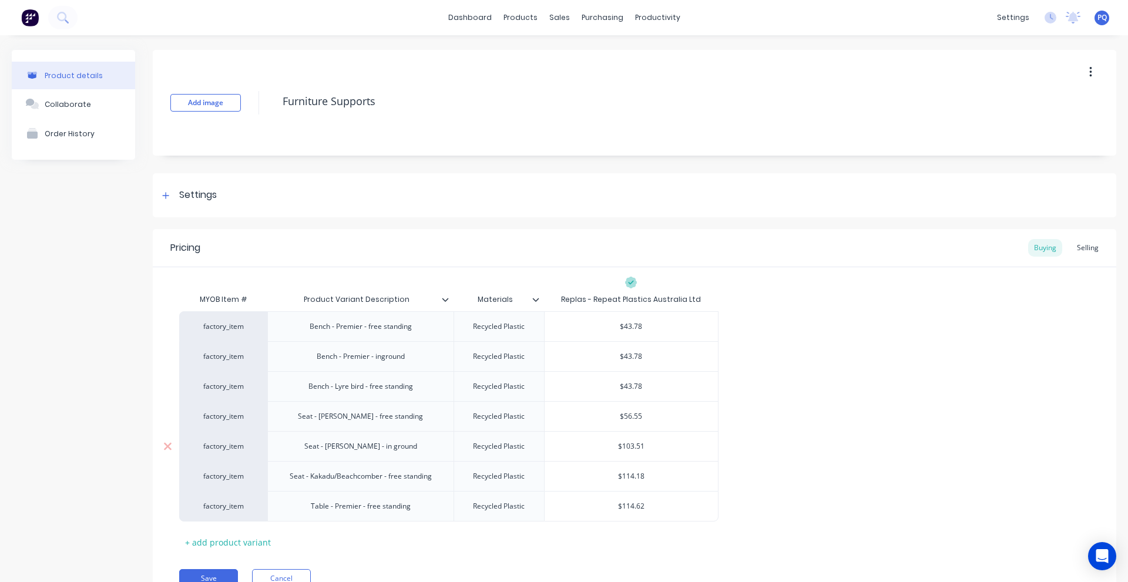
click at [634, 449] on input "$103.51" at bounding box center [631, 446] width 173 height 11
paste input "56.55"
click at [628, 479] on input "$114.18" at bounding box center [631, 476] width 173 height 11
click at [631, 504] on input "$114.62" at bounding box center [631, 506] width 173 height 11
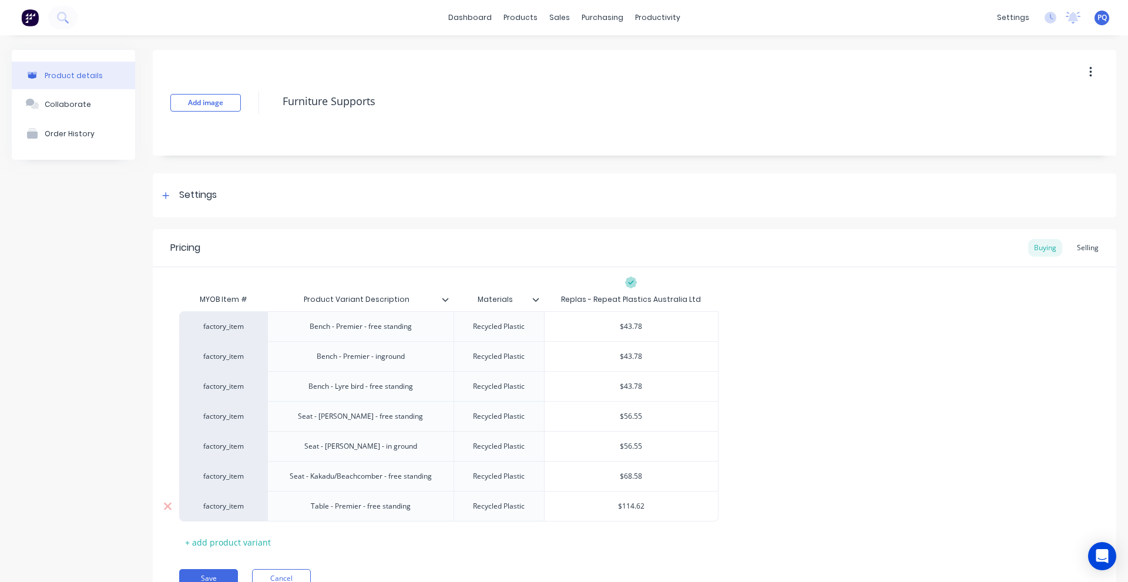
click at [631, 504] on input "$114.62" at bounding box center [631, 506] width 173 height 11
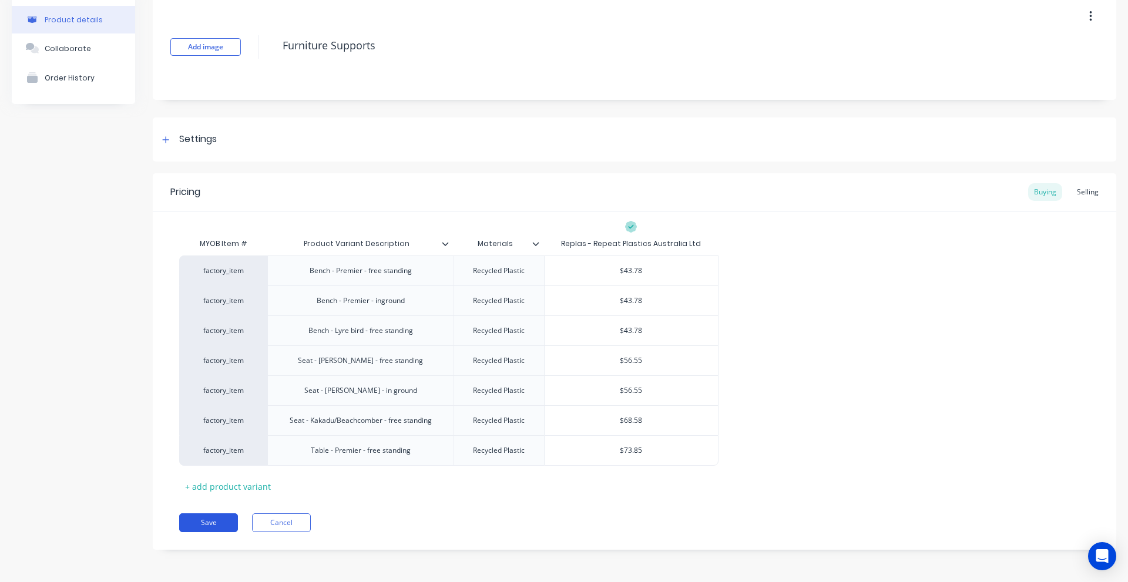
click at [227, 522] on button "Save" at bounding box center [208, 523] width 59 height 19
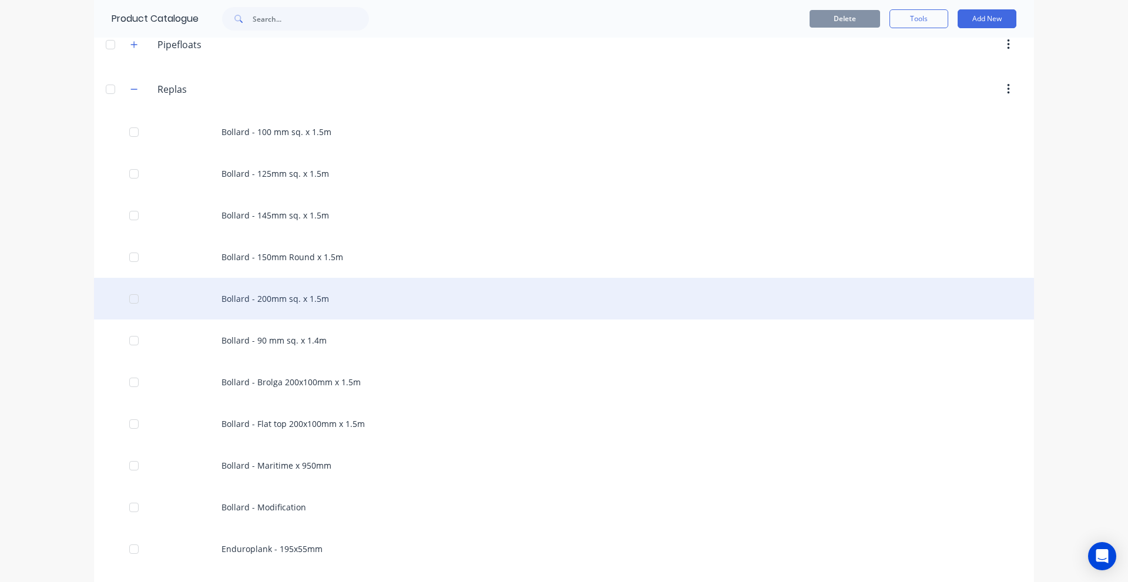
scroll to position [646, 0]
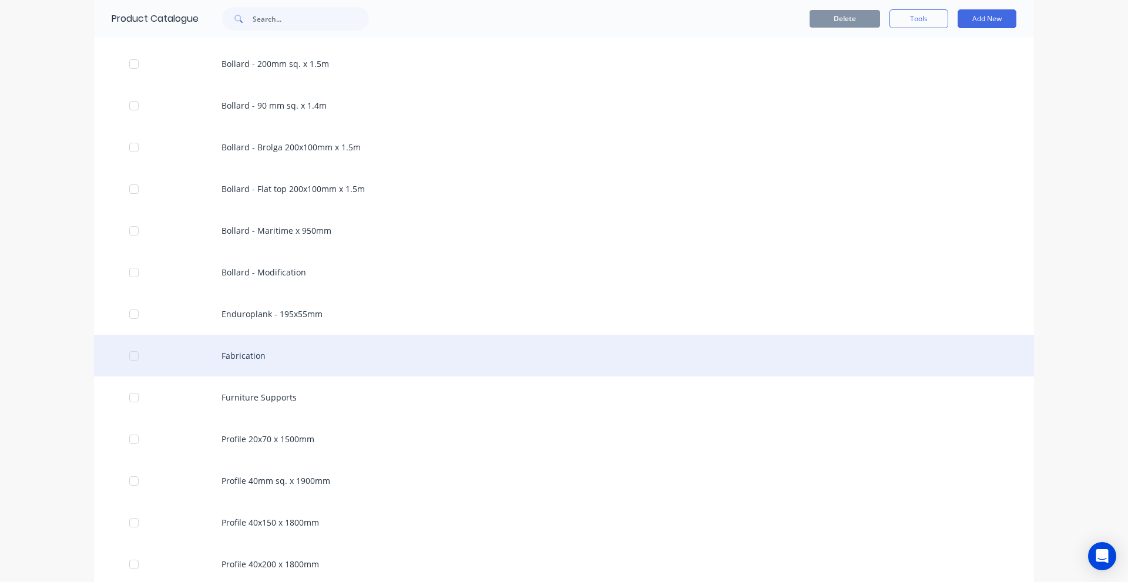
click at [259, 361] on div "Fabrication" at bounding box center [564, 356] width 940 height 42
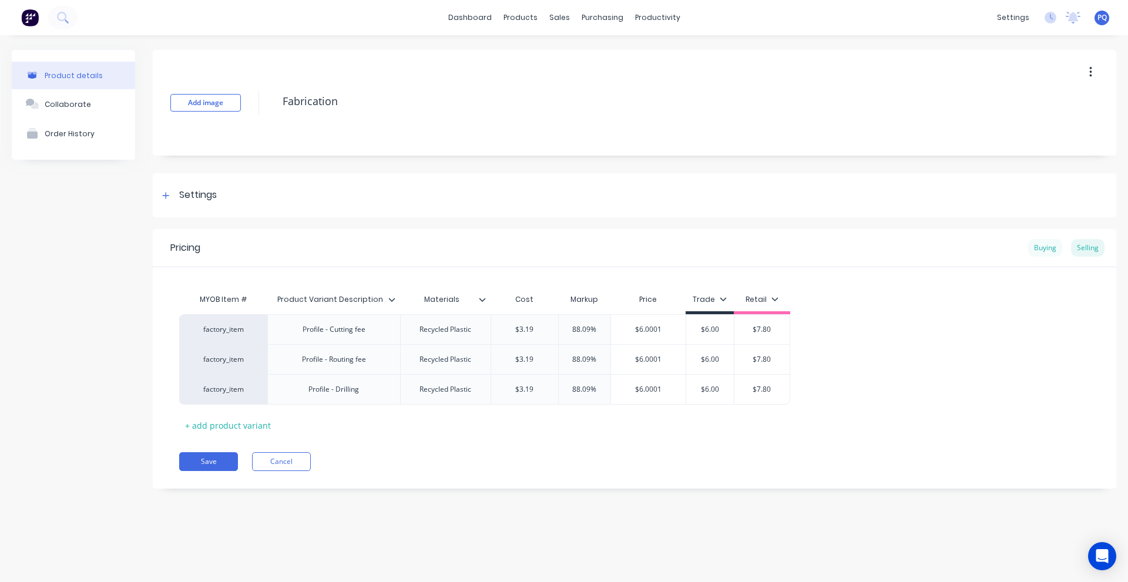
click at [1032, 240] on div "Buying" at bounding box center [1045, 248] width 34 height 18
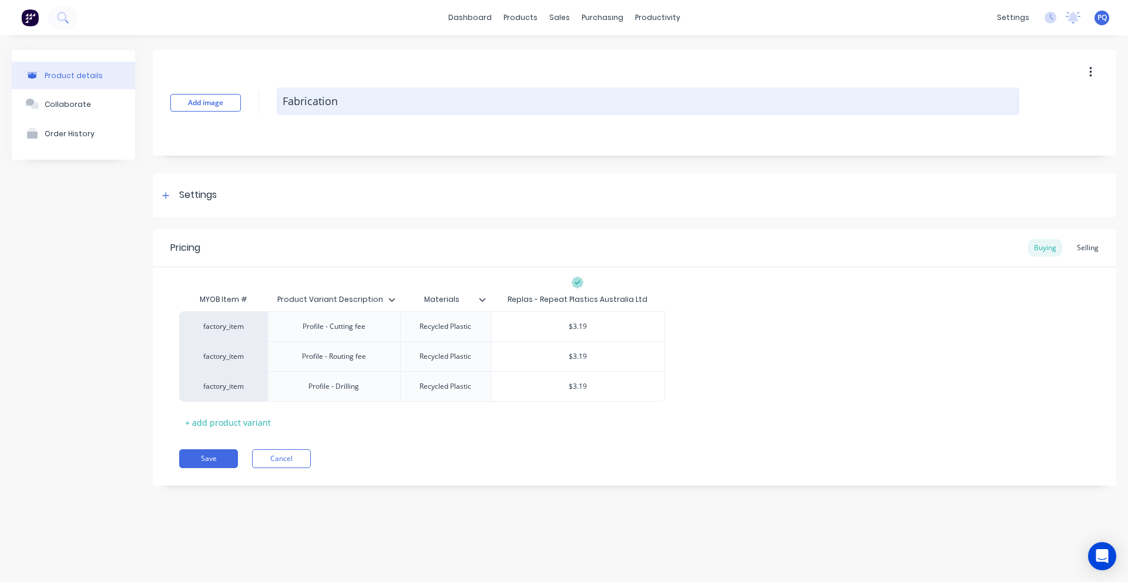
click at [303, 101] on textarea "Fabrication" at bounding box center [648, 102] width 743 height 28
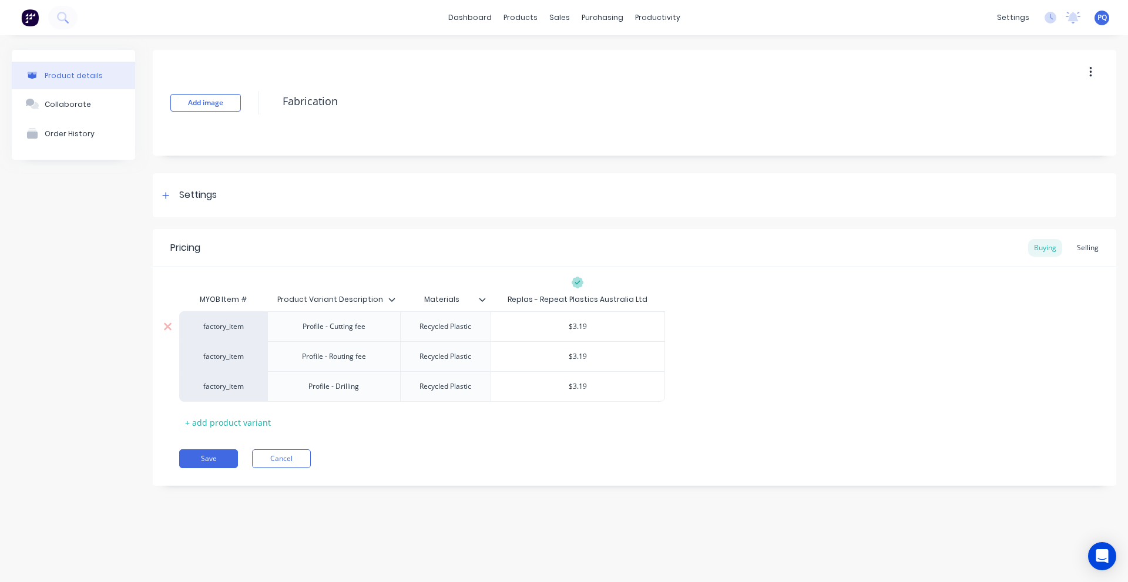
click at [578, 324] on input "$3.19" at bounding box center [577, 326] width 173 height 11
click at [573, 325] on input "$2.43" at bounding box center [577, 326] width 173 height 11
click at [582, 361] on input "$3.19" at bounding box center [577, 356] width 173 height 11
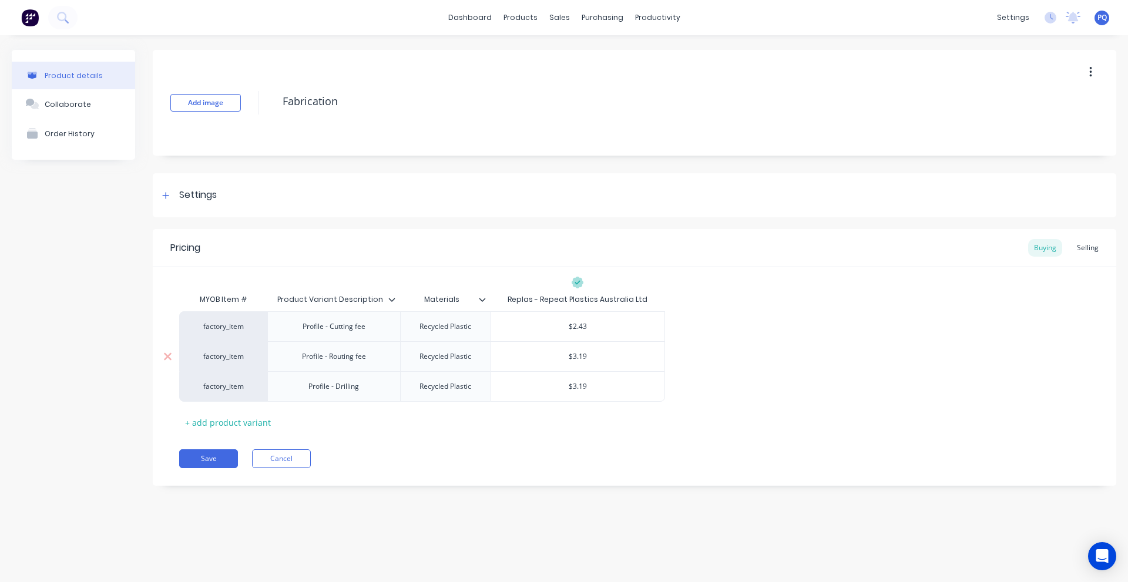
click at [582, 361] on input "$3.19" at bounding box center [577, 356] width 173 height 11
paste input "2.43"
click at [579, 386] on input "$3.19" at bounding box center [577, 386] width 173 height 11
paste input "2.43"
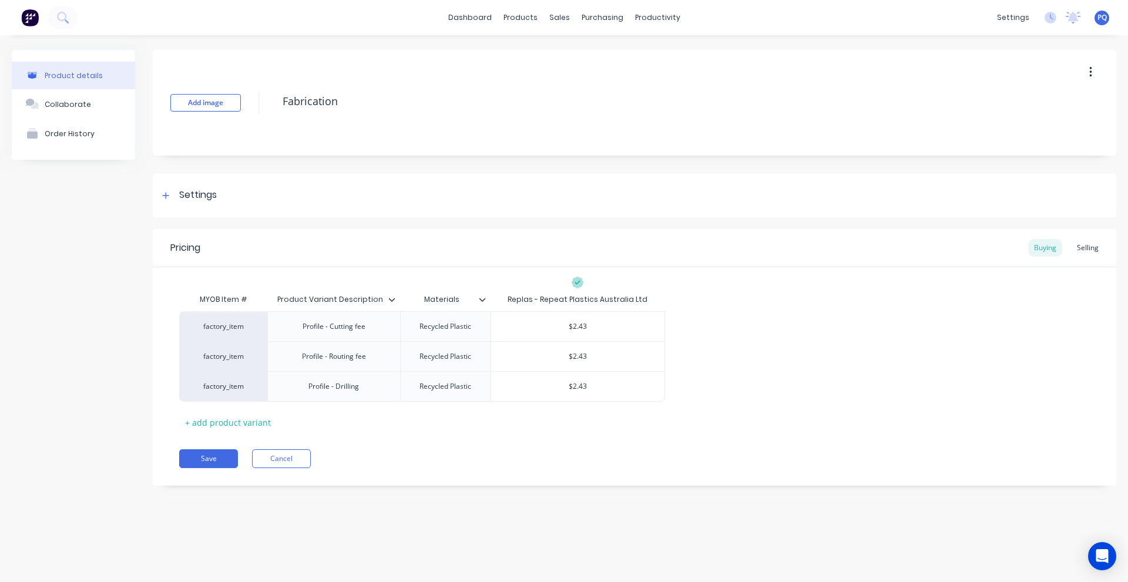
click at [553, 451] on div "Save Cancel" at bounding box center [647, 458] width 937 height 19
click at [206, 451] on button "Save" at bounding box center [208, 458] width 59 height 19
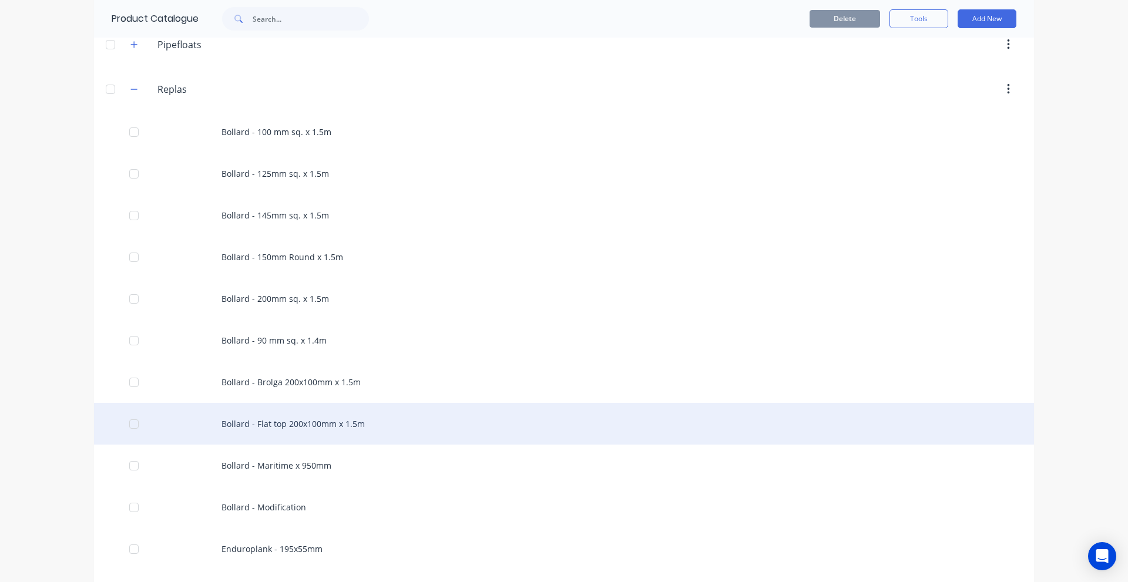
scroll to position [705, 0]
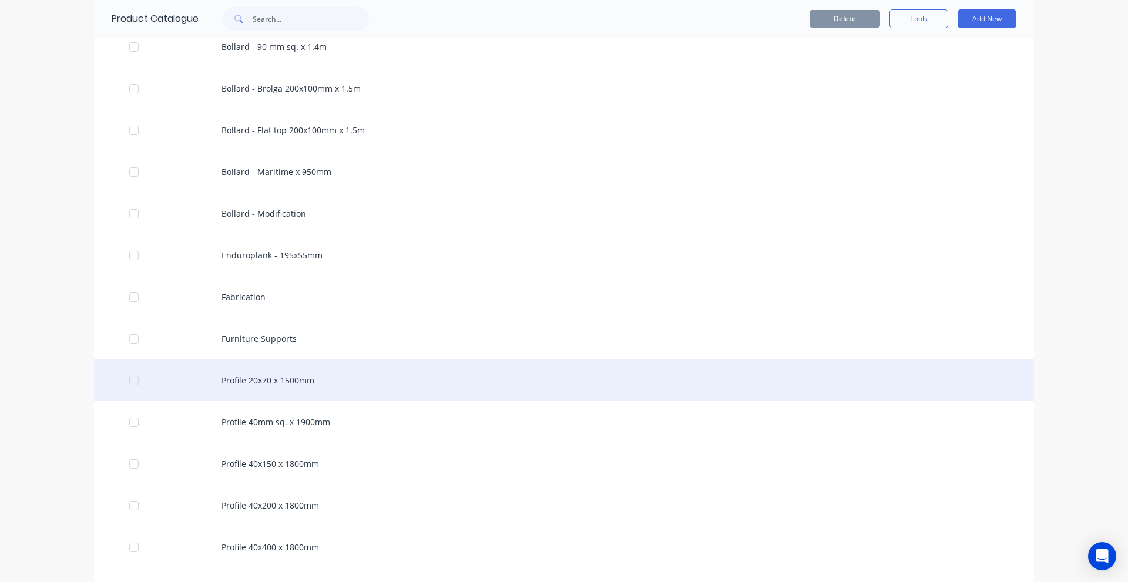
click at [203, 384] on div "Profile 20x70 x 1500mm" at bounding box center [564, 381] width 940 height 42
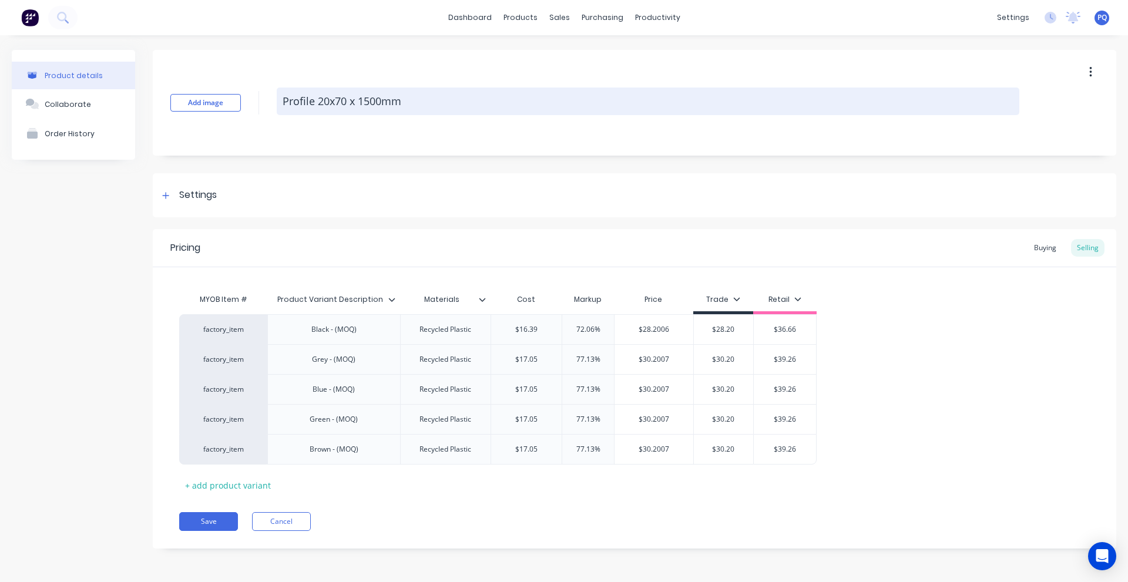
click at [358, 92] on textarea "Profile 20x70 x 1500mm" at bounding box center [648, 102] width 743 height 28
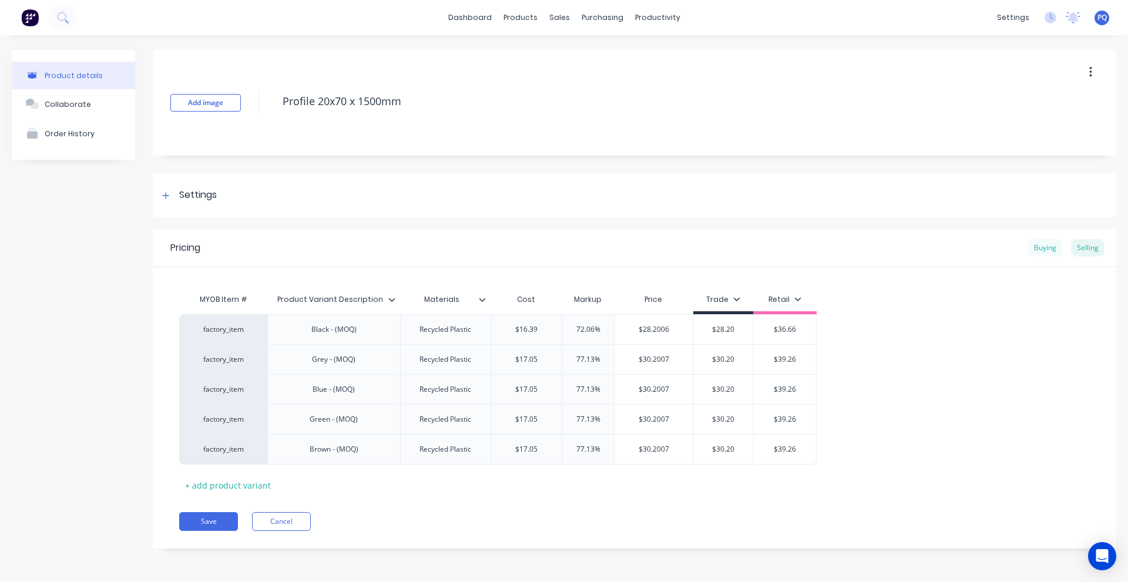
click at [1053, 247] on div "Buying" at bounding box center [1045, 248] width 34 height 18
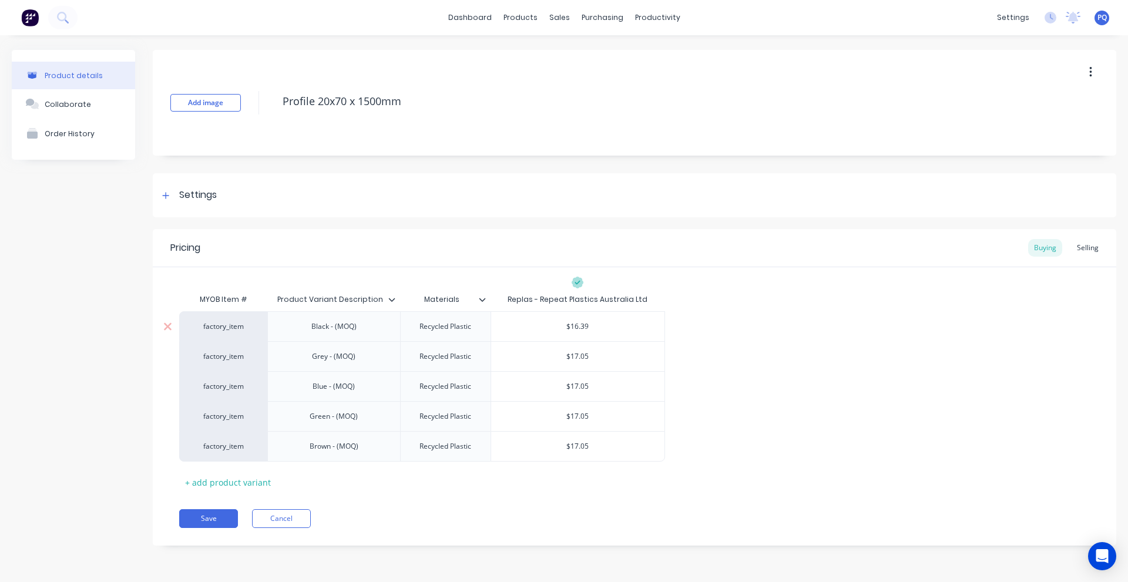
click at [589, 331] on input "$16.39" at bounding box center [577, 326] width 173 height 11
click at [573, 365] on div "$17.05" at bounding box center [577, 356] width 173 height 29
click at [578, 358] on input "$17.05" at bounding box center [577, 356] width 173 height 11
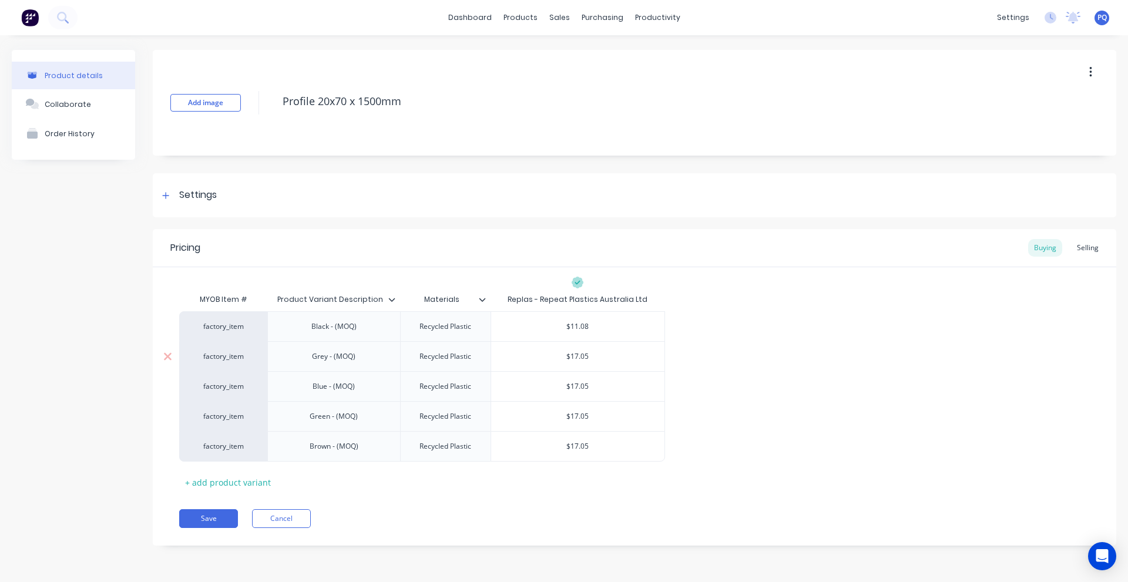
click at [578, 358] on input "$17.05" at bounding box center [577, 356] width 173 height 11
click at [580, 332] on div "$11.08" at bounding box center [577, 326] width 173 height 29
click at [573, 360] on input "$17.05" at bounding box center [577, 356] width 173 height 11
click at [578, 355] on input "$11.61" at bounding box center [577, 356] width 173 height 11
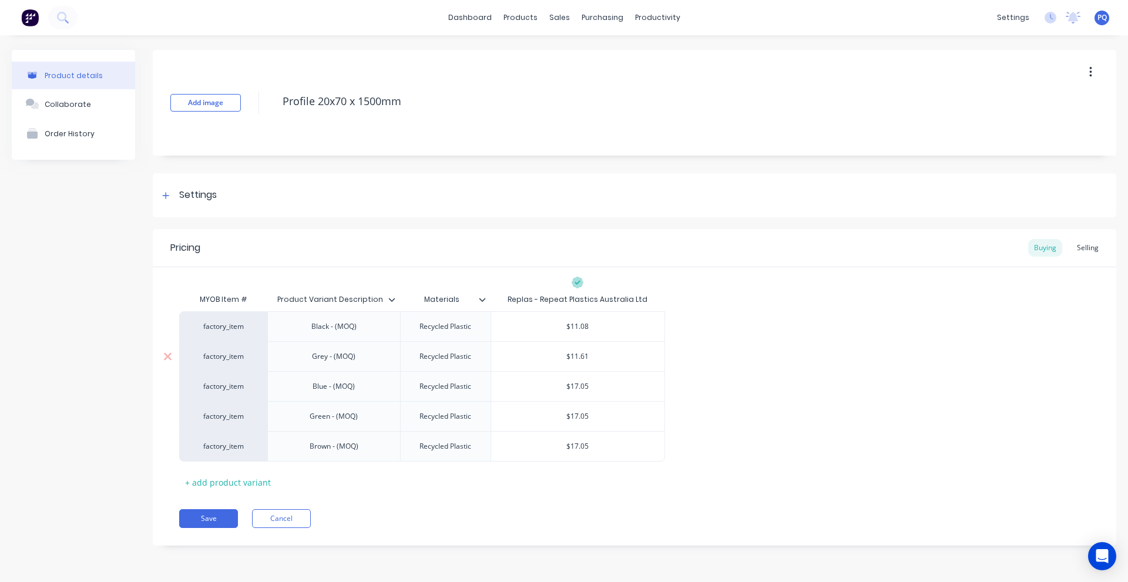
click at [578, 355] on input "$11.61" at bounding box center [577, 356] width 173 height 11
click at [579, 384] on input "$17.05" at bounding box center [577, 386] width 173 height 11
paste input "1.61"
click at [576, 420] on input "$17.05" at bounding box center [577, 416] width 173 height 11
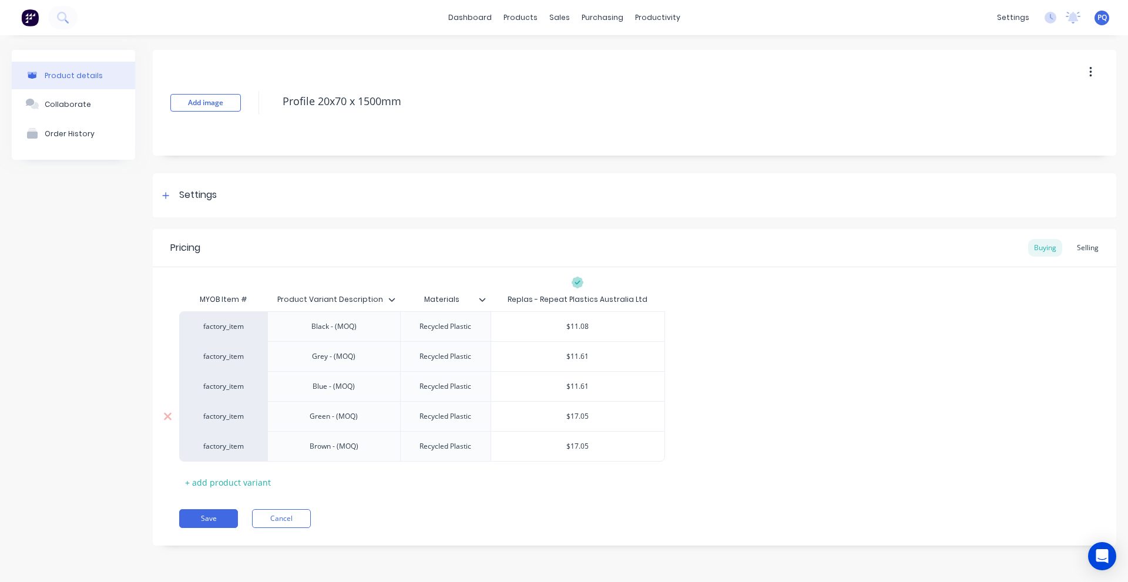
click at [576, 420] on input "$17.05" at bounding box center [577, 416] width 173 height 11
paste input "1.61"
click at [579, 447] on input "$17.05" at bounding box center [577, 446] width 173 height 11
paste input "1.61"
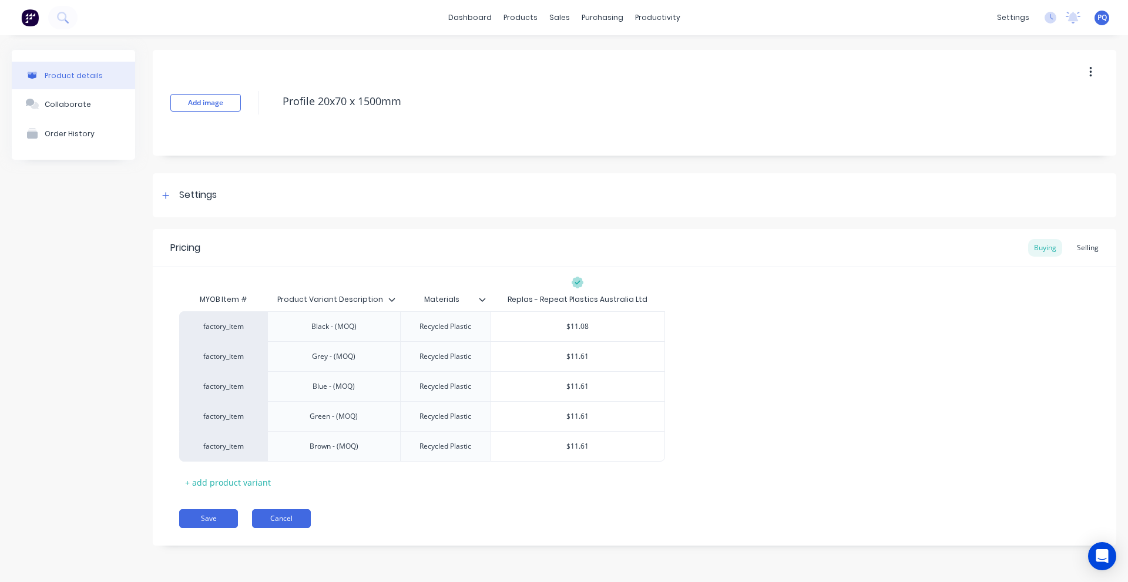
drag, startPoint x: 541, startPoint y: 506, endPoint x: 253, endPoint y: 526, distance: 289.1
click at [541, 506] on div "Pricing Buying Selling MYOB Item # Product Variant Description Materials Replas…" at bounding box center [635, 387] width 964 height 317
click at [204, 519] on button "Save" at bounding box center [208, 518] width 59 height 19
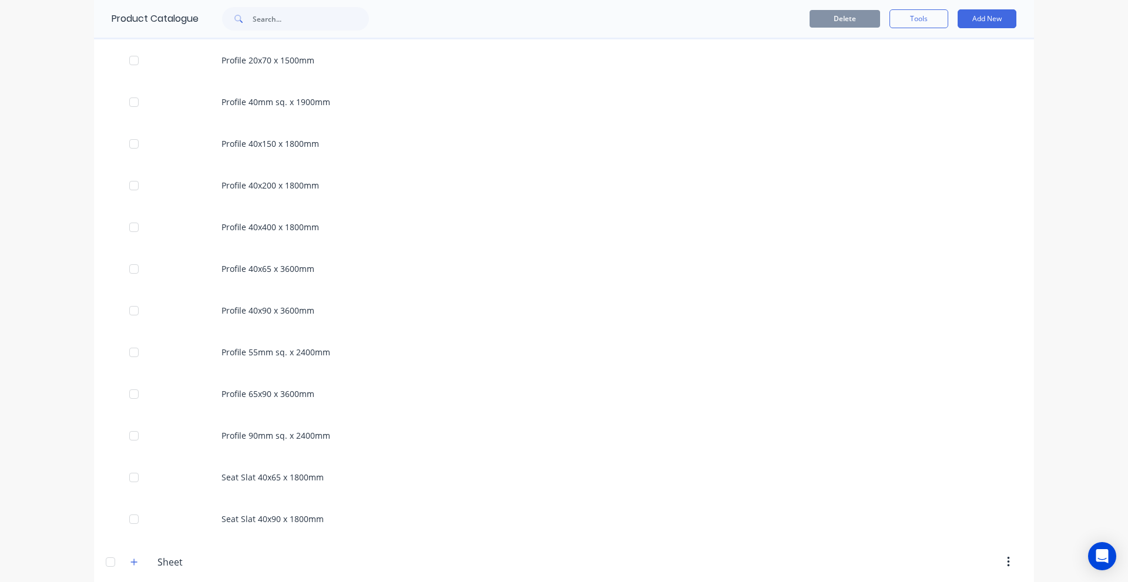
scroll to position [908, 0]
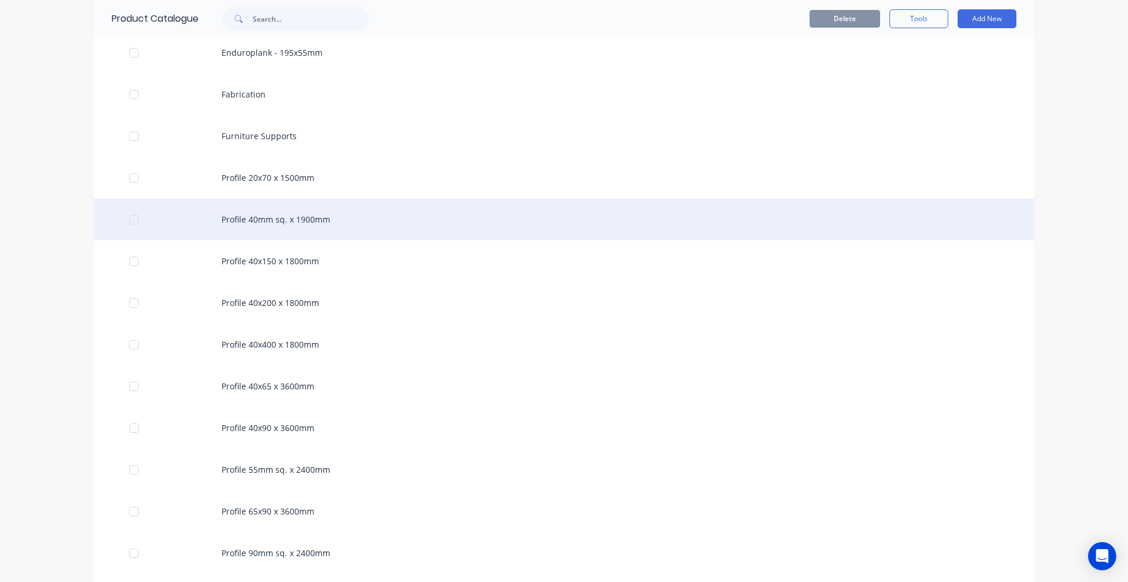
click at [241, 222] on div "Profile 40mm sq. x 1900mm" at bounding box center [564, 220] width 940 height 42
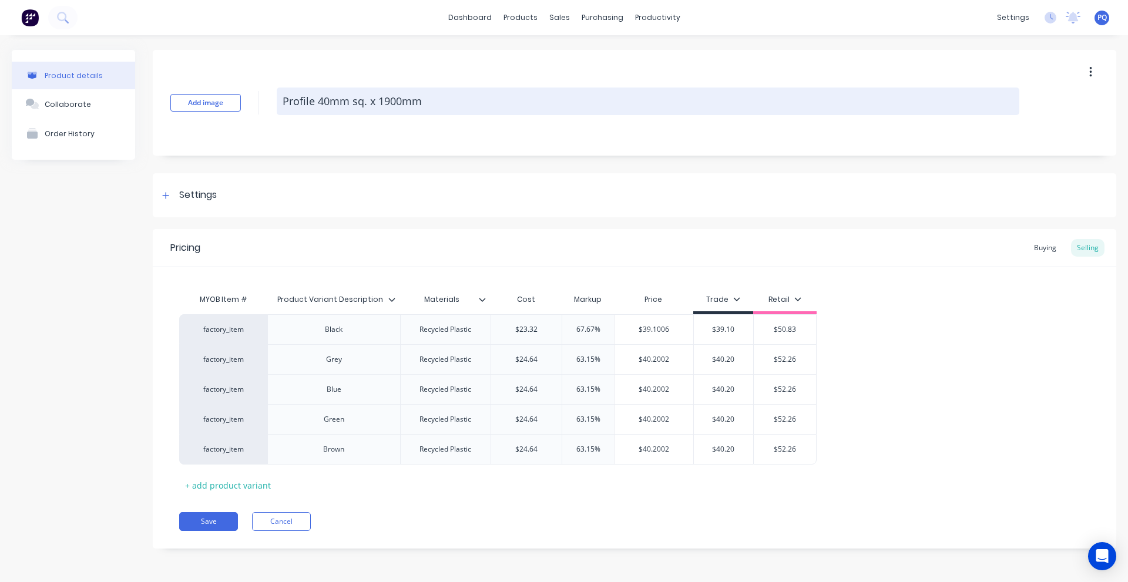
click at [361, 95] on textarea "Profile 40mm sq. x 1900mm" at bounding box center [648, 102] width 743 height 28
click at [309, 102] on textarea "Profile 40mm sq. x 1900mm" at bounding box center [648, 102] width 743 height 28
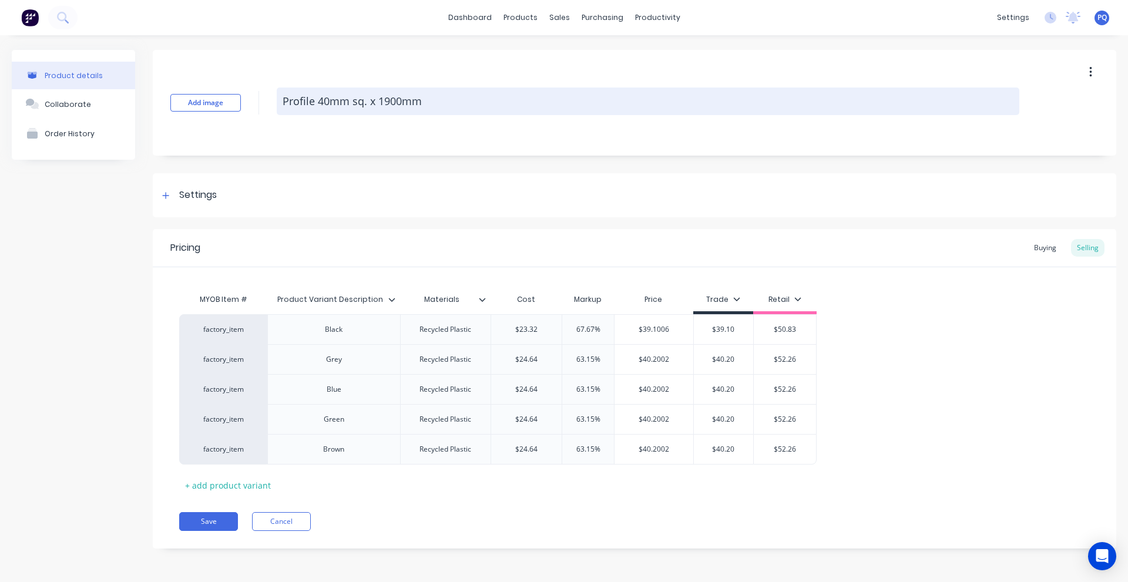
click at [309, 102] on textarea "Profile 40mm sq. x 1900mm" at bounding box center [648, 102] width 743 height 28
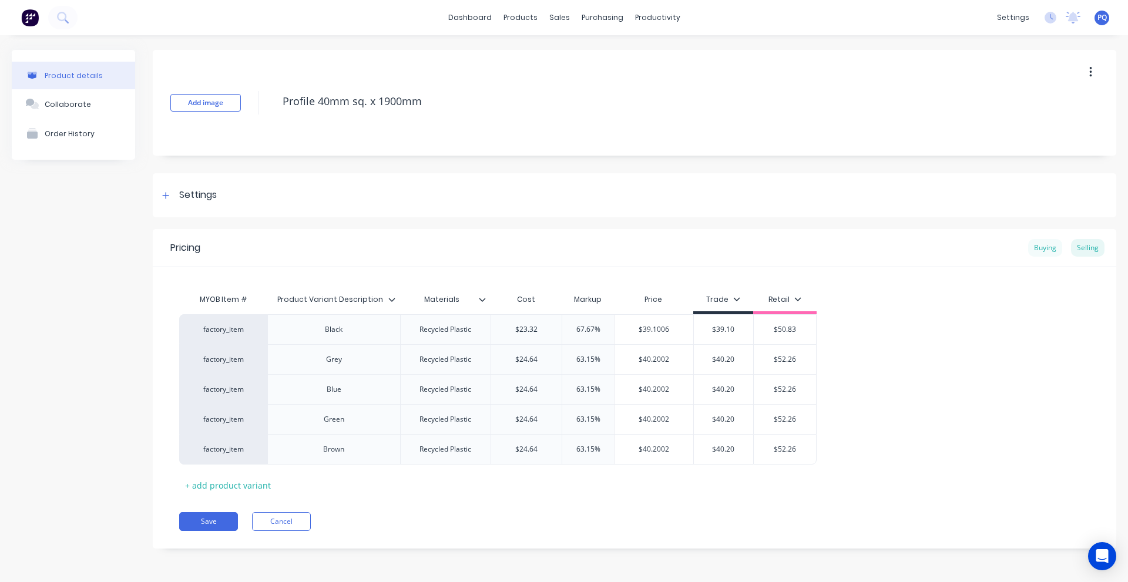
click at [1057, 251] on div "Buying" at bounding box center [1045, 248] width 34 height 18
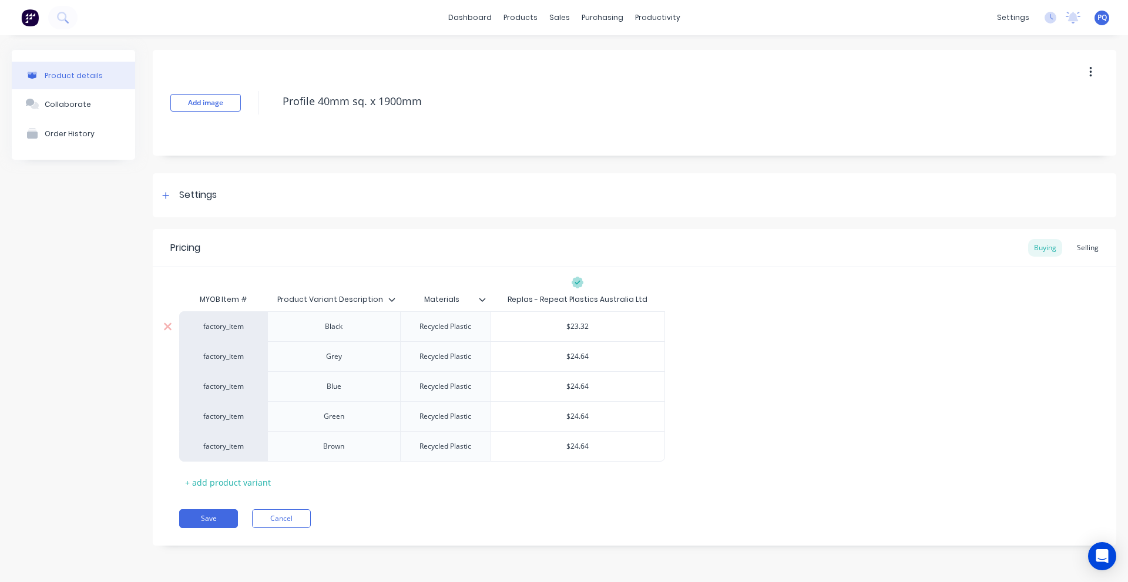
click at [578, 330] on input "$23.32" at bounding box center [577, 326] width 173 height 11
click at [578, 329] on input "$23.32" at bounding box center [577, 326] width 173 height 11
click at [575, 355] on input "$24.64" at bounding box center [577, 356] width 173 height 11
click at [576, 391] on input "$24.64" at bounding box center [577, 386] width 173 height 11
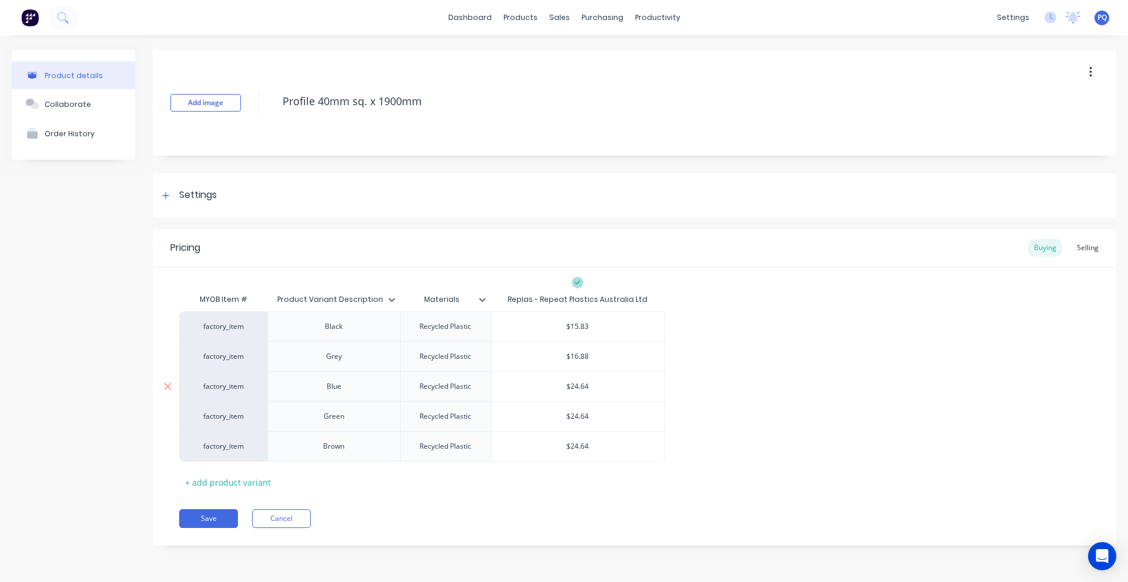
click at [576, 391] on input "$24.64" at bounding box center [577, 386] width 173 height 11
paste input "$16.88"
click at [576, 412] on input "$24.64" at bounding box center [577, 416] width 173 height 11
paste input "$16.88"
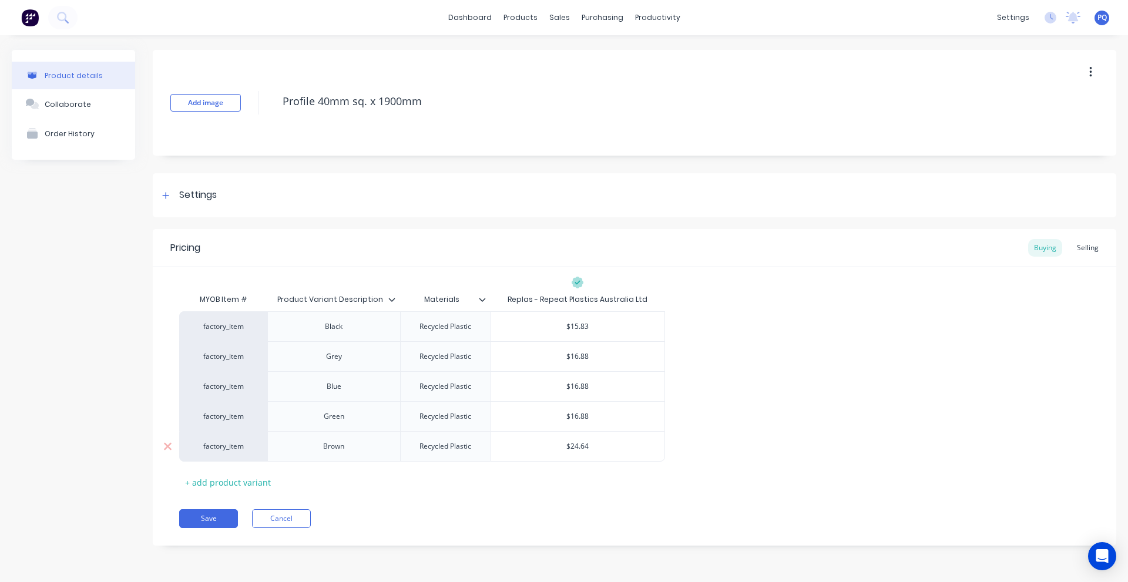
click at [575, 448] on input "$24.64" at bounding box center [577, 446] width 173 height 11
paste input "$16.88"
click at [525, 532] on div "Pricing Buying Selling MYOB Item # Product Variant Description Materials Replas…" at bounding box center [635, 387] width 964 height 317
click at [189, 515] on button "Save" at bounding box center [208, 518] width 59 height 19
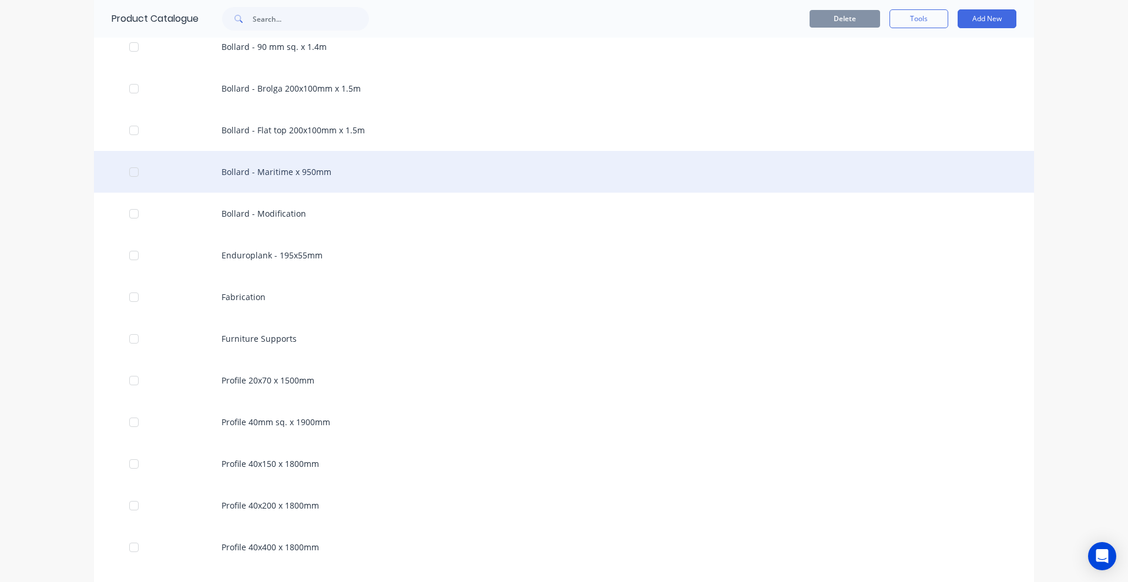
scroll to position [823, 0]
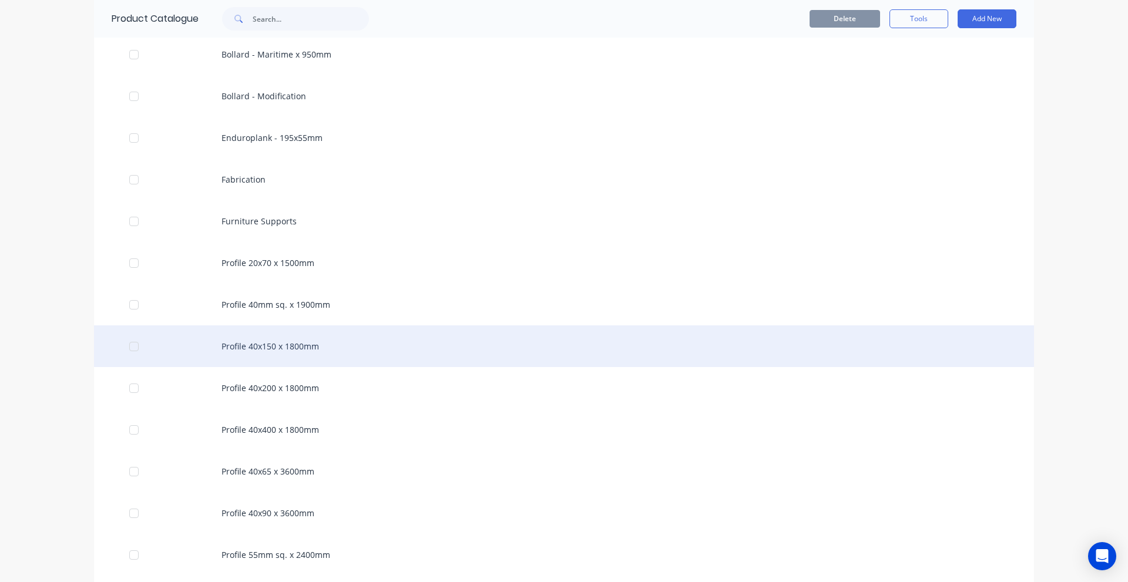
click at [206, 339] on div "Profile 40x150 x 1800mm" at bounding box center [564, 347] width 940 height 42
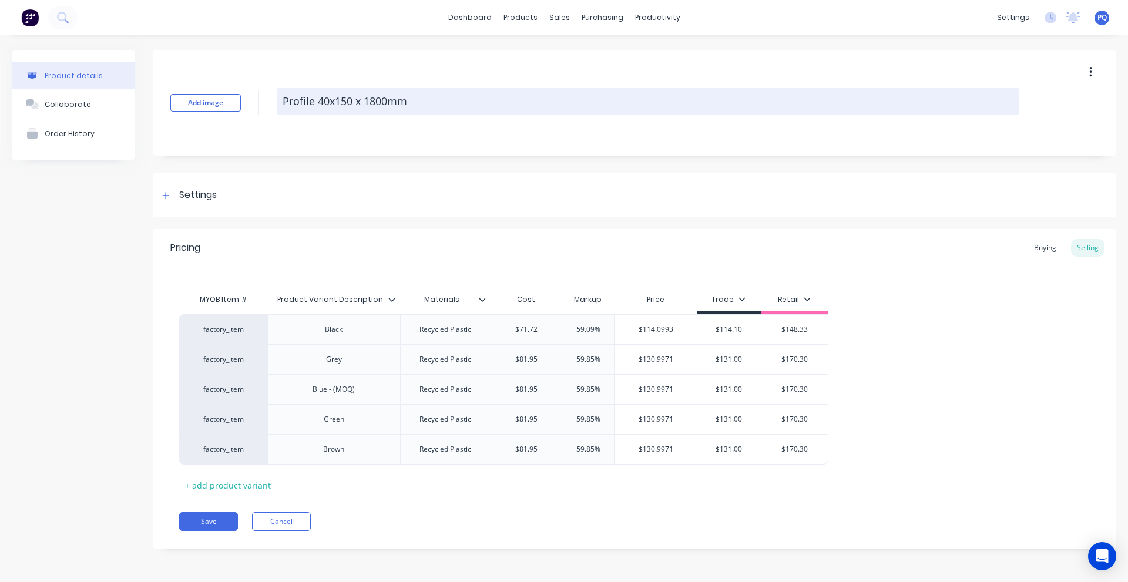
click at [393, 100] on textarea "Profile 40x150 x 1800mm" at bounding box center [648, 102] width 743 height 28
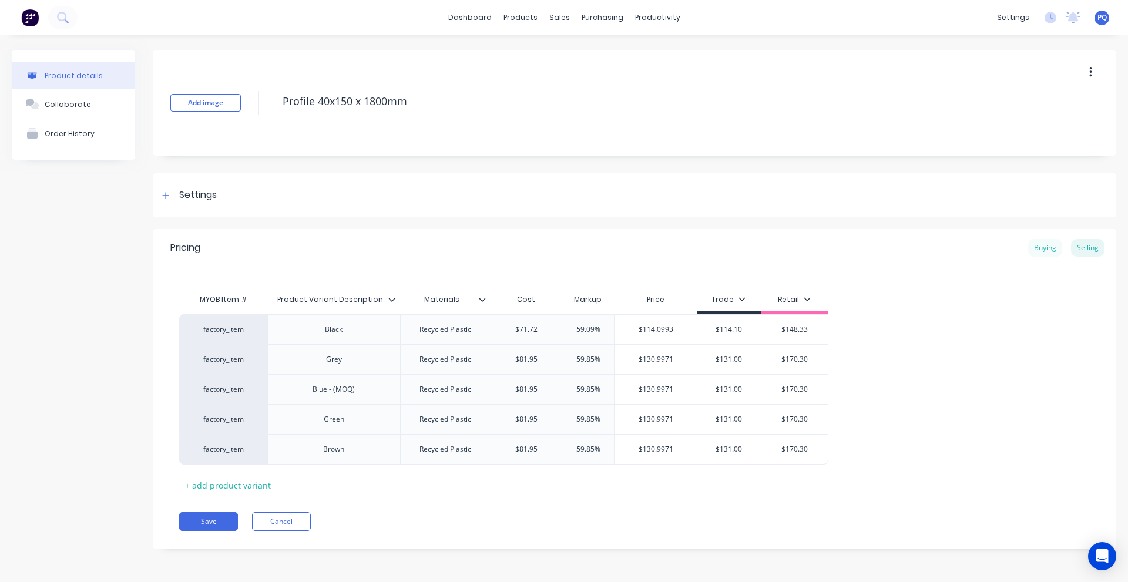
click at [1049, 254] on div "Buying" at bounding box center [1045, 248] width 34 height 18
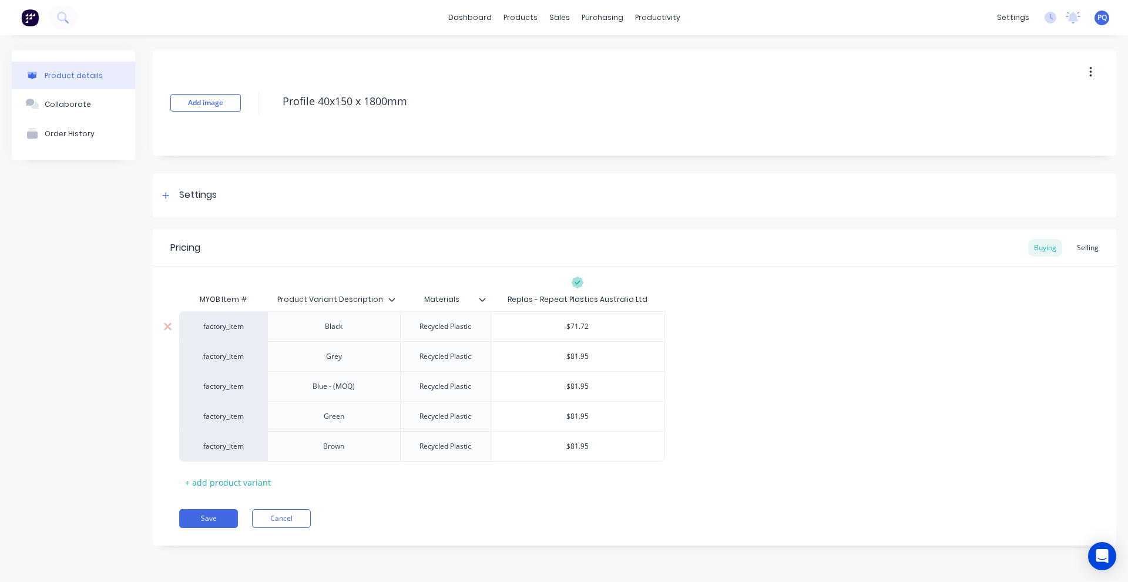
click at [583, 327] on input "$71.72" at bounding box center [577, 326] width 173 height 11
click at [577, 361] on input "$81.95" at bounding box center [577, 356] width 173 height 11
click at [583, 355] on input "$55.40" at bounding box center [577, 356] width 173 height 11
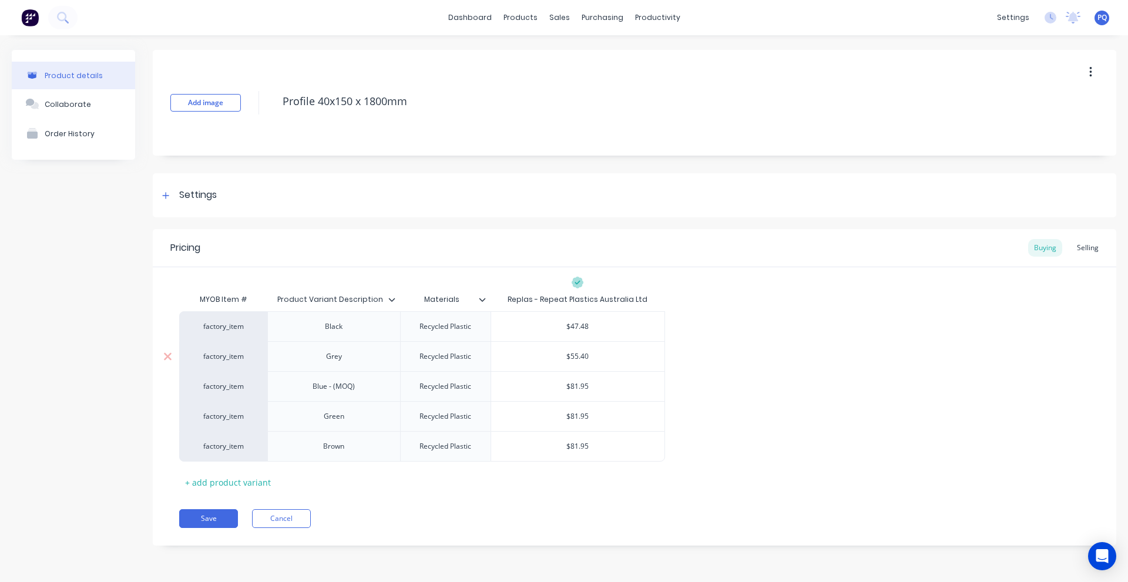
click at [583, 355] on input "$55.40" at bounding box center [577, 356] width 173 height 11
click at [581, 394] on div "$81.95" at bounding box center [577, 386] width 173 height 29
click at [582, 385] on input "$81.95" at bounding box center [577, 386] width 173 height 11
paste input "55.40"
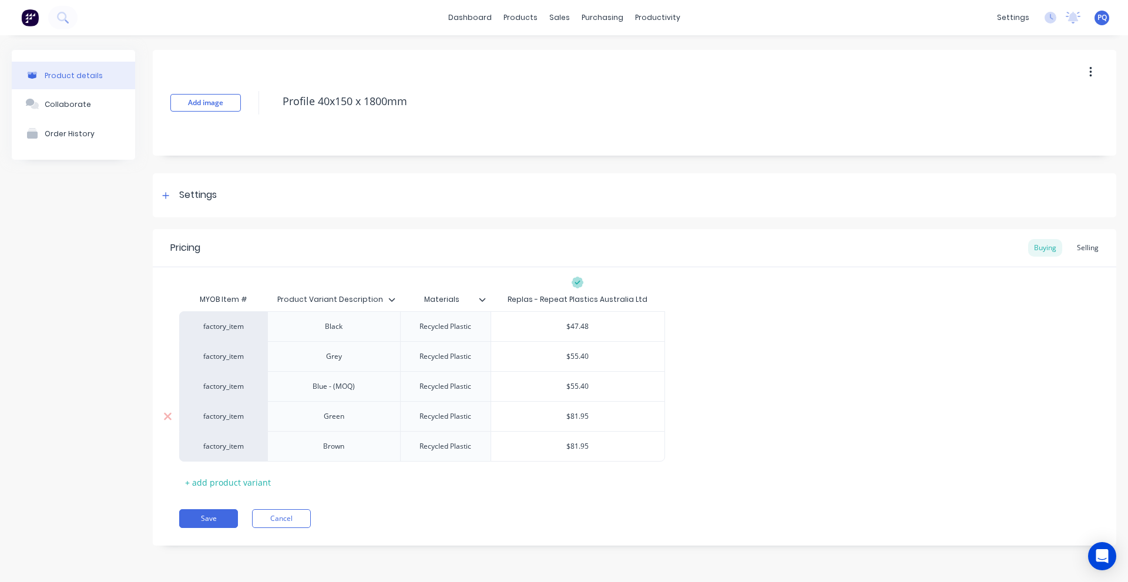
click at [580, 417] on input "$81.95" at bounding box center [577, 416] width 173 height 11
paste input "55.40"
click at [578, 444] on input "$81.95" at bounding box center [577, 446] width 173 height 11
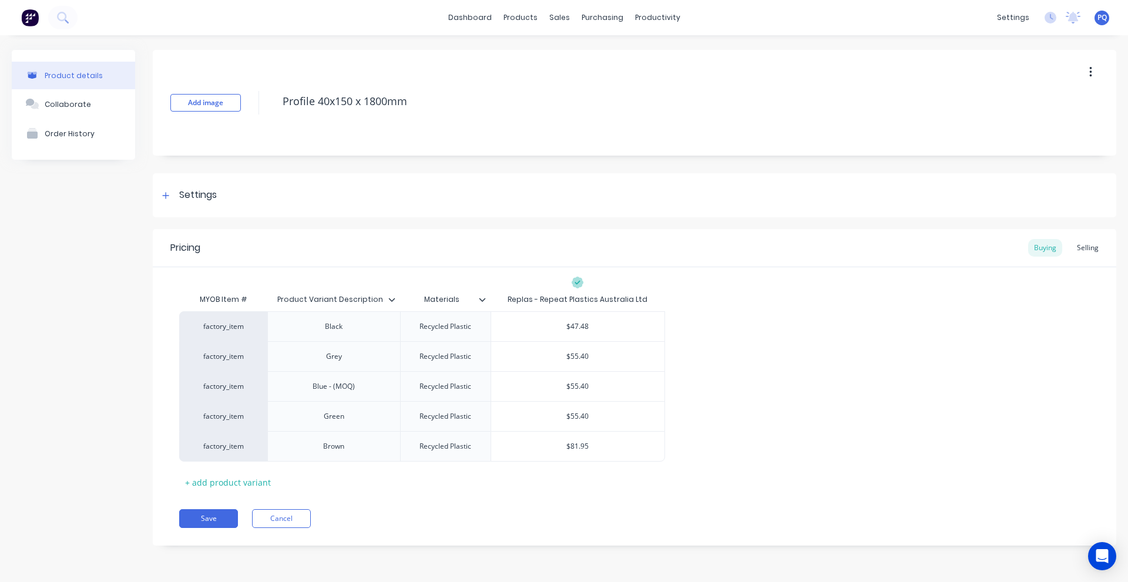
paste input "55.40"
drag, startPoint x: 514, startPoint y: 516, endPoint x: 403, endPoint y: 532, distance: 111.7
click at [513, 516] on div "Save Cancel" at bounding box center [647, 518] width 937 height 19
click at [185, 523] on button "Save" at bounding box center [208, 518] width 59 height 19
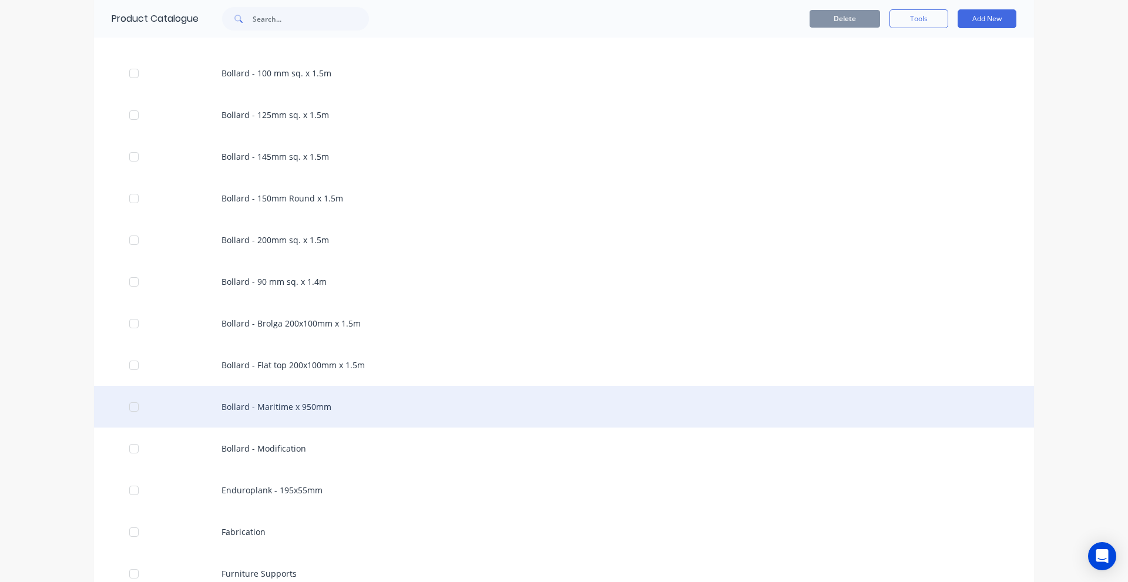
scroll to position [705, 0]
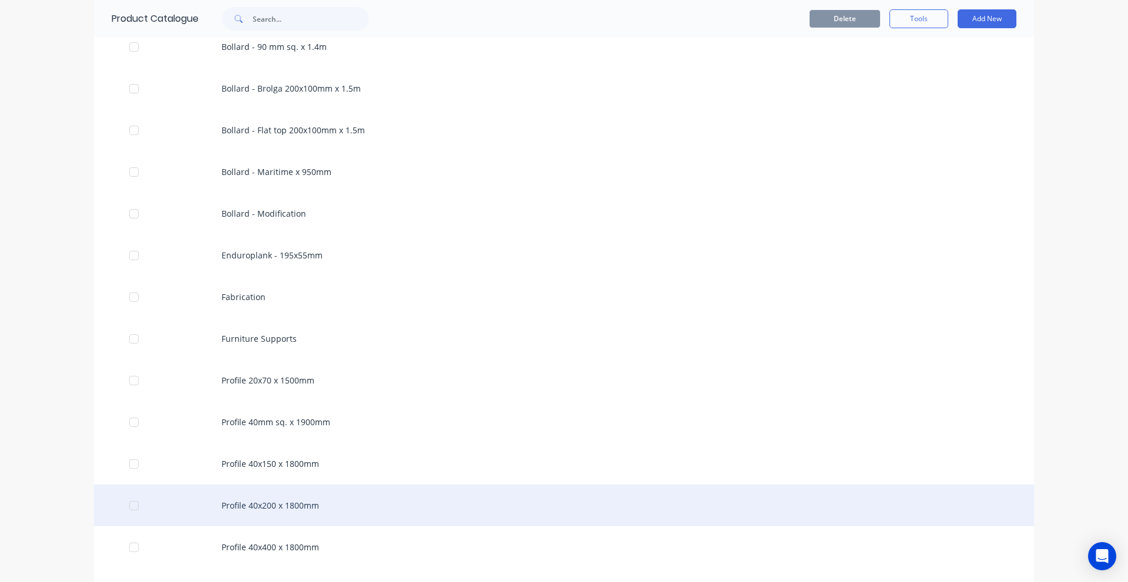
click at [279, 507] on div "Profile 40x200 x 1800mm" at bounding box center [564, 506] width 940 height 42
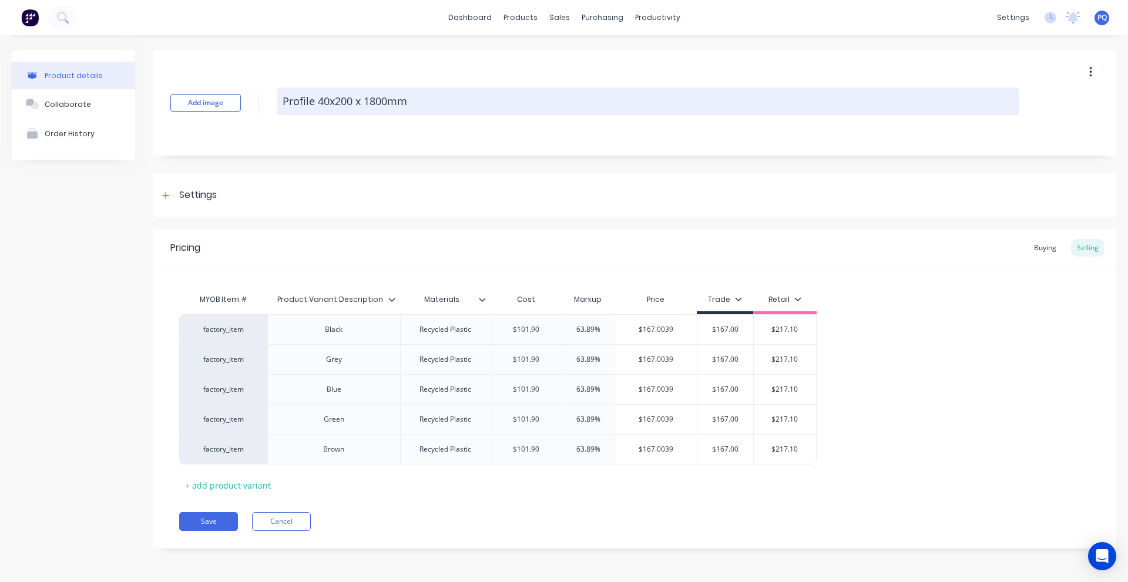
click at [422, 110] on textarea "Profile 40x200 x 1800mm" at bounding box center [648, 102] width 743 height 28
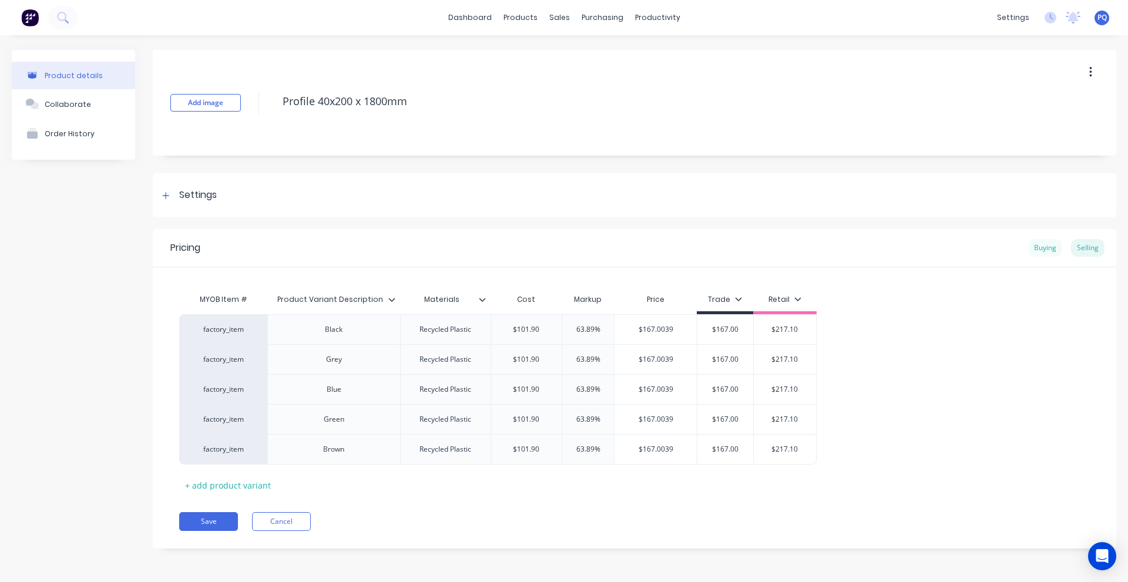
click at [1042, 244] on div "Buying" at bounding box center [1045, 248] width 34 height 18
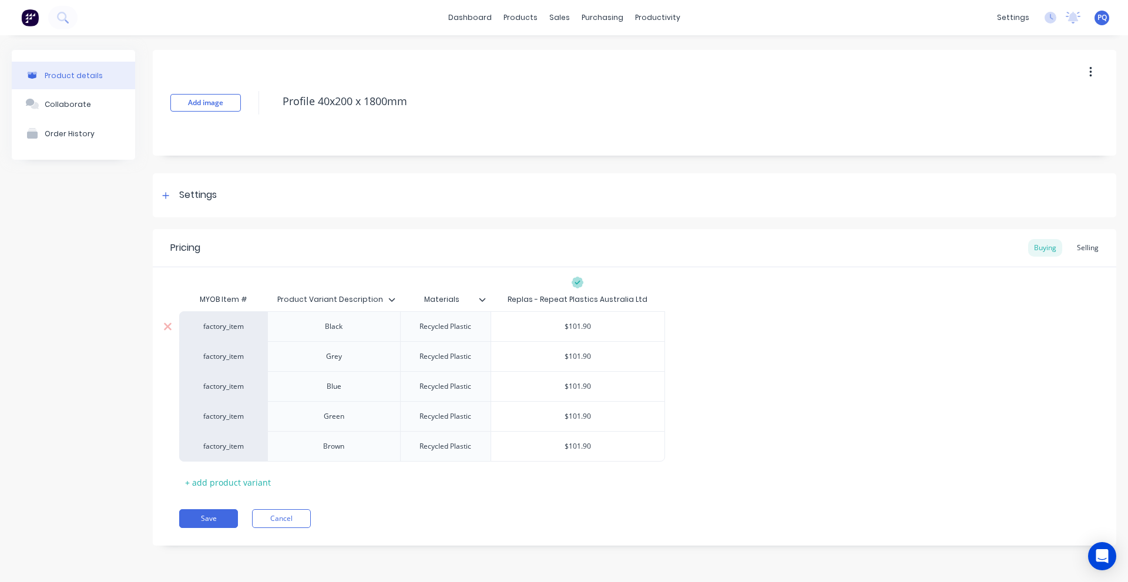
click at [571, 324] on input "$101.90" at bounding box center [577, 326] width 173 height 11
click at [572, 324] on input "$67.52" at bounding box center [577, 326] width 173 height 11
click at [568, 357] on input "$101.90" at bounding box center [577, 356] width 173 height 11
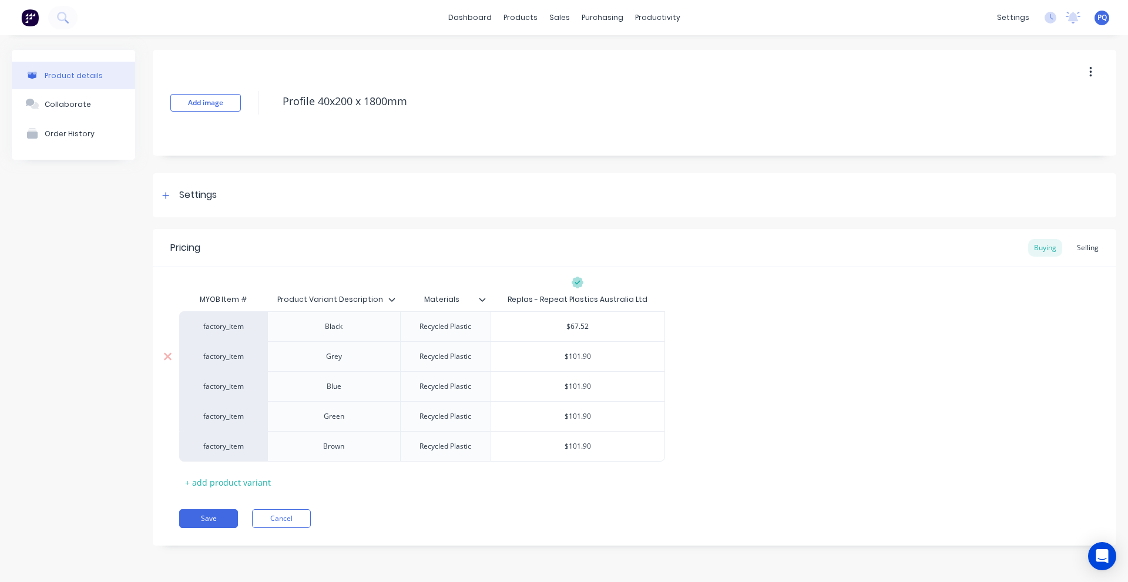
click at [568, 357] on input "$101.90" at bounding box center [577, 356] width 173 height 11
paste input "67.52"
click at [575, 385] on input "$101.90" at bounding box center [577, 386] width 173 height 11
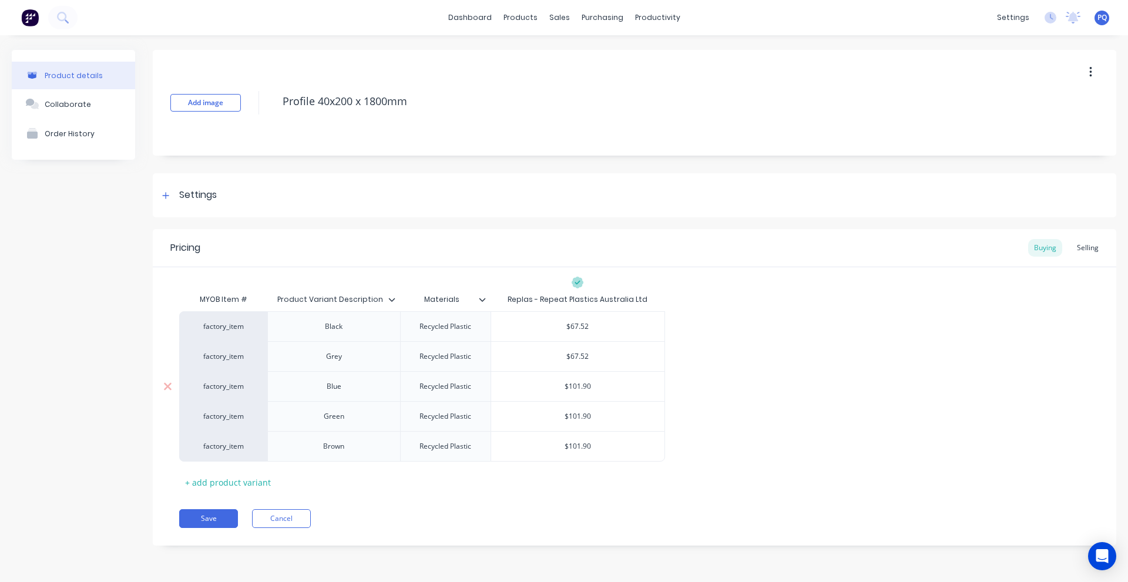
paste input "67.52"
click at [581, 415] on input "$101.90" at bounding box center [577, 416] width 173 height 11
paste input "67.52"
click at [582, 437] on div "$101.90" at bounding box center [577, 446] width 173 height 29
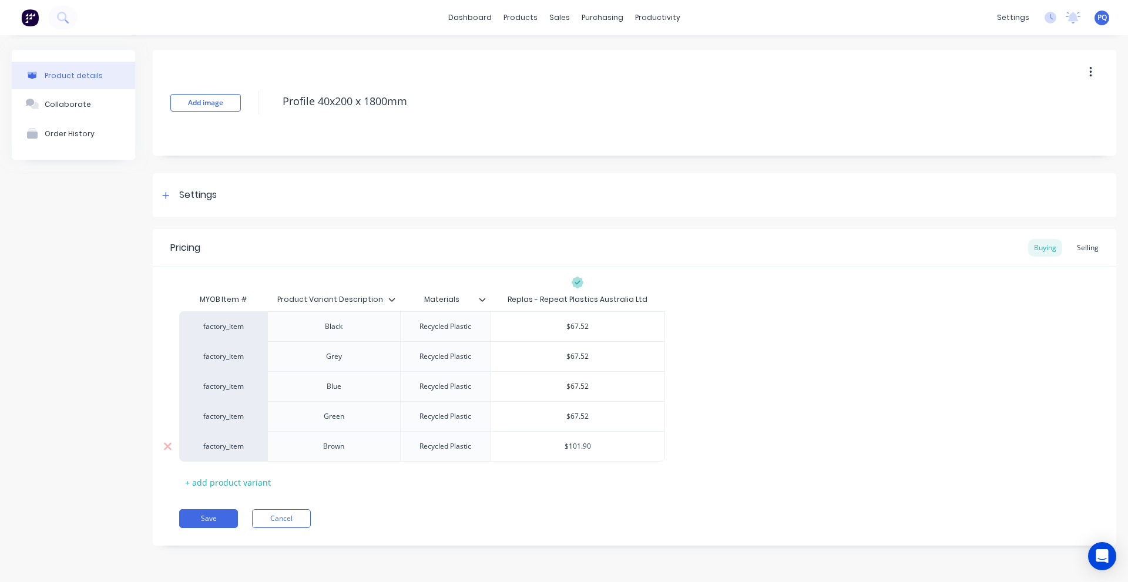
click at [582, 447] on input "$101.90" at bounding box center [577, 446] width 173 height 11
paste input "67.52"
click at [535, 509] on div "Save Cancel" at bounding box center [647, 518] width 937 height 19
click at [186, 519] on button "Save" at bounding box center [208, 518] width 59 height 19
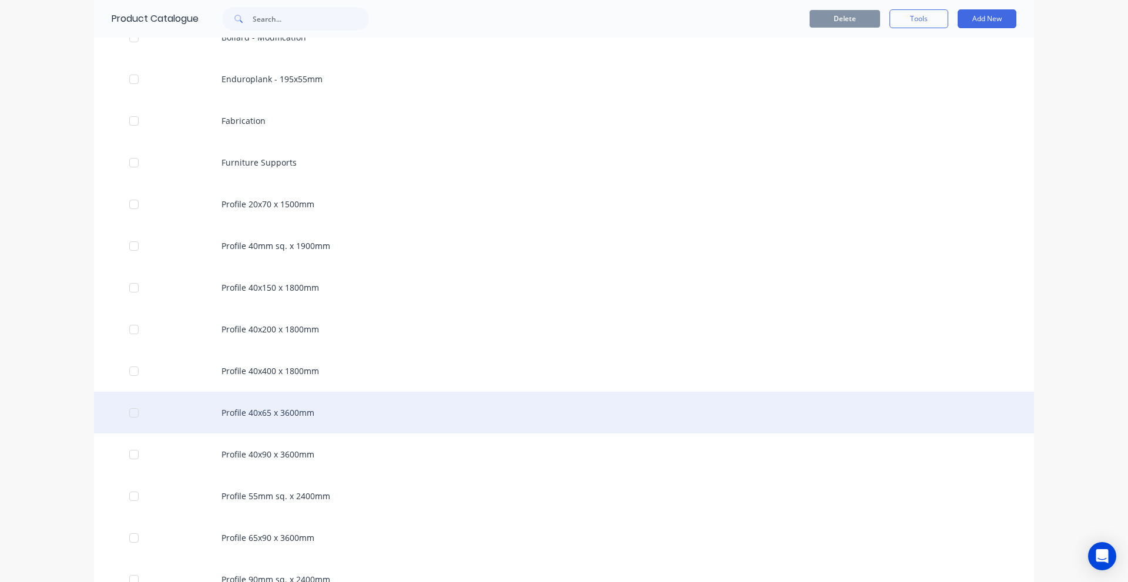
scroll to position [940, 0]
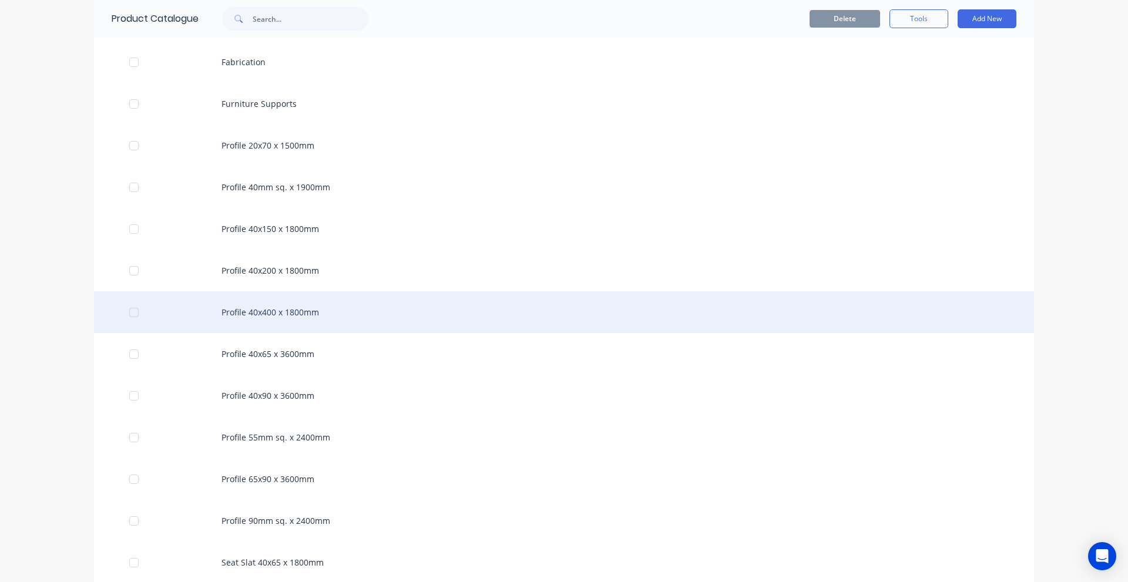
click at [266, 326] on div "Profile 40x400 x 1800mm" at bounding box center [564, 312] width 940 height 42
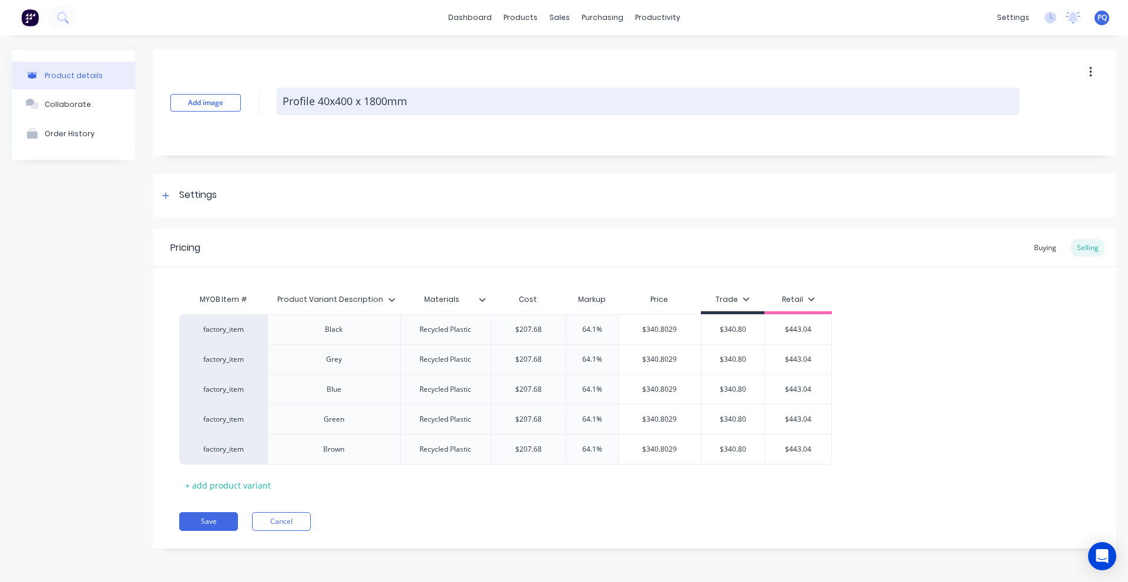
click at [316, 98] on textarea "Profile 40x400 x 1800mm" at bounding box center [648, 102] width 743 height 28
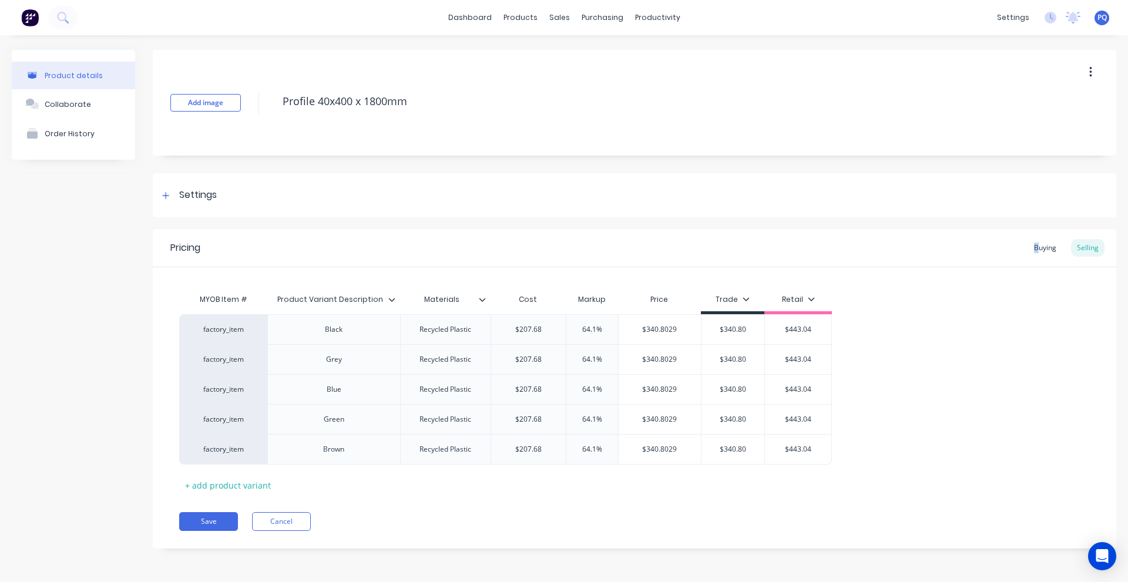
drag, startPoint x: 1037, startPoint y: 244, endPoint x: 1015, endPoint y: 245, distance: 21.8
click at [1036, 244] on div "Buying" at bounding box center [1045, 248] width 34 height 18
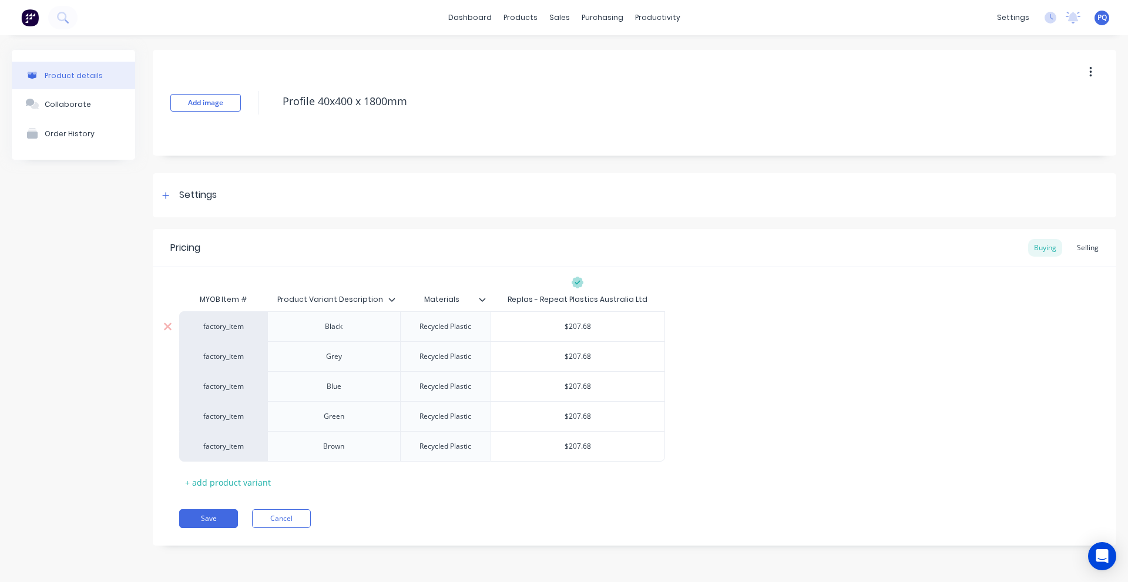
click at [573, 327] on input "$207.68" at bounding box center [577, 326] width 173 height 11
paste input "139.26"
click at [577, 356] on input "$207.68" at bounding box center [577, 356] width 173 height 11
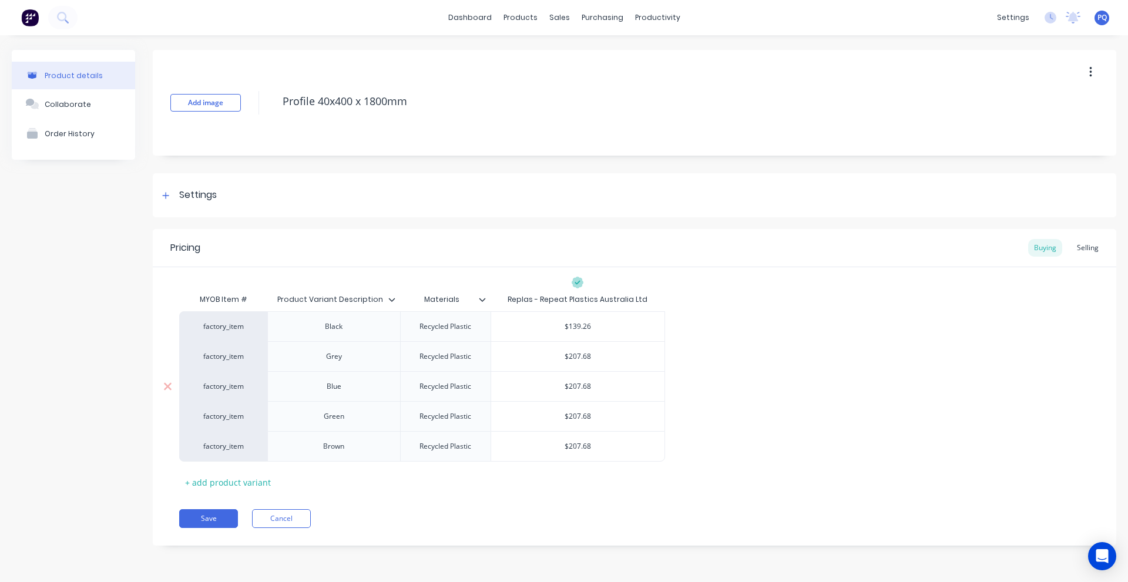
paste input "139.26"
click at [580, 379] on div "$207.68" at bounding box center [577, 386] width 173 height 29
paste input "139.26"
click at [581, 386] on input "$207.68139.26" at bounding box center [577, 386] width 173 height 11
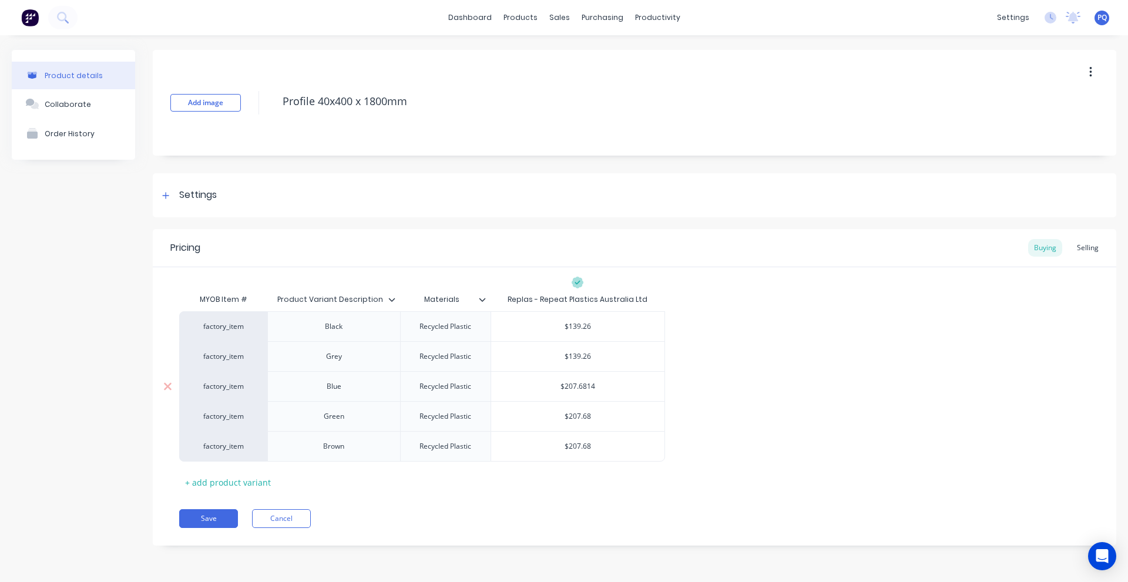
click at [581, 386] on input "$207.68139.26" at bounding box center [577, 386] width 173 height 11
click at [579, 361] on input "$139.26" at bounding box center [577, 356] width 173 height 11
click at [576, 391] on input "$207.6814" at bounding box center [577, 386] width 173 height 11
click at [575, 391] on input "$207.6814" at bounding box center [577, 386] width 173 height 11
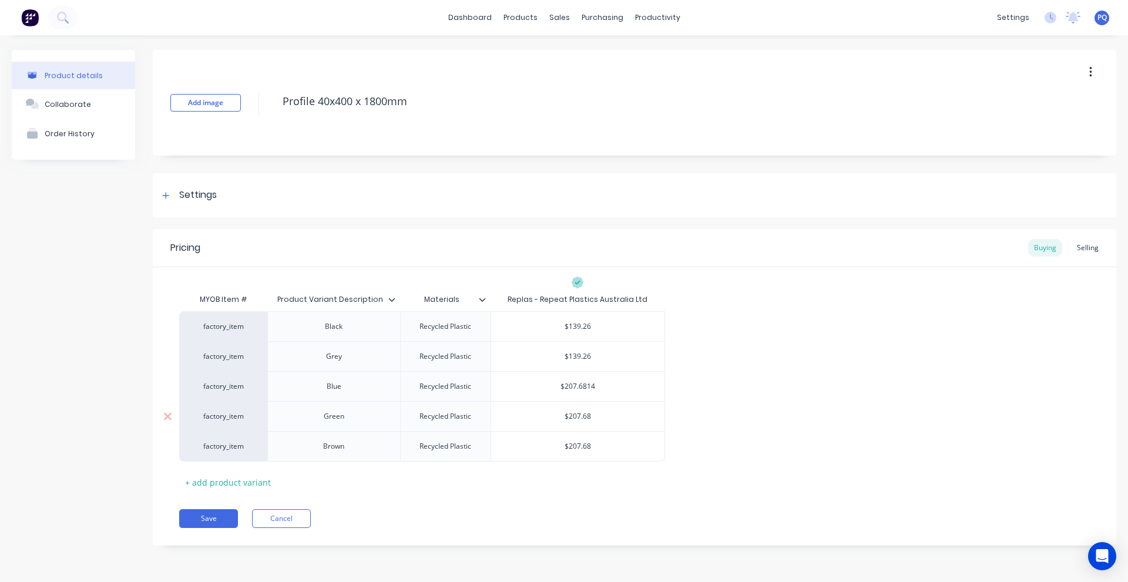
paste input "139.26"
click at [573, 421] on input "$207.68" at bounding box center [577, 416] width 173 height 11
paste input "139.26"
click at [573, 449] on input "$207.68" at bounding box center [577, 446] width 173 height 11
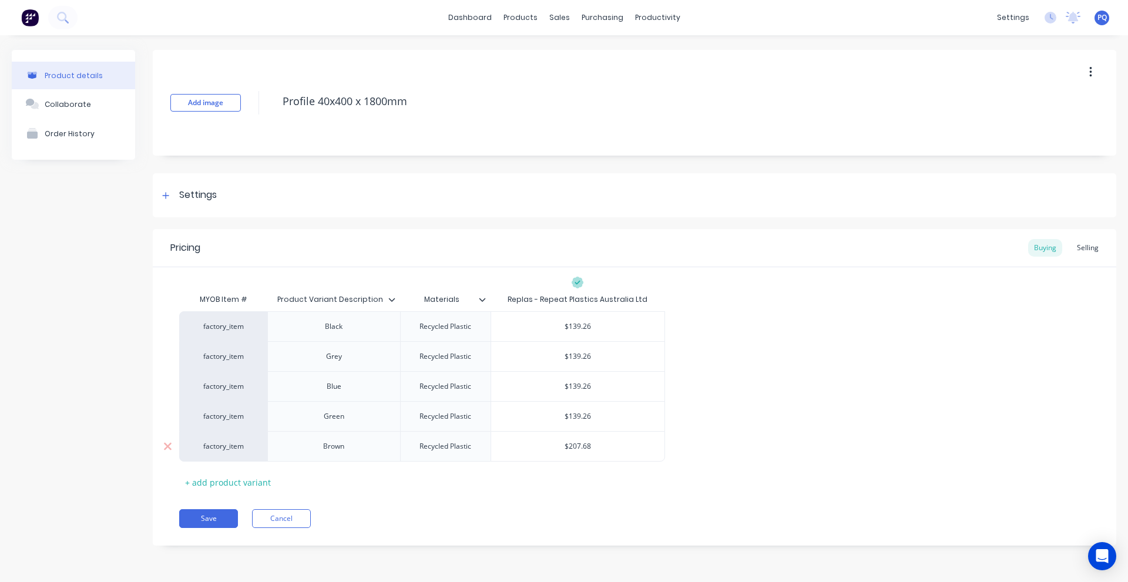
click at [573, 449] on input "$207.68" at bounding box center [577, 446] width 173 height 11
paste input "139.26"
drag, startPoint x: 539, startPoint y: 505, endPoint x: 500, endPoint y: 508, distance: 38.9
click at [538, 505] on div "Pricing Buying Selling MYOB Item # Product Variant Description Materials Replas…" at bounding box center [635, 387] width 964 height 317
click at [186, 518] on button "Save" at bounding box center [208, 518] width 59 height 19
